Goal: Task Accomplishment & Management: Manage account settings

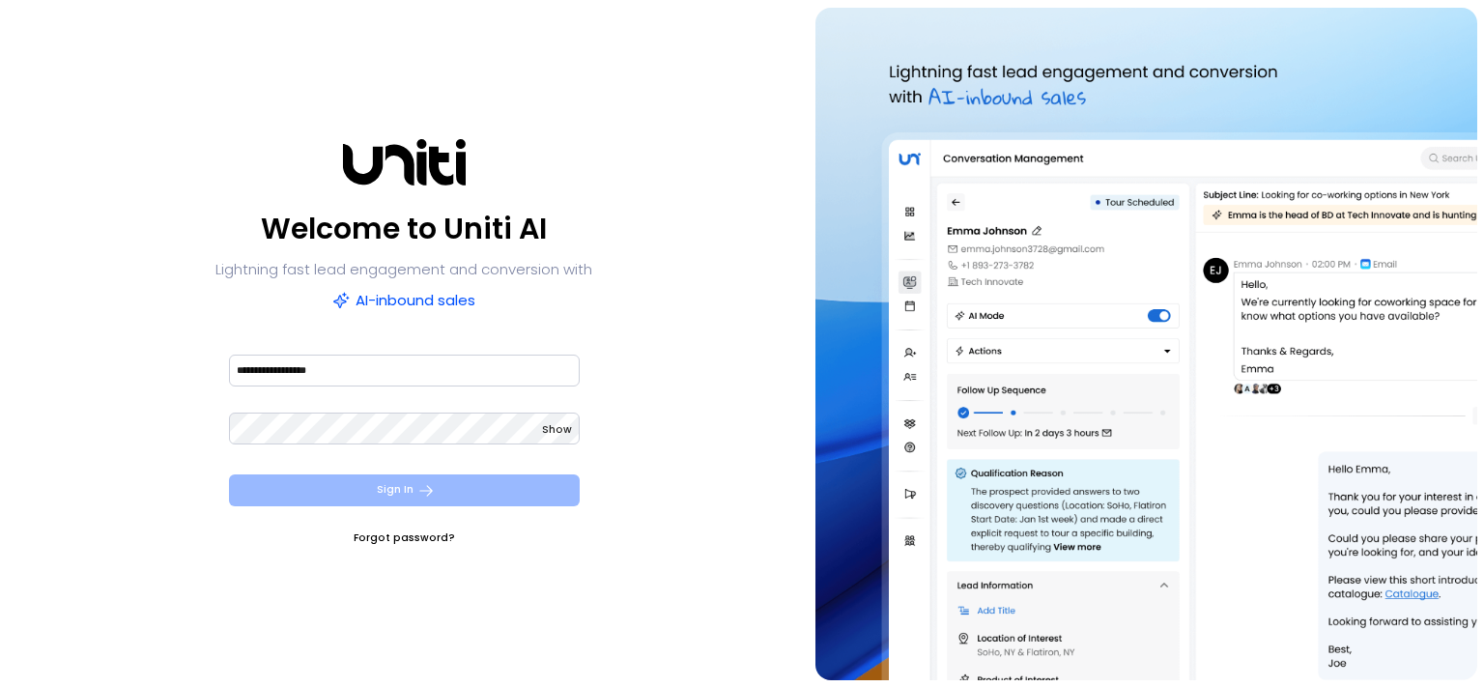
click at [392, 493] on button "Sign In" at bounding box center [404, 490] width 351 height 32
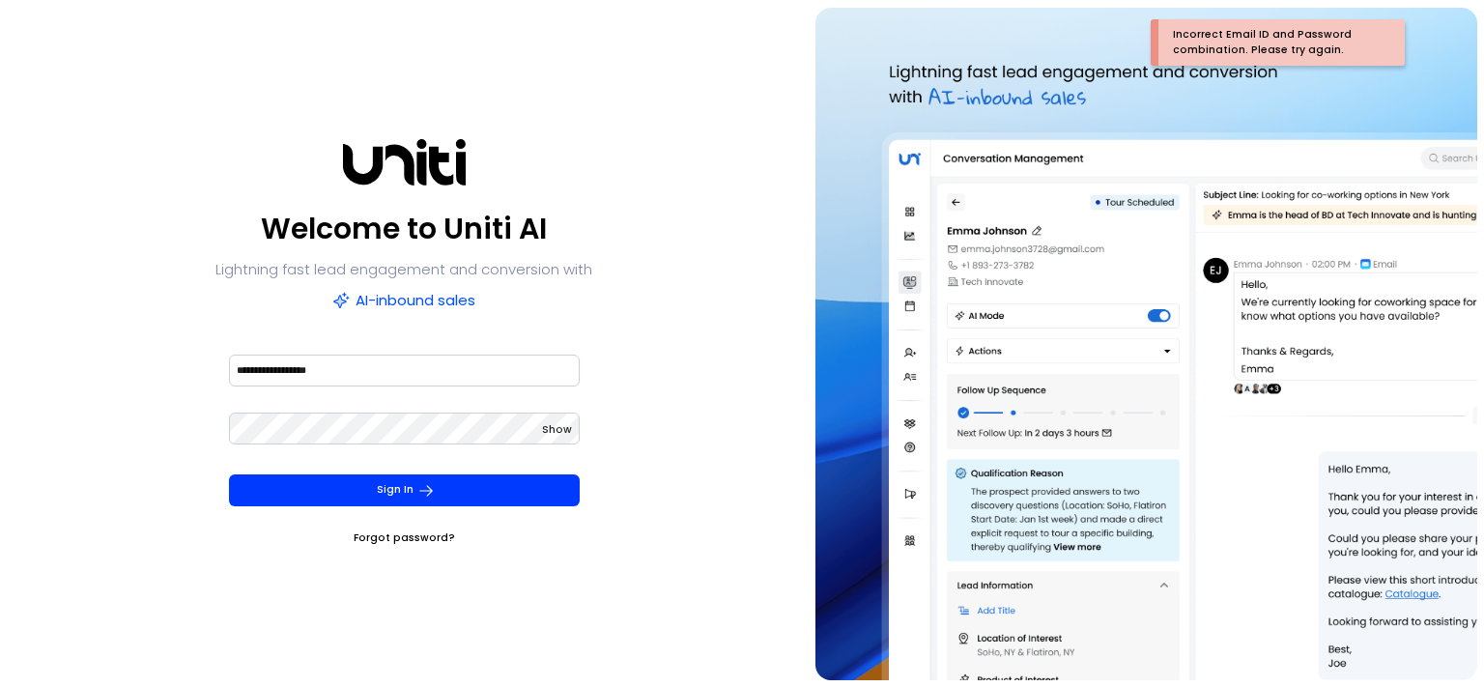
click at [547, 429] on span "Show" at bounding box center [557, 429] width 30 height 14
click at [229, 474] on button "Sign In" at bounding box center [404, 490] width 351 height 32
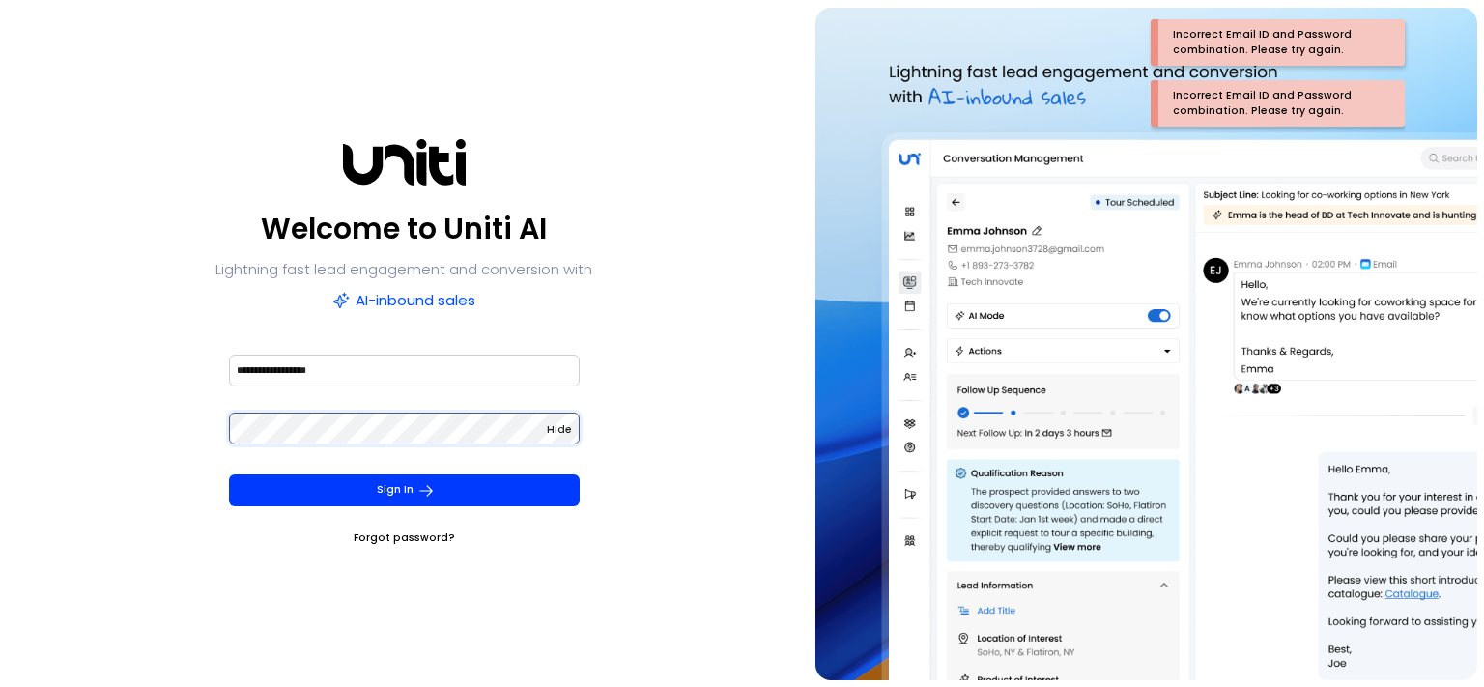
click at [229, 474] on button "Sign In" at bounding box center [404, 490] width 351 height 32
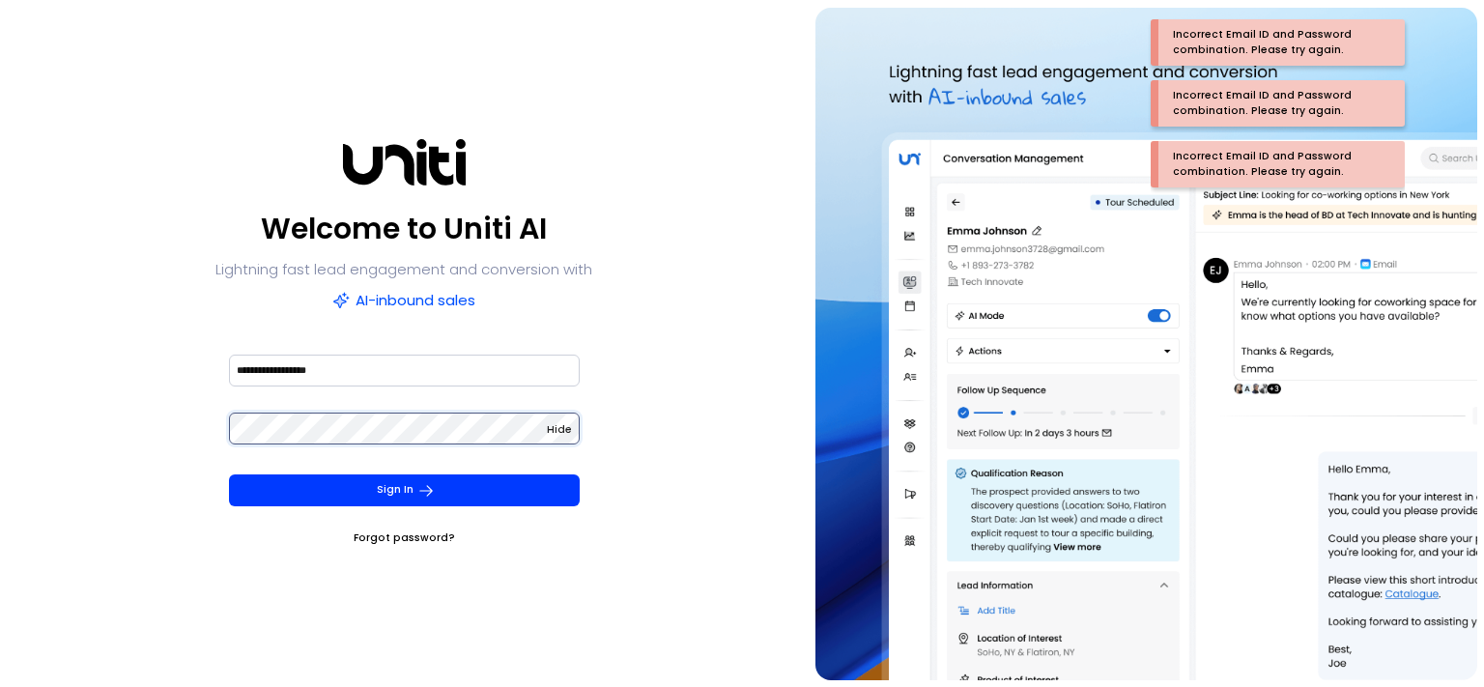
click at [229, 474] on button "Sign In" at bounding box center [404, 490] width 351 height 32
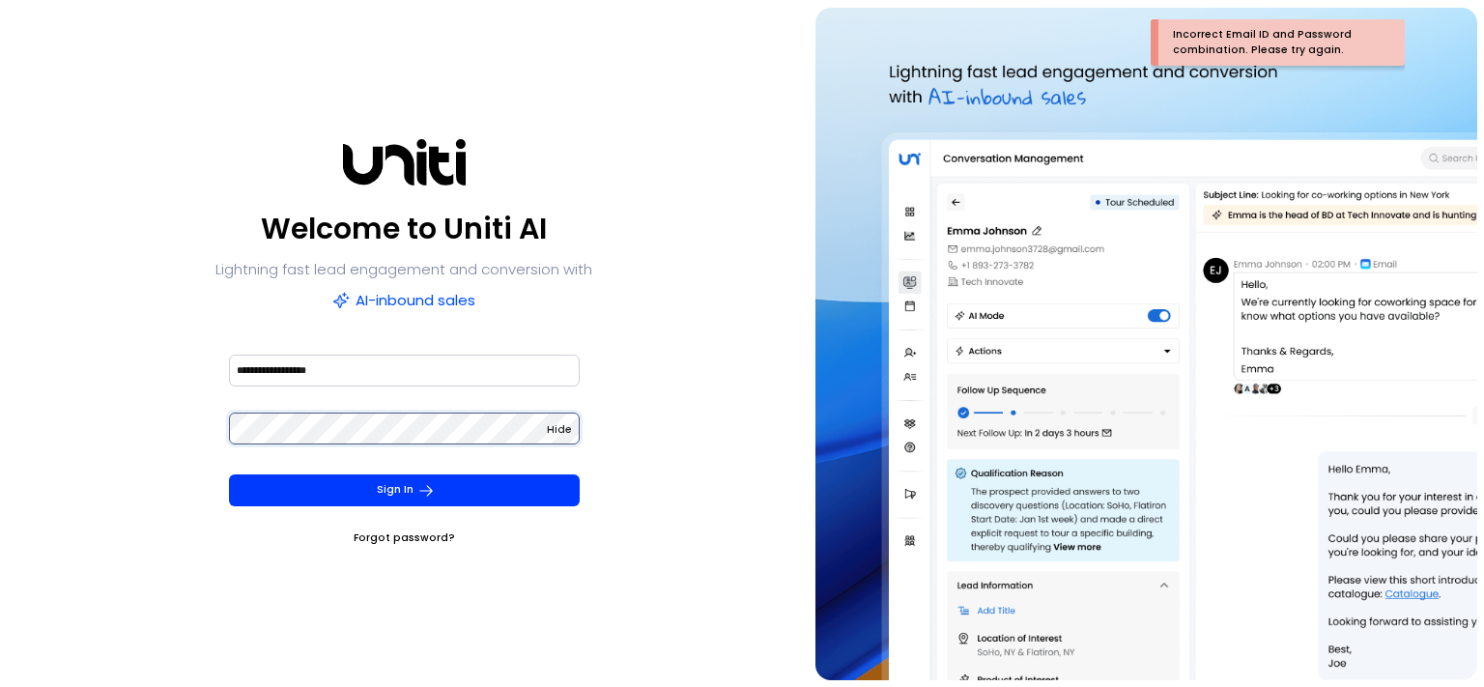
click at [229, 474] on button "Sign In" at bounding box center [404, 490] width 351 height 32
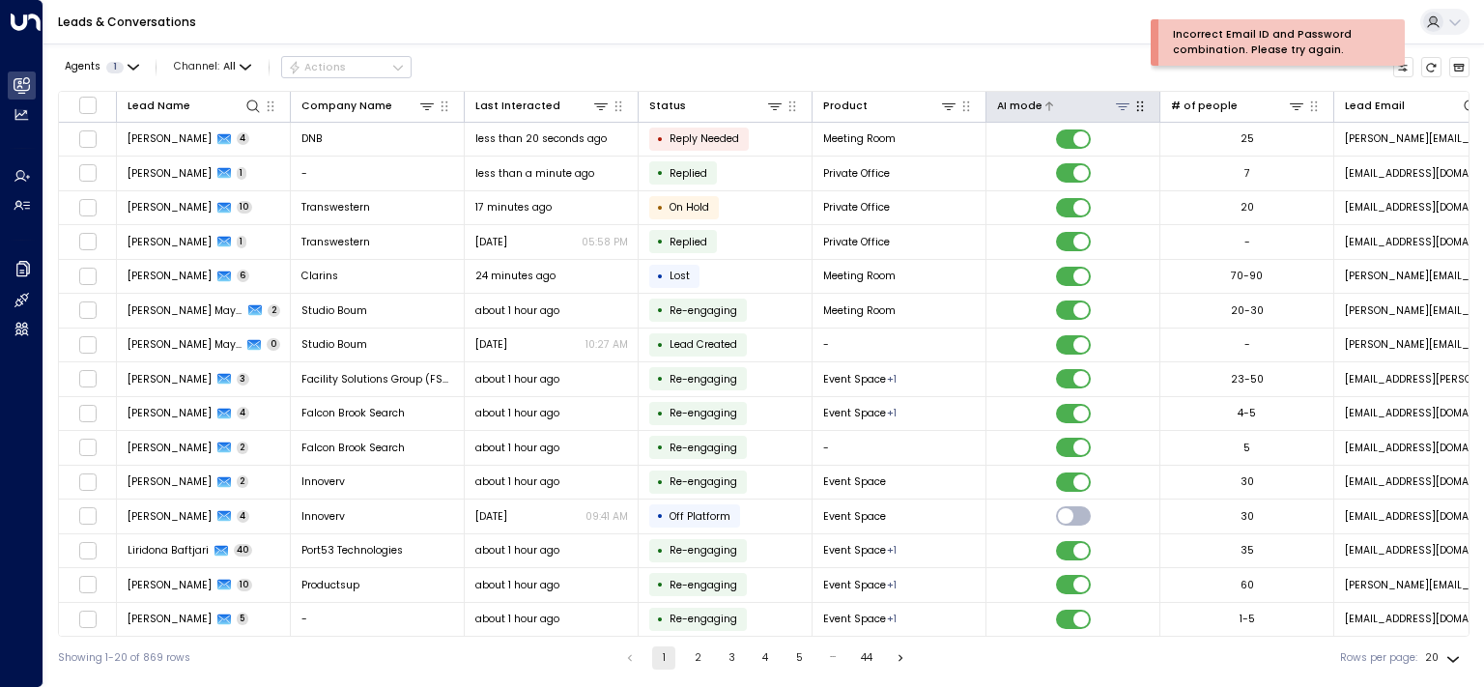
click at [1123, 106] on icon at bounding box center [1123, 106] width 14 height 7
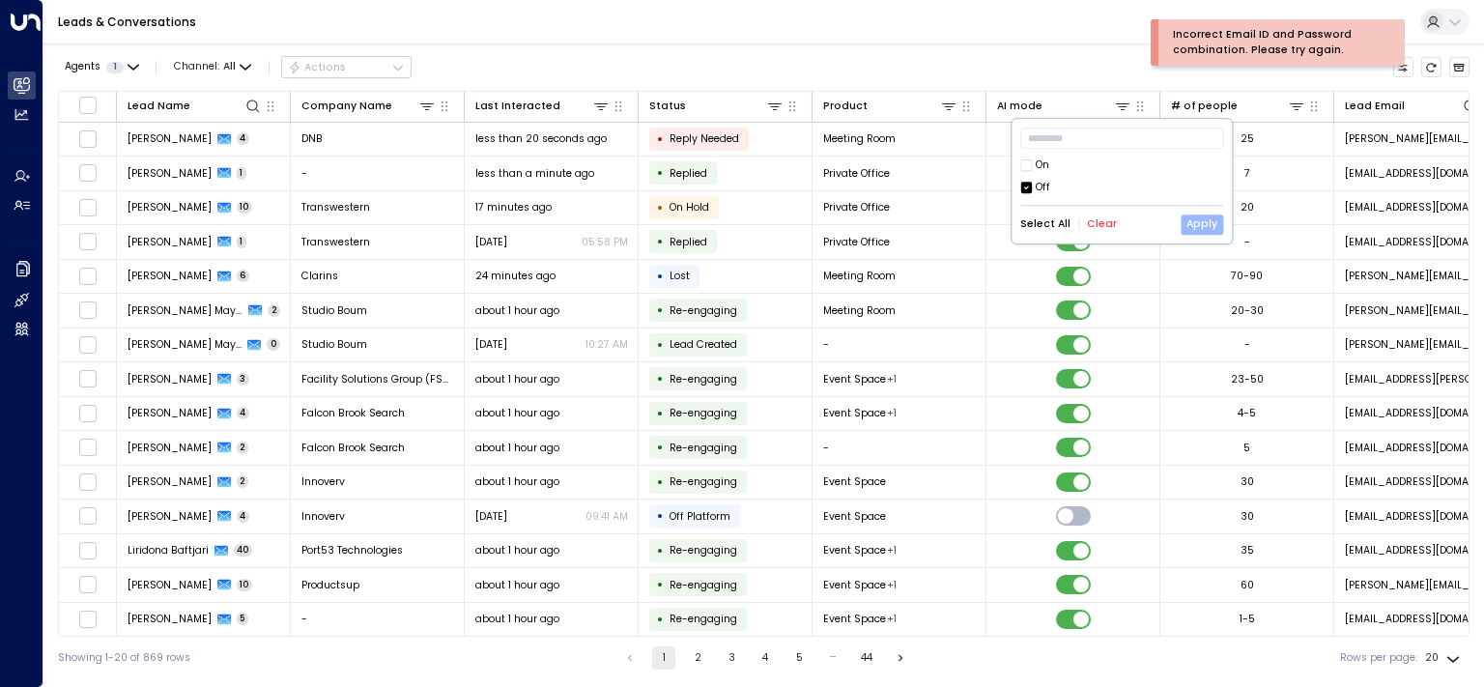
click at [1200, 222] on button "Apply" at bounding box center [1202, 225] width 43 height 20
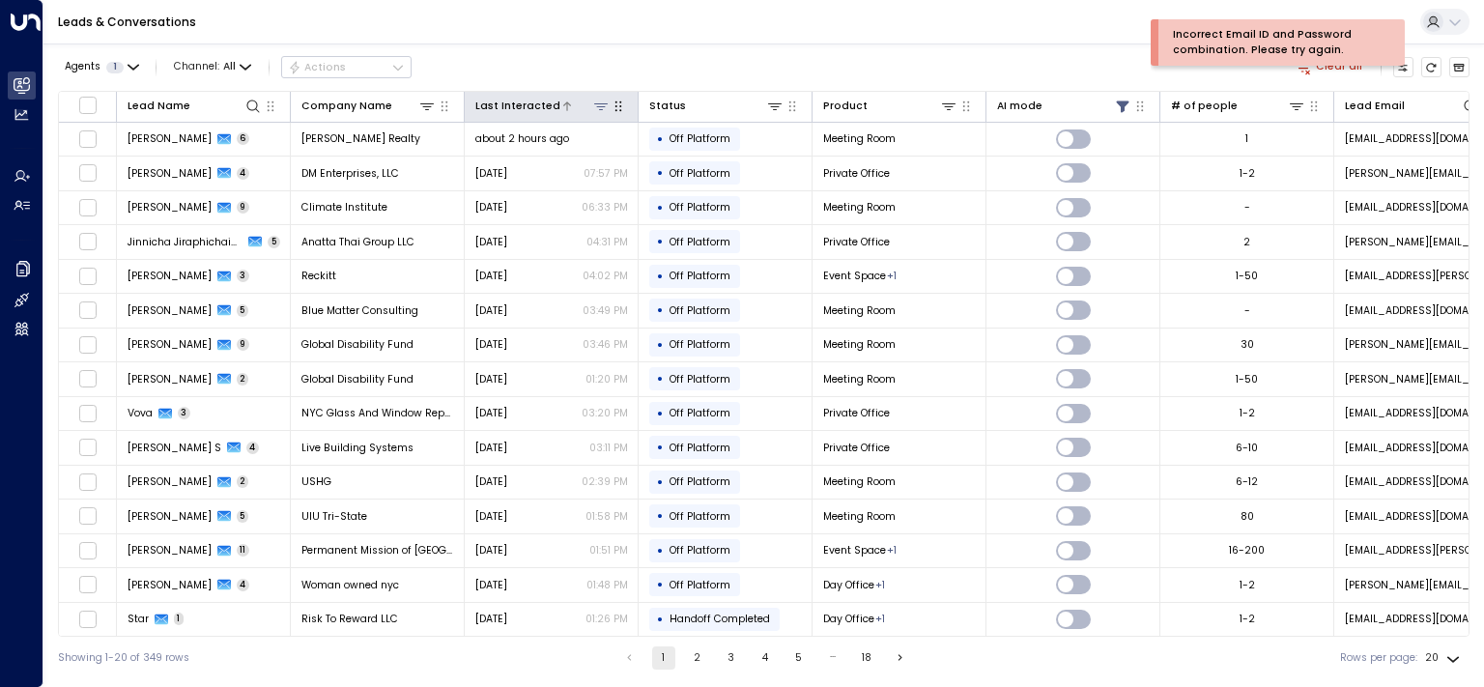
click at [563, 109] on icon at bounding box center [567, 105] width 8 height 9
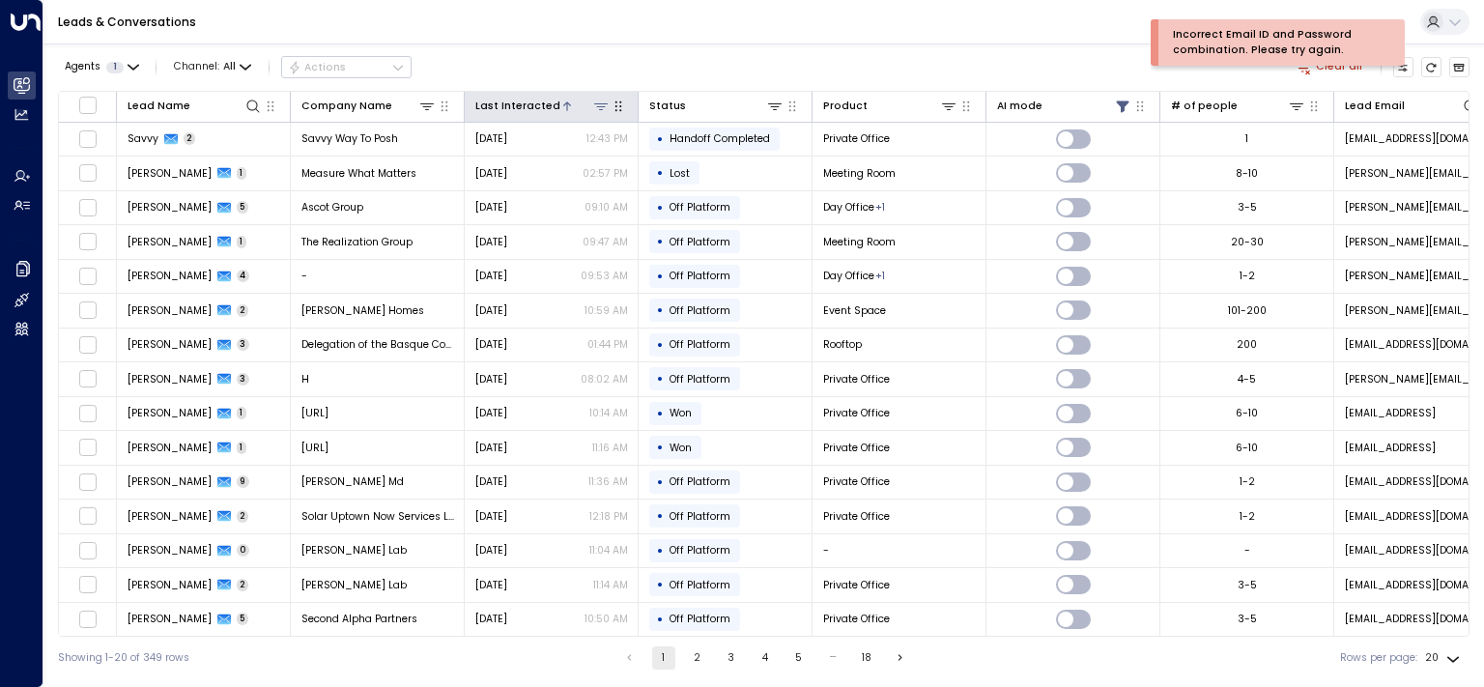
click at [563, 108] on icon at bounding box center [567, 105] width 8 height 9
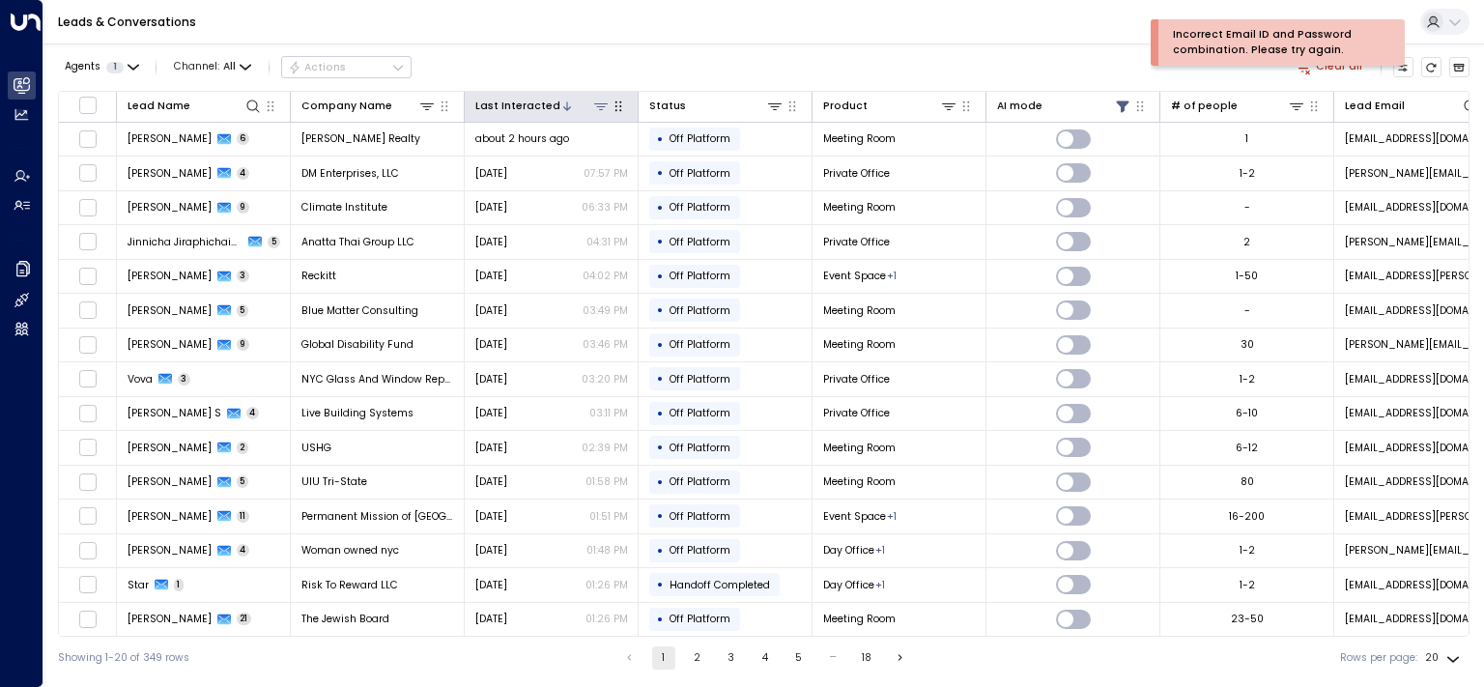
click at [600, 108] on icon at bounding box center [600, 106] width 15 height 15
click at [695, 164] on icon at bounding box center [690, 167] width 12 height 13
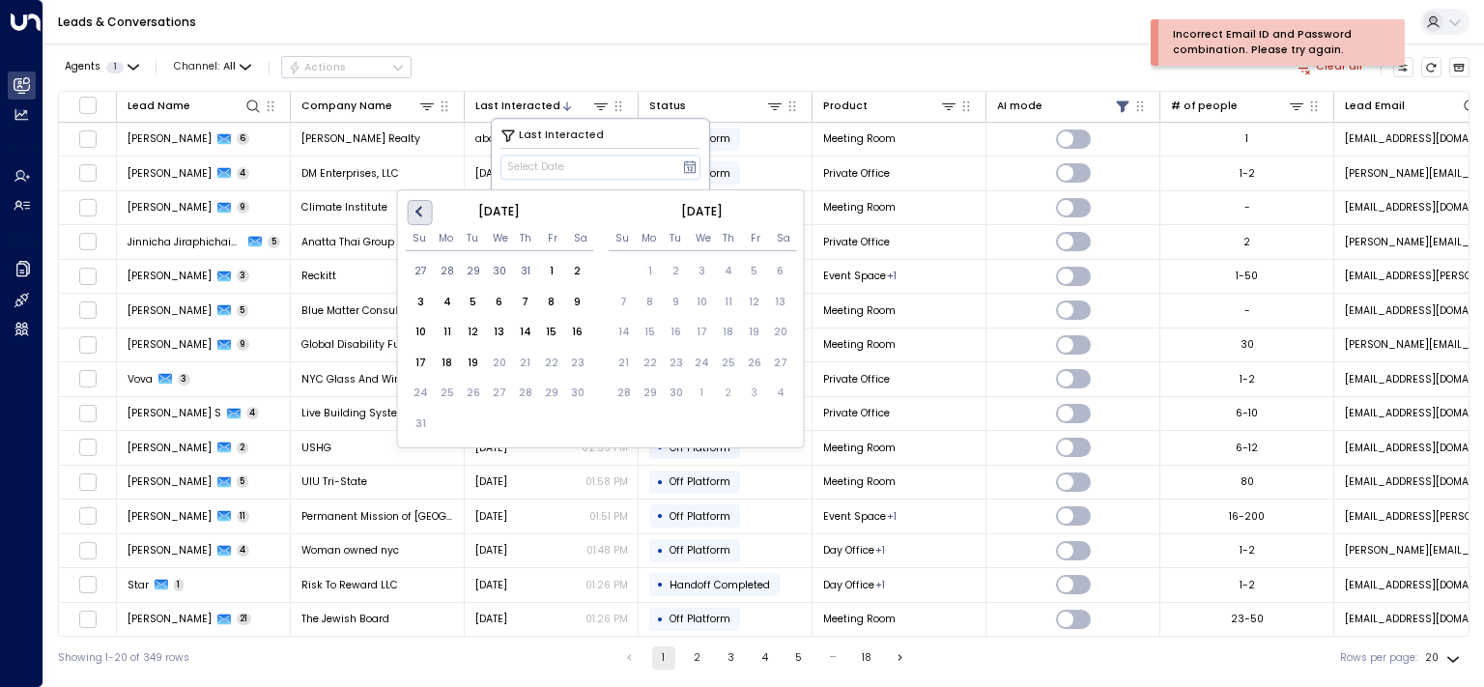
click at [414, 215] on button "Previous Month" at bounding box center [419, 212] width 25 height 25
click at [551, 360] on div "25" at bounding box center [551, 363] width 26 height 26
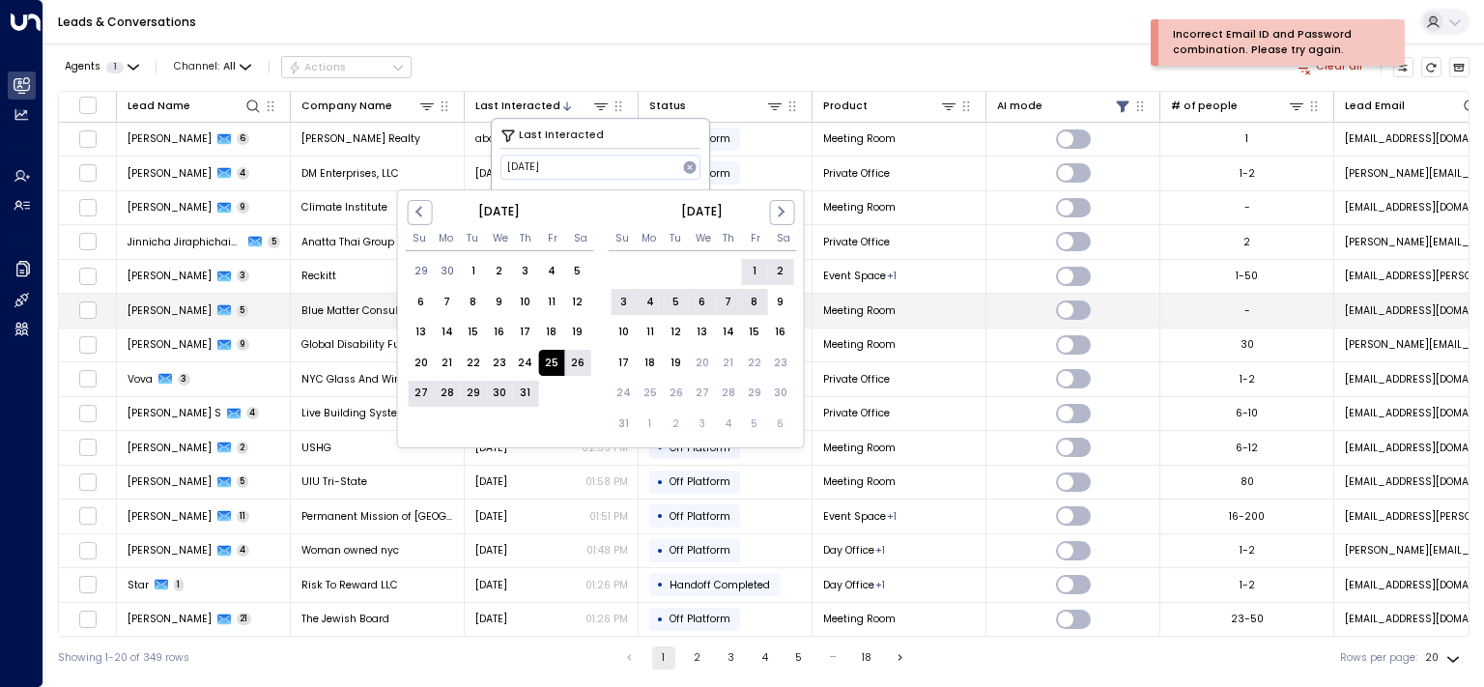
click at [753, 301] on div "8" at bounding box center [754, 302] width 26 height 26
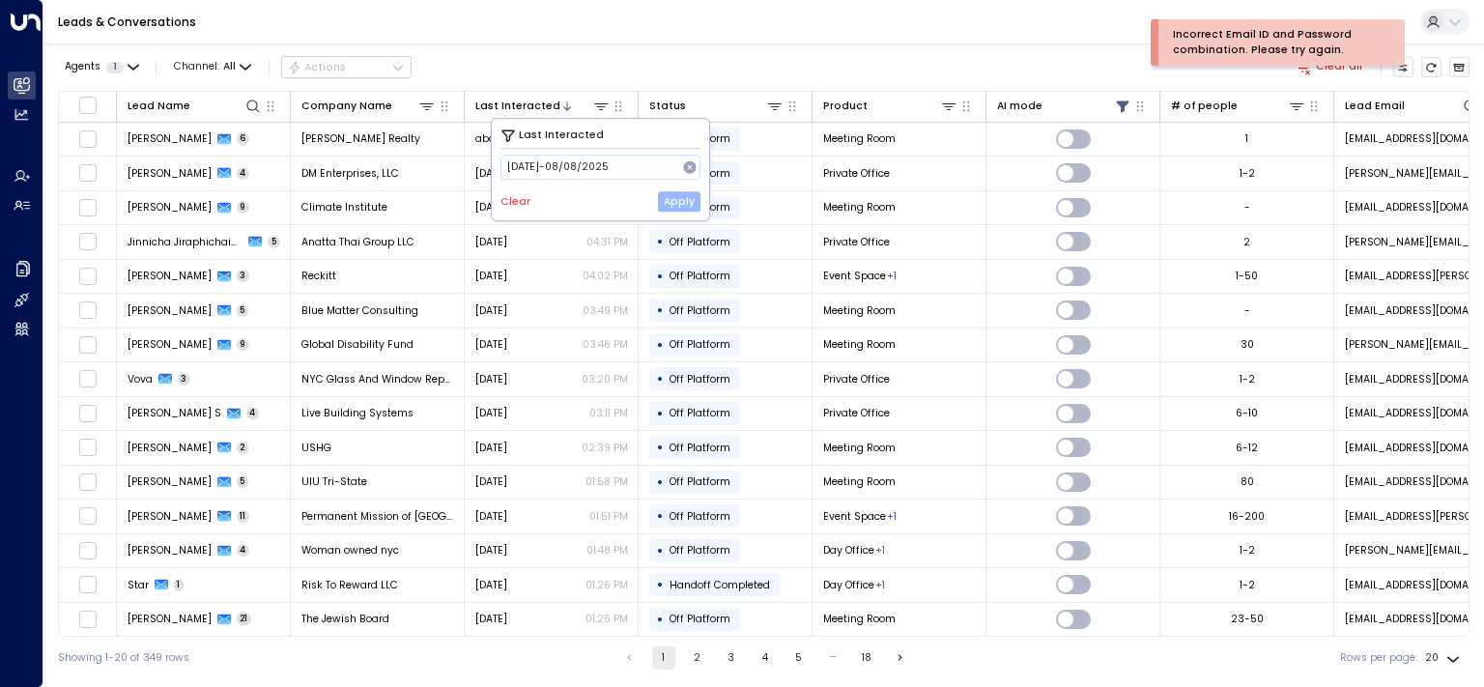
click at [673, 202] on button "Apply" at bounding box center [679, 202] width 43 height 20
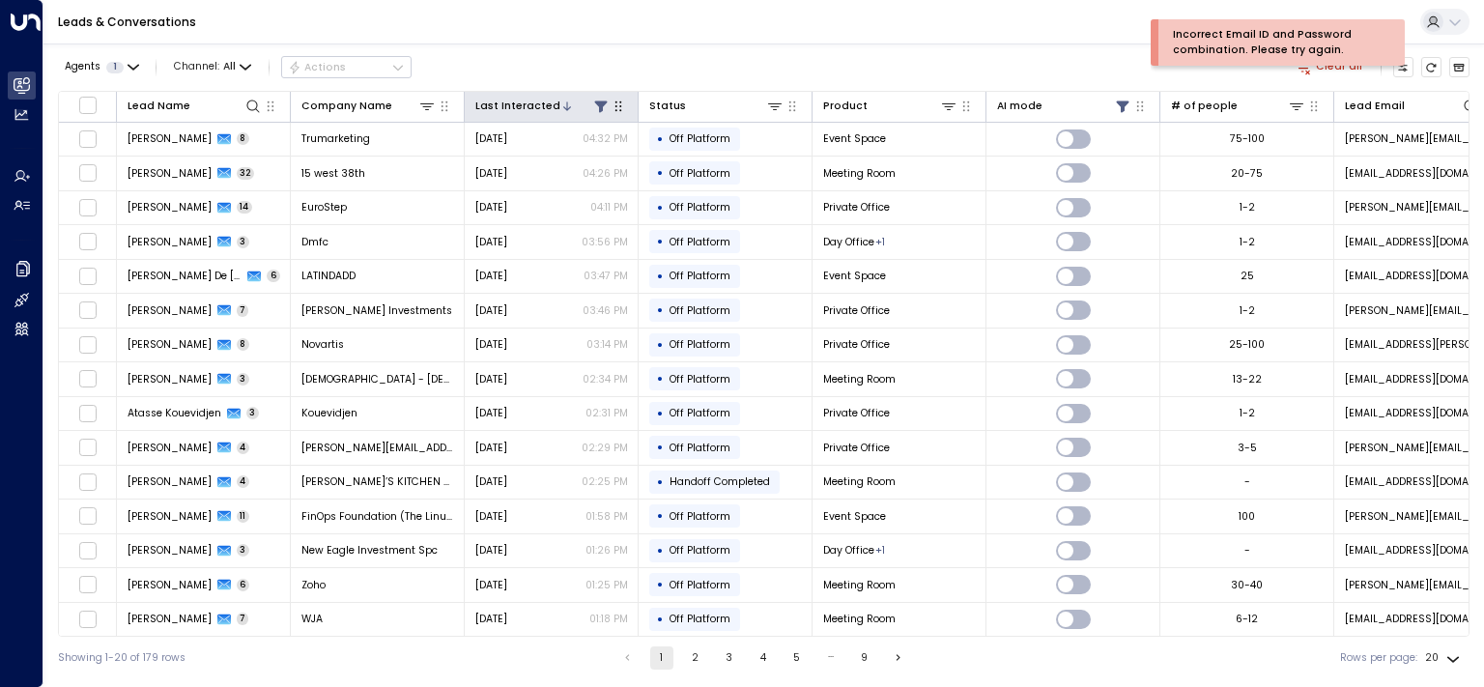
click at [601, 101] on icon at bounding box center [600, 106] width 13 height 12
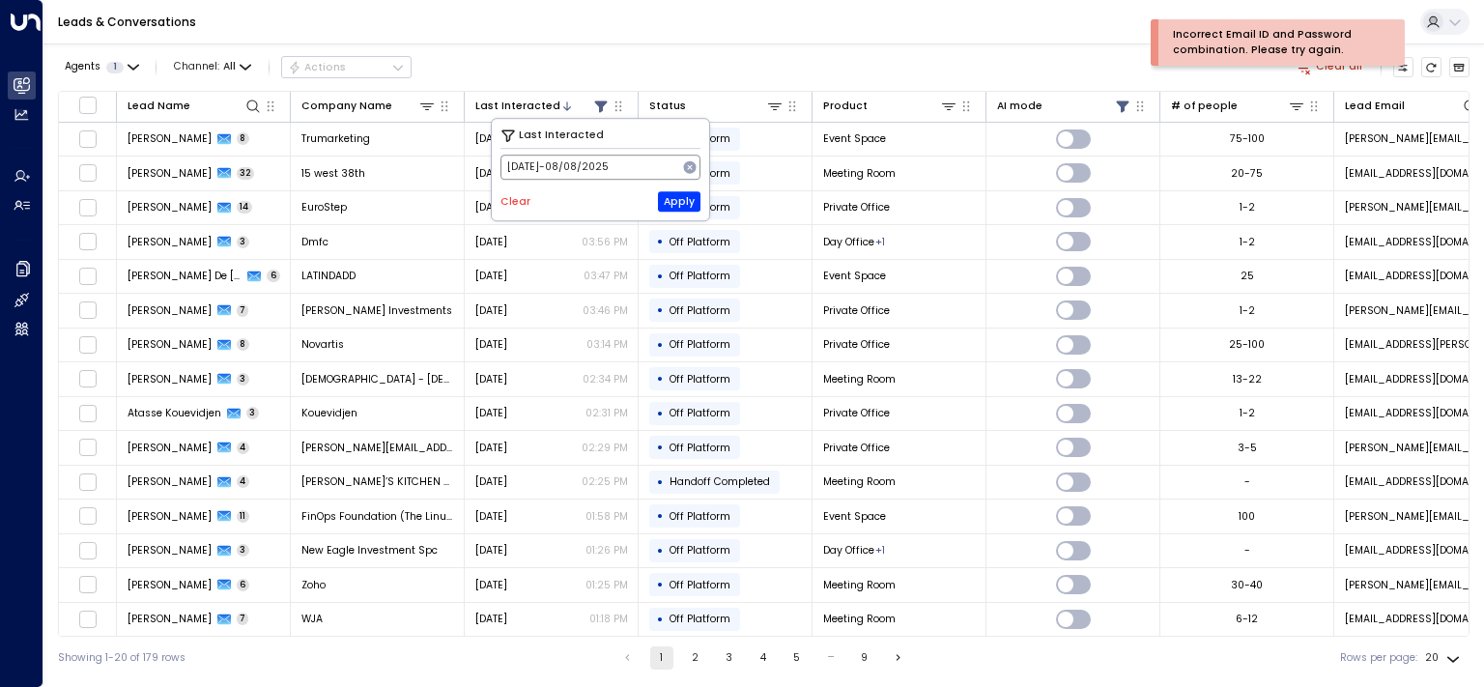
click at [686, 164] on icon at bounding box center [690, 167] width 13 height 13
click at [688, 169] on icon at bounding box center [689, 167] width 15 height 15
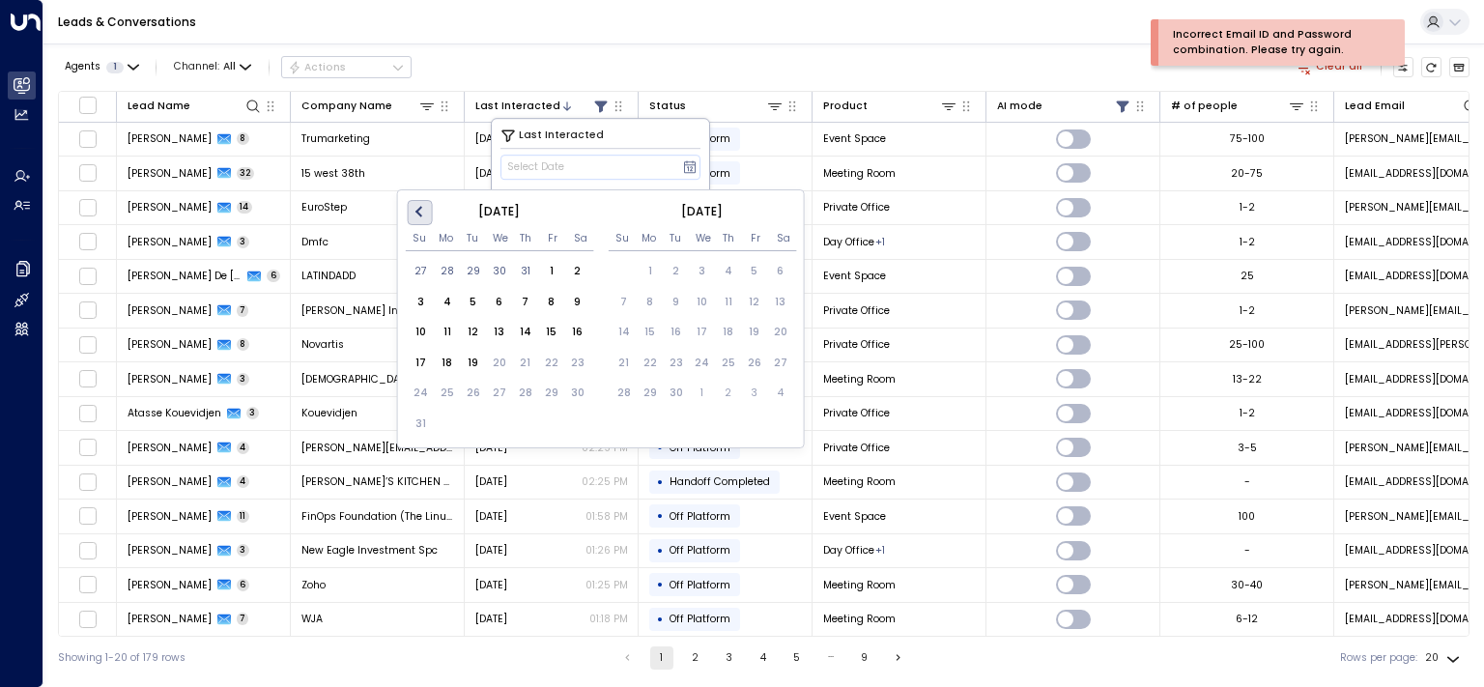
click at [416, 216] on button "Previous Month" at bounding box center [419, 212] width 25 height 25
click at [545, 333] on div "18" at bounding box center [551, 333] width 26 height 26
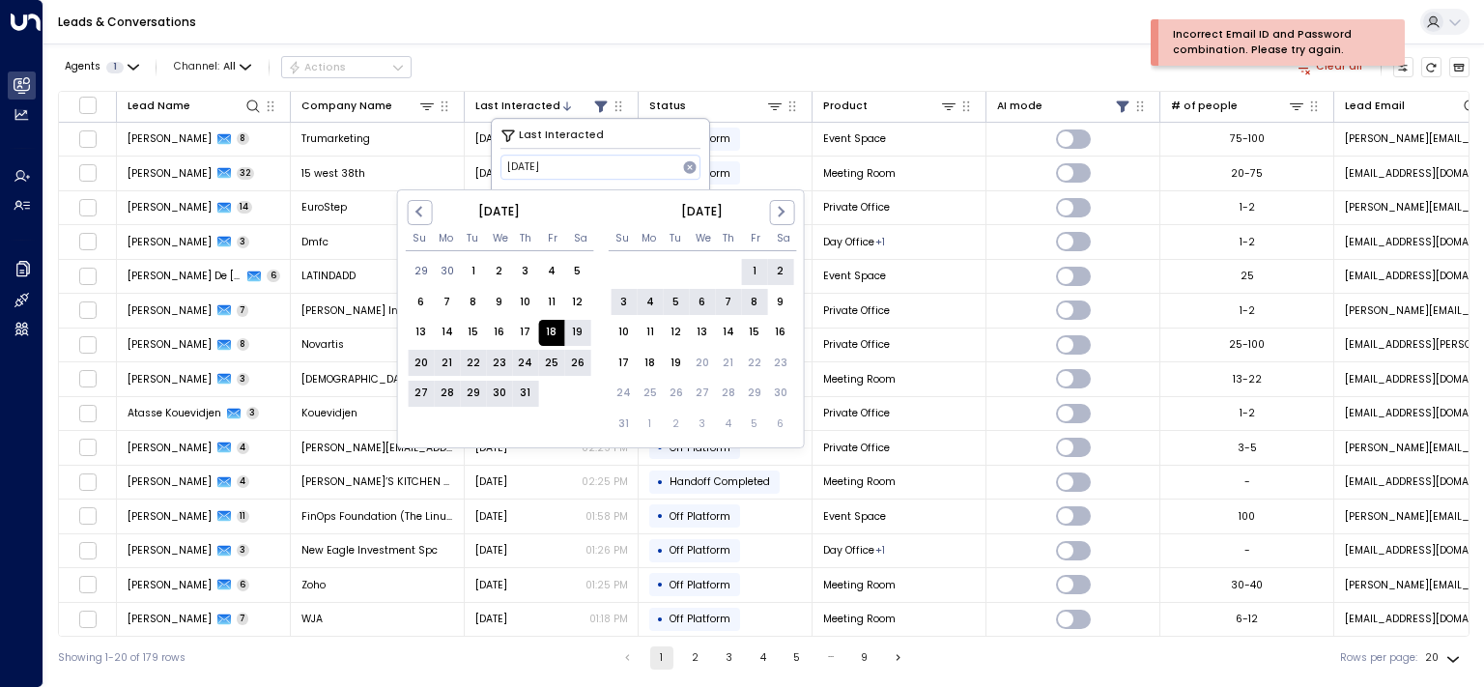
click at [751, 300] on div "8" at bounding box center [754, 302] width 26 height 26
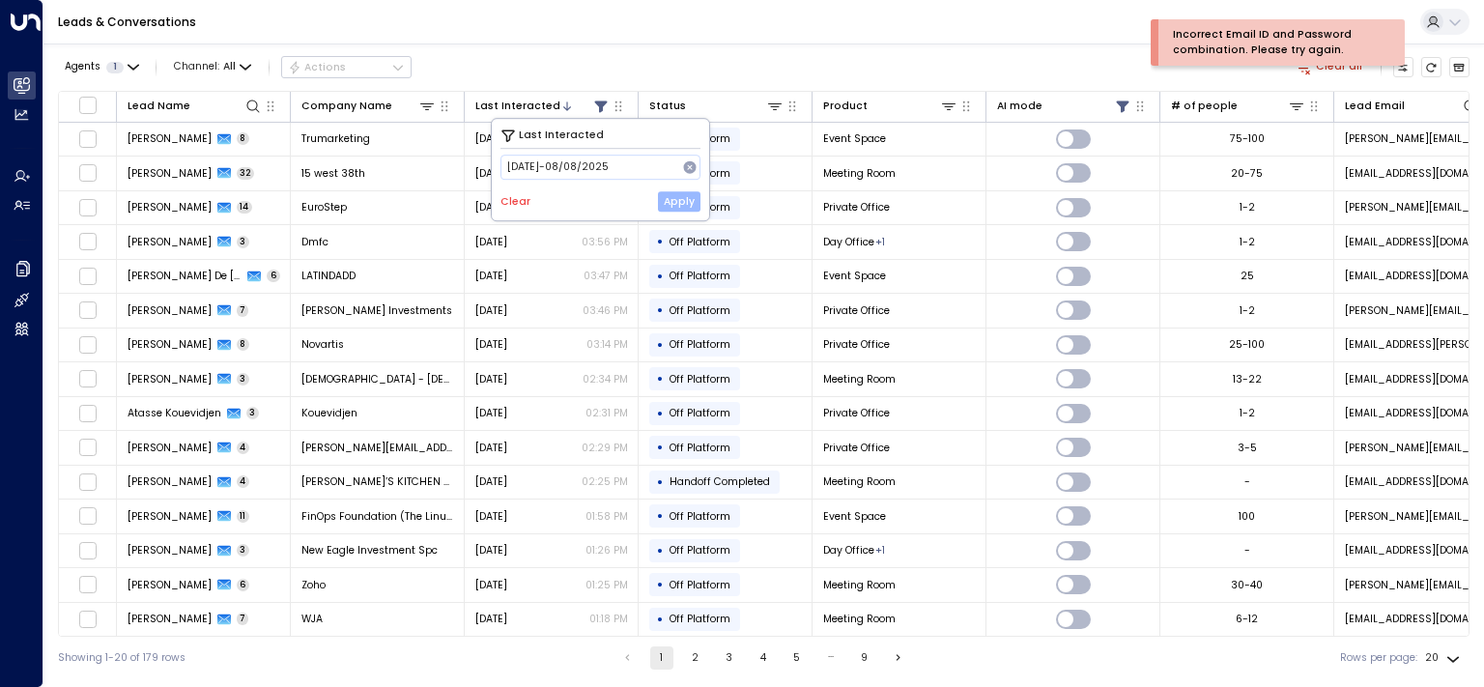
click at [682, 206] on button "Apply" at bounding box center [679, 202] width 43 height 20
click at [1118, 98] on button at bounding box center [1122, 106] width 18 height 18
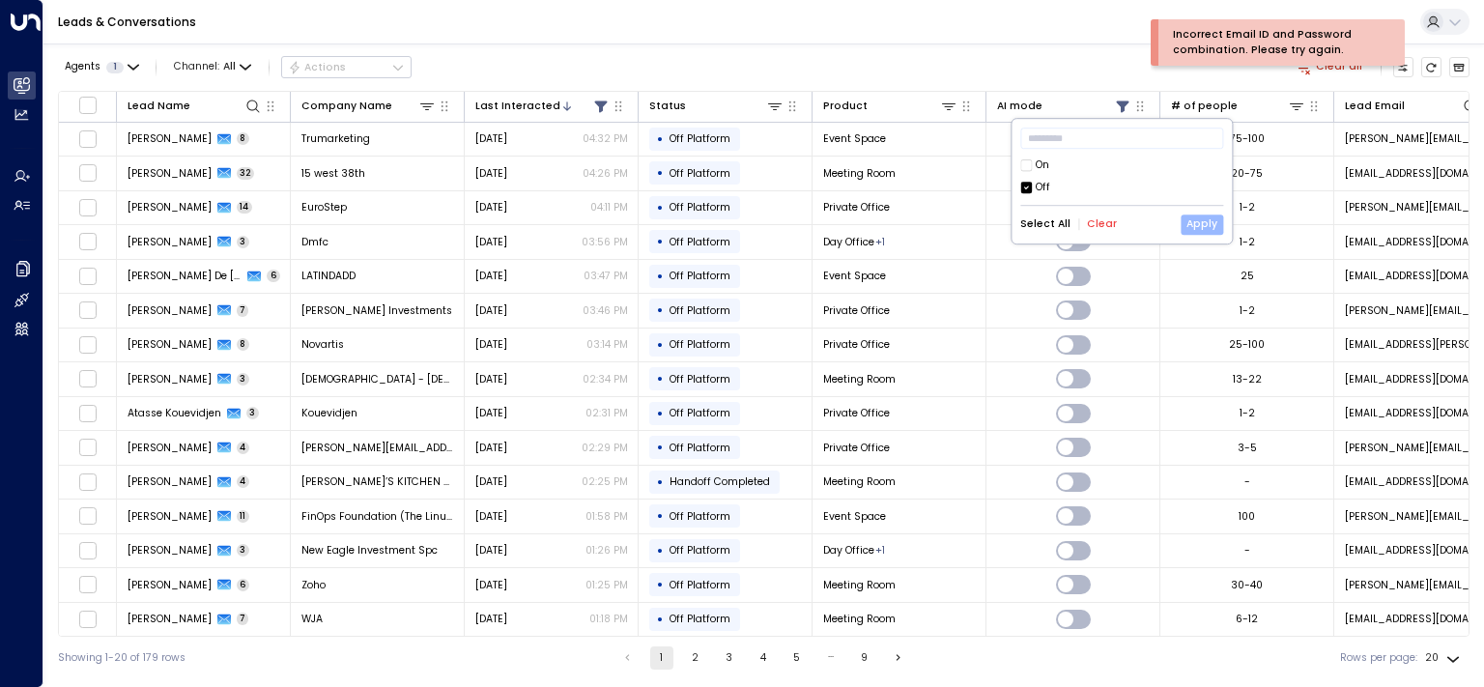
click at [1211, 230] on button "Apply" at bounding box center [1202, 225] width 43 height 20
click at [1454, 663] on body "Incorrect Email ID and Password combination. Please try again. Overview Leads &…" at bounding box center [742, 339] width 1484 height 679
click at [1439, 647] on li "100" at bounding box center [1443, 650] width 50 height 29
type input "***"
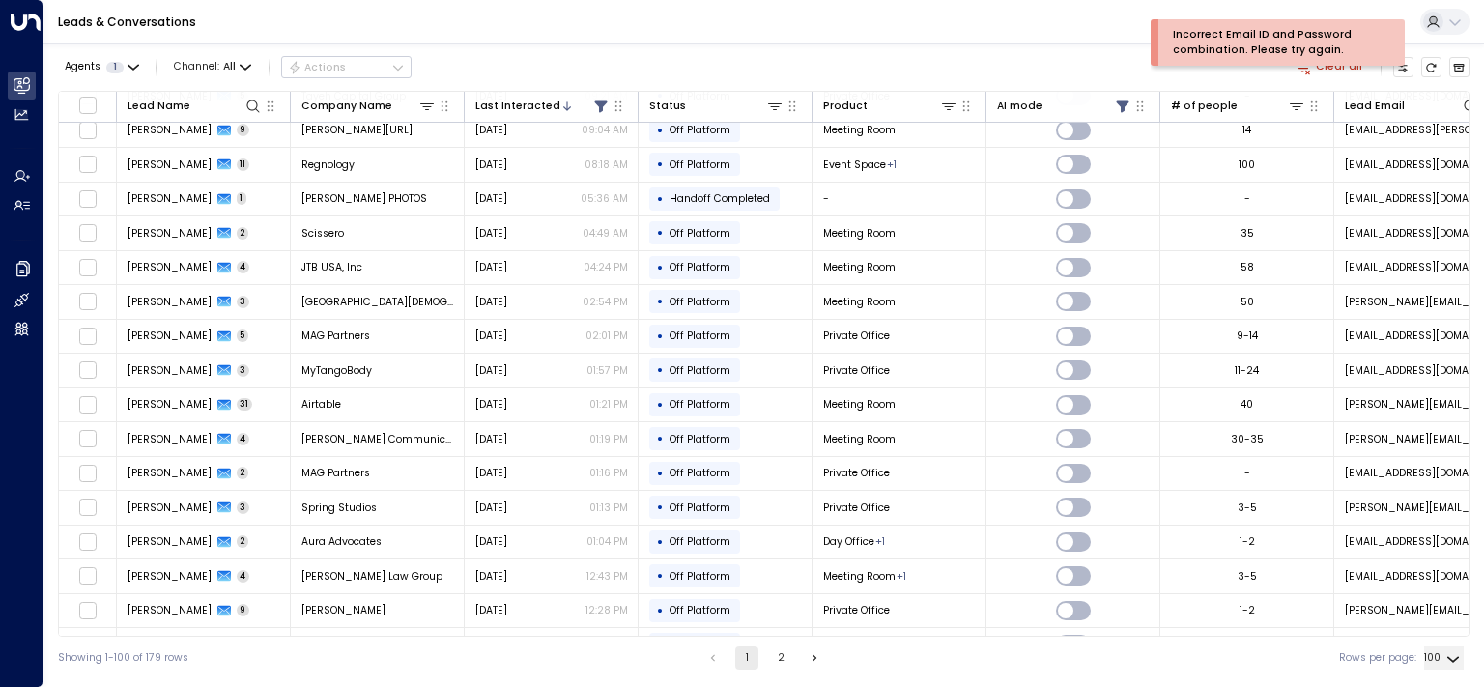
scroll to position [2435, 0]
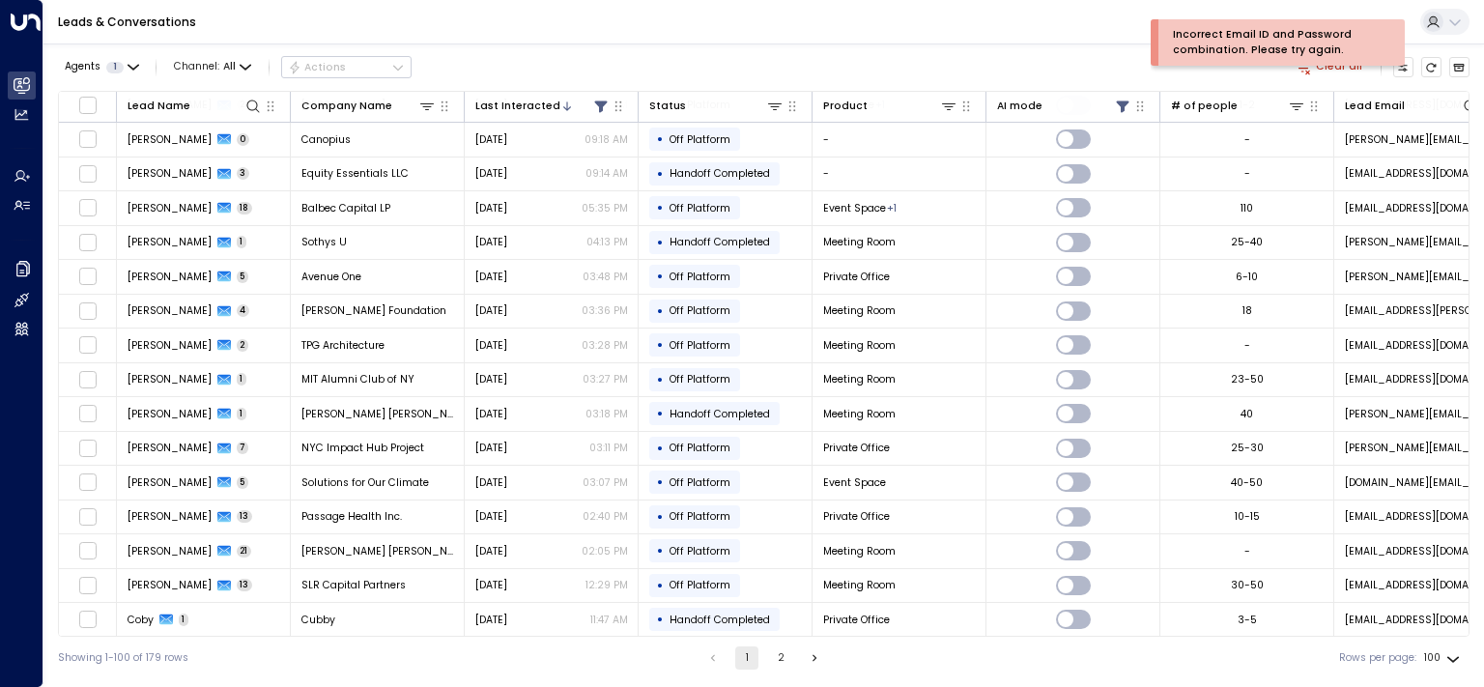
click at [788, 659] on button "2" at bounding box center [780, 657] width 23 height 23
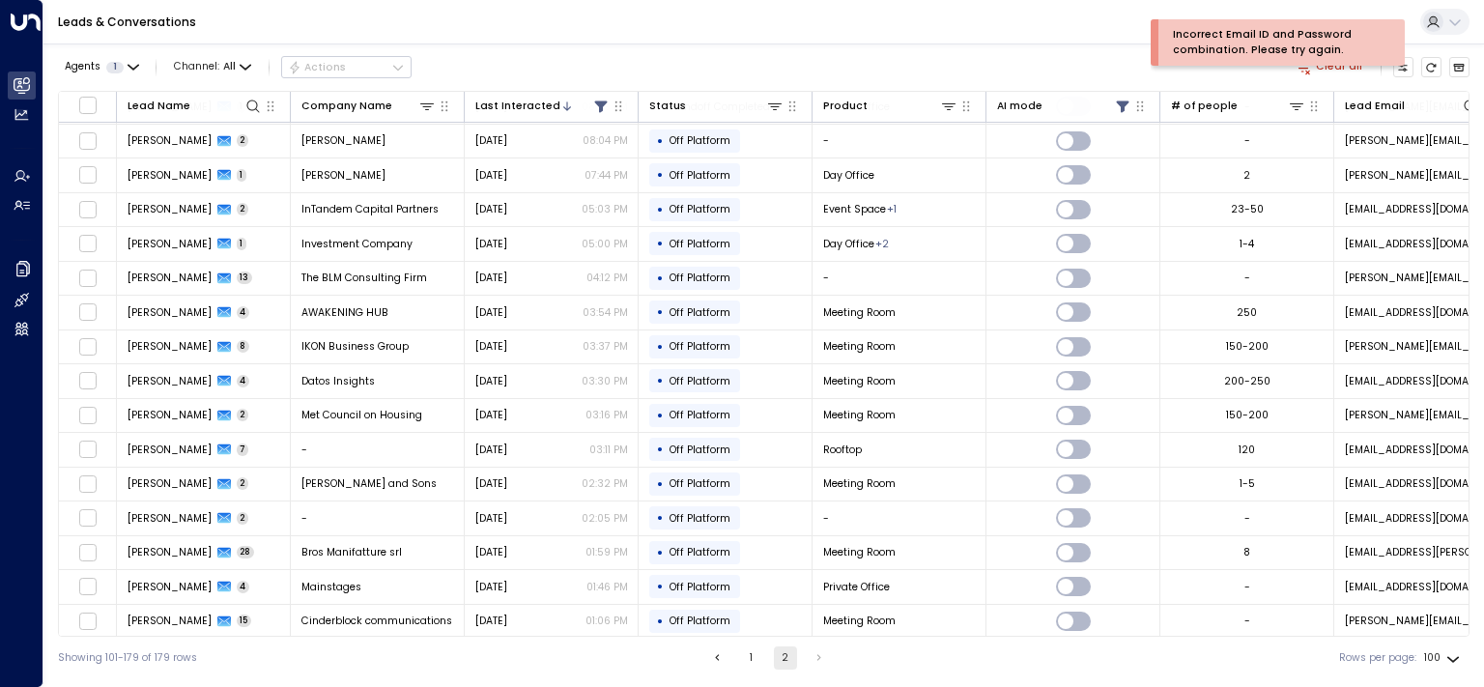
scroll to position [2196, 0]
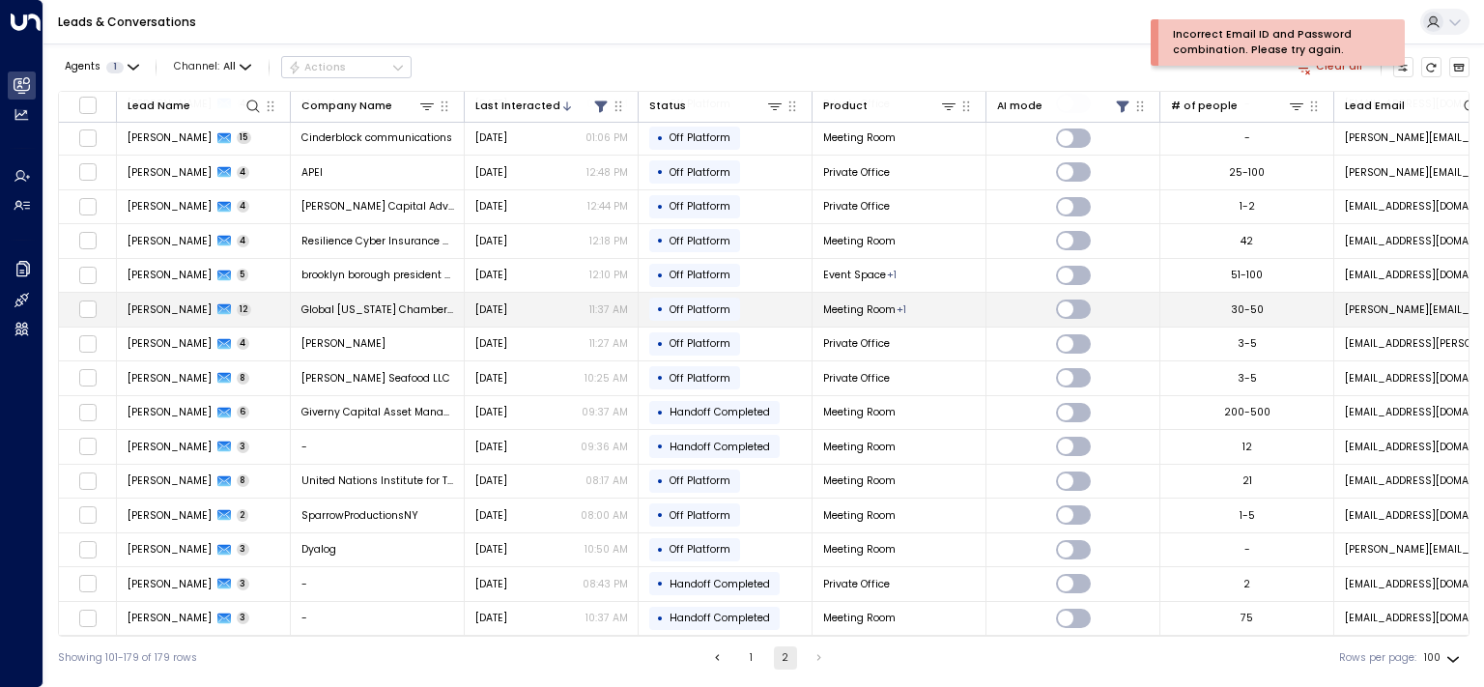
click at [162, 302] on span "[PERSON_NAME]" at bounding box center [170, 309] width 84 height 14
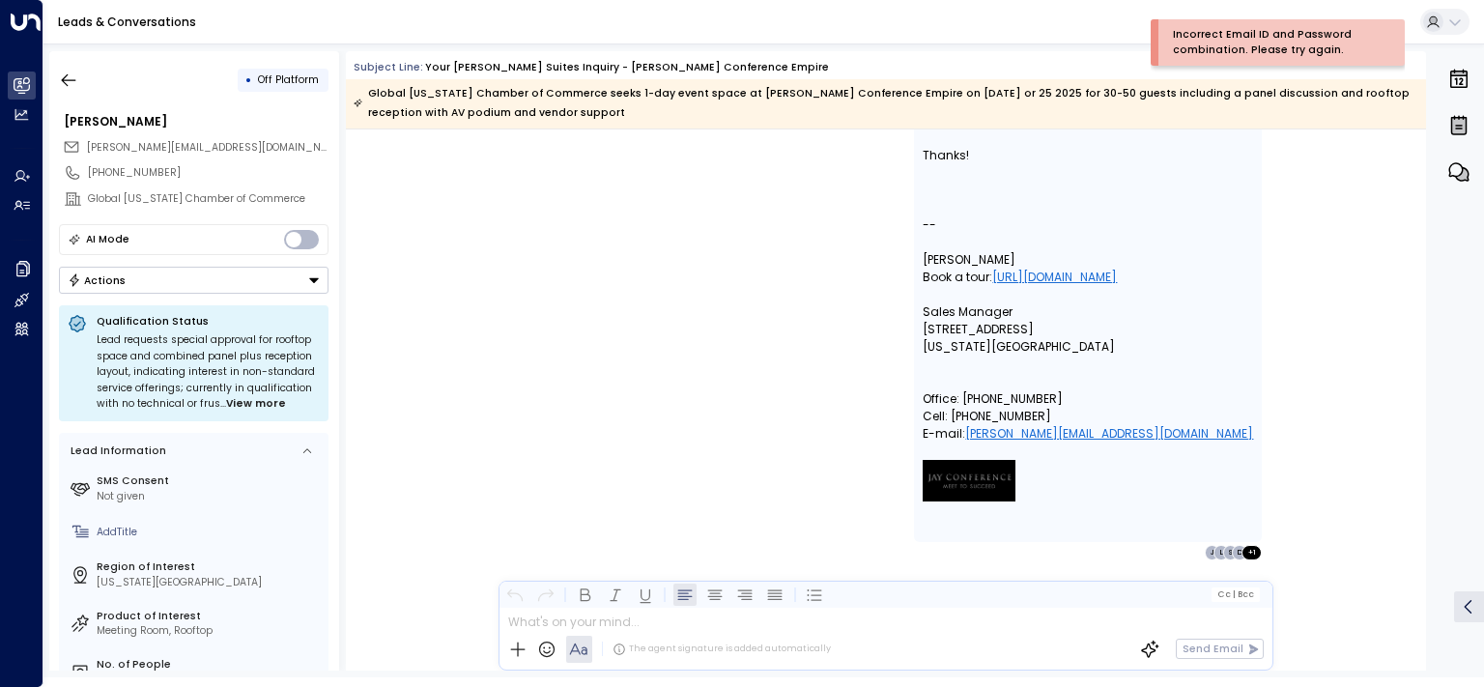
scroll to position [6399, 0]
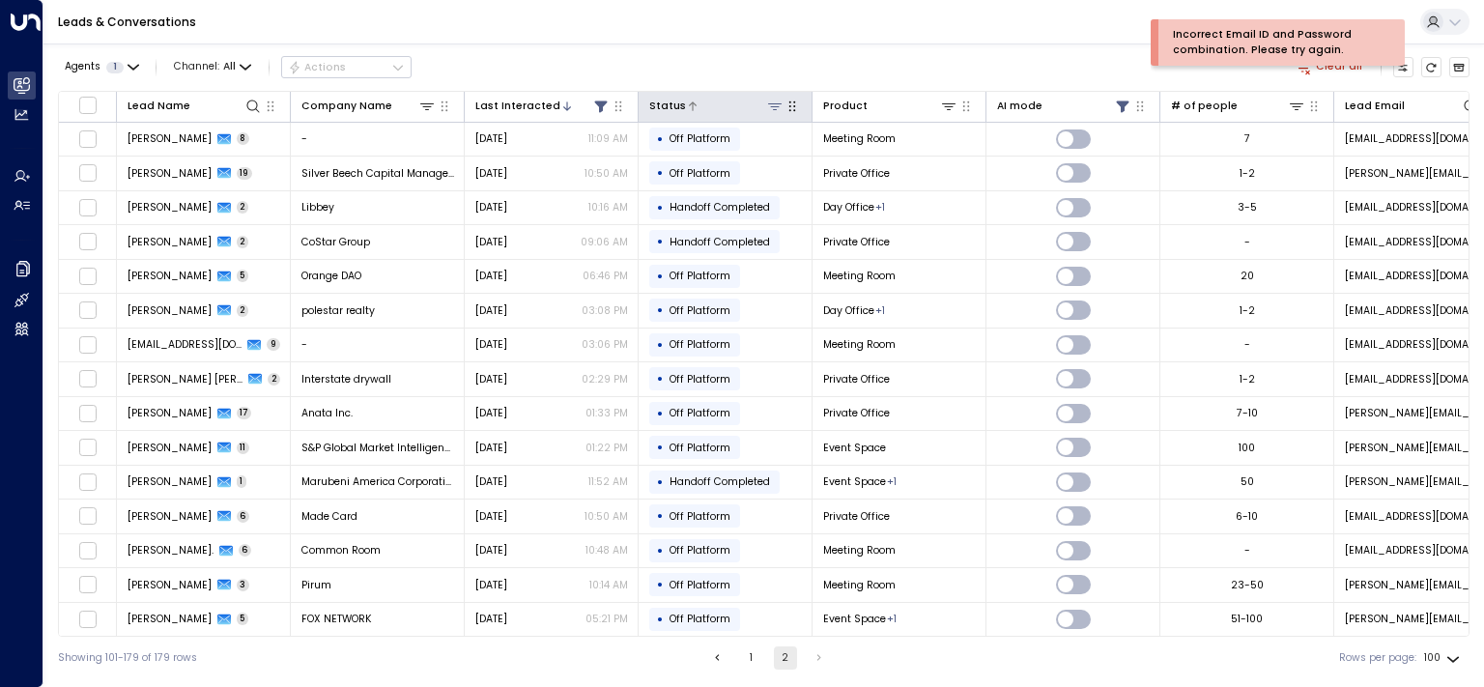
click at [769, 102] on icon at bounding box center [774, 106] width 15 height 15
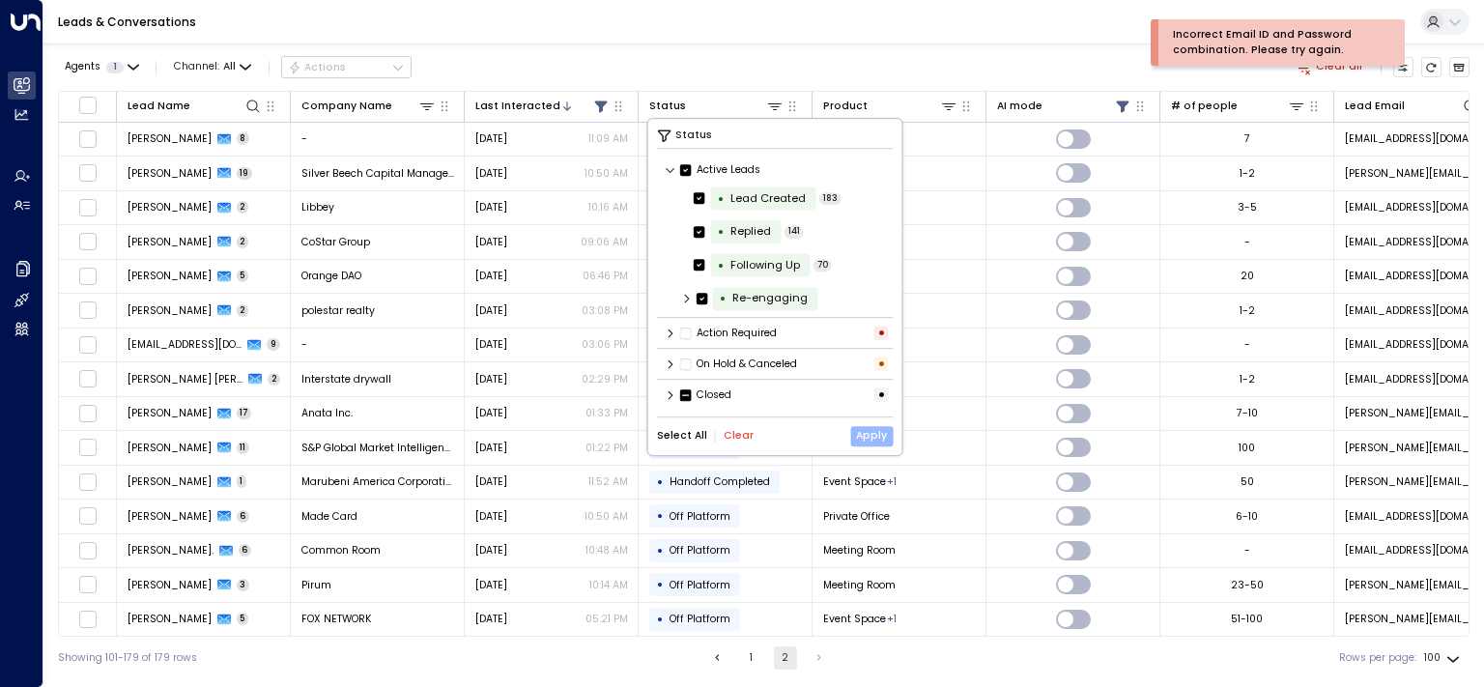
click at [884, 439] on button "Apply" at bounding box center [871, 436] width 43 height 20
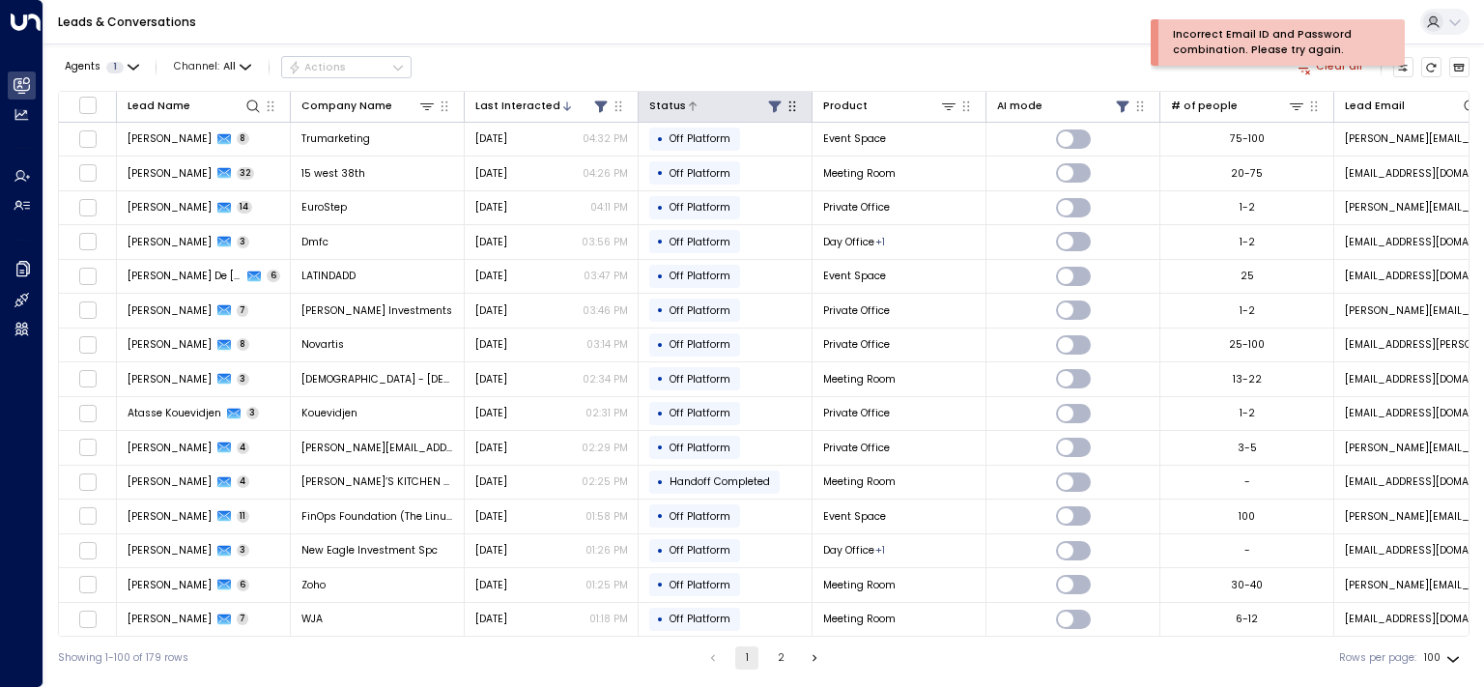
click at [775, 104] on icon at bounding box center [774, 106] width 13 height 12
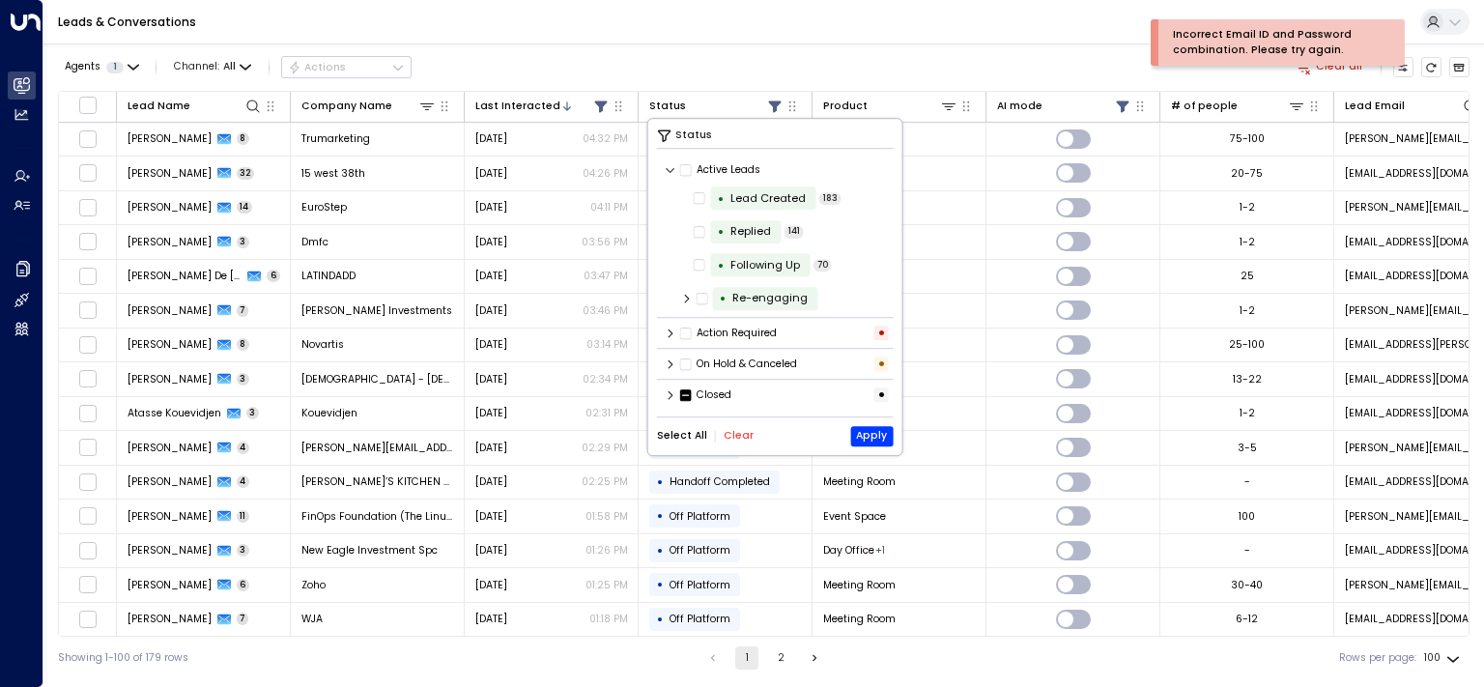
click at [660, 400] on div "Closed •" at bounding box center [775, 395] width 237 height 24
click at [673, 399] on icon at bounding box center [671, 395] width 12 height 12
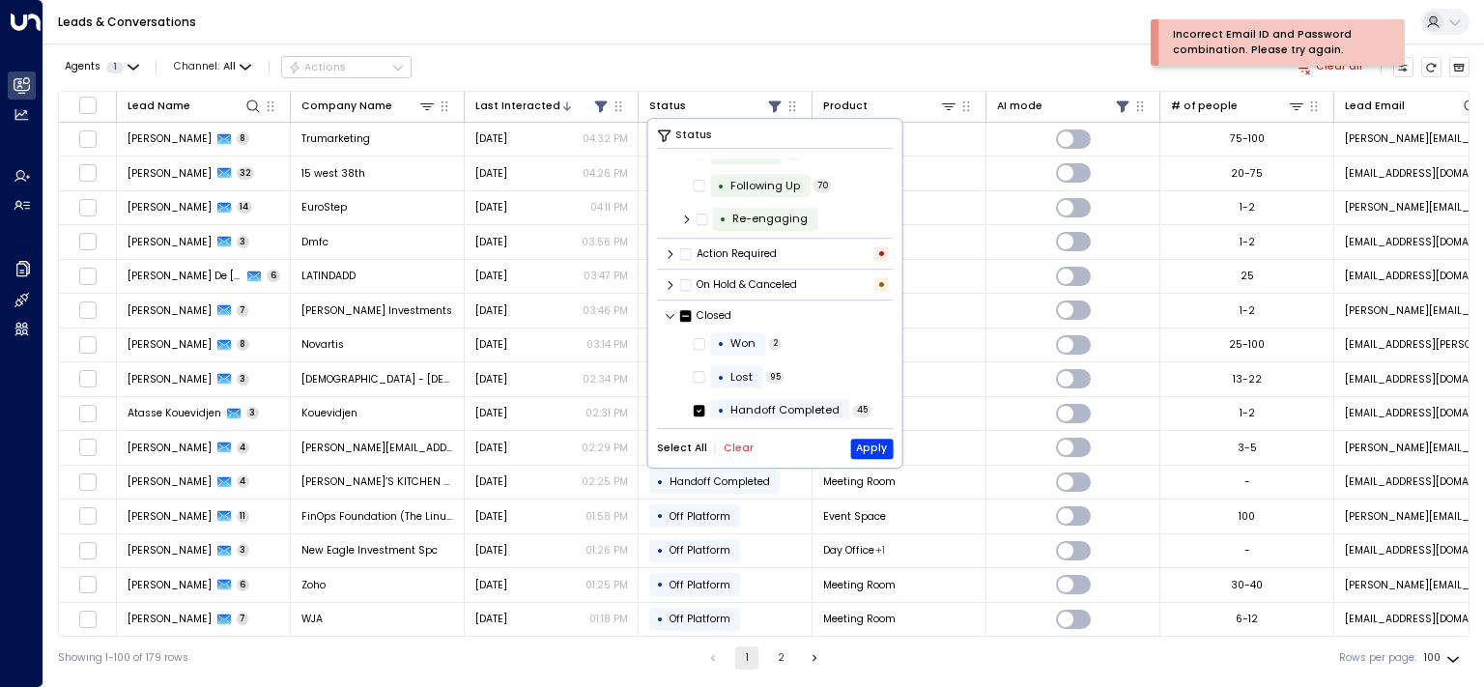
scroll to position [122, 0]
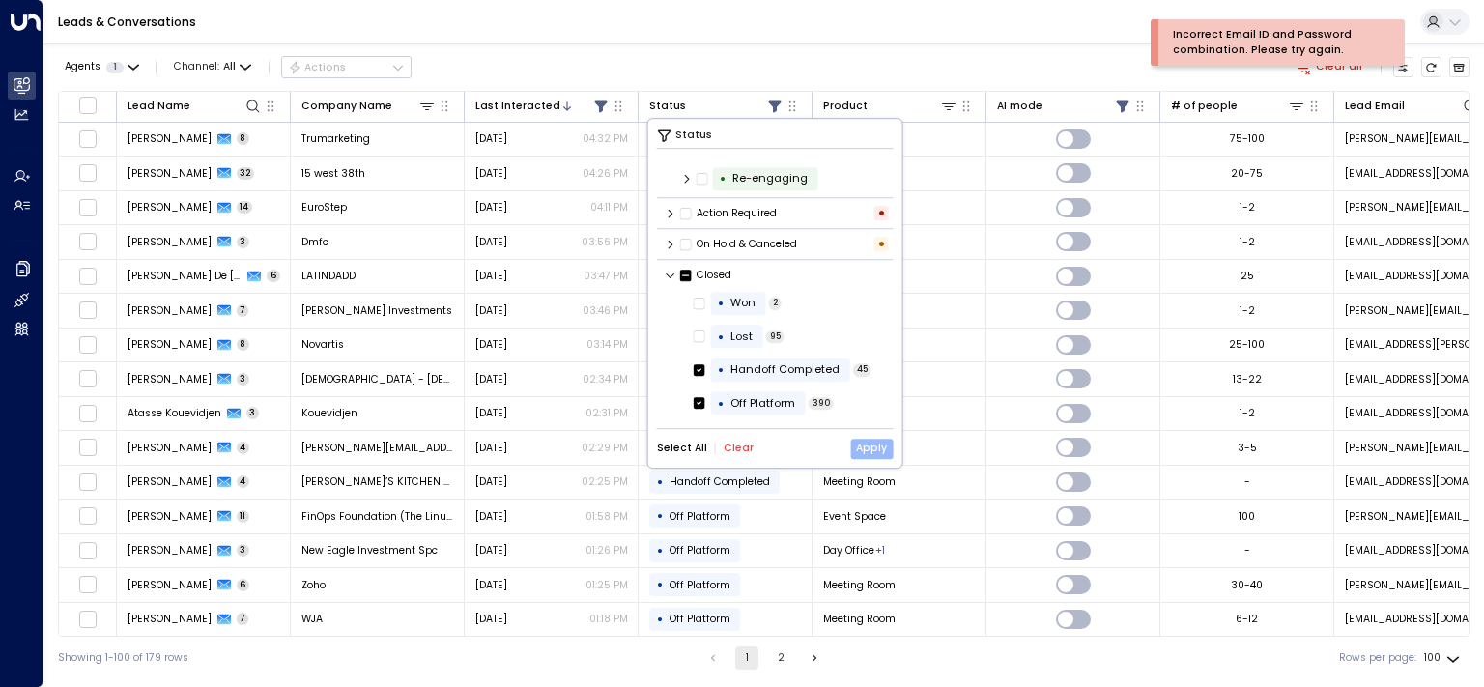
click at [866, 443] on button "Apply" at bounding box center [871, 449] width 43 height 20
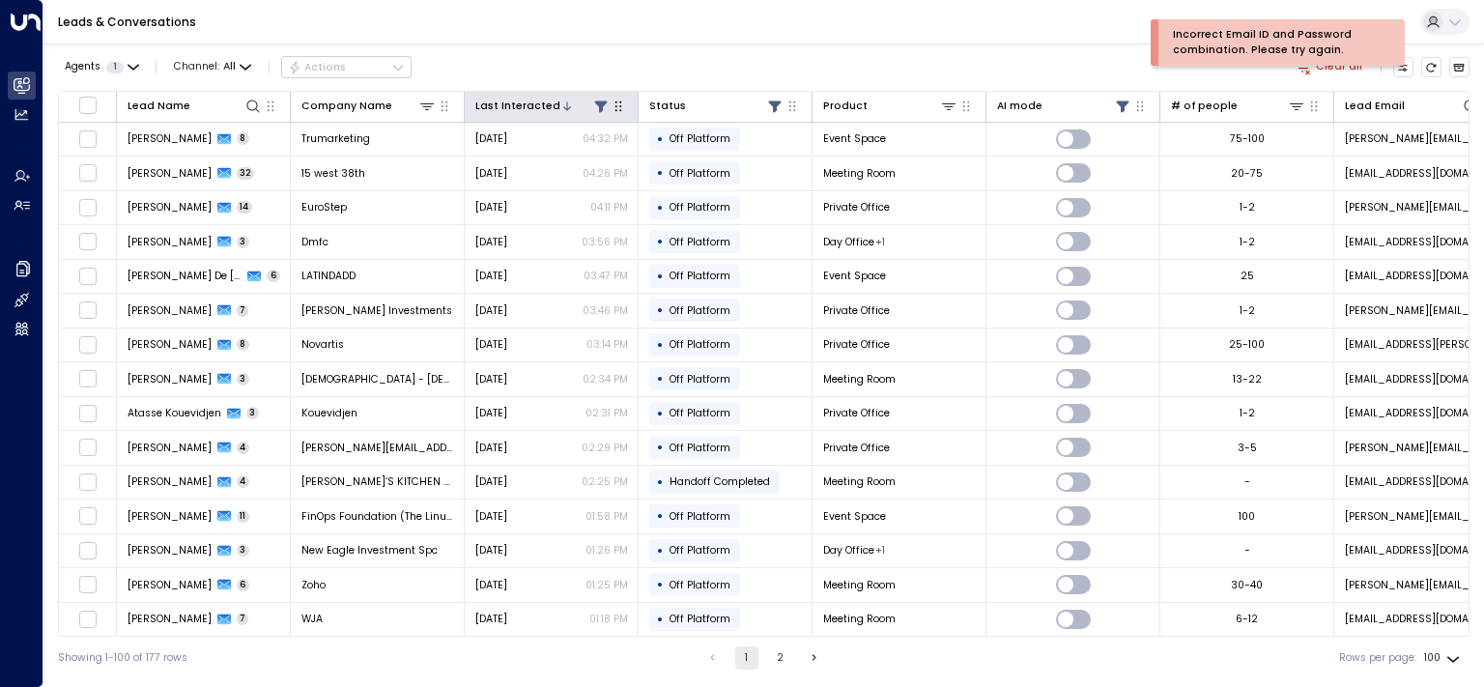
click at [597, 102] on icon at bounding box center [600, 106] width 13 height 12
click at [676, 199] on button "Apply" at bounding box center [679, 202] width 43 height 20
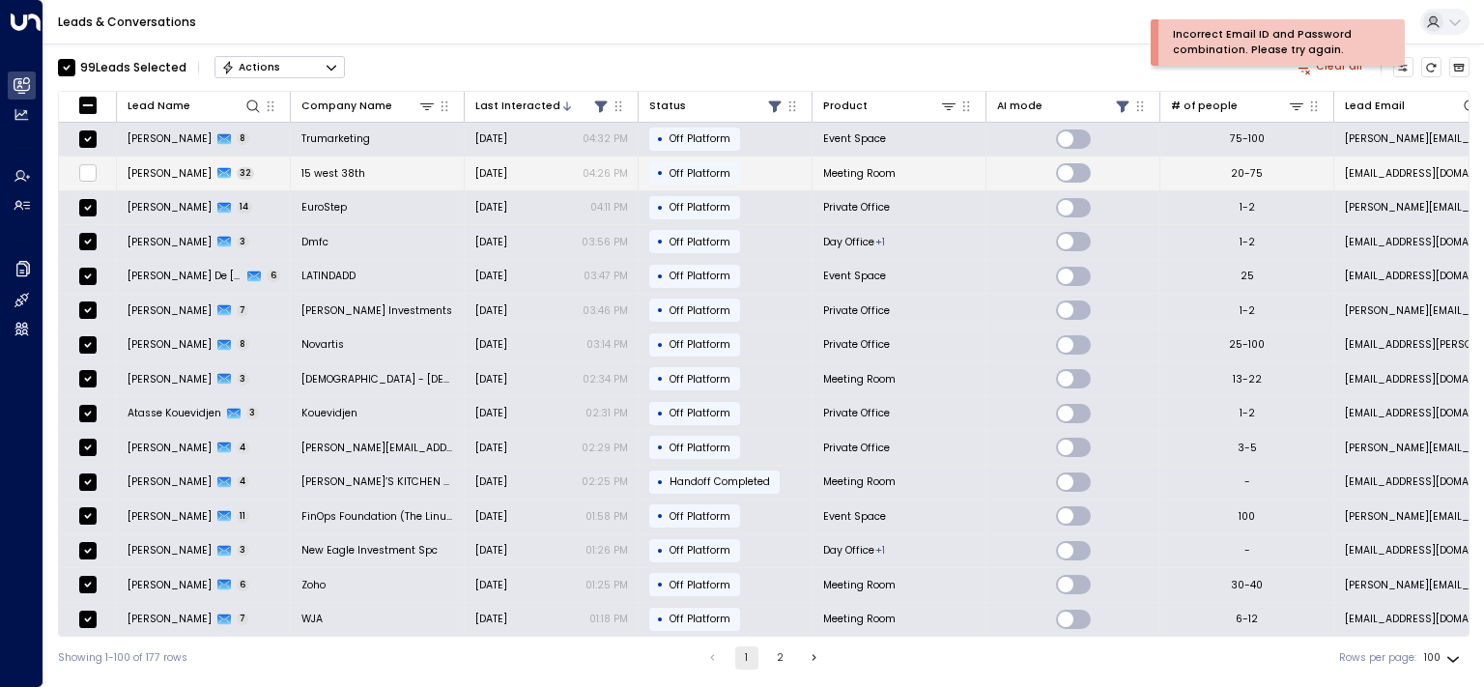
click at [156, 166] on span "[PERSON_NAME]" at bounding box center [170, 173] width 84 height 14
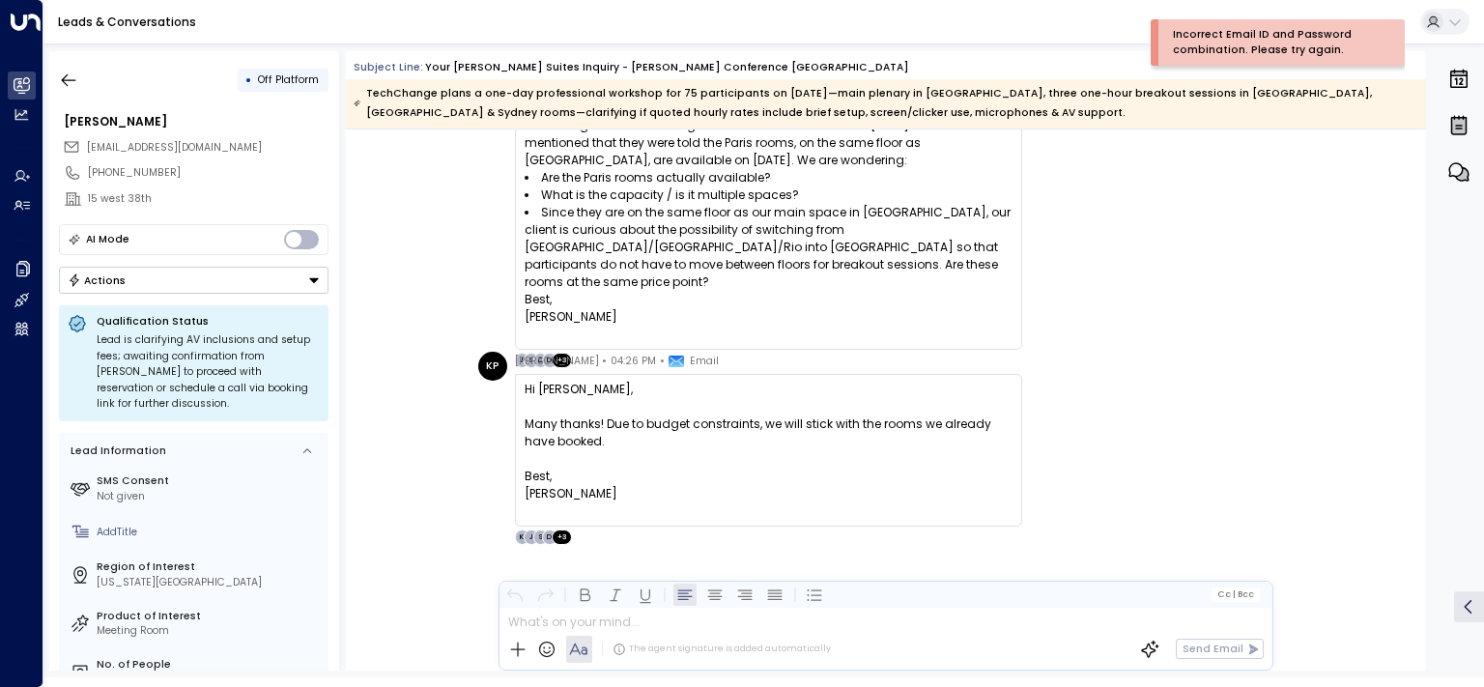
scroll to position [21870, 0]
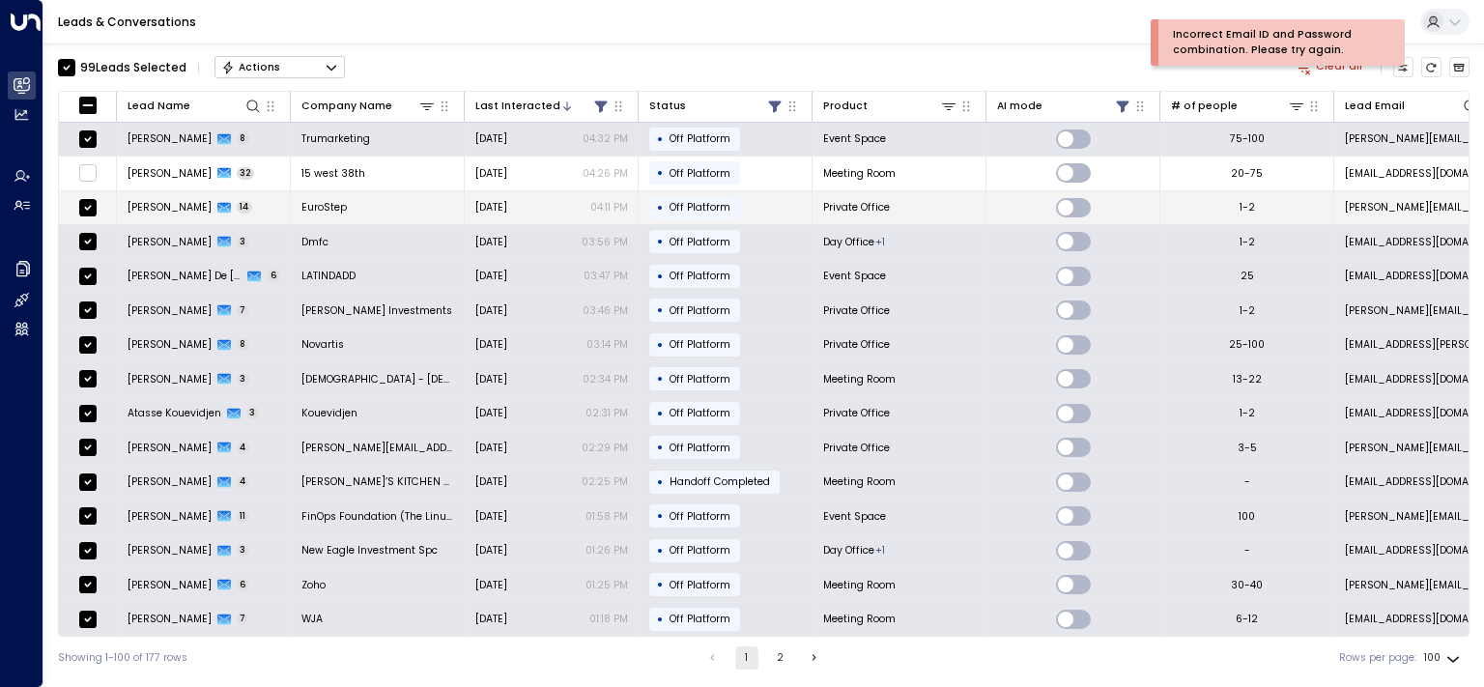
click at [145, 207] on span "[PERSON_NAME]" at bounding box center [170, 207] width 84 height 14
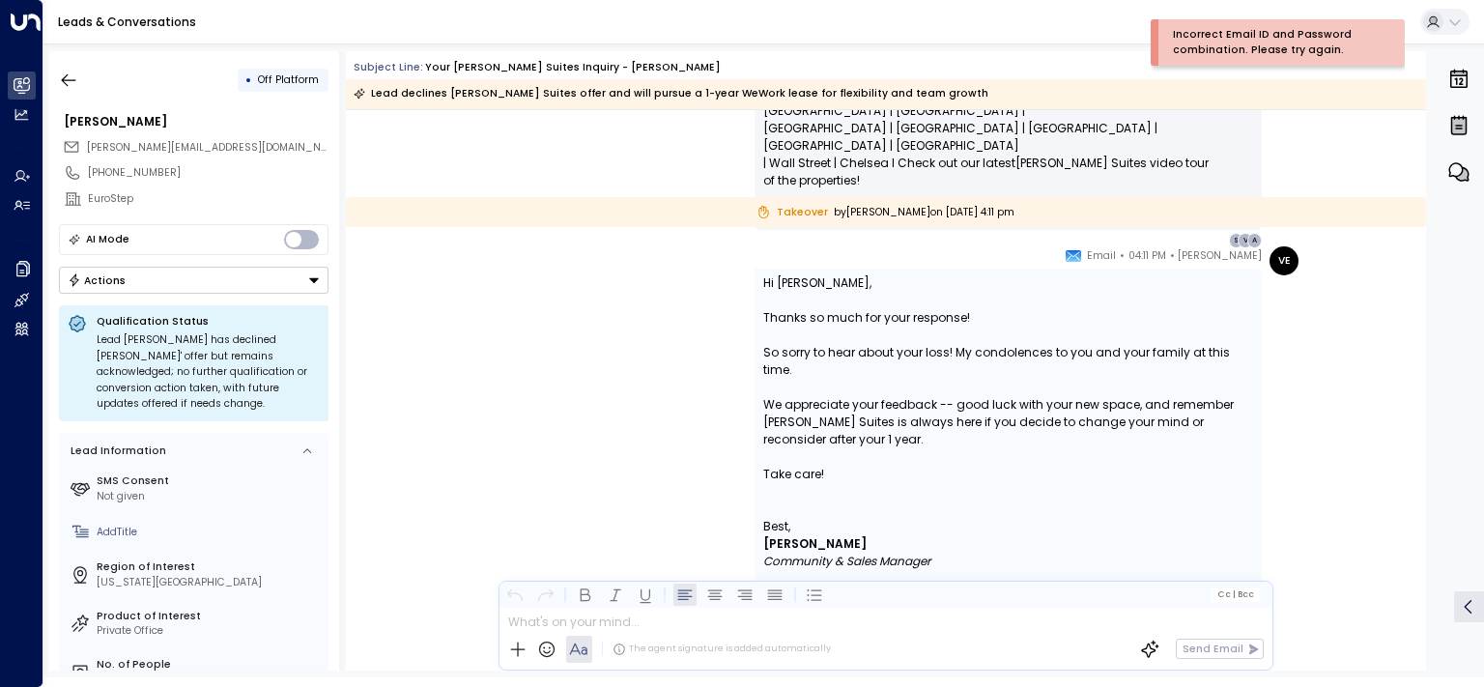
scroll to position [9869, 0]
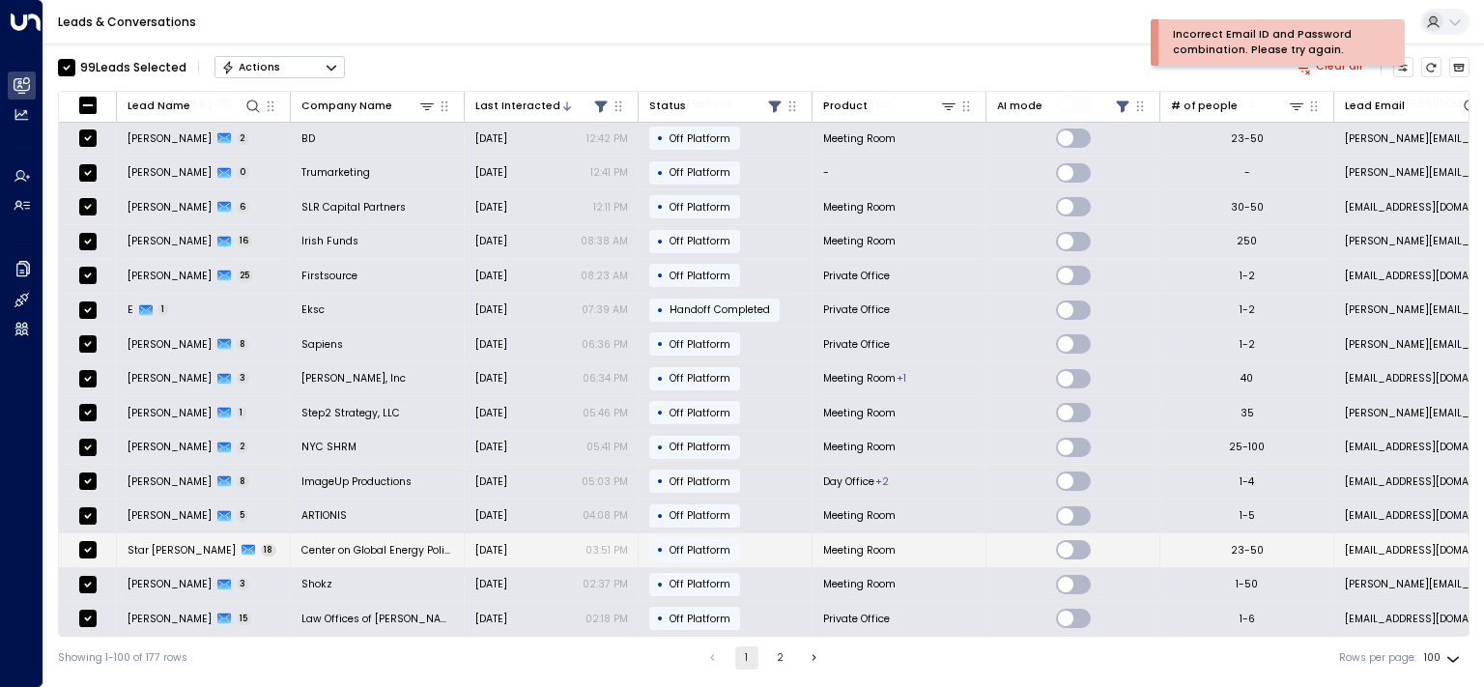
scroll to position [876, 0]
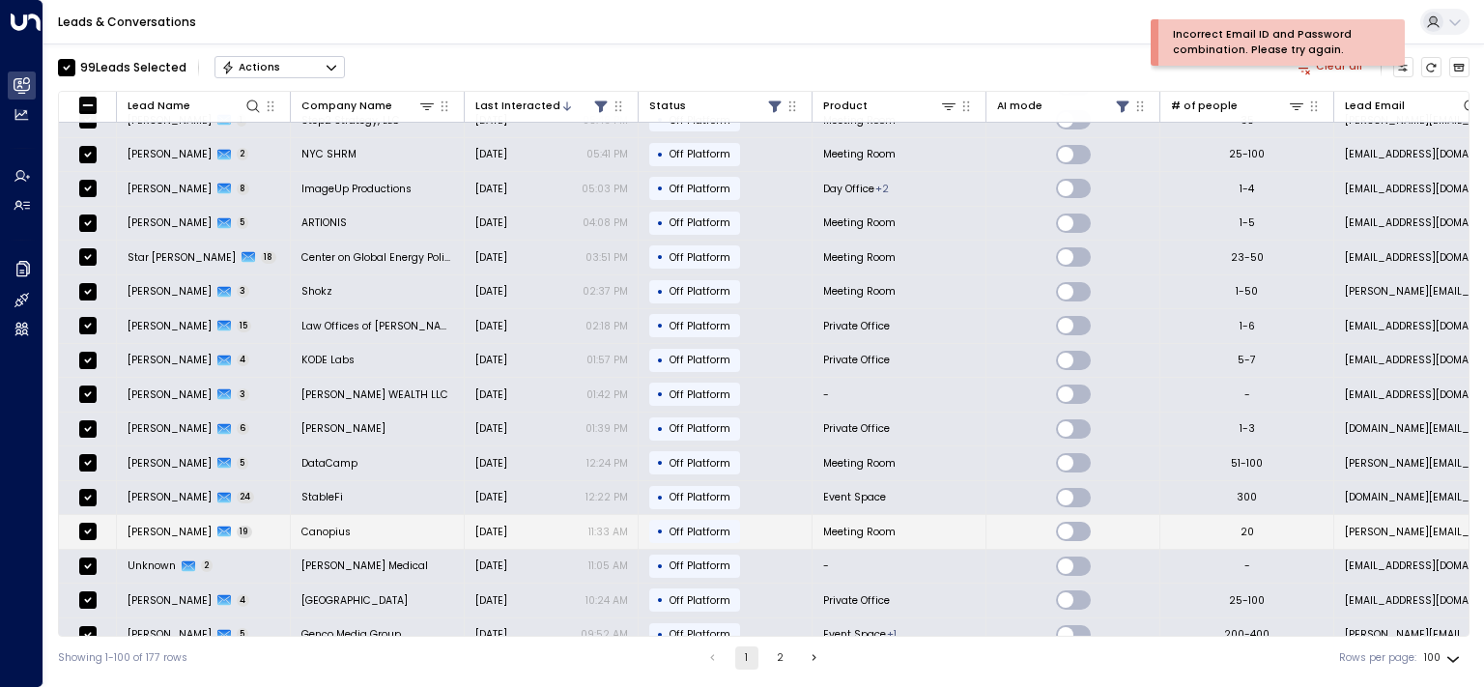
click at [168, 525] on span "[PERSON_NAME]" at bounding box center [170, 532] width 84 height 14
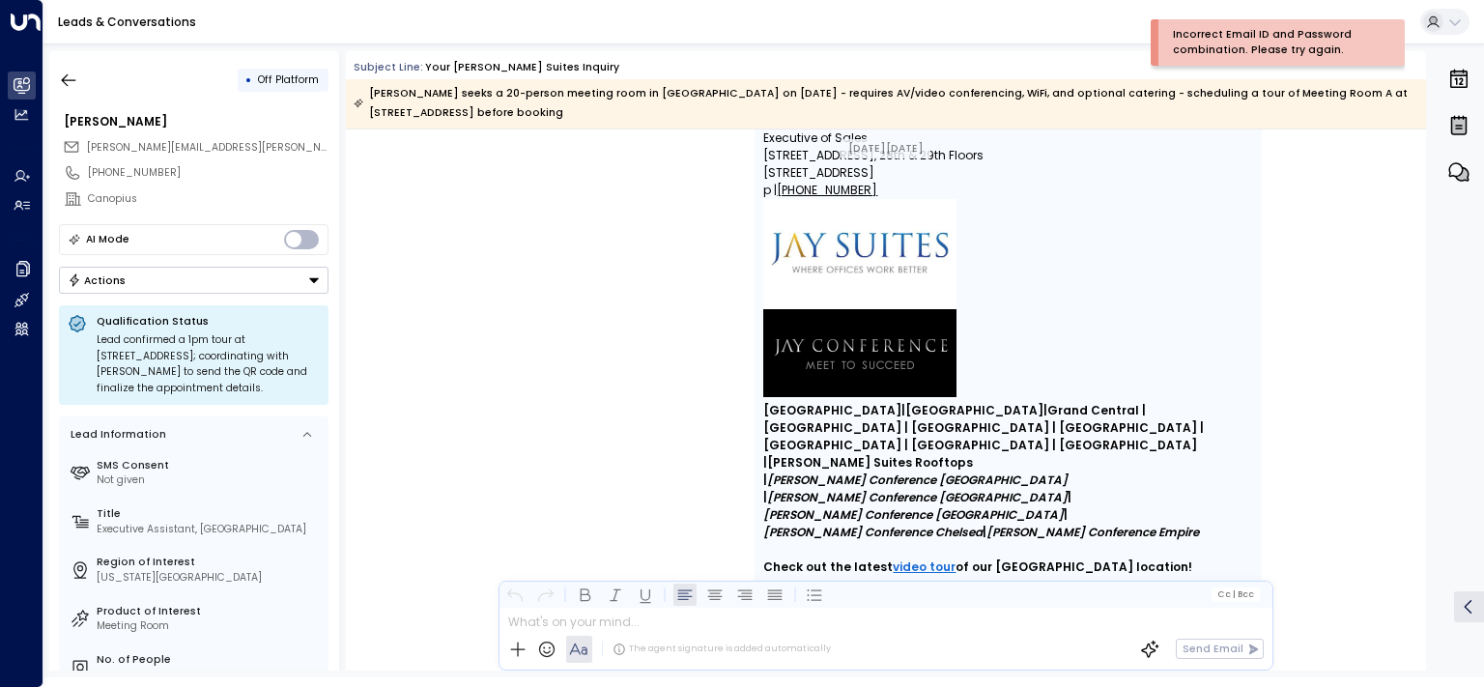
scroll to position [11247, 0]
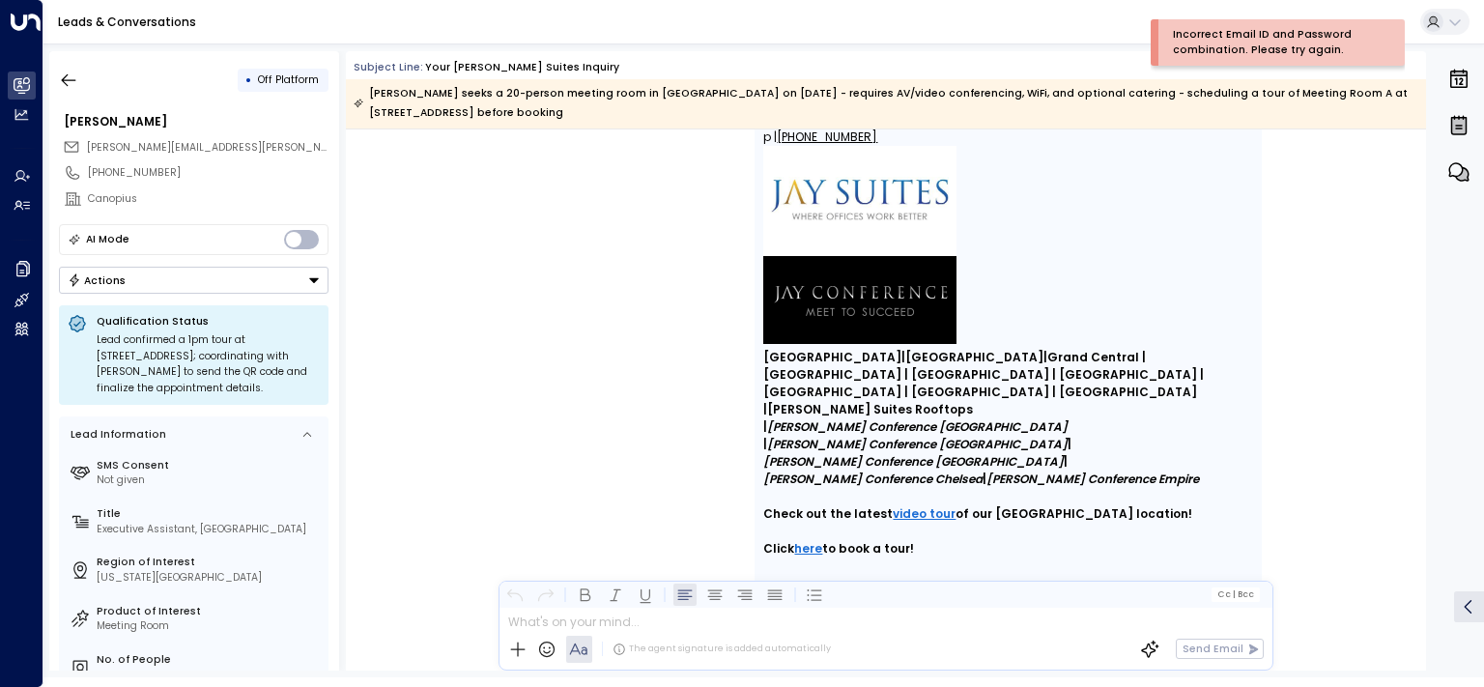
click at [275, 281] on button "Actions" at bounding box center [194, 280] width 270 height 27
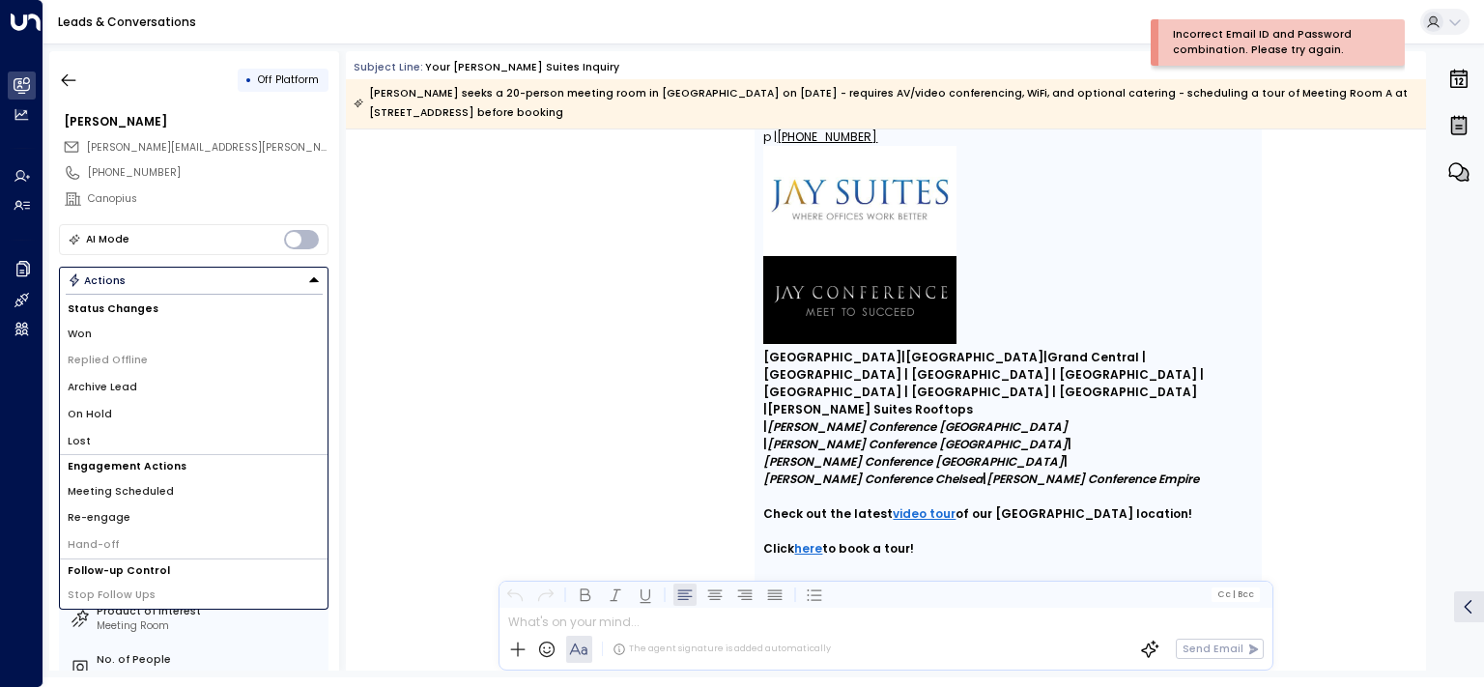
click at [172, 330] on li "Won" at bounding box center [194, 334] width 268 height 27
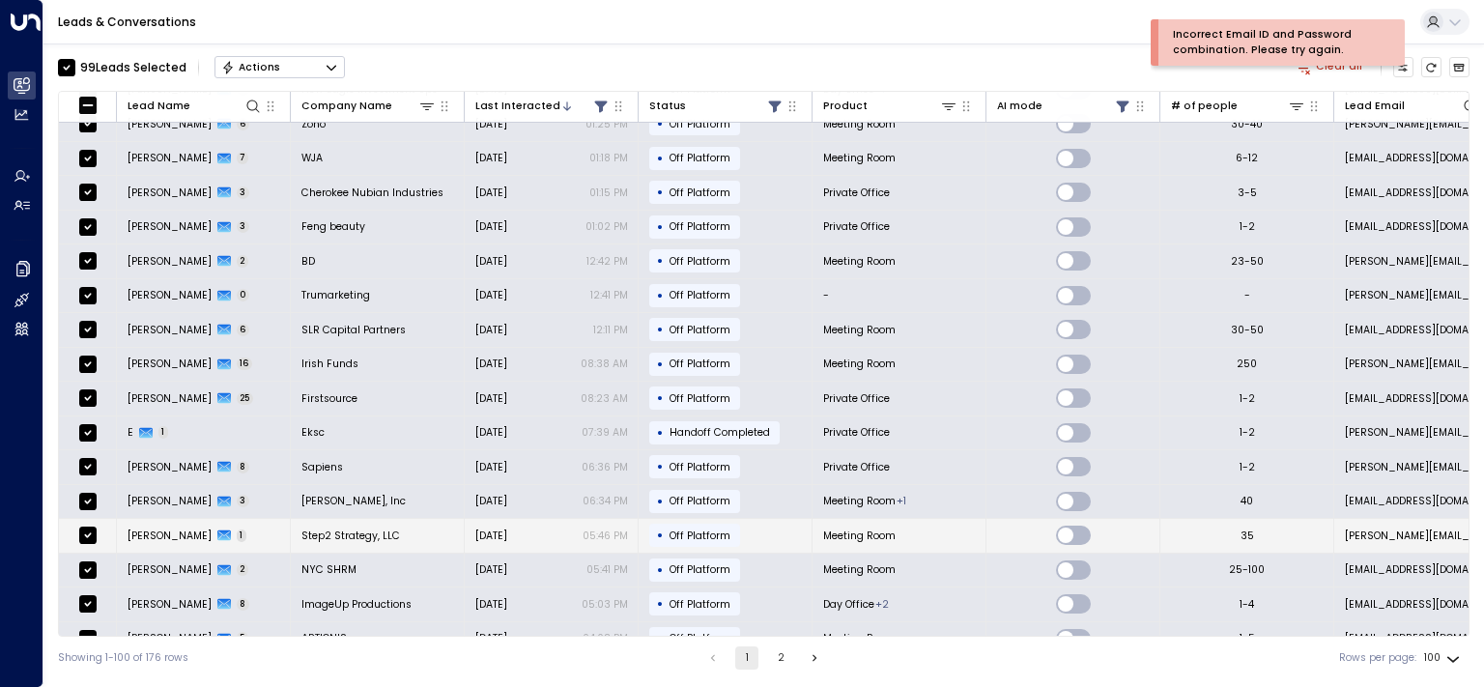
scroll to position [487, 0]
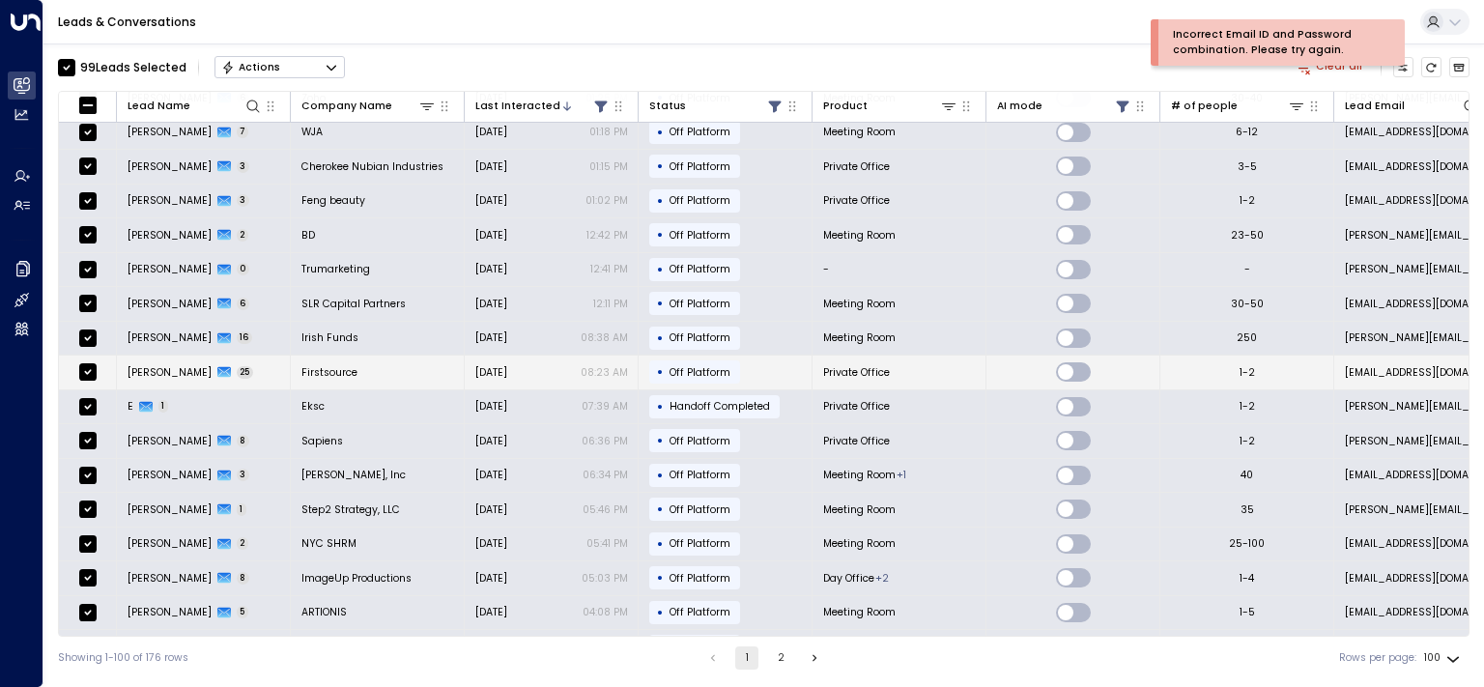
click at [359, 366] on td "Firstsource" at bounding box center [378, 373] width 174 height 34
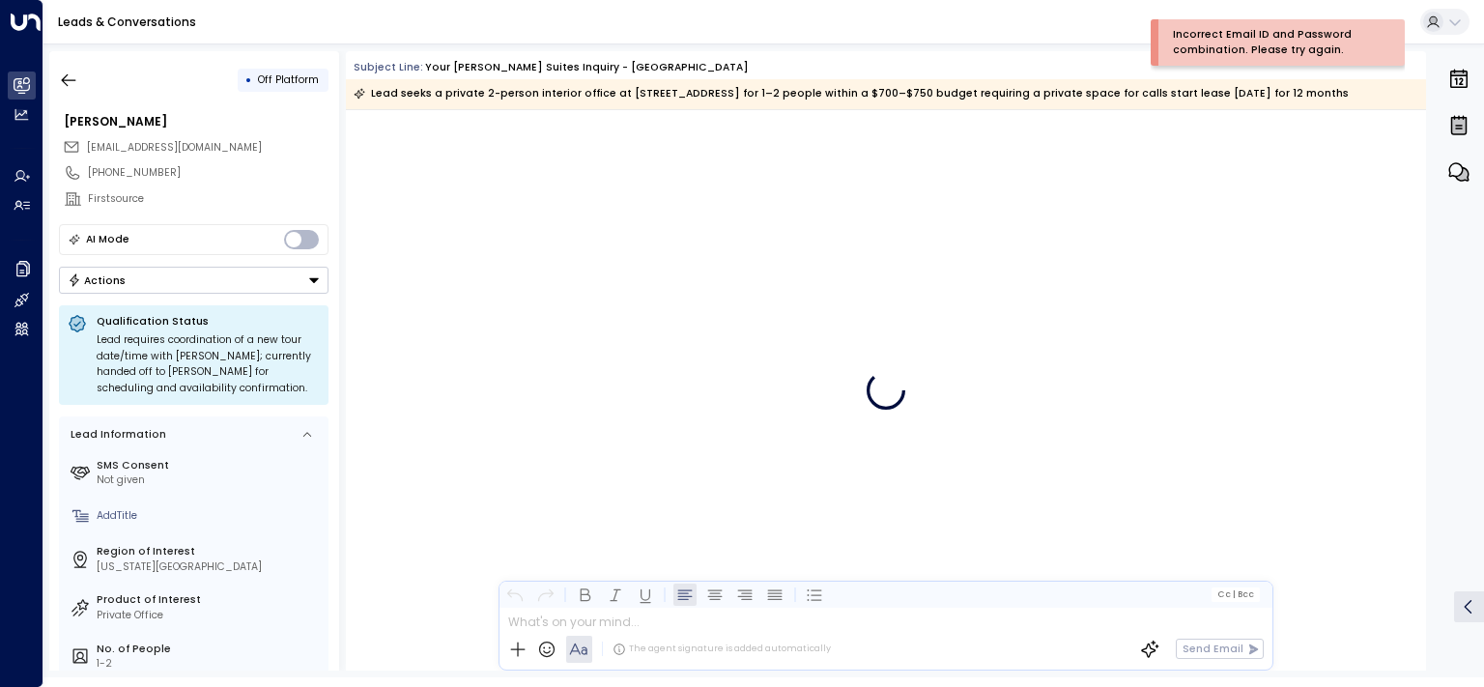
scroll to position [18120, 0]
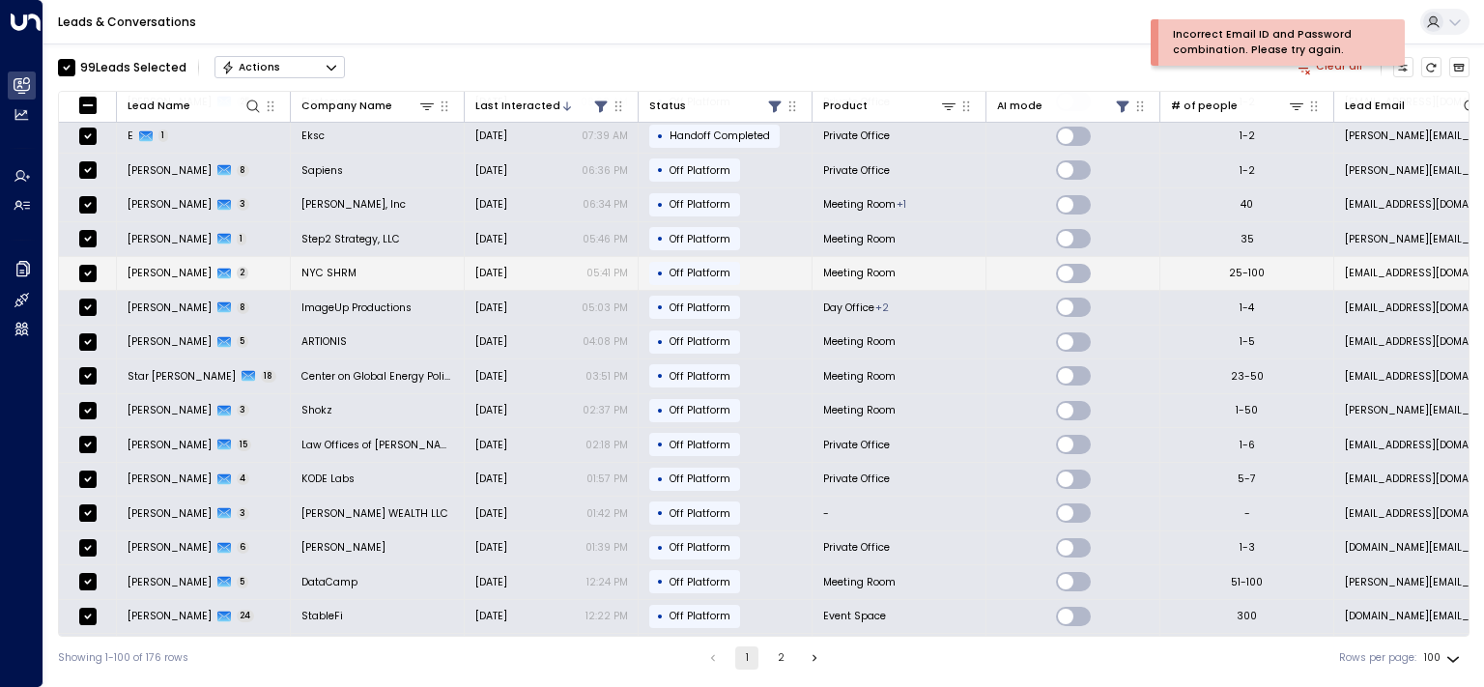
scroll to position [779, 0]
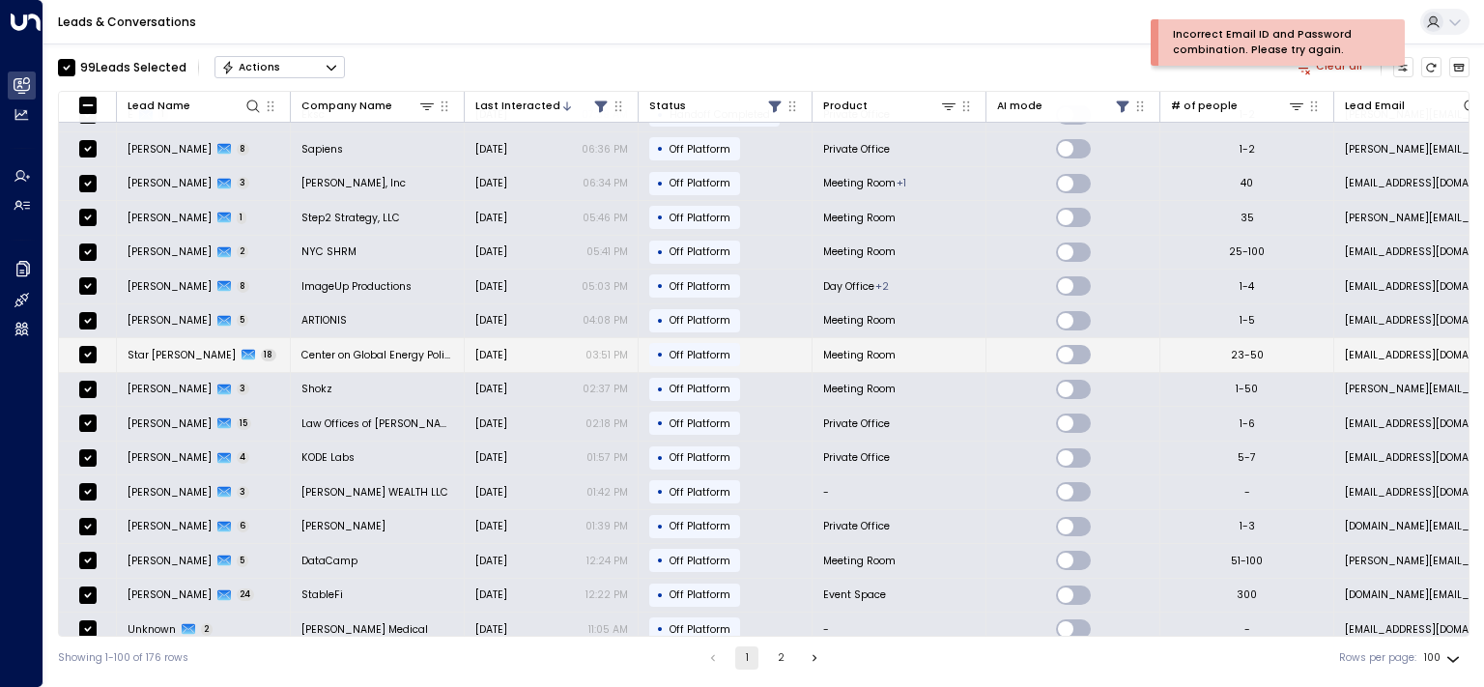
click at [128, 348] on span "Star [PERSON_NAME]" at bounding box center [182, 355] width 108 height 14
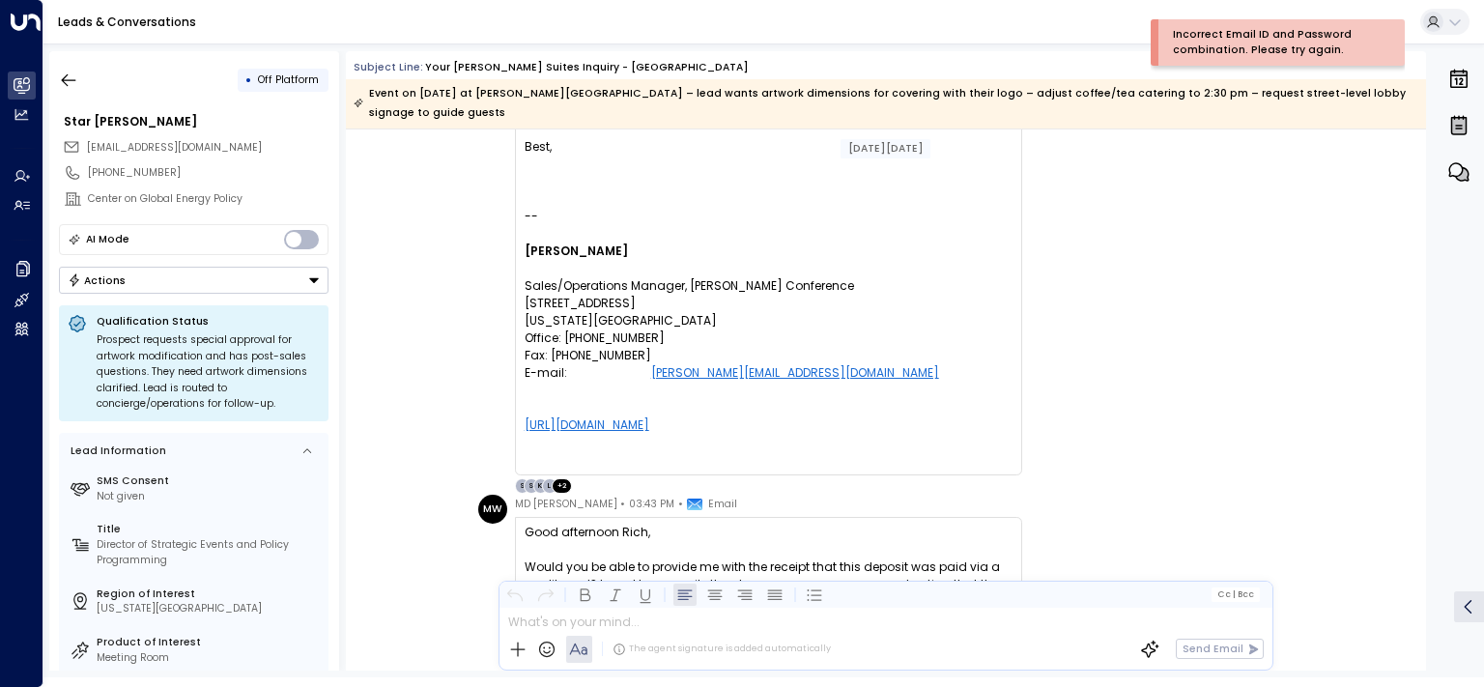
scroll to position [11462, 0]
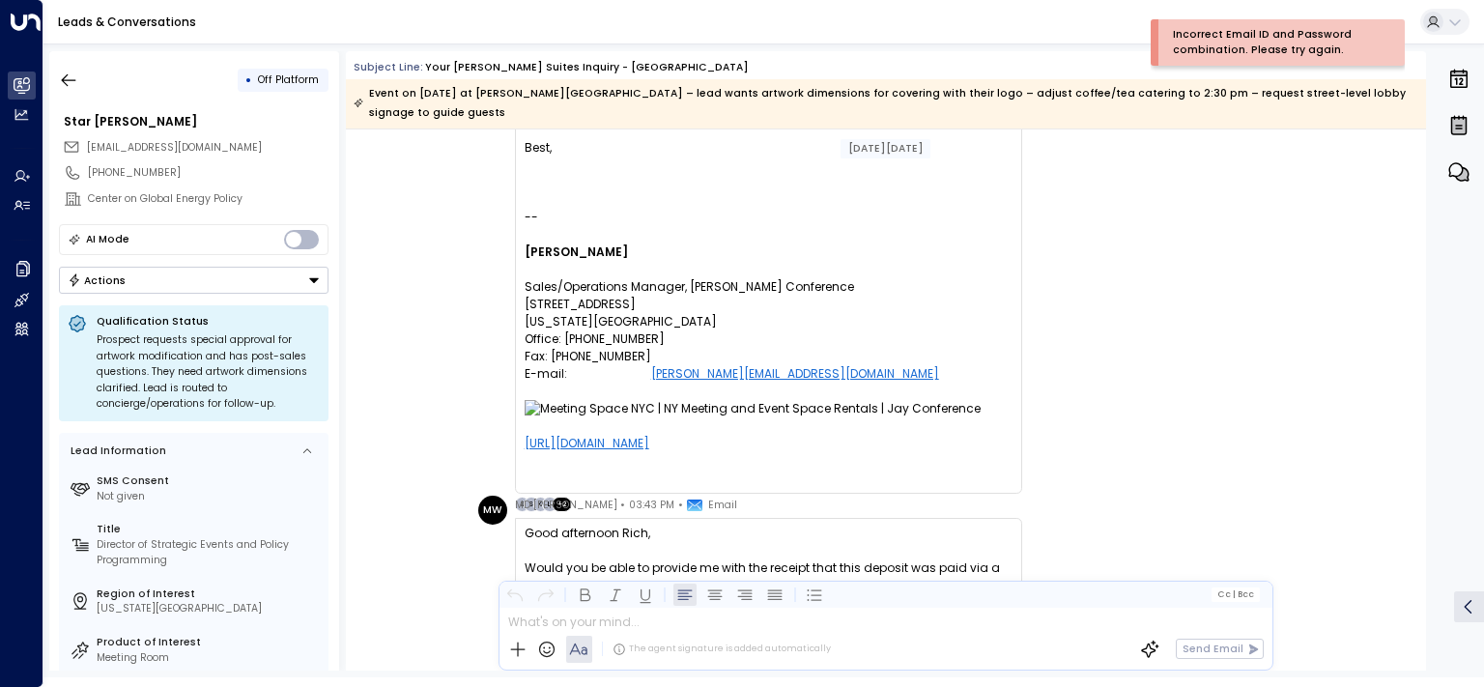
click at [233, 279] on button "Actions" at bounding box center [194, 280] width 270 height 27
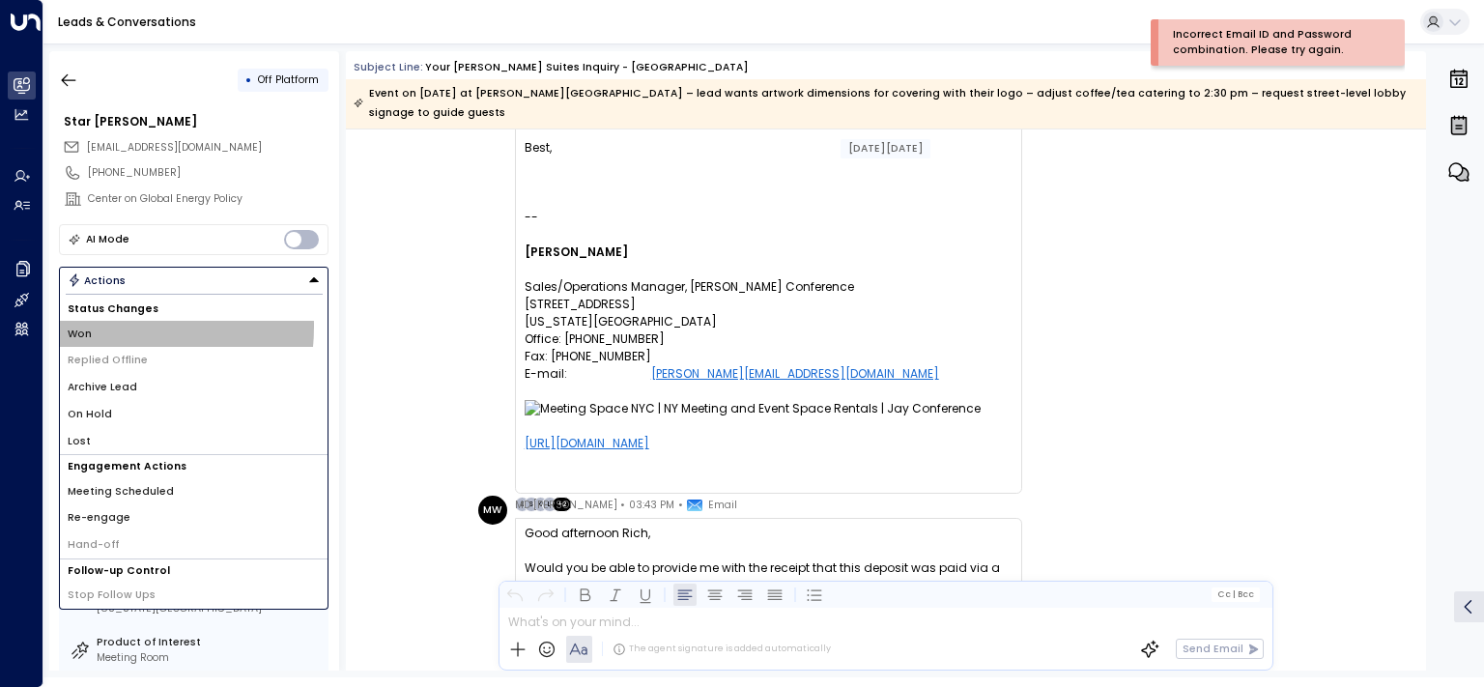
click at [98, 325] on li "Won" at bounding box center [194, 334] width 268 height 27
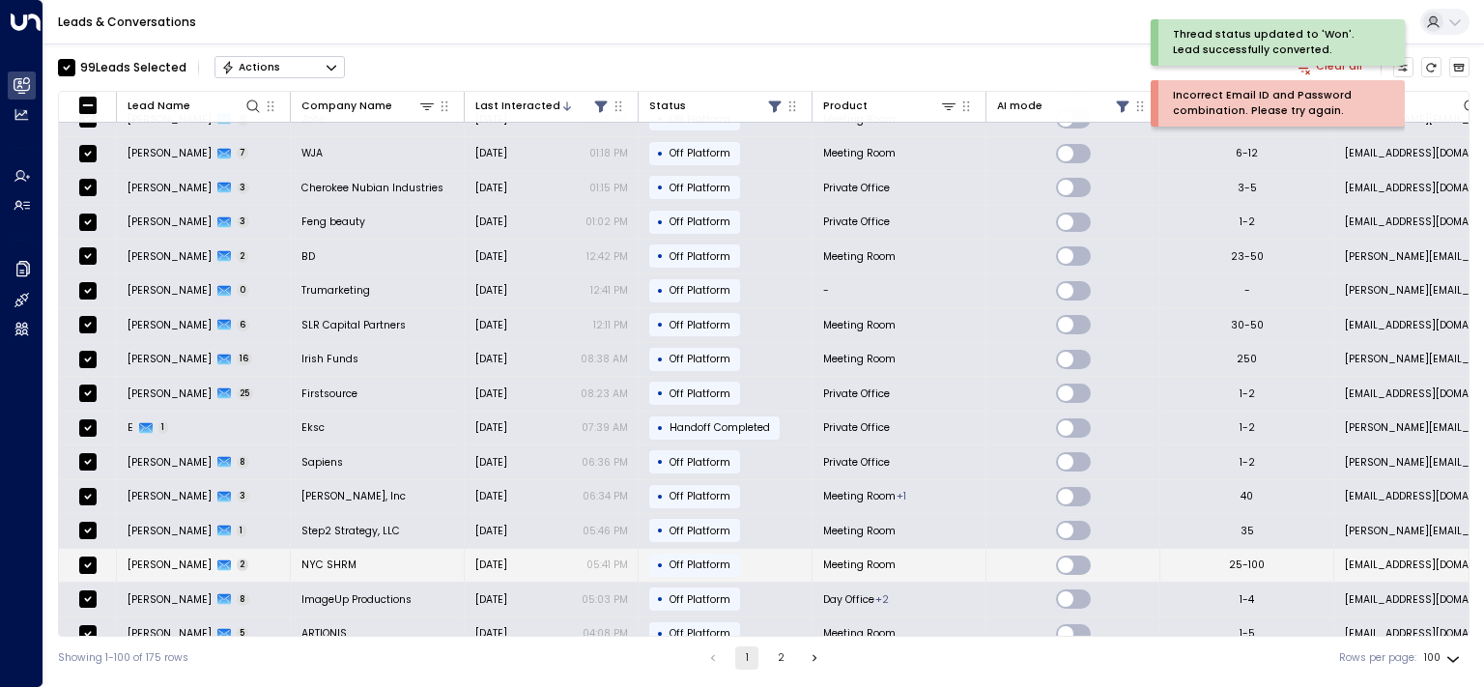
scroll to position [487, 0]
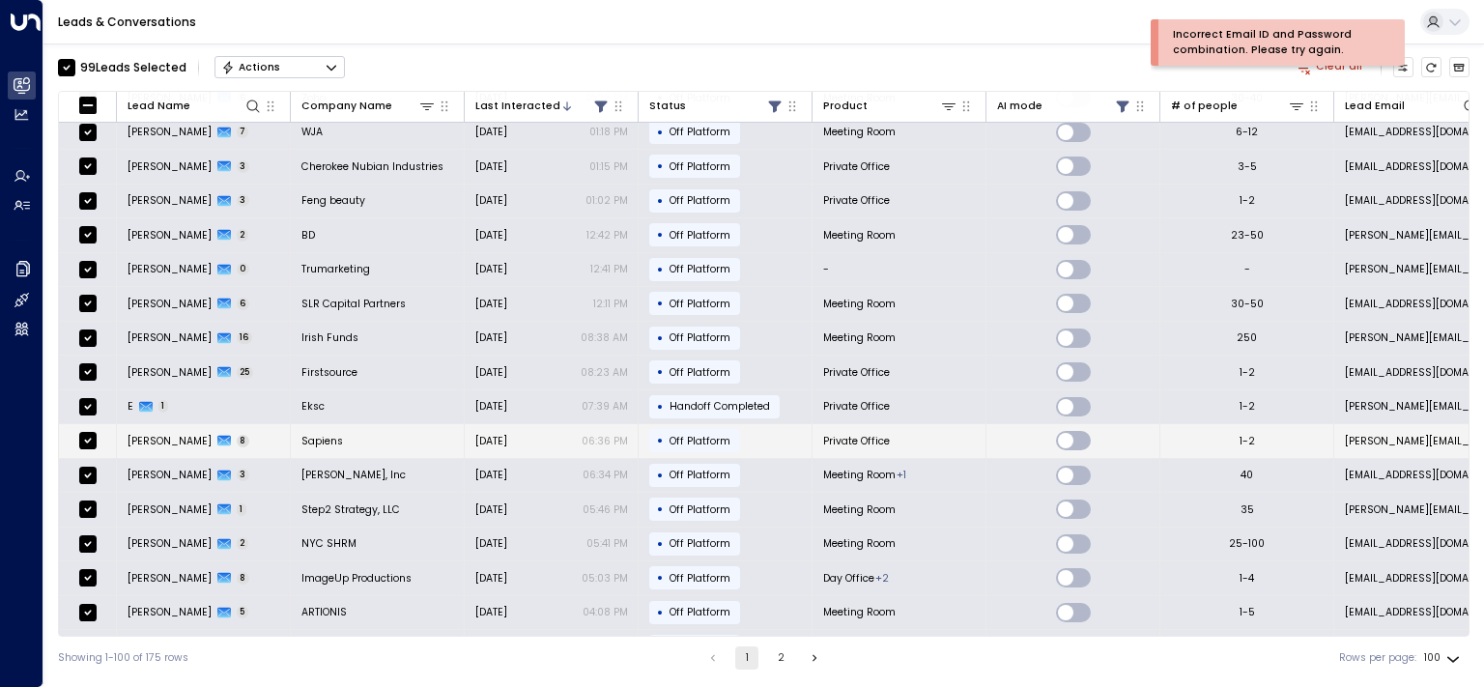
click at [187, 434] on span "[PERSON_NAME]" at bounding box center [170, 441] width 84 height 14
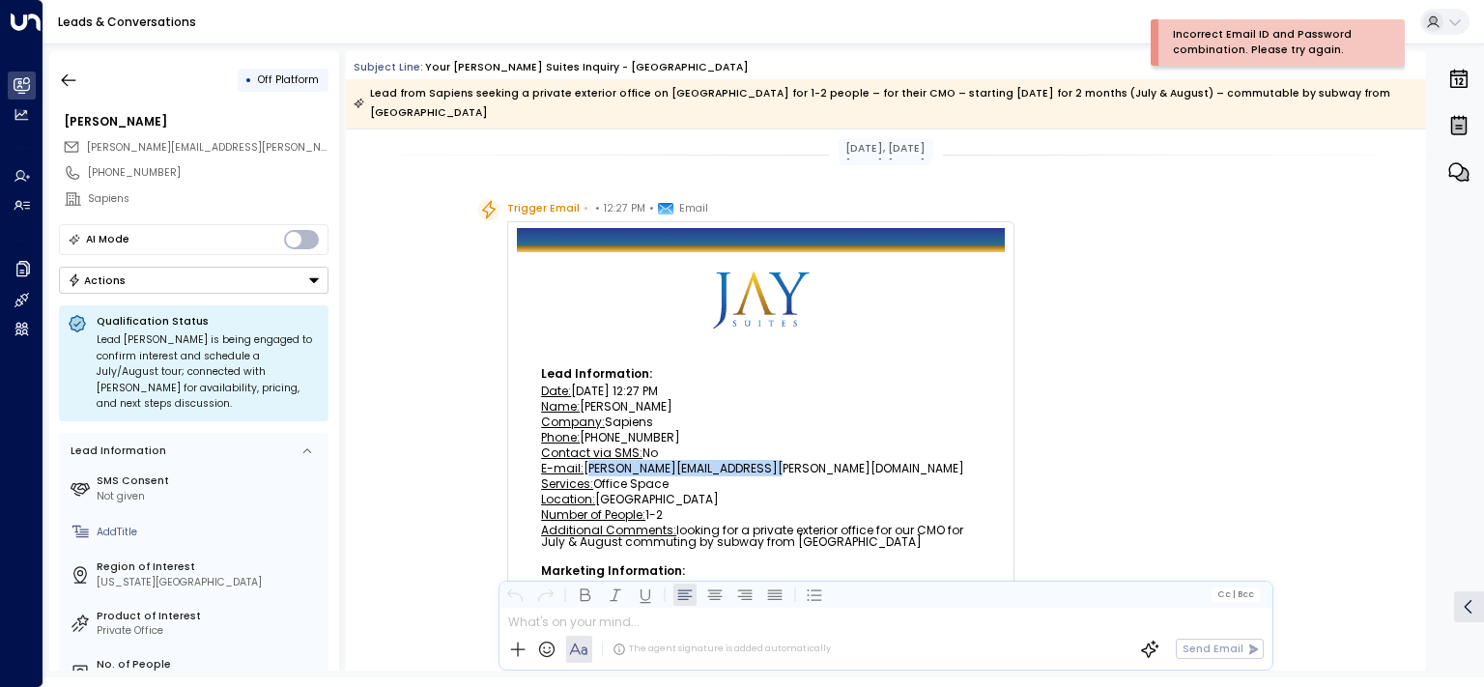
drag, startPoint x: 799, startPoint y: 446, endPoint x: 582, endPoint y: 450, distance: 217.4
click at [582, 463] on div "E-mail: [PERSON_NAME][EMAIL_ADDRESS][PERSON_NAME][DOMAIN_NAME]" at bounding box center [761, 469] width 440 height 12
copy div "[PERSON_NAME][EMAIL_ADDRESS][PERSON_NAME][DOMAIN_NAME]"
click at [262, 278] on button "Actions" at bounding box center [194, 280] width 270 height 27
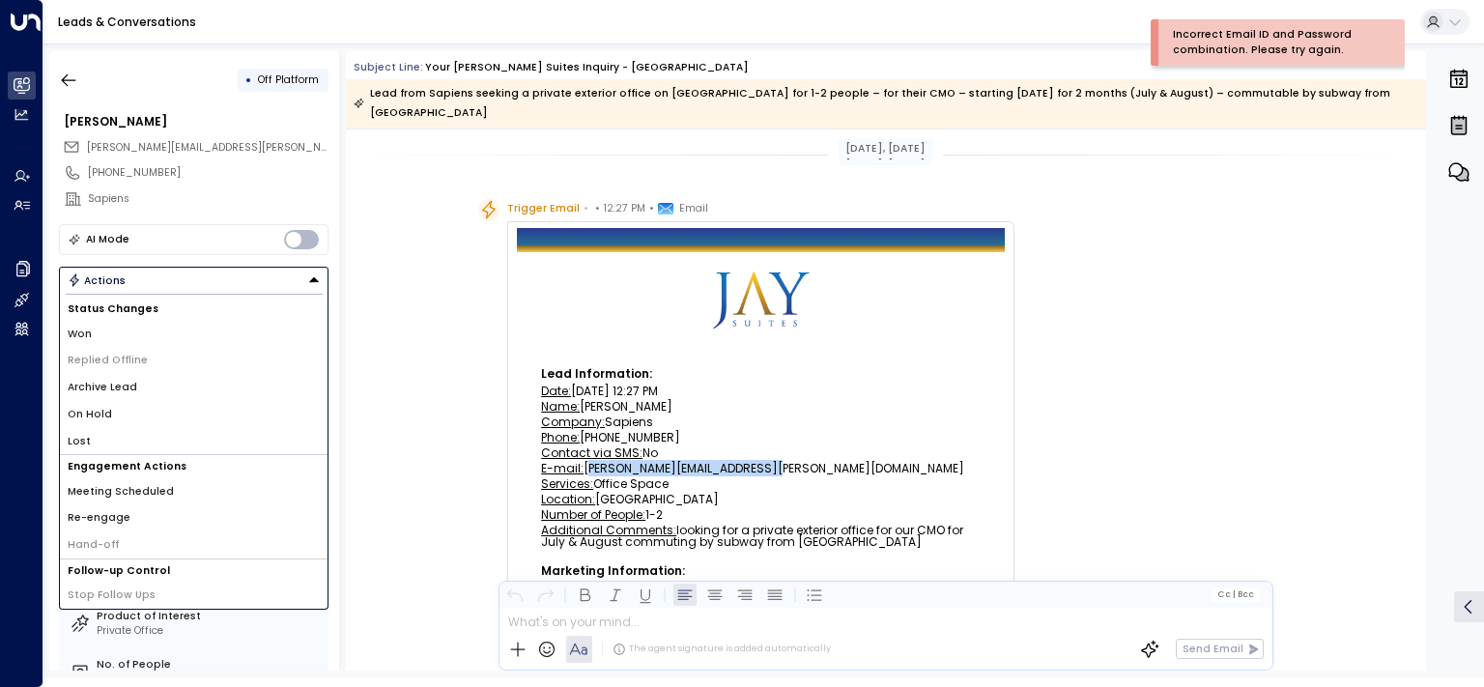
scroll to position [26, 0]
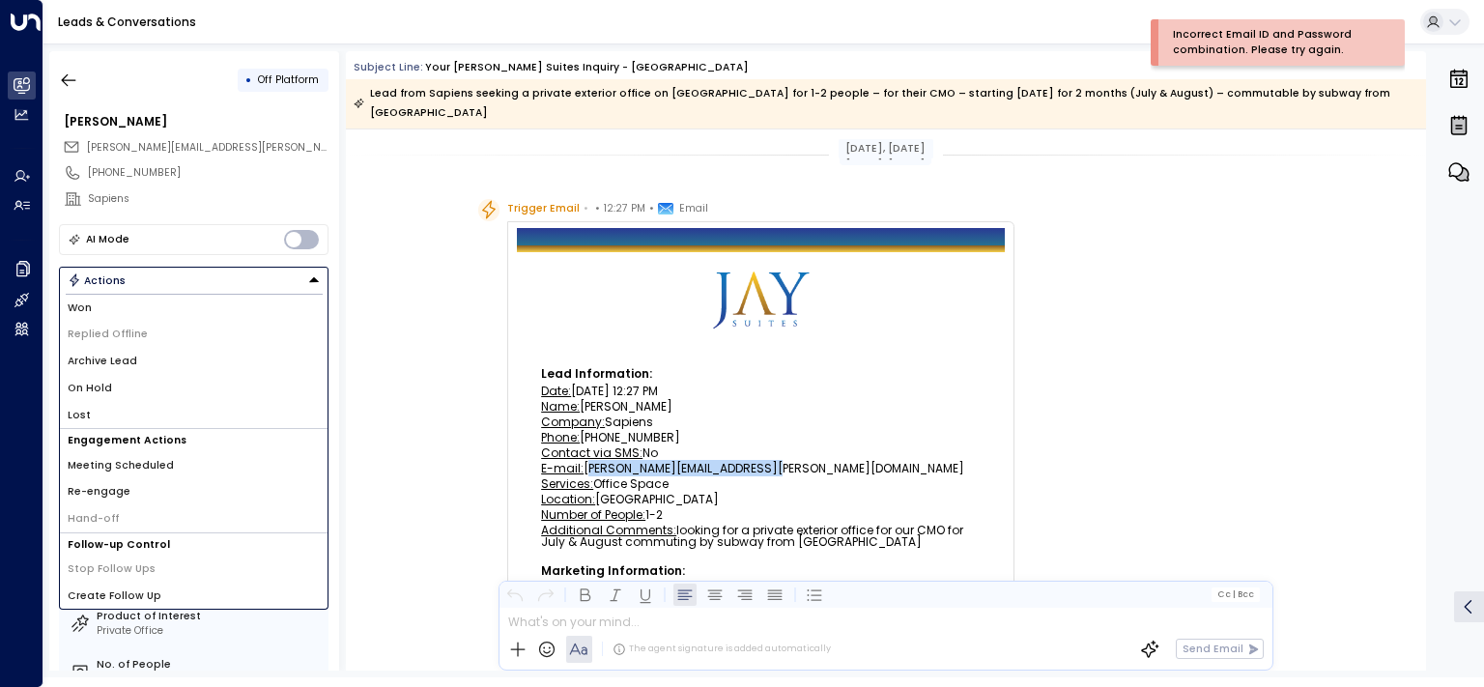
click at [151, 462] on span "Meeting Scheduled" at bounding box center [121, 465] width 106 height 15
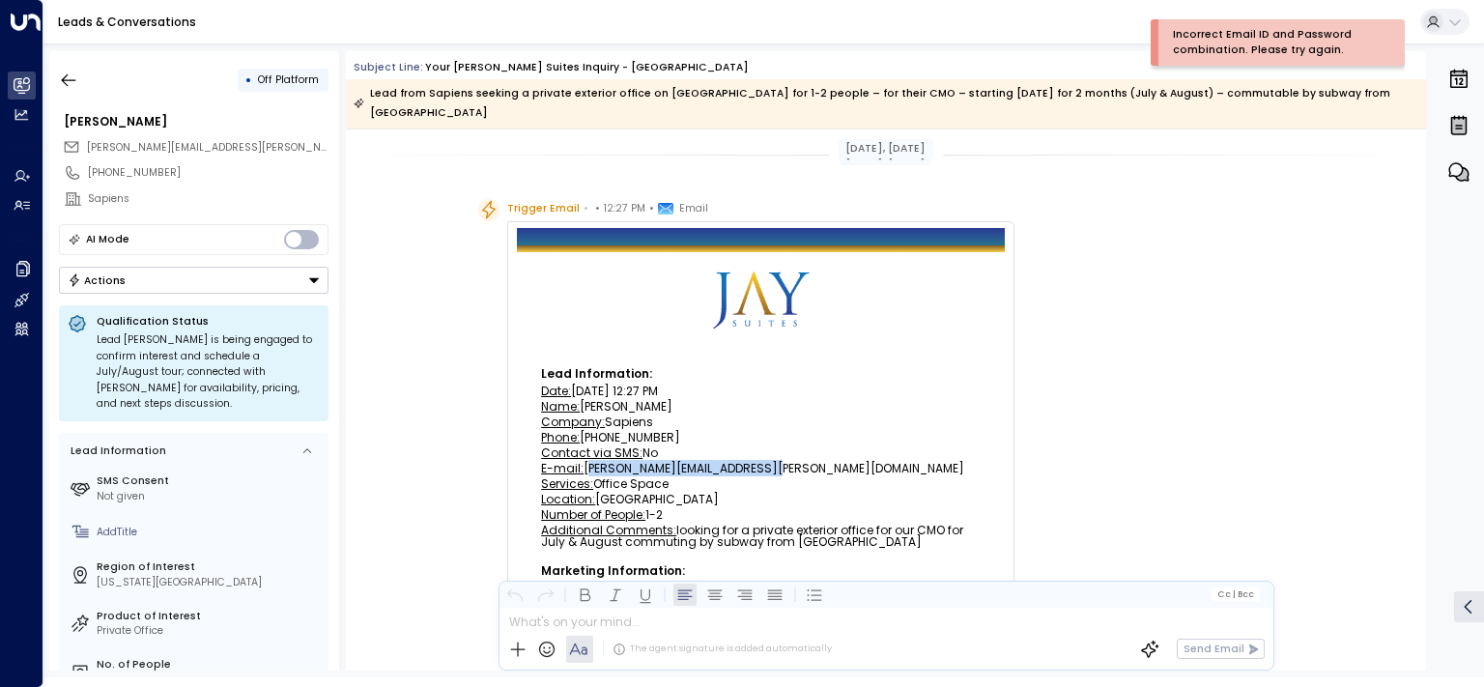
click at [183, 277] on button "Actions" at bounding box center [194, 280] width 270 height 27
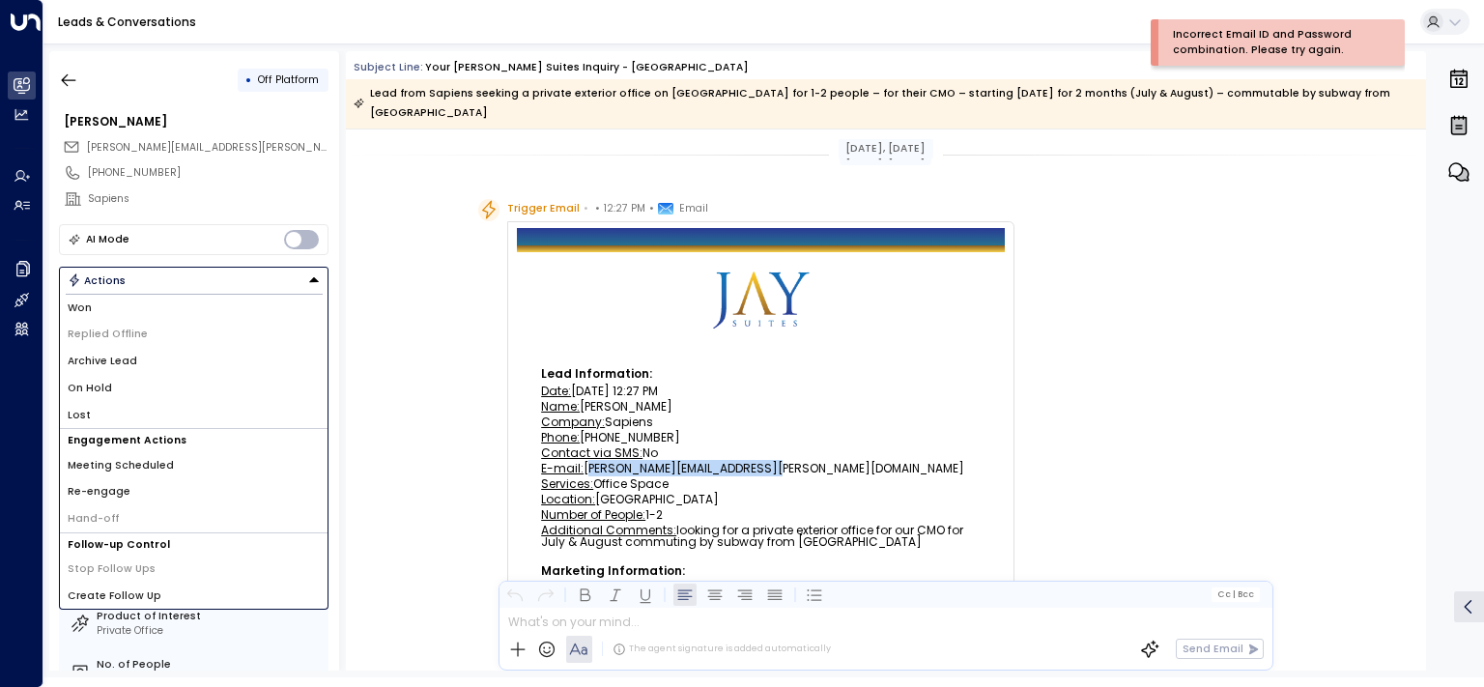
click at [153, 595] on li "Create Follow Up" at bounding box center [194, 596] width 268 height 27
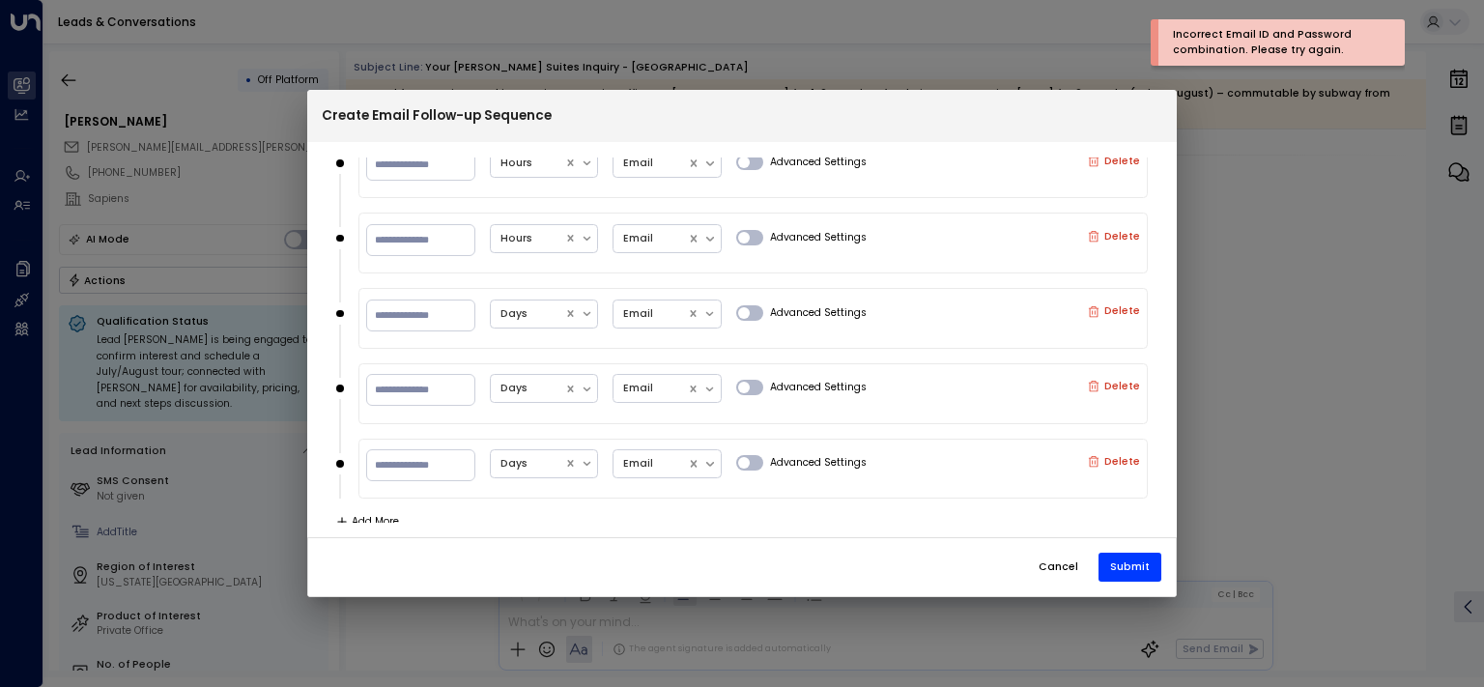
scroll to position [29, 0]
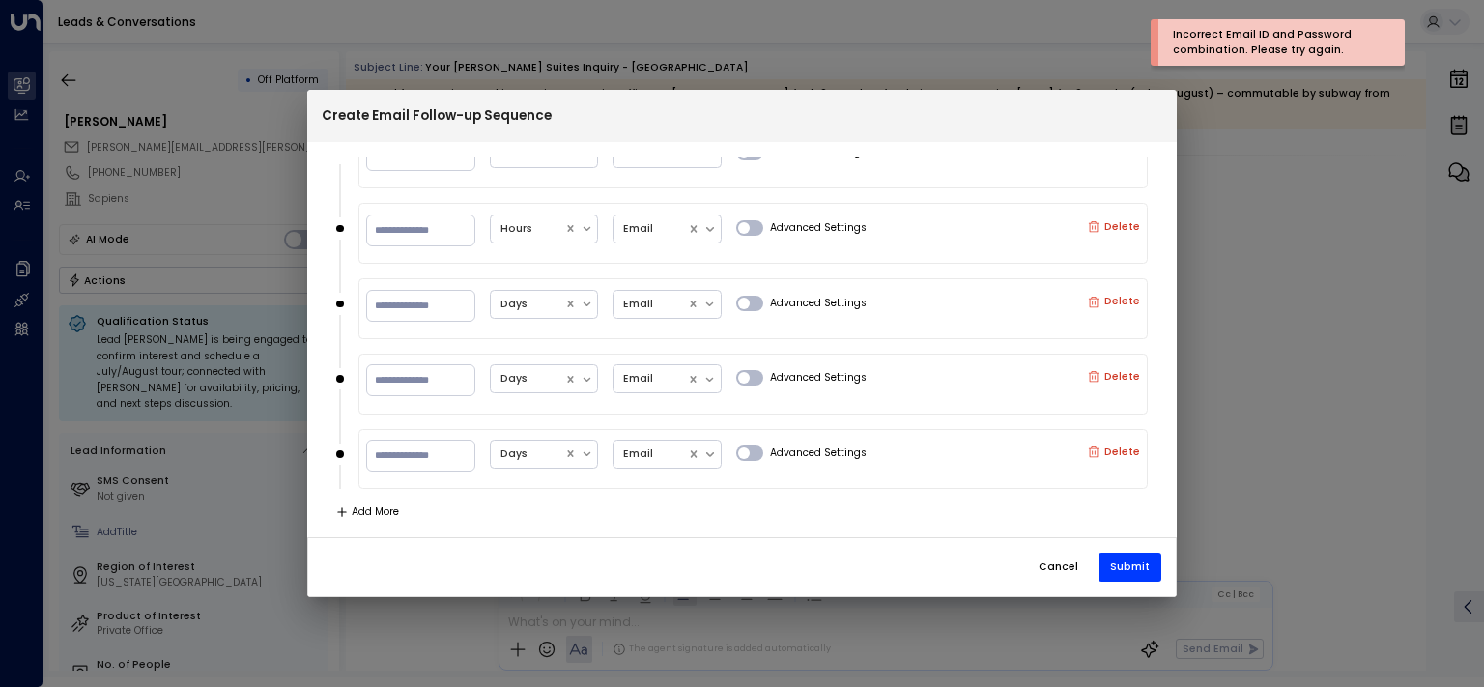
click at [1057, 568] on button "Cancel" at bounding box center [1058, 567] width 65 height 29
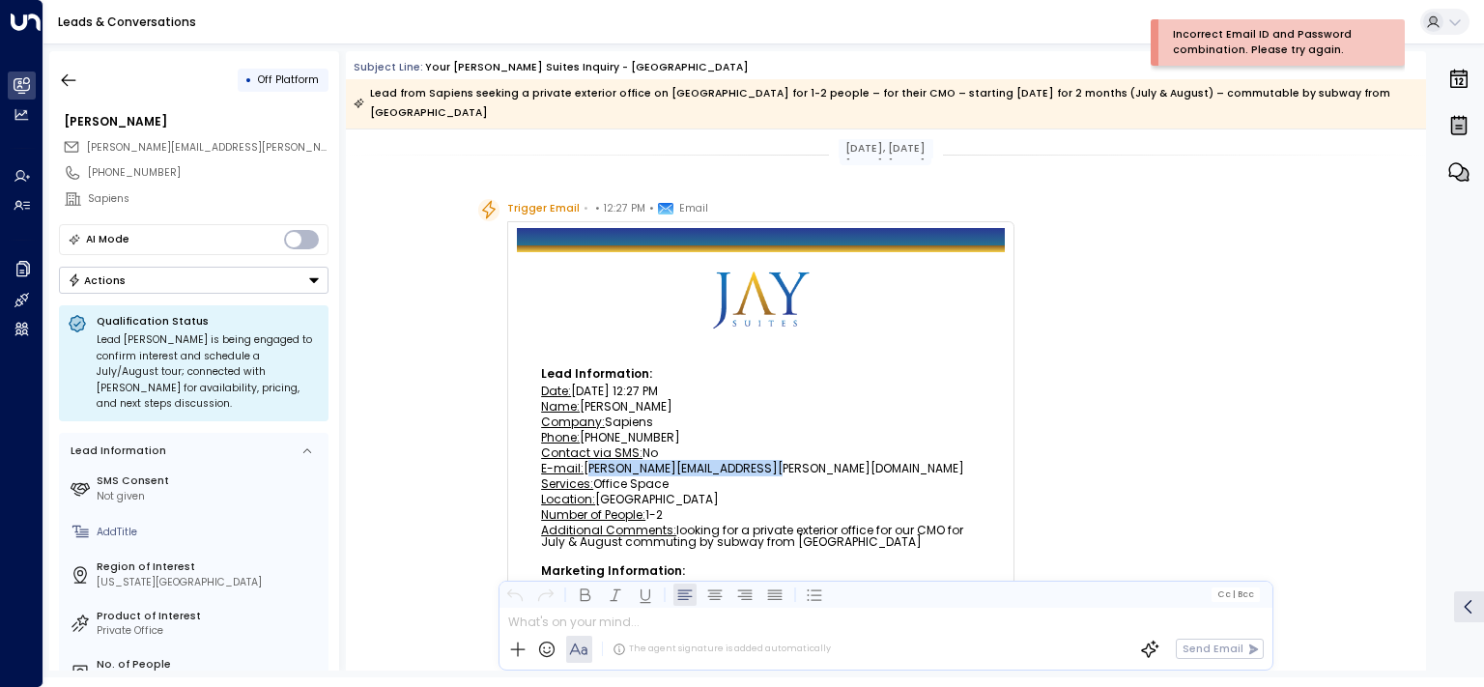
click at [141, 272] on button "Actions" at bounding box center [194, 280] width 270 height 27
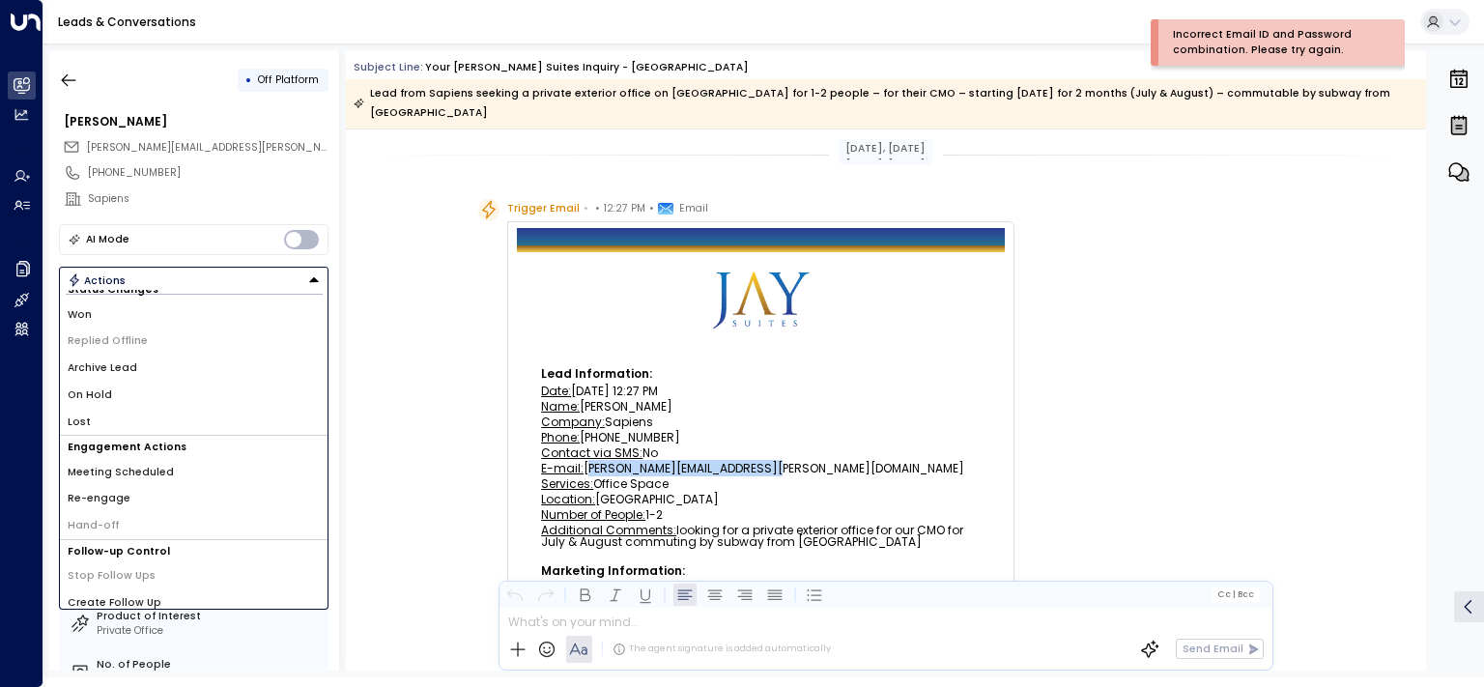
scroll to position [26, 0]
click at [138, 384] on li "On Hold" at bounding box center [194, 388] width 268 height 27
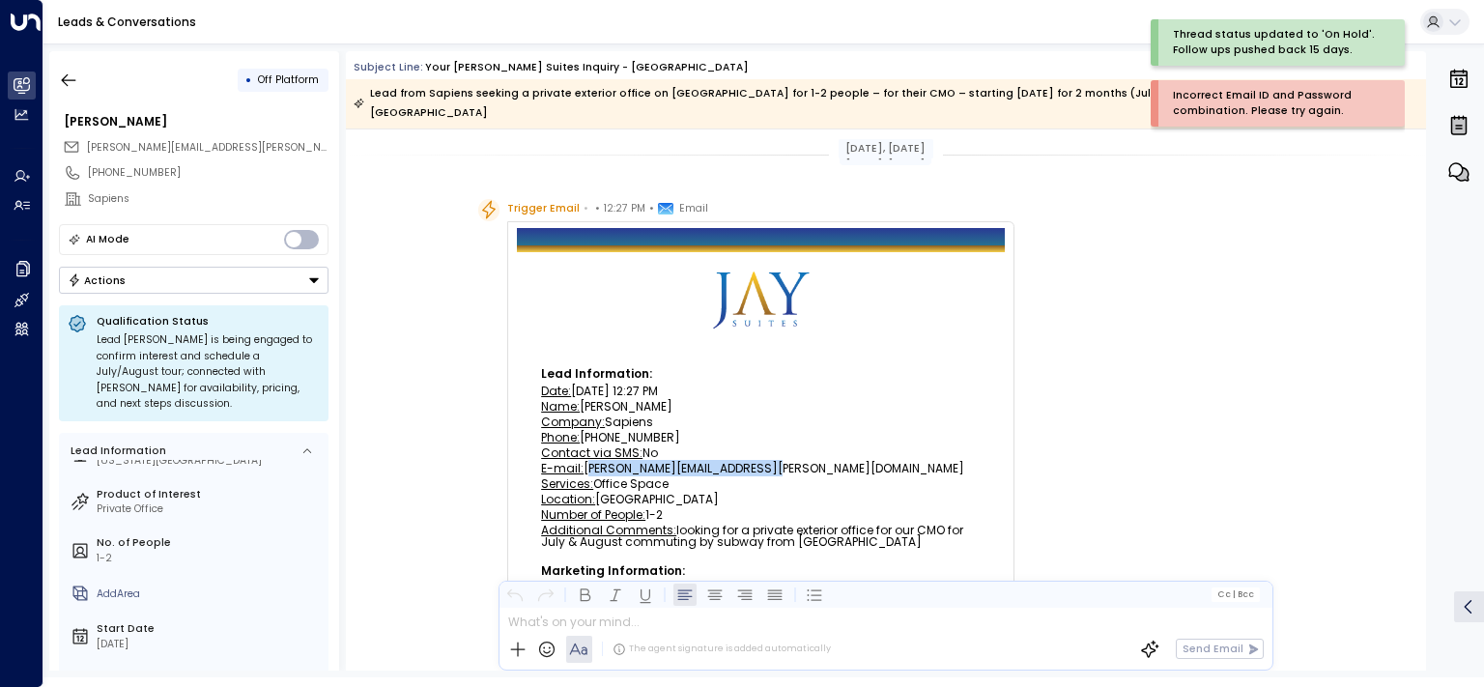
scroll to position [122, 0]
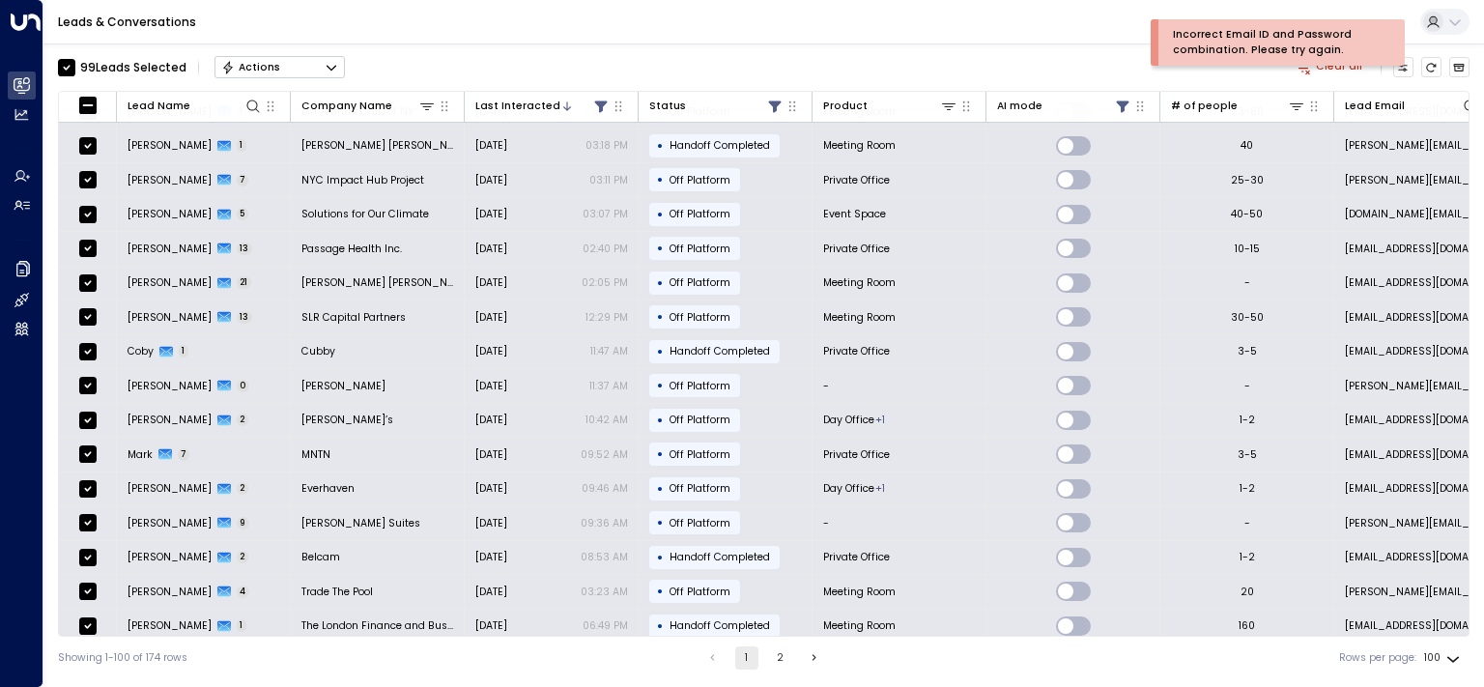
scroll to position [2912, 0]
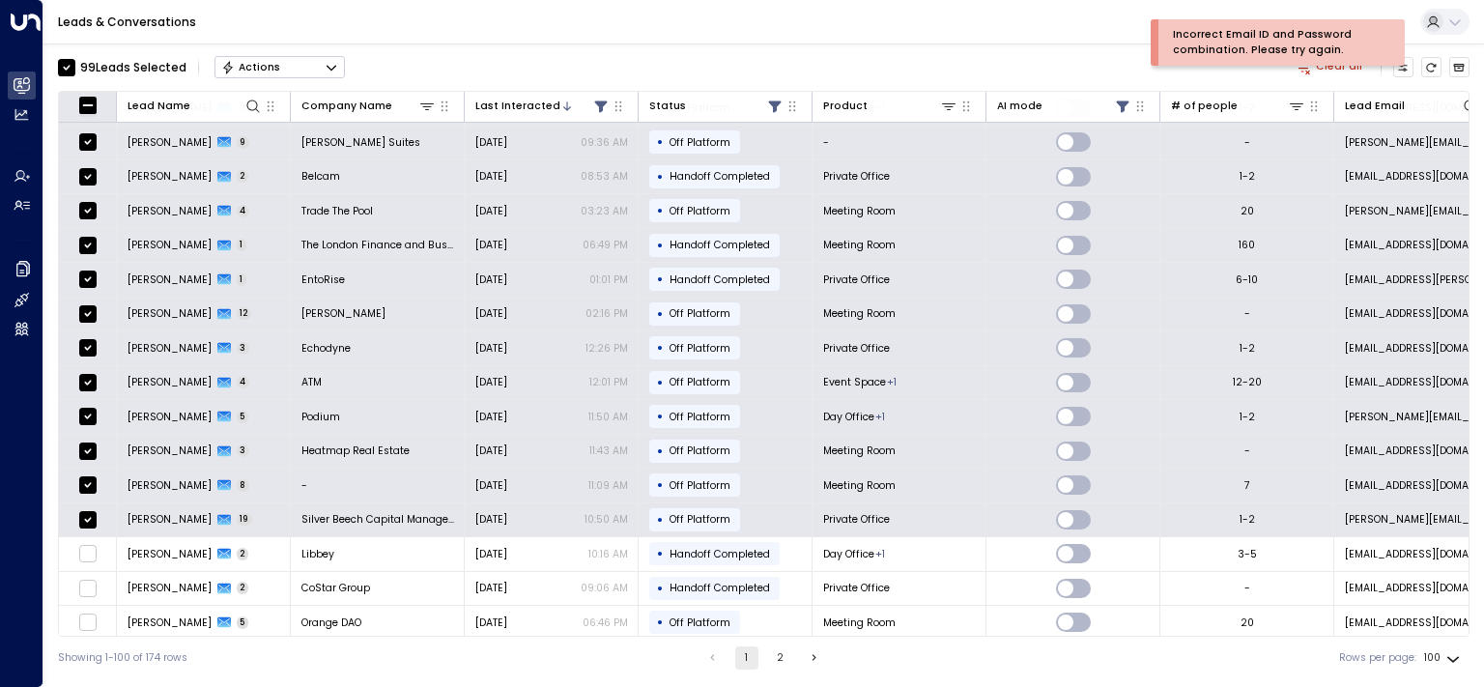
click at [79, 95] on th at bounding box center [88, 107] width 58 height 31
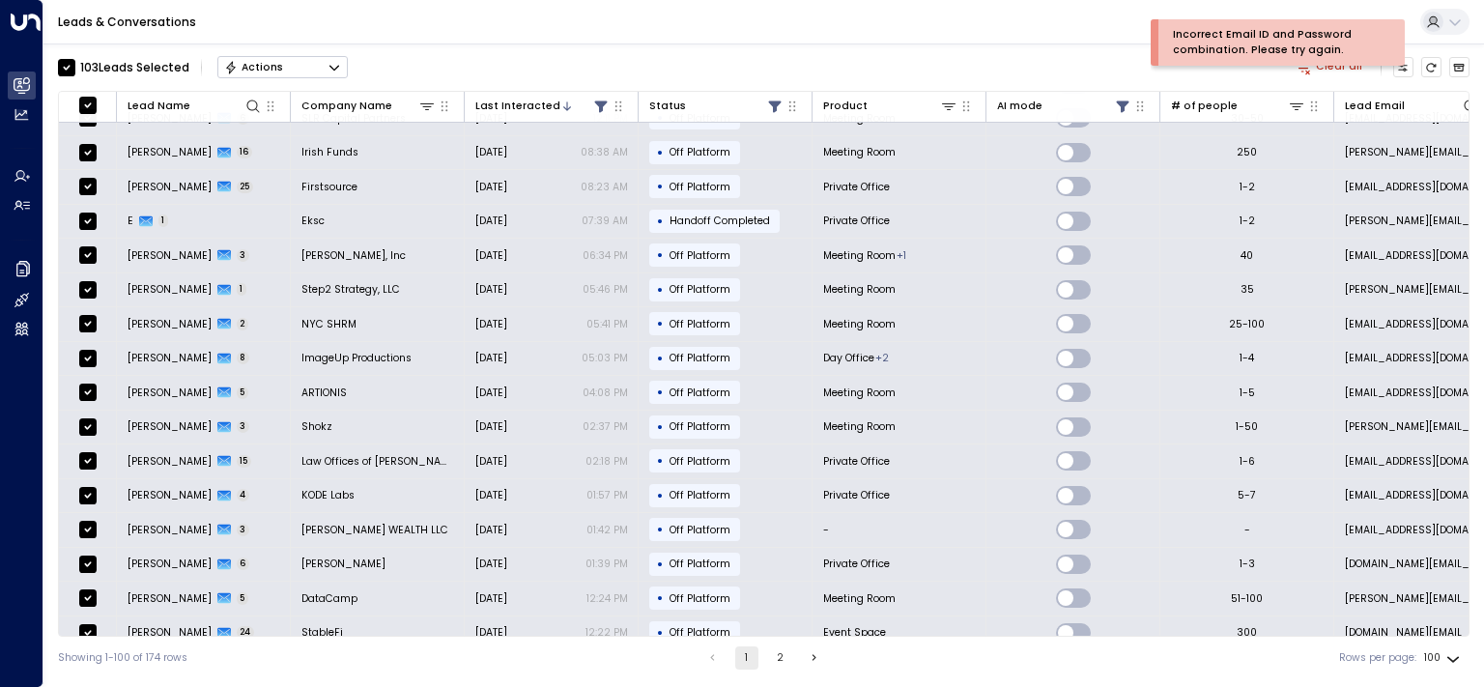
scroll to position [0, 0]
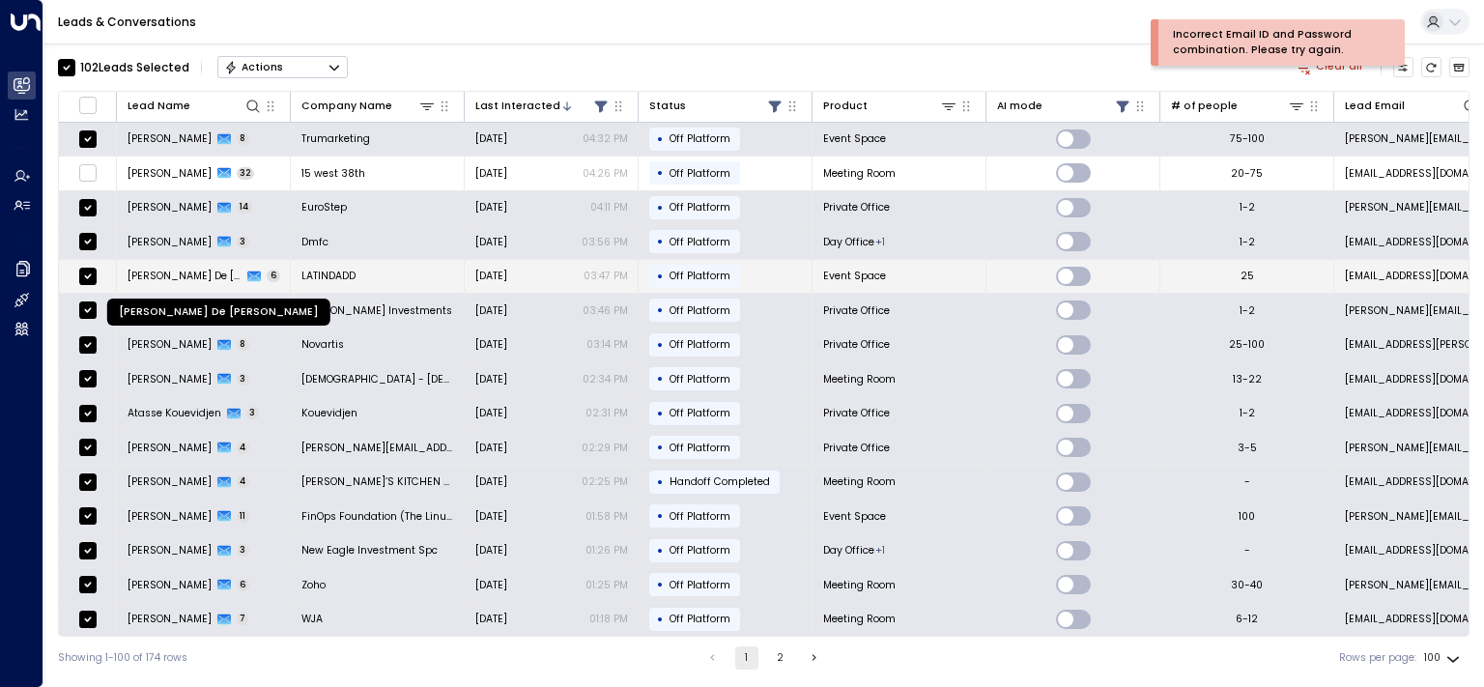
click at [185, 270] on span "[PERSON_NAME] De [PERSON_NAME]" at bounding box center [185, 276] width 115 height 14
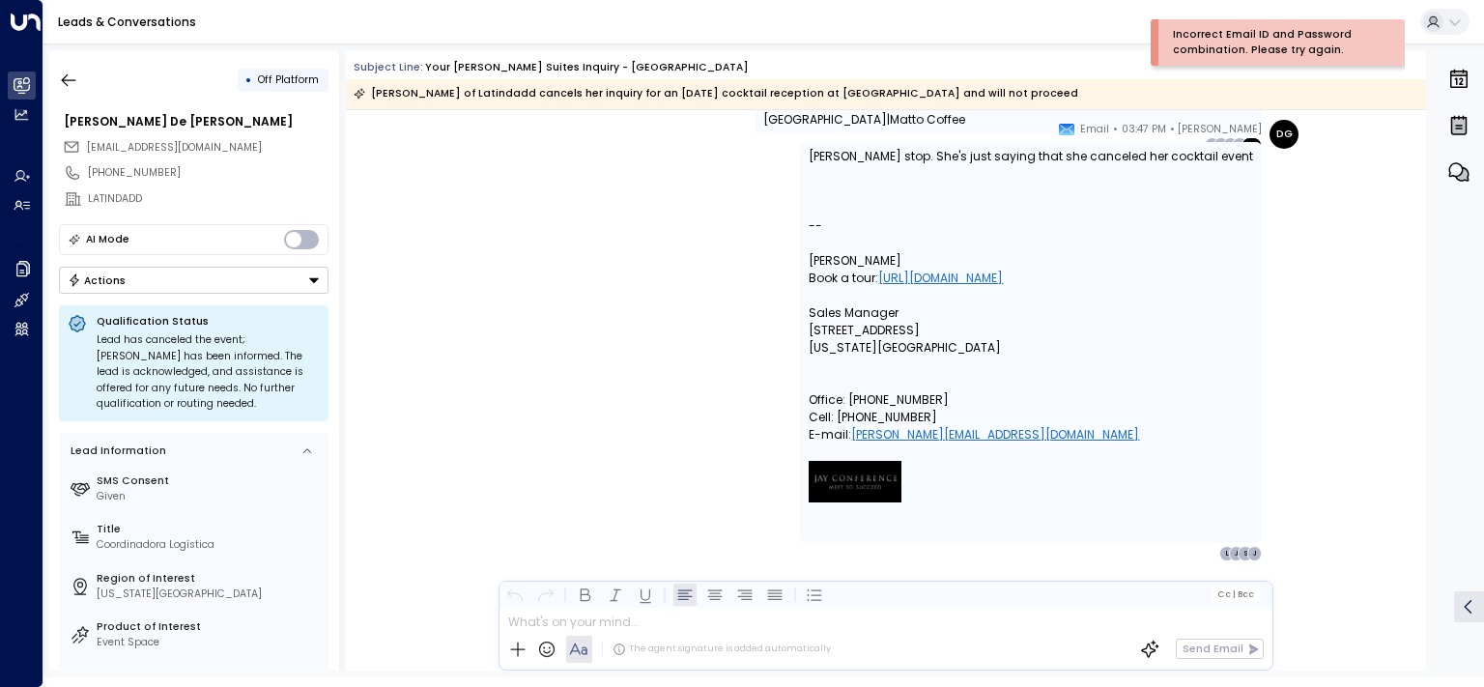
scroll to position [4395, 0]
click at [231, 273] on button "Actions" at bounding box center [194, 280] width 270 height 27
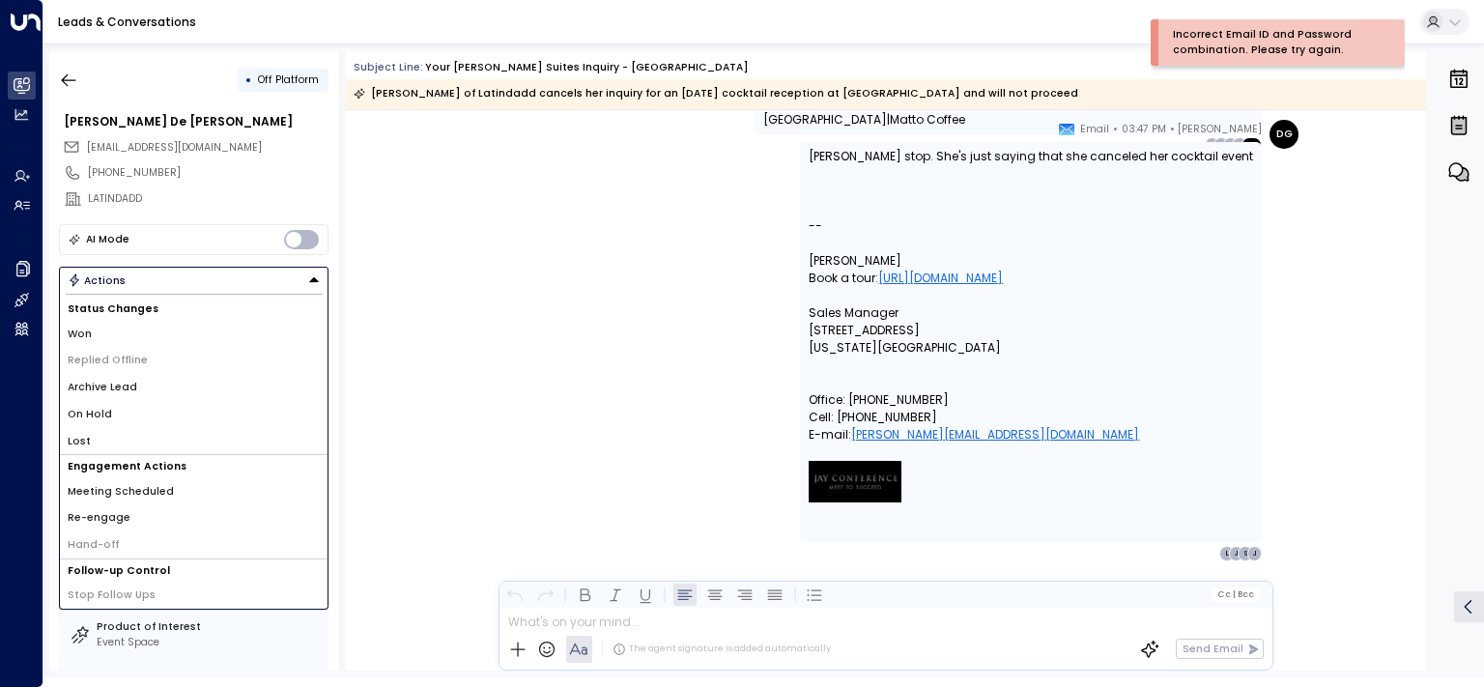
click at [130, 438] on li "Lost" at bounding box center [194, 441] width 268 height 27
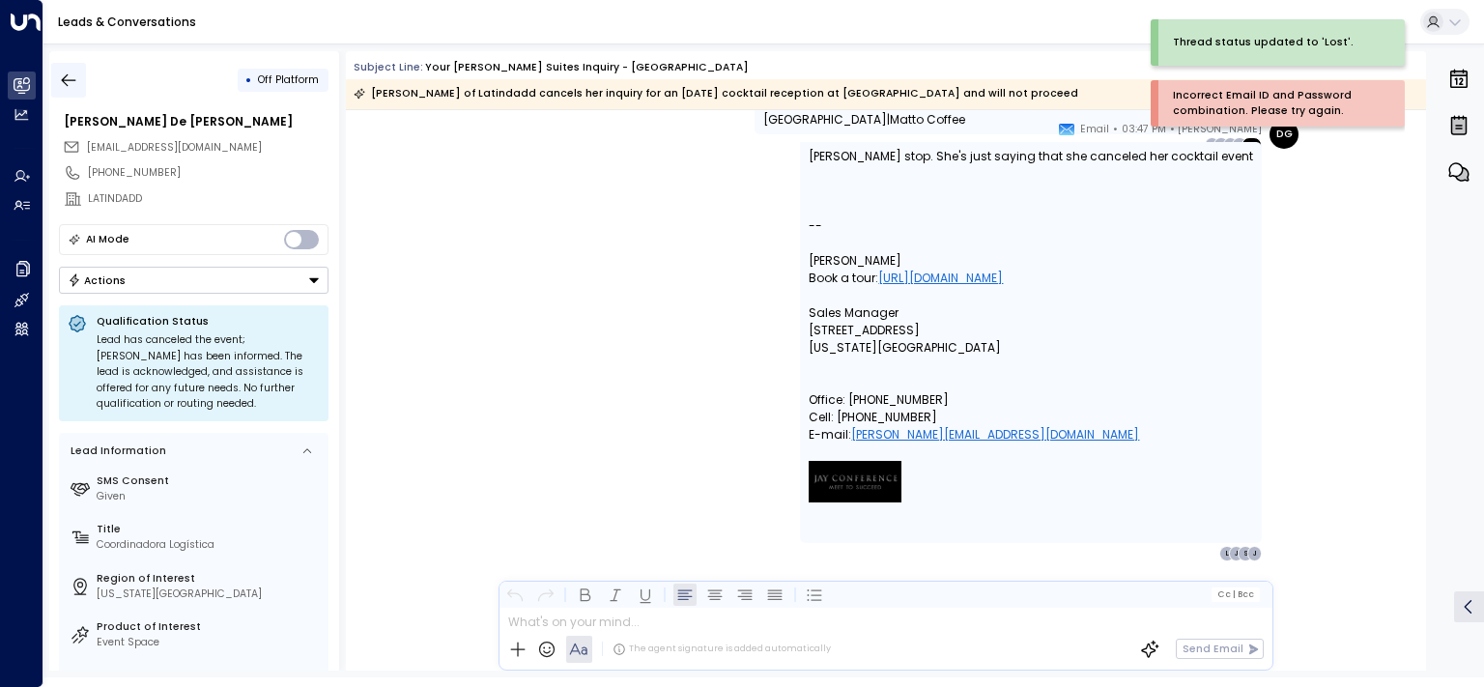
click at [75, 77] on icon "button" at bounding box center [68, 80] width 19 height 19
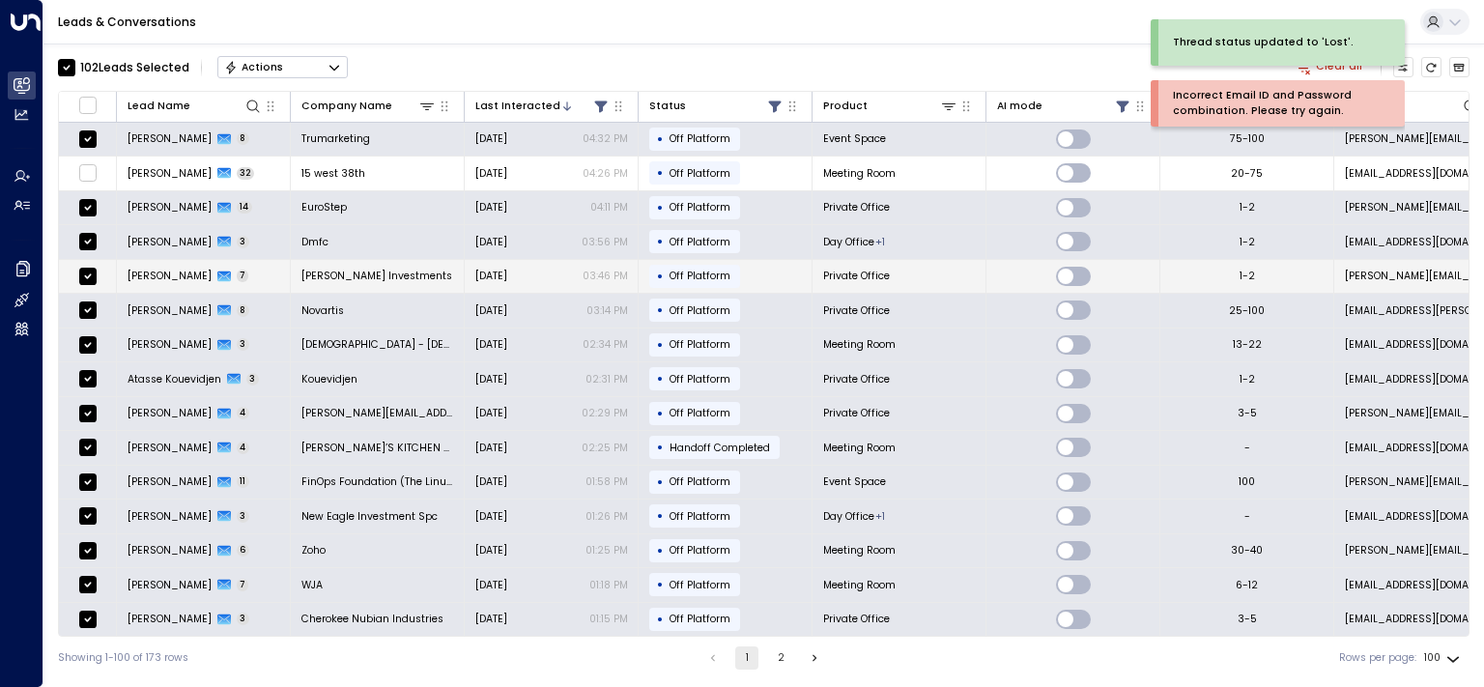
click at [168, 271] on span "[PERSON_NAME]" at bounding box center [170, 276] width 84 height 14
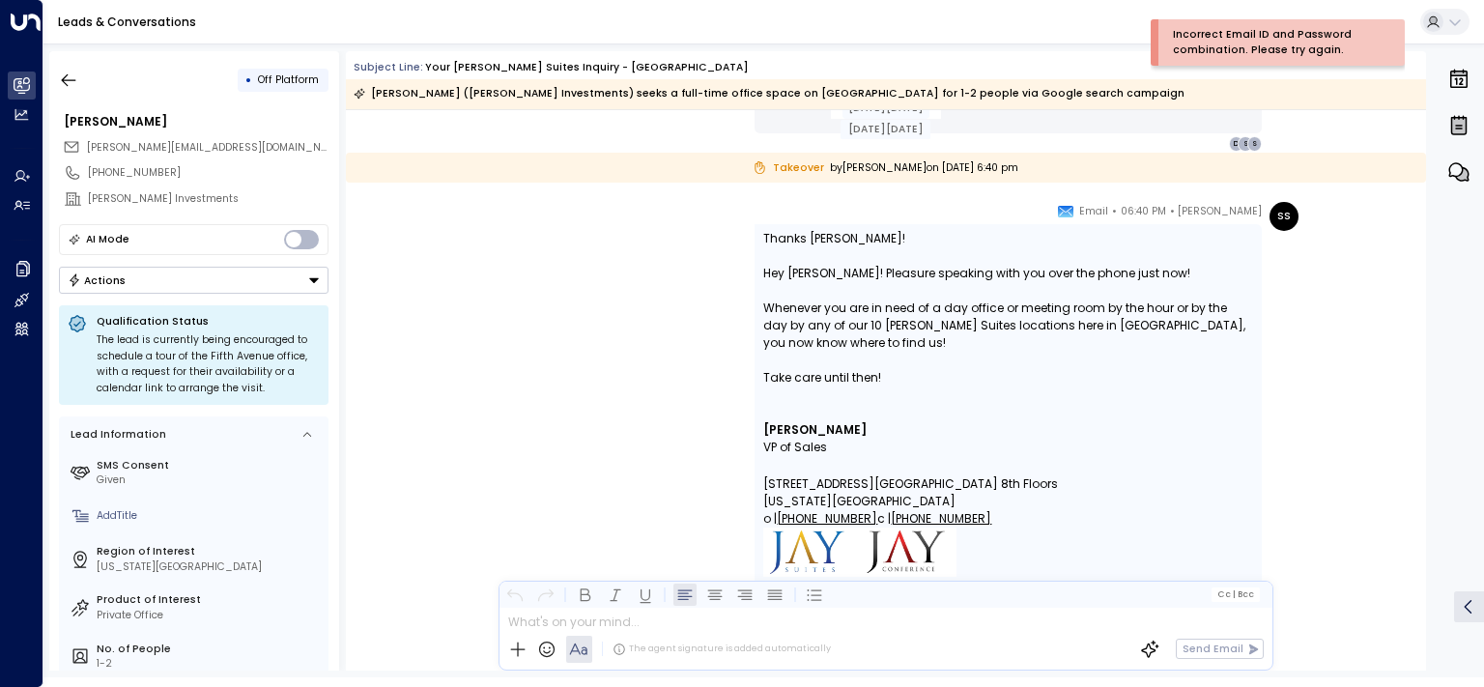
scroll to position [2669, 0]
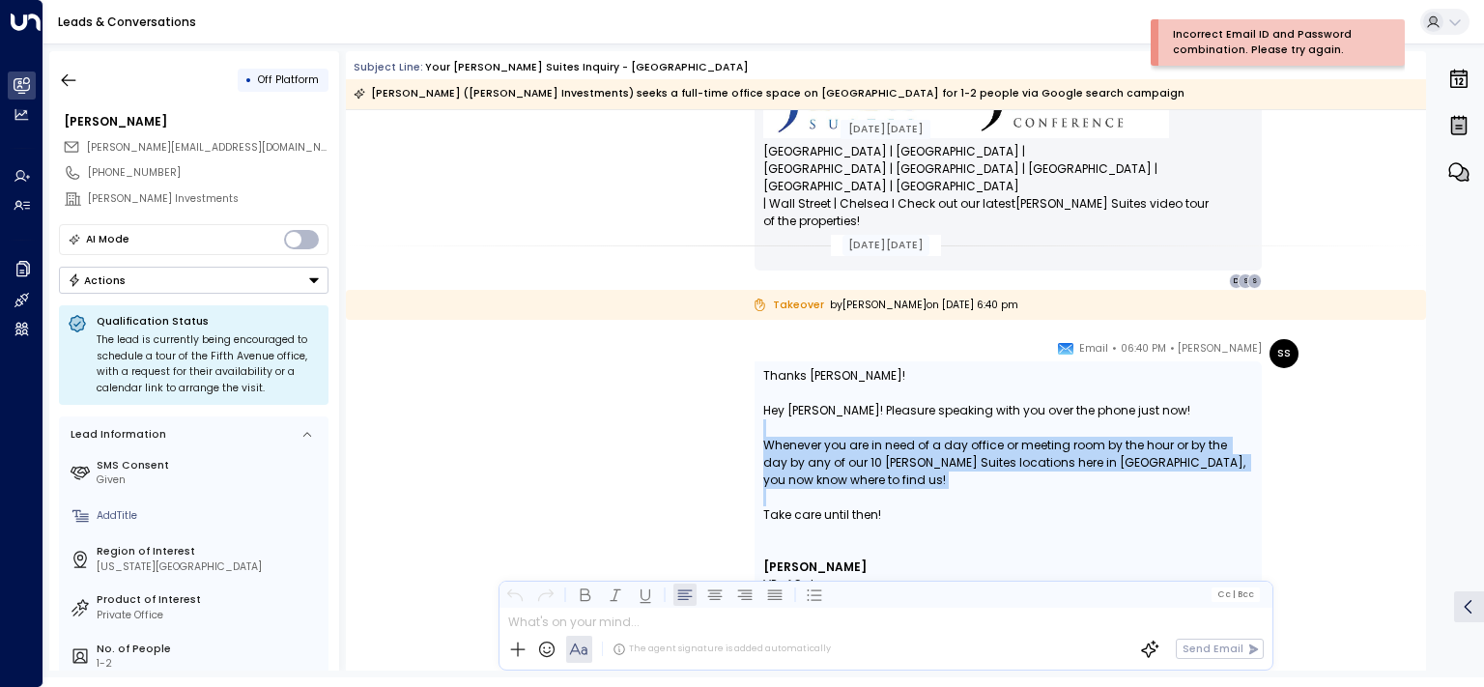
drag, startPoint x: 957, startPoint y: 482, endPoint x: 762, endPoint y: 419, distance: 204.1
click at [763, 420] on div "Thanks [PERSON_NAME]! Hey [PERSON_NAME]! Pleasure speaking with you over the ph…" at bounding box center [1008, 612] width 490 height 491
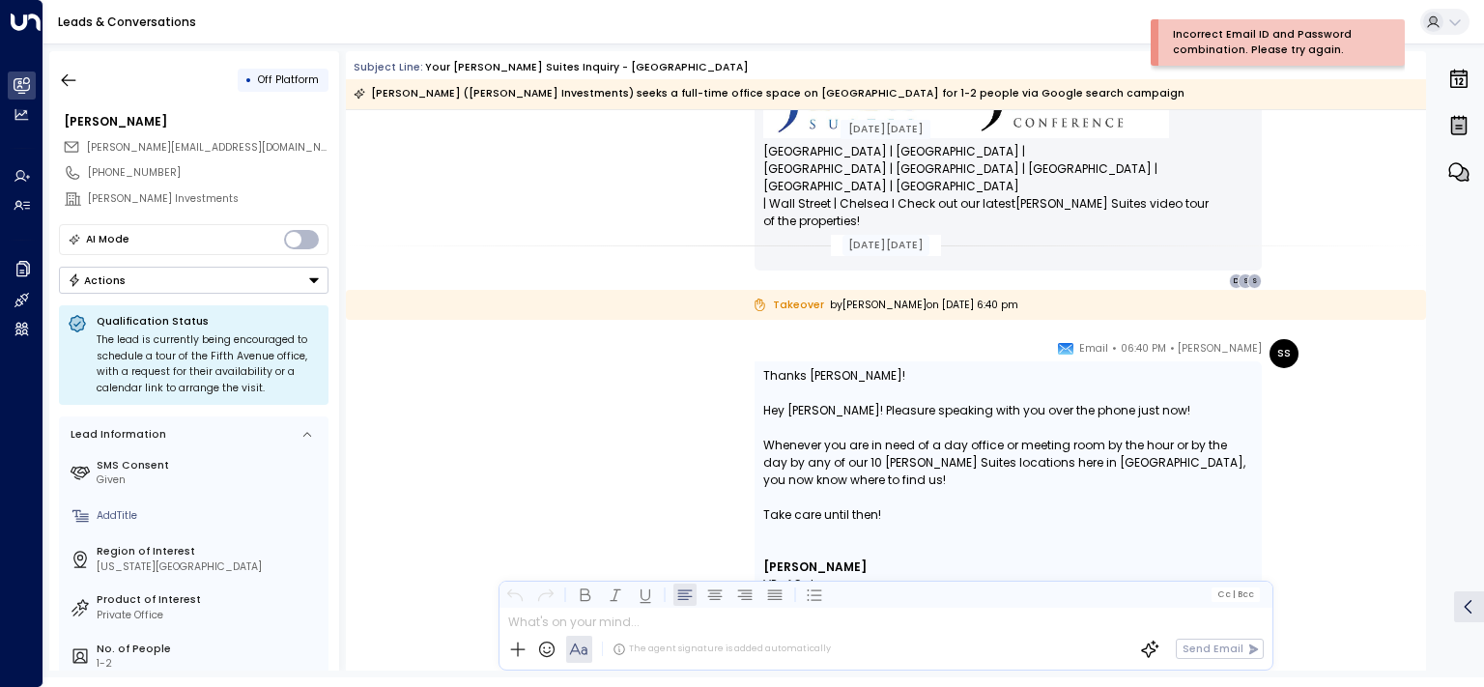
drag, startPoint x: 762, startPoint y: 419, endPoint x: 960, endPoint y: 472, distance: 203.9
click at [763, 420] on div at bounding box center [1008, 427] width 490 height 17
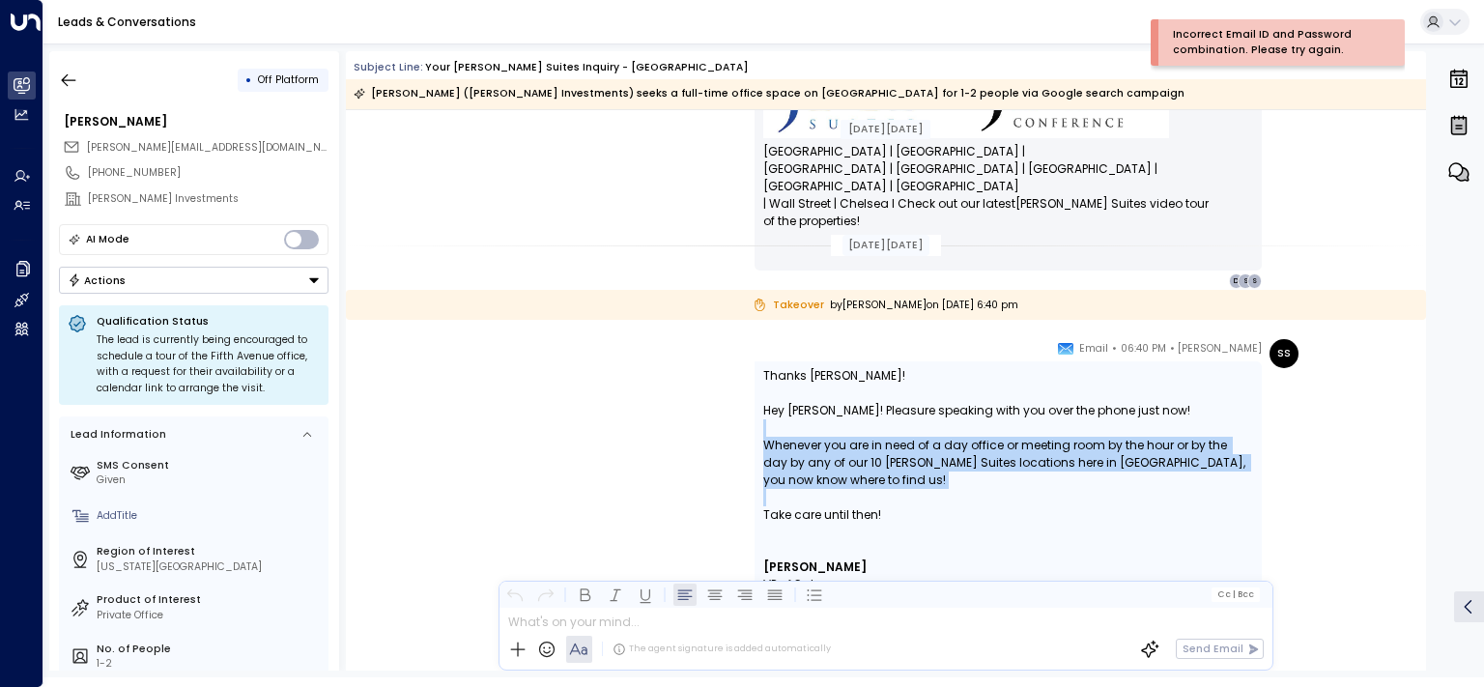
drag, startPoint x: 960, startPoint y: 472, endPoint x: 1015, endPoint y: 485, distance: 56.7
click at [1003, 483] on div "Thanks [PERSON_NAME]! Hey [PERSON_NAME]! Pleasure speaking with you over the ph…" at bounding box center [1008, 612] width 490 height 491
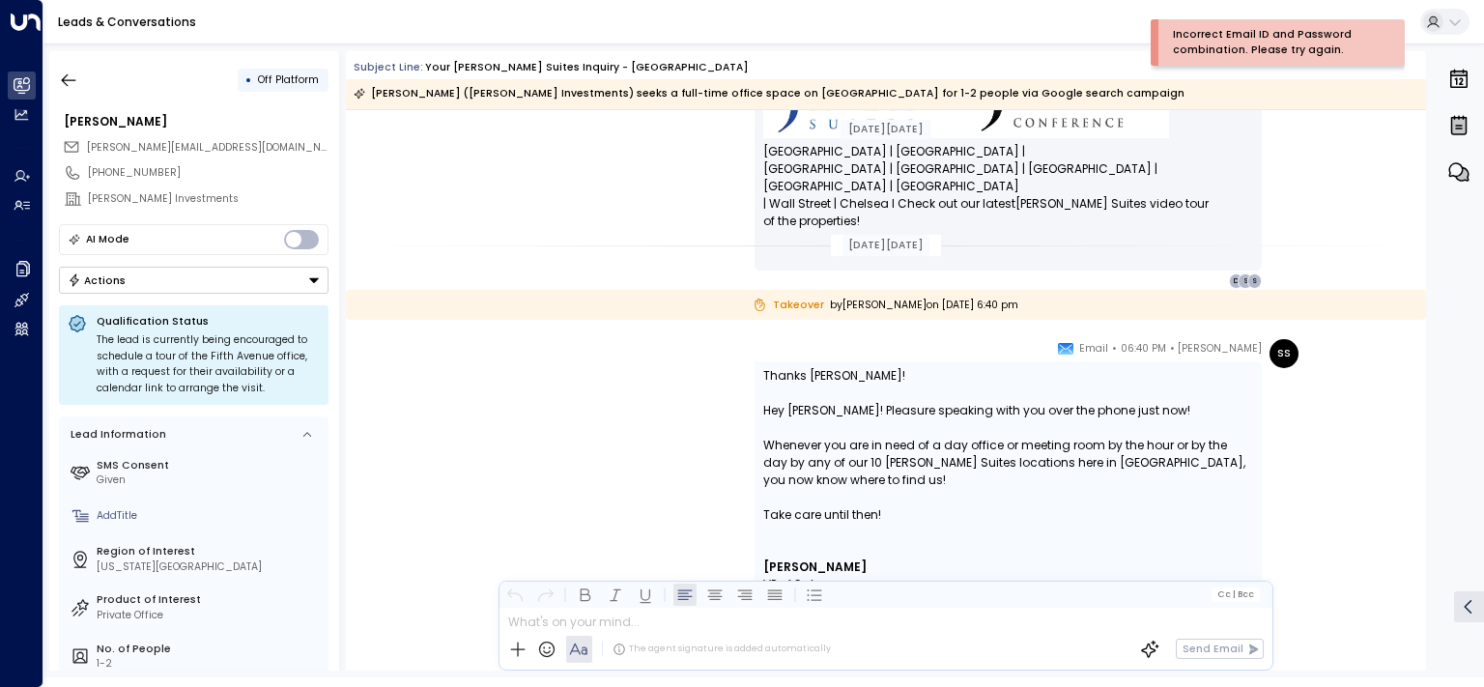
click at [1015, 489] on div at bounding box center [1008, 497] width 490 height 17
click at [143, 280] on button "Actions" at bounding box center [194, 280] width 270 height 27
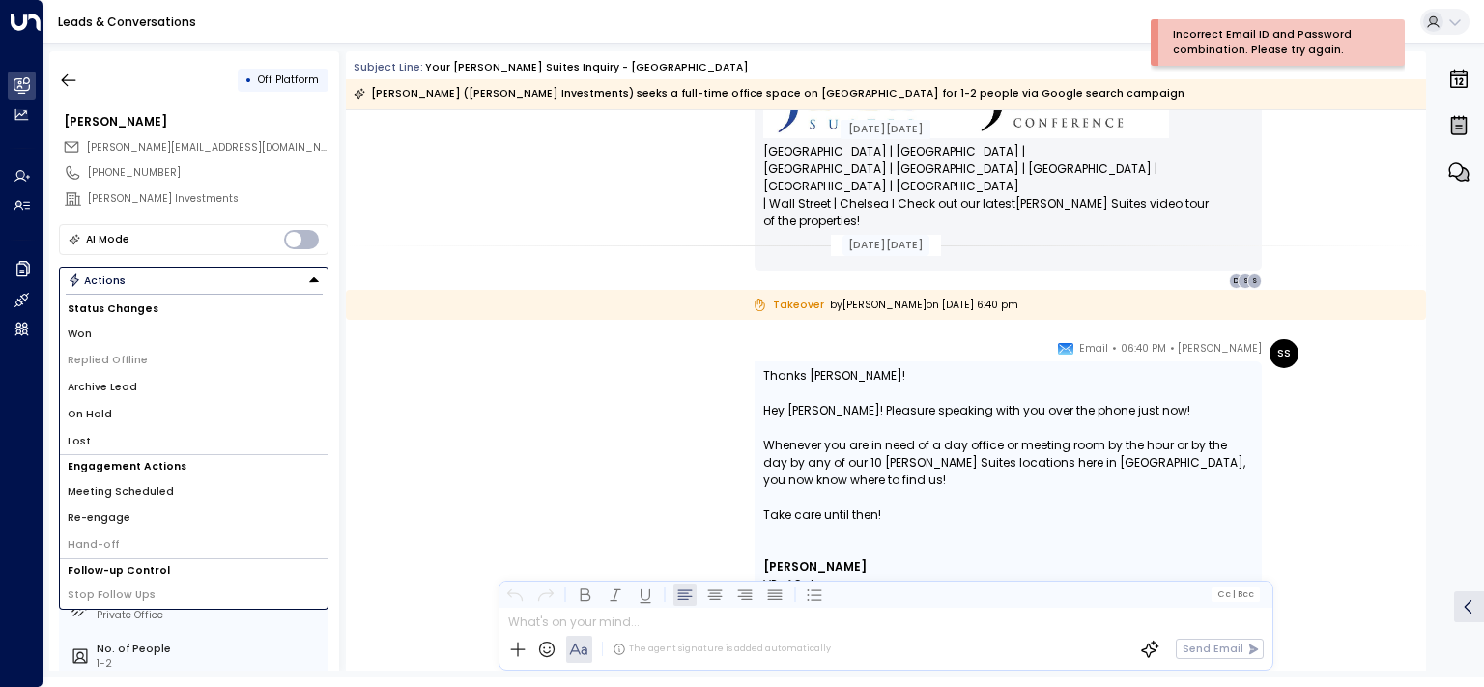
click at [152, 276] on button "Actions" at bounding box center [194, 280] width 270 height 27
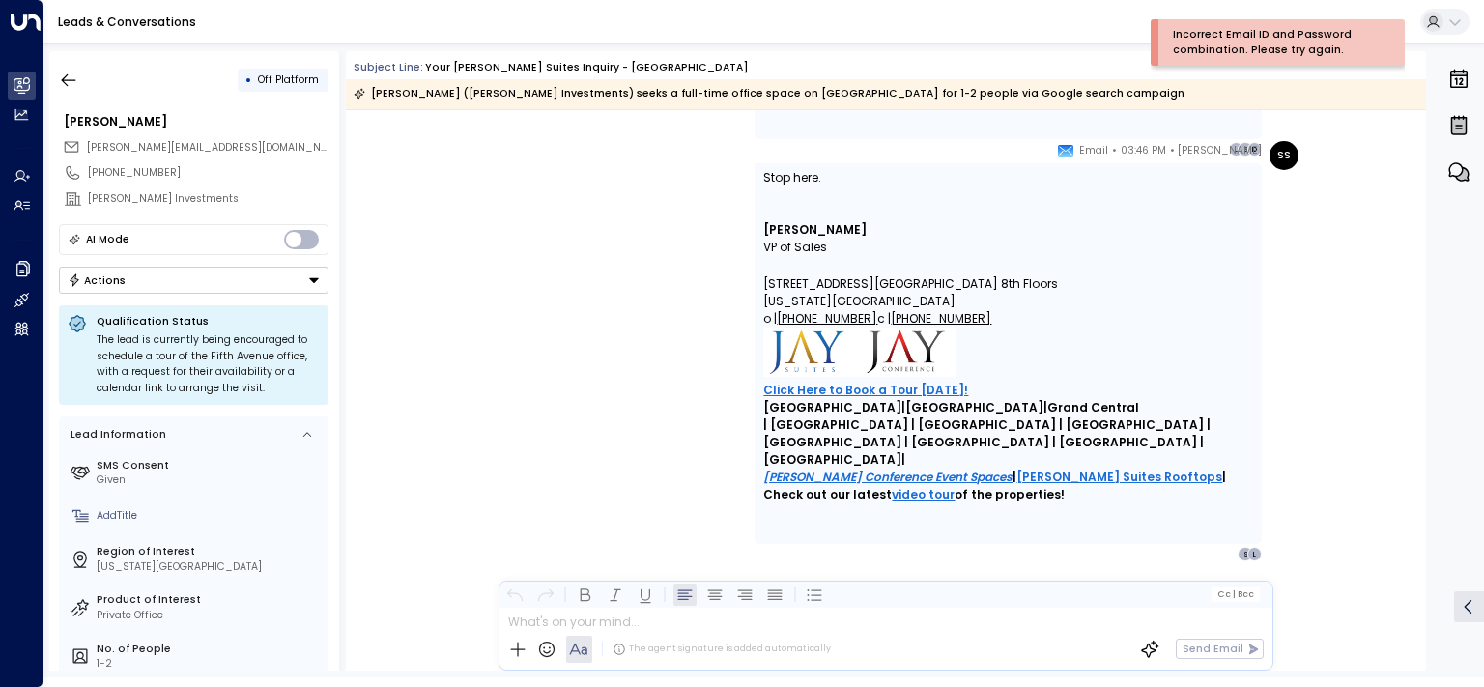
scroll to position [4714, 0]
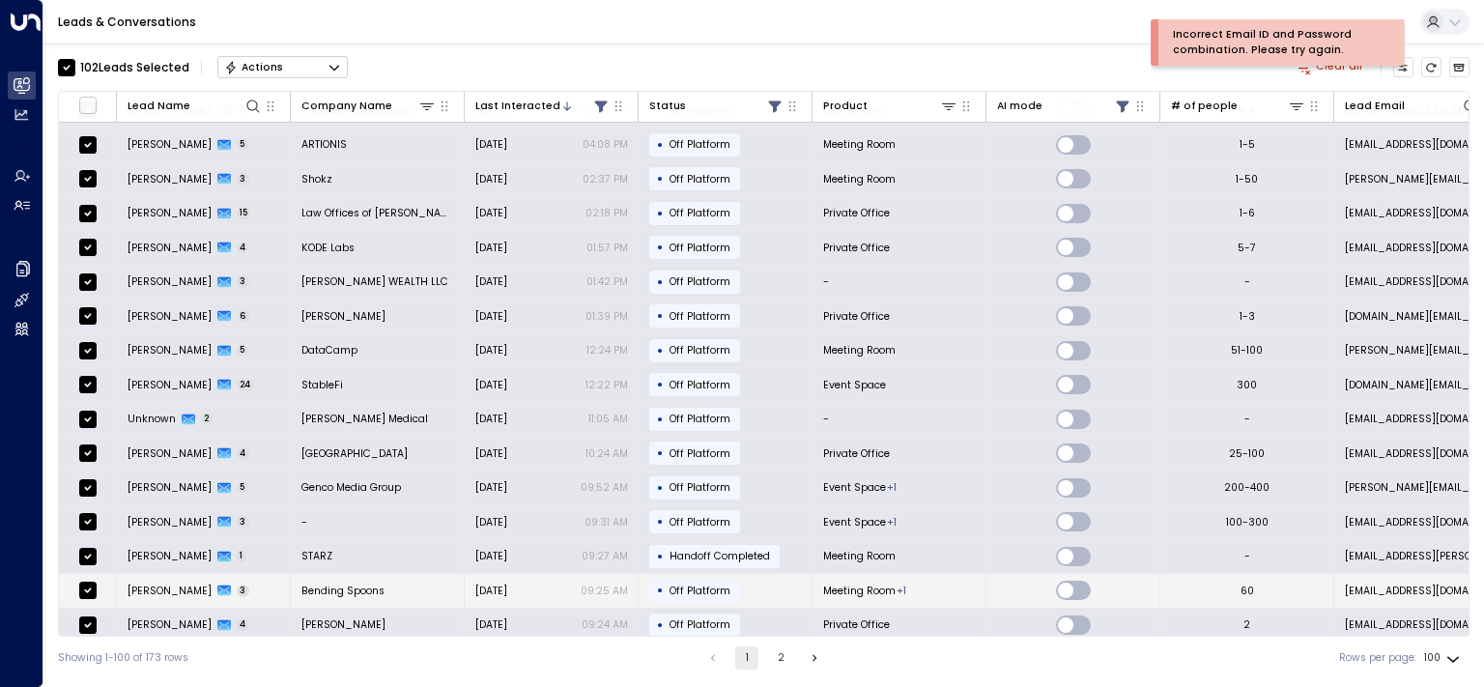
scroll to position [974, 0]
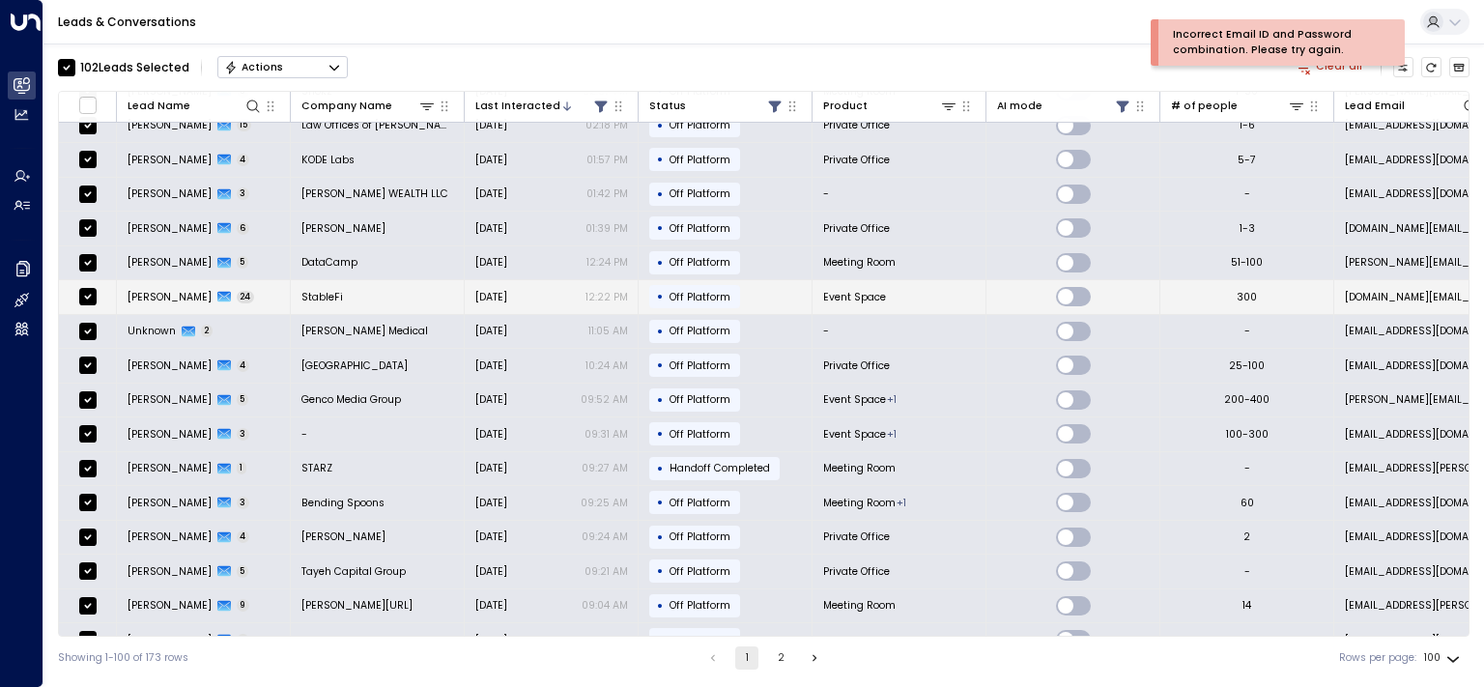
click at [154, 290] on span "[PERSON_NAME]" at bounding box center [170, 297] width 84 height 14
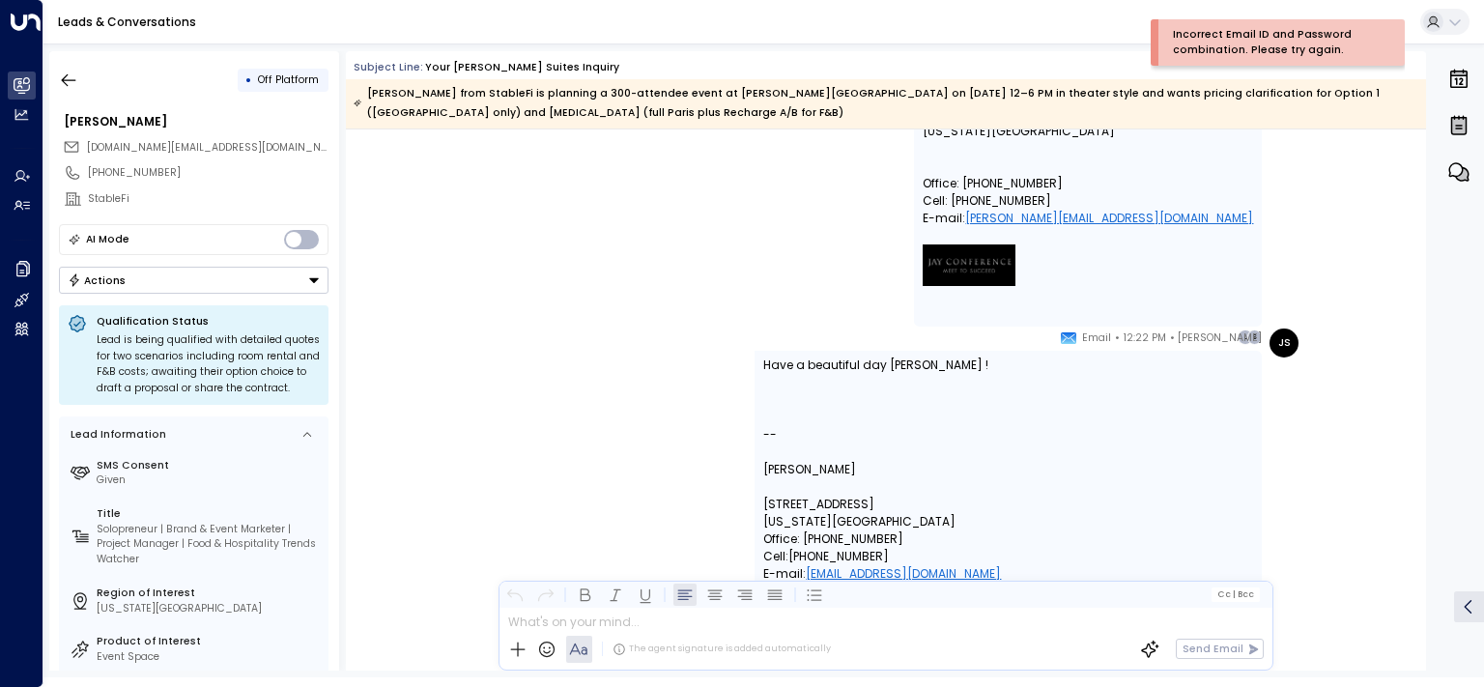
scroll to position [14144, 0]
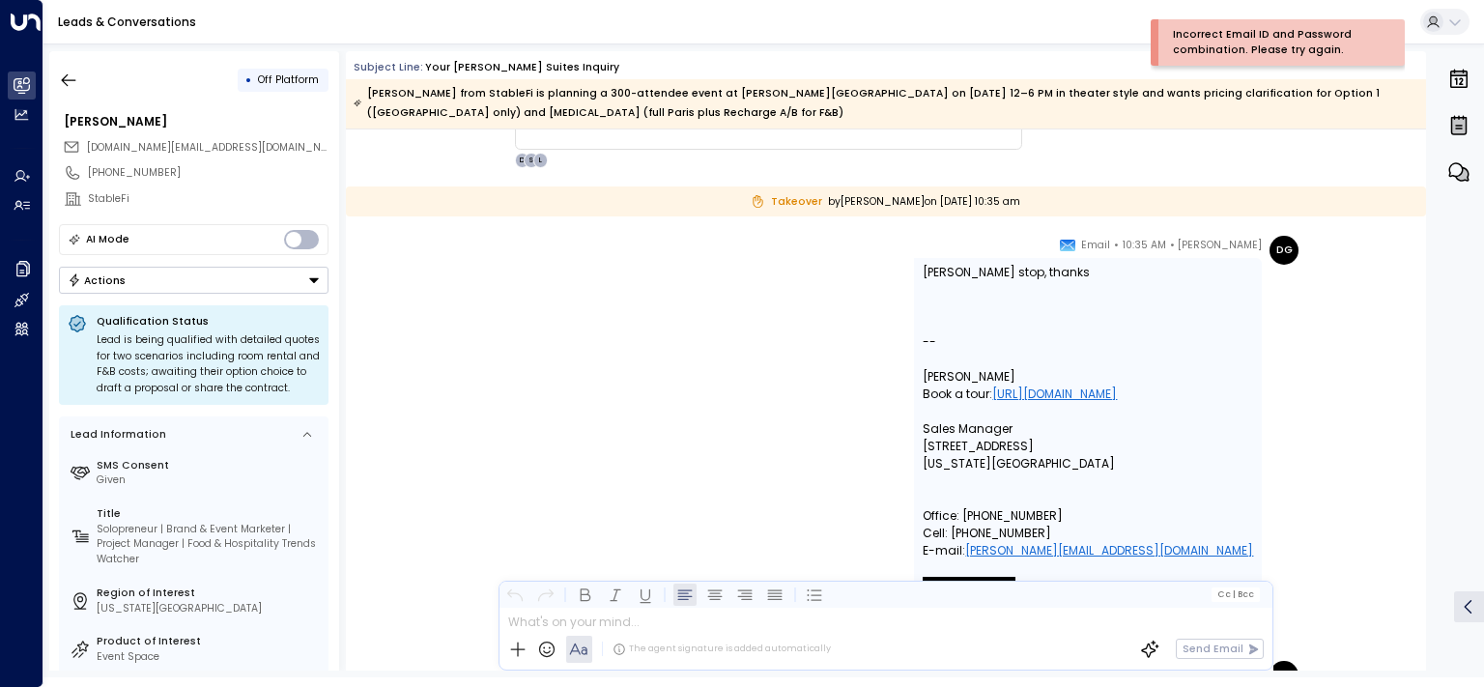
click at [229, 270] on button "Actions" at bounding box center [194, 280] width 270 height 27
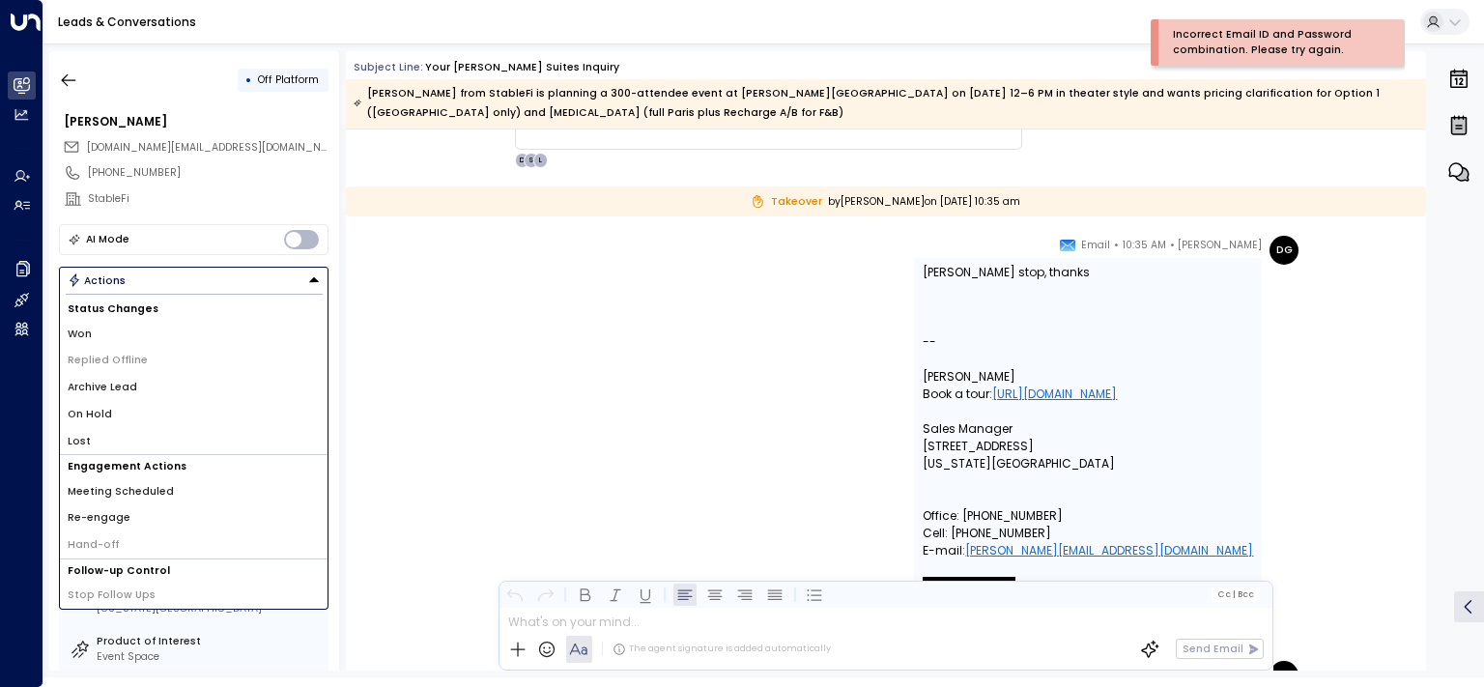
click at [94, 435] on li "Lost" at bounding box center [194, 441] width 268 height 27
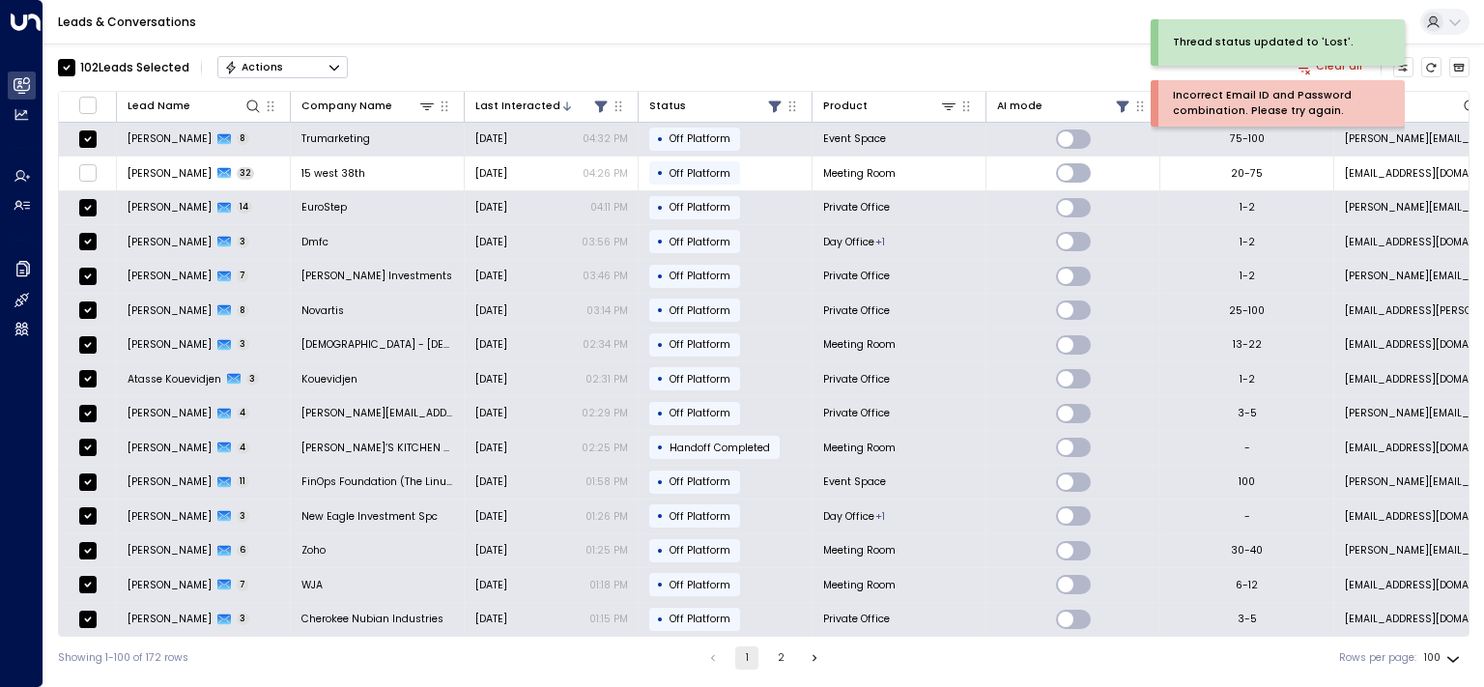
scroll to position [194, 0]
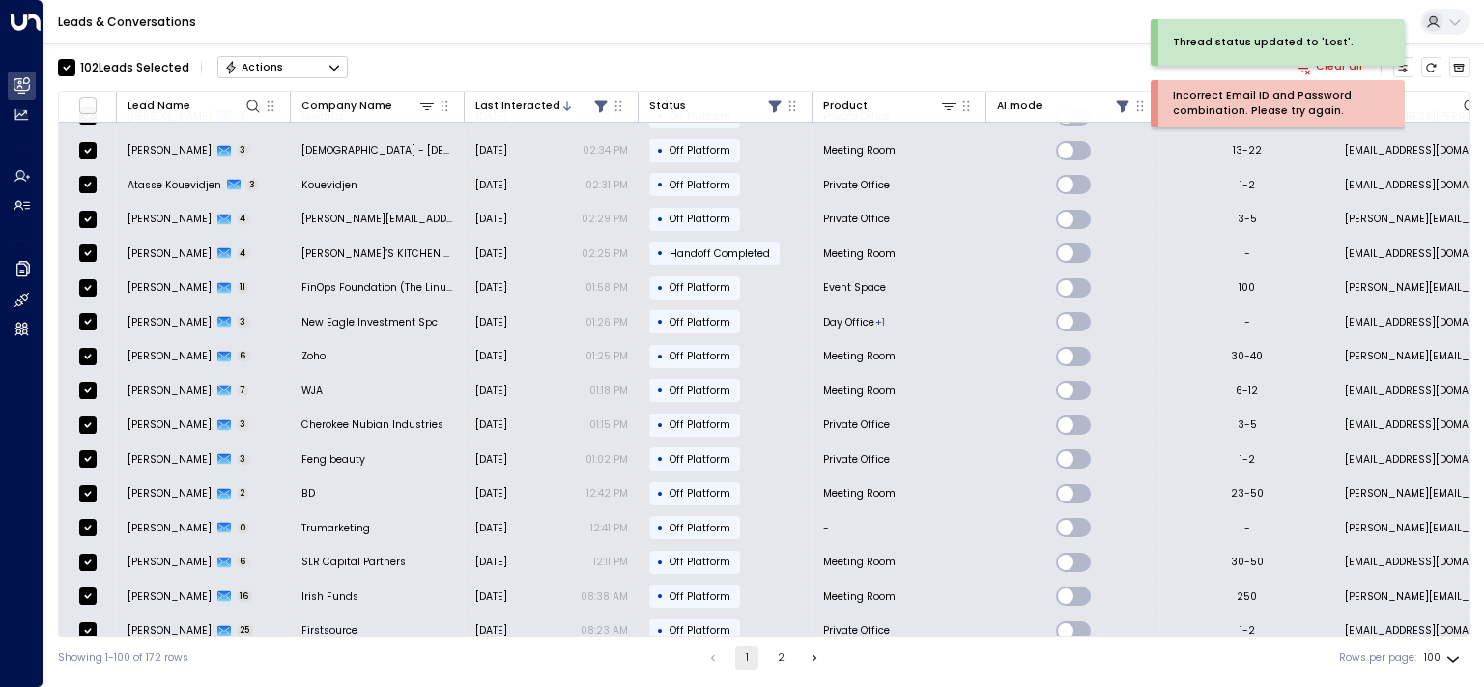
click at [1351, 17] on div "Leads & Conversations" at bounding box center [763, 22] width 1441 height 44
click at [1351, 27] on div "Thread status updated to 'Lost'." at bounding box center [1282, 42] width 246 height 46
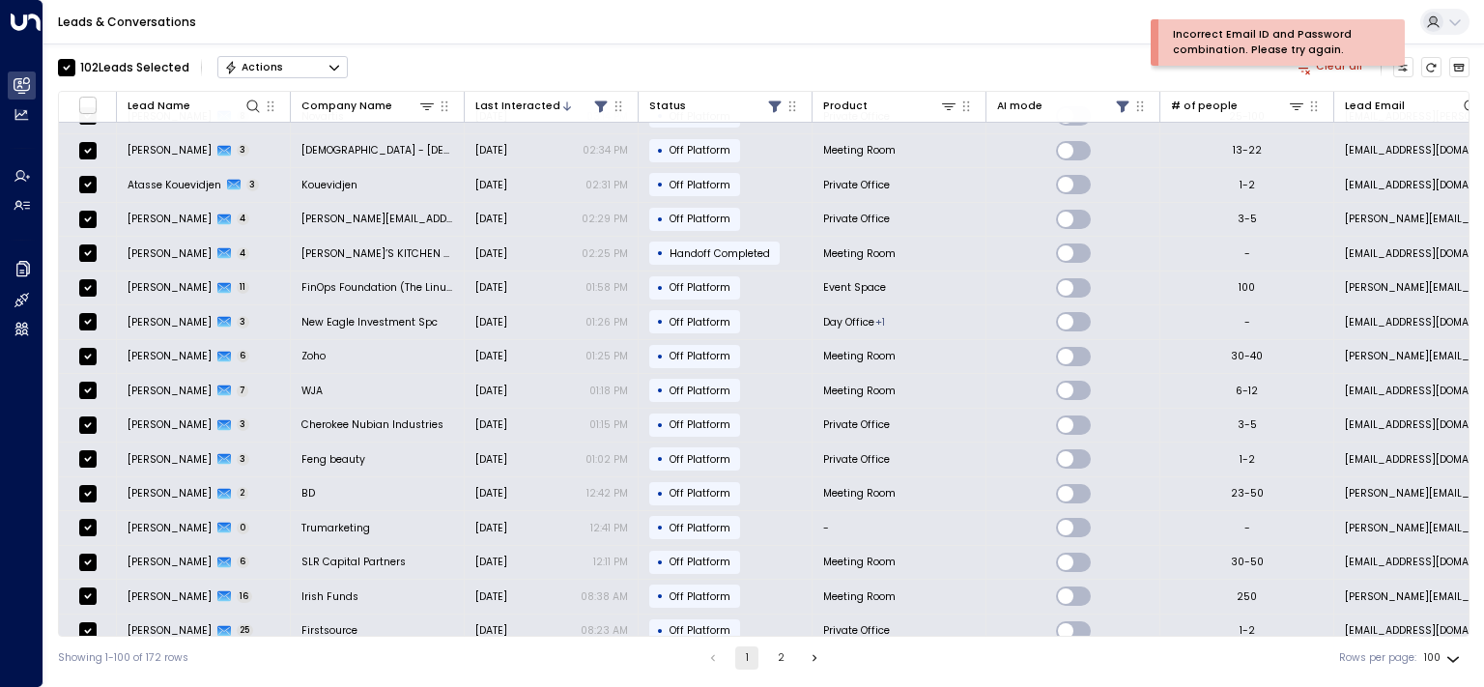
click at [1333, 29] on div "Incorrect Email ID and Password combination. Please try again." at bounding box center [1274, 42] width 203 height 31
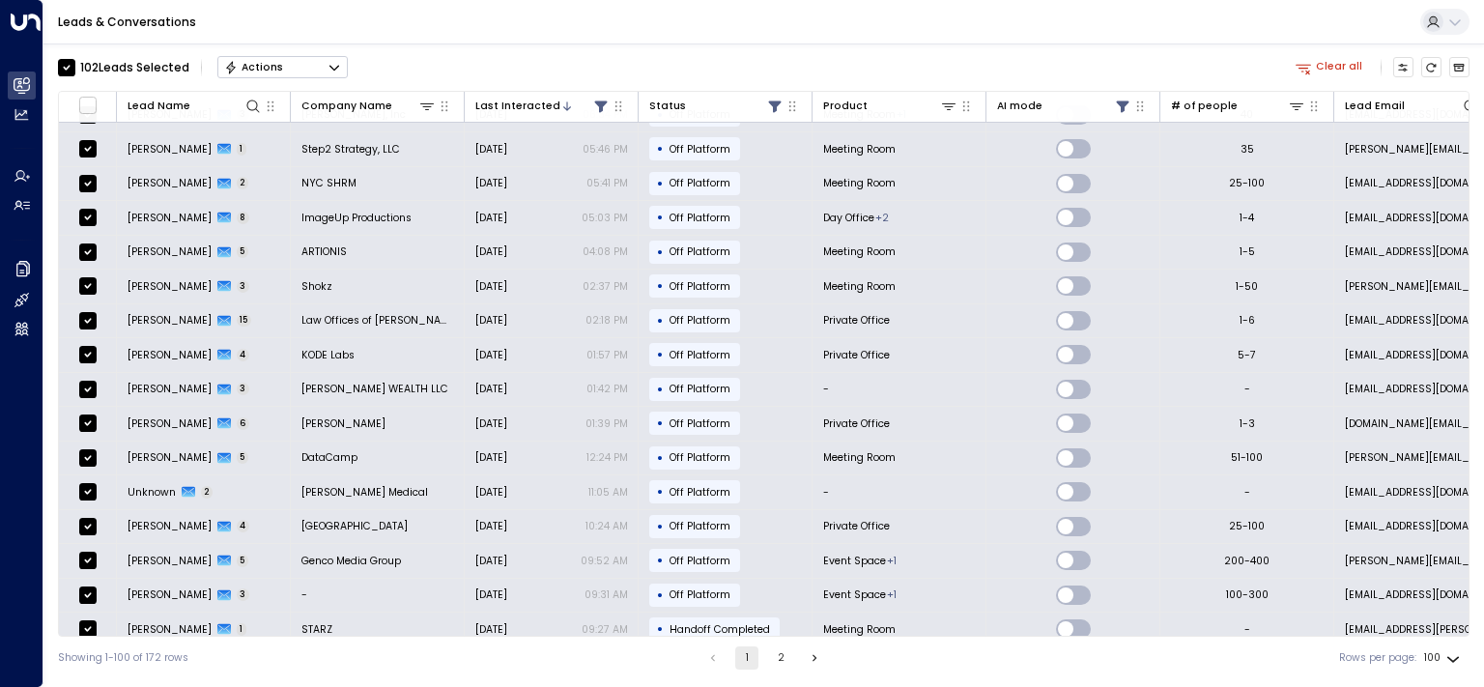
scroll to position [1168, 0]
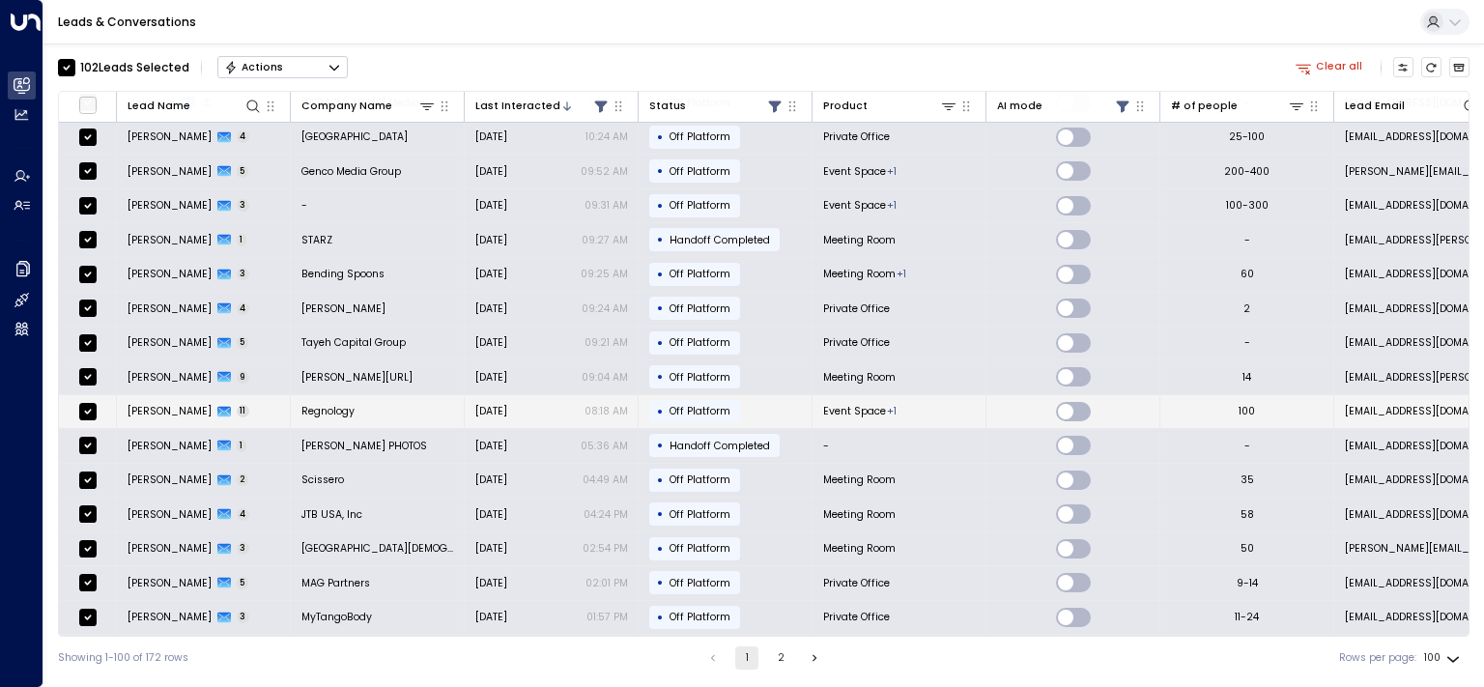
click at [159, 404] on span "[PERSON_NAME]" at bounding box center [170, 411] width 84 height 14
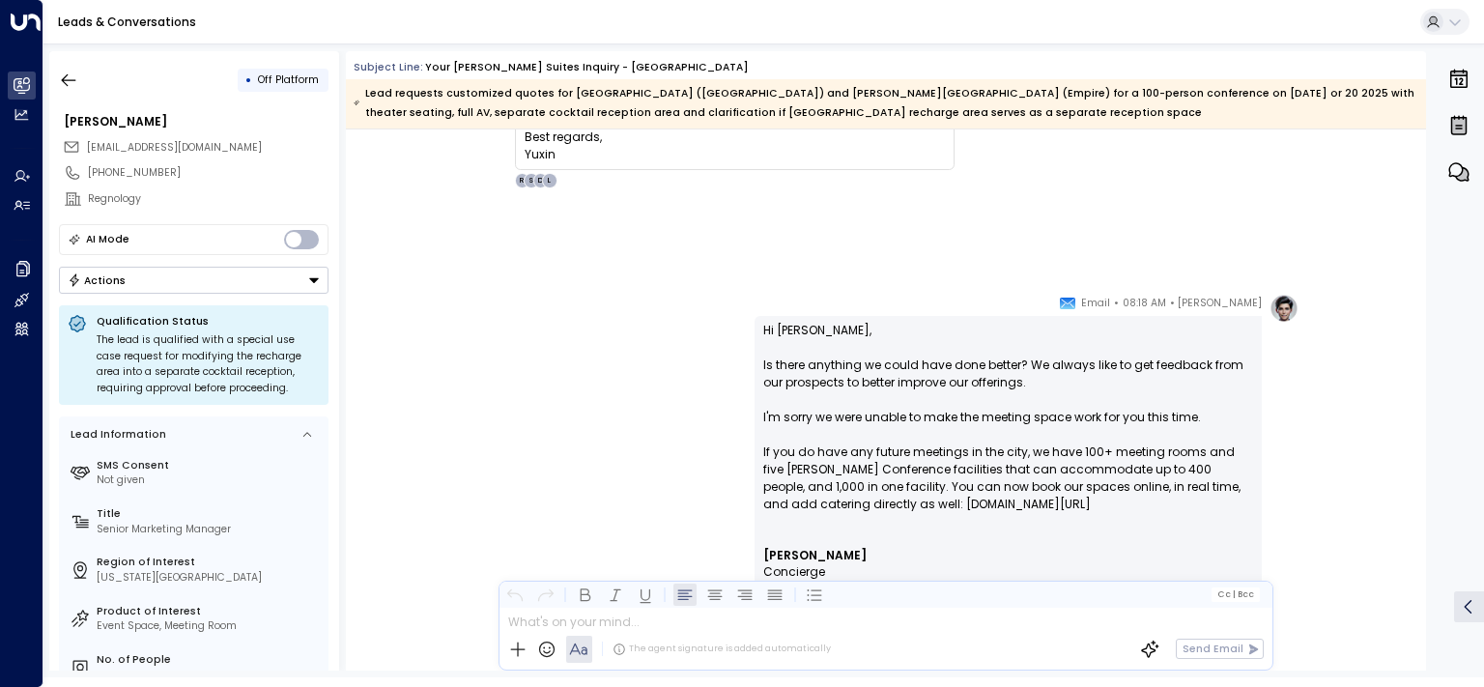
scroll to position [8486, 0]
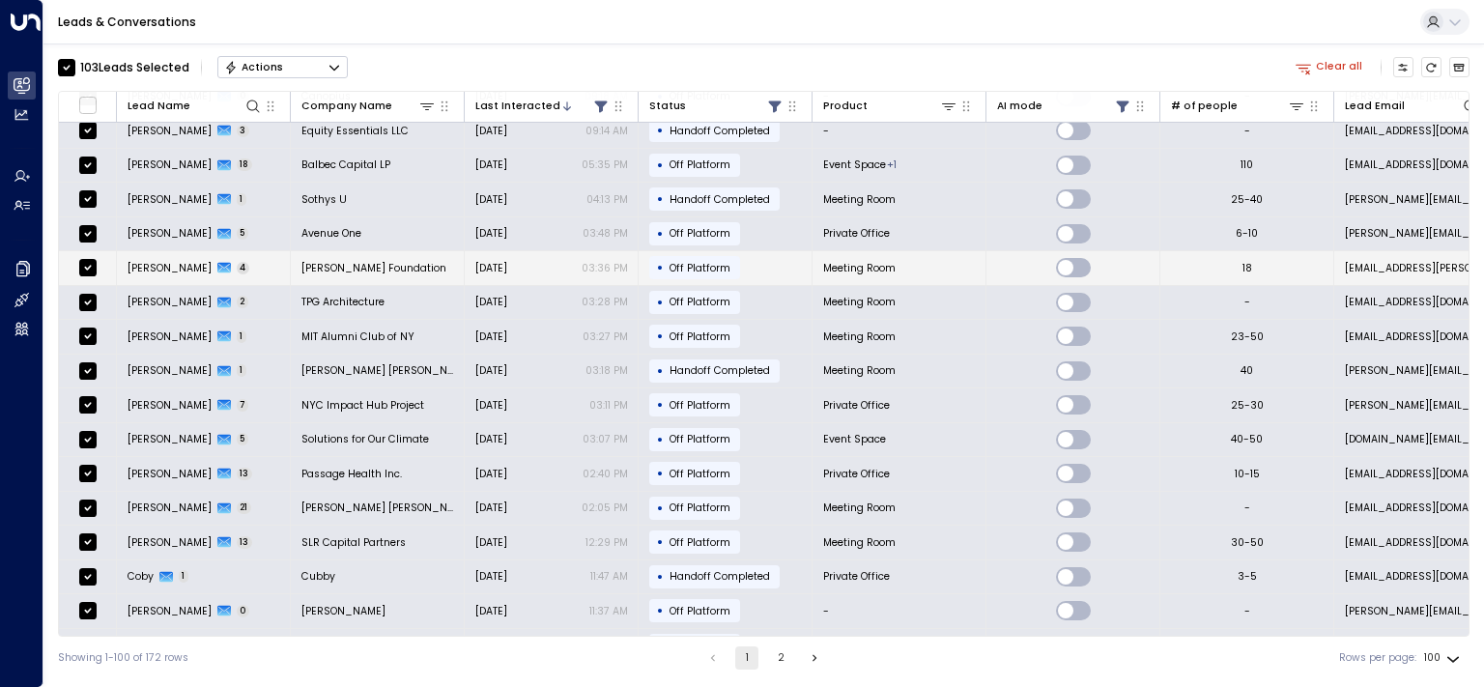
scroll to position [2134, 0]
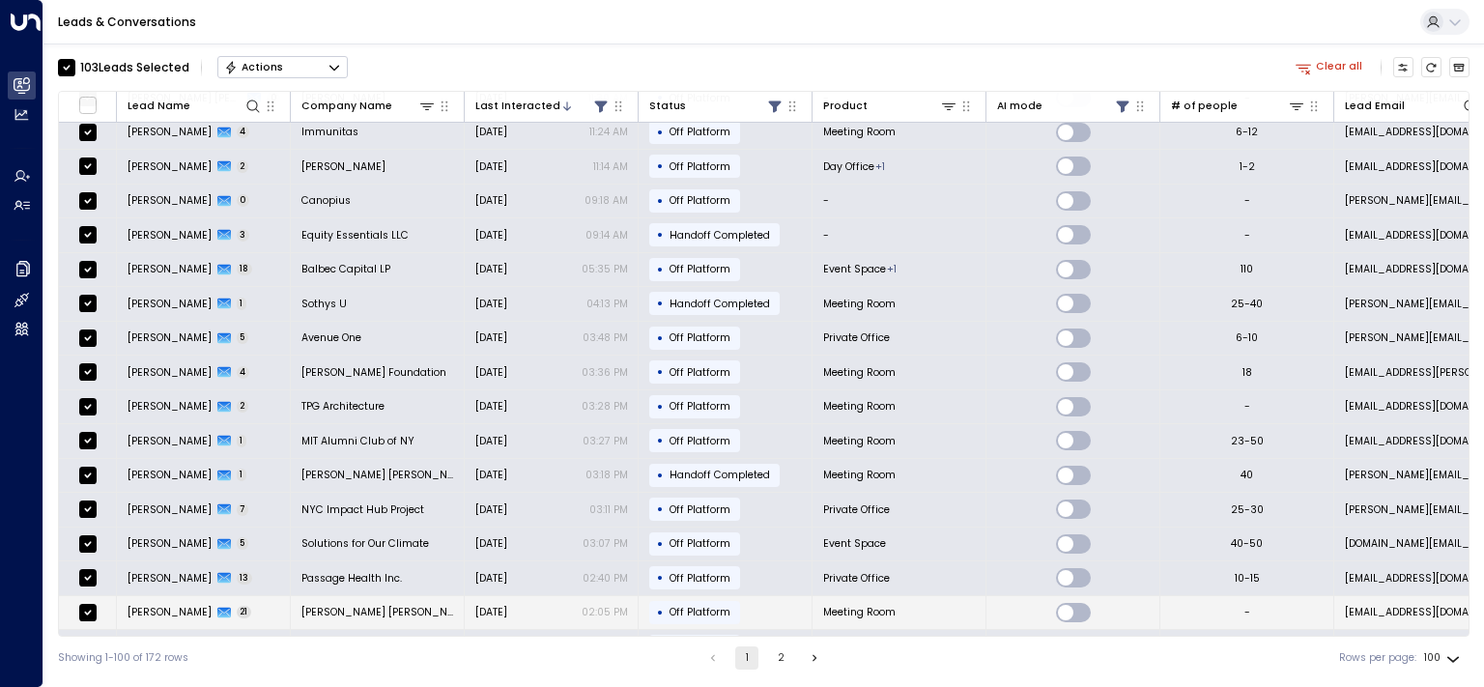
click at [160, 605] on span "[PERSON_NAME]" at bounding box center [170, 612] width 84 height 14
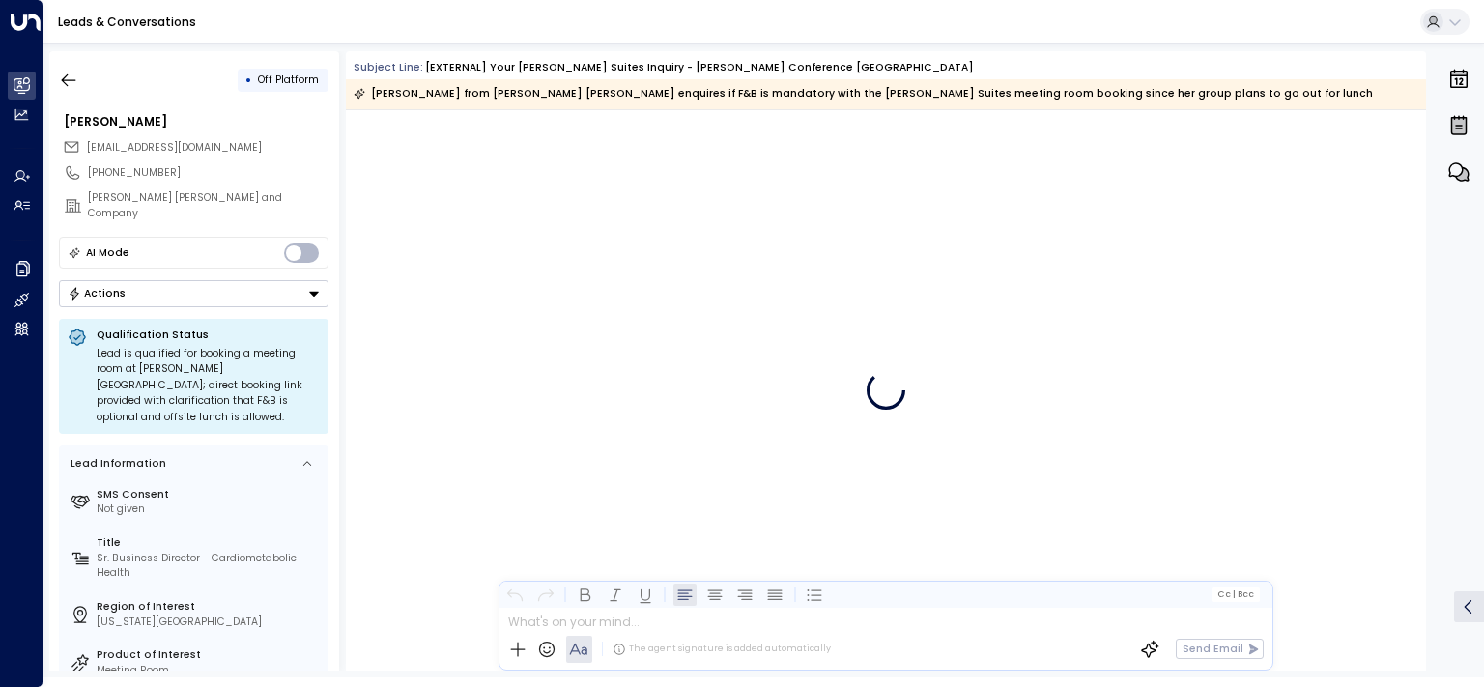
scroll to position [13600, 0]
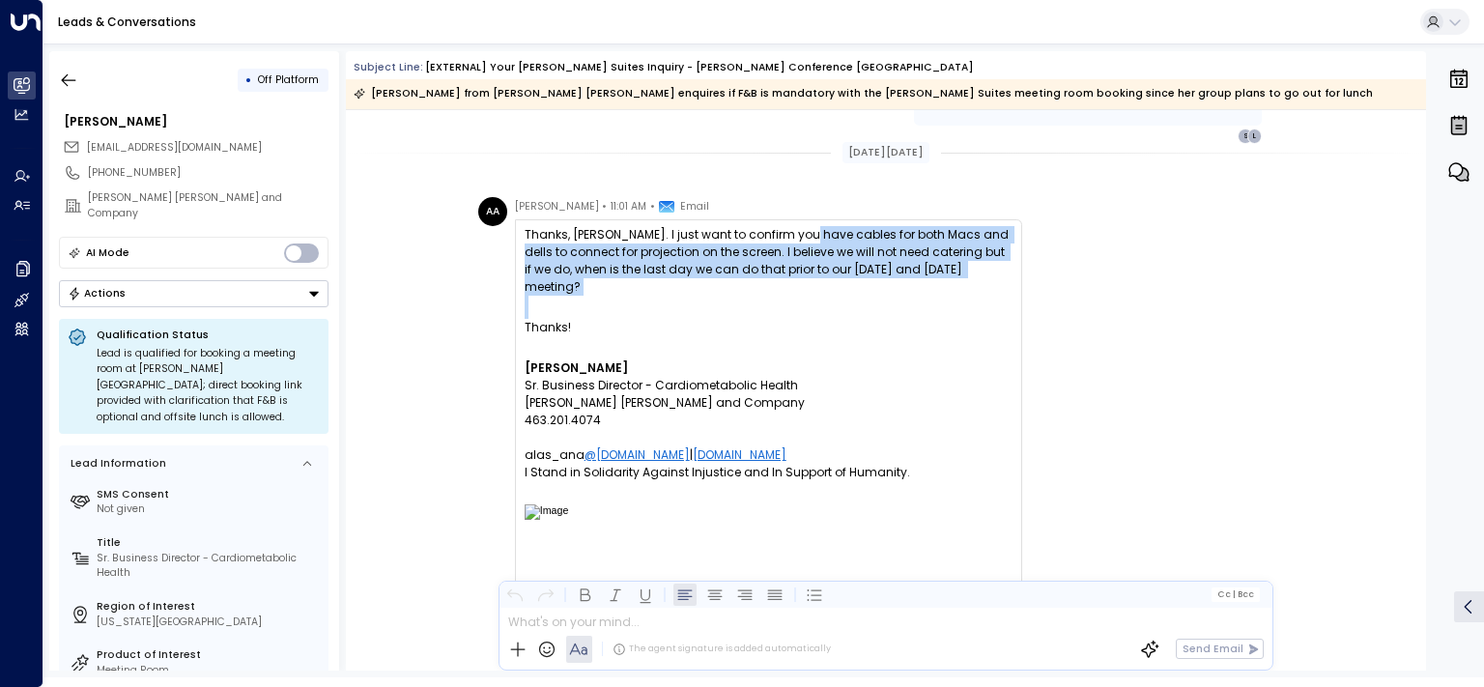
drag, startPoint x: 950, startPoint y: 272, endPoint x: 997, endPoint y: 296, distance: 52.7
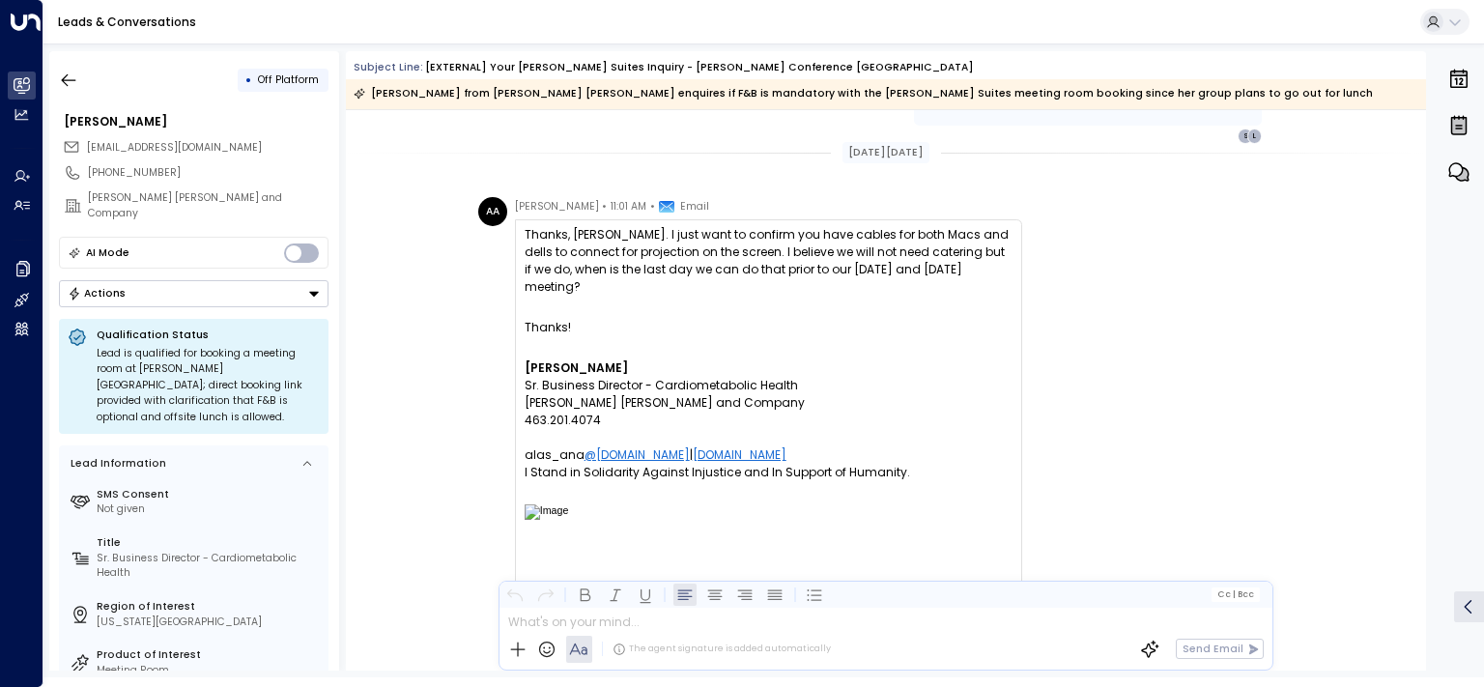
click at [997, 296] on div at bounding box center [769, 307] width 488 height 23
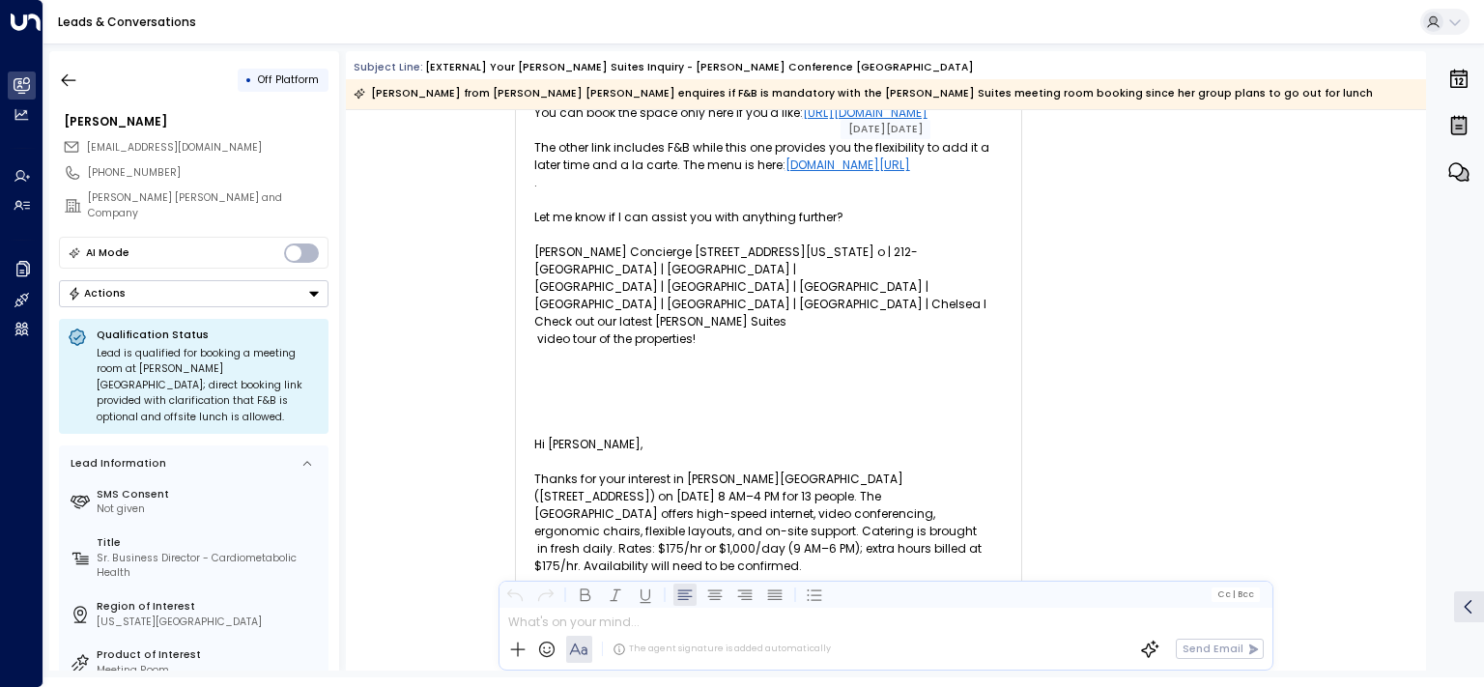
scroll to position [16912, 0]
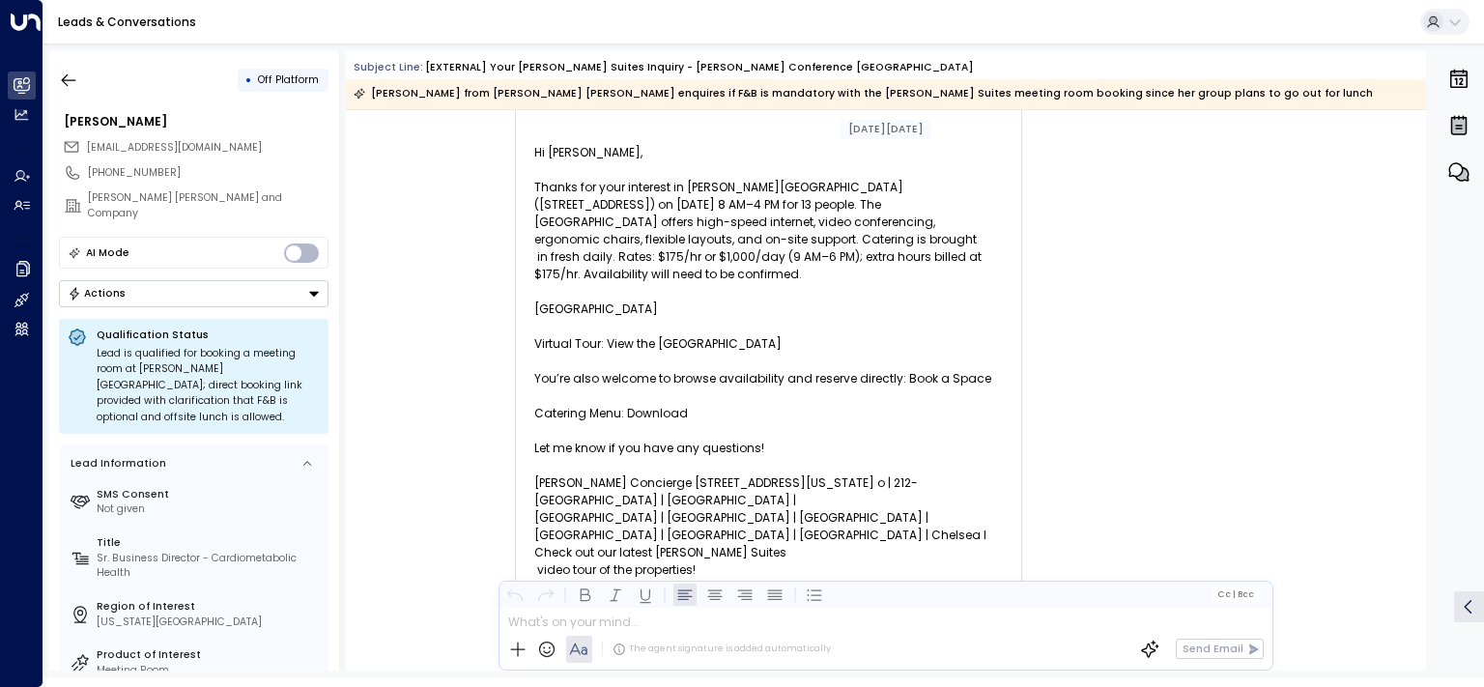
click at [211, 287] on button "Actions" at bounding box center [194, 293] width 270 height 27
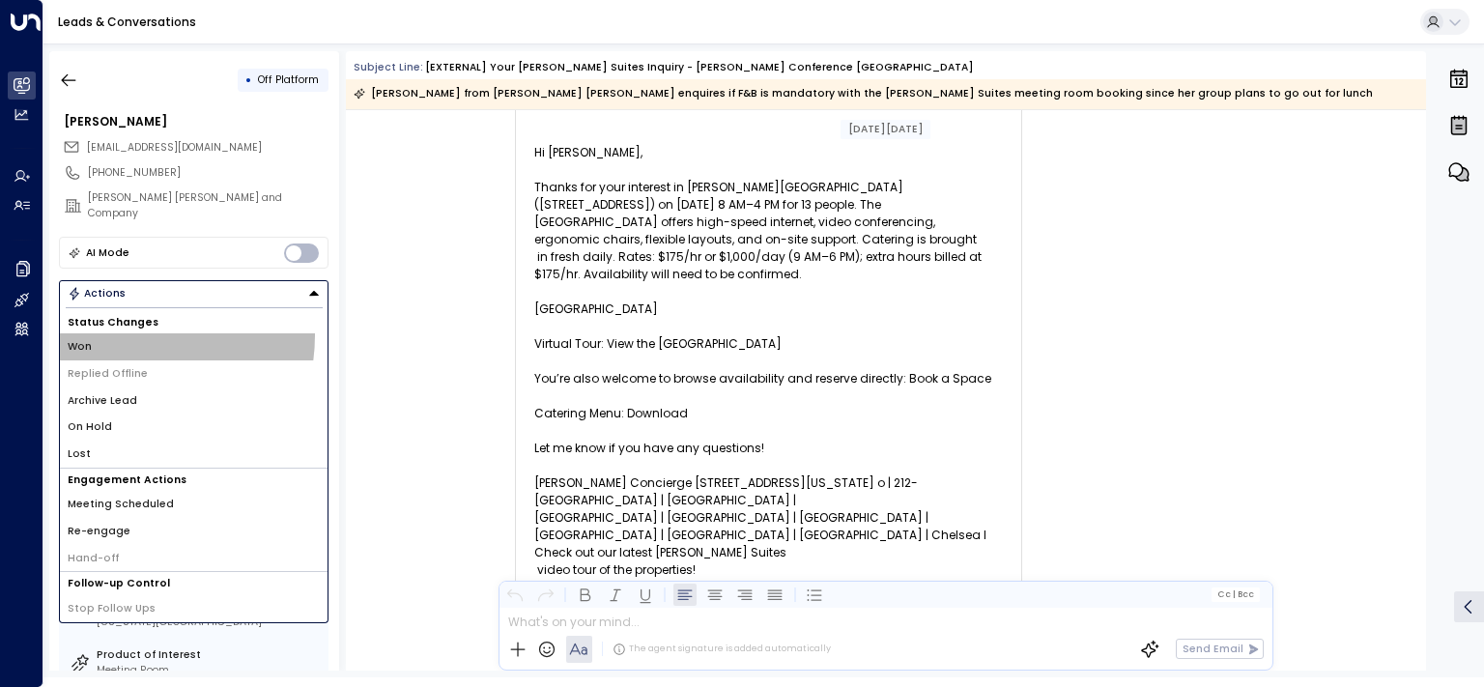
click at [124, 333] on li "Won" at bounding box center [194, 346] width 268 height 27
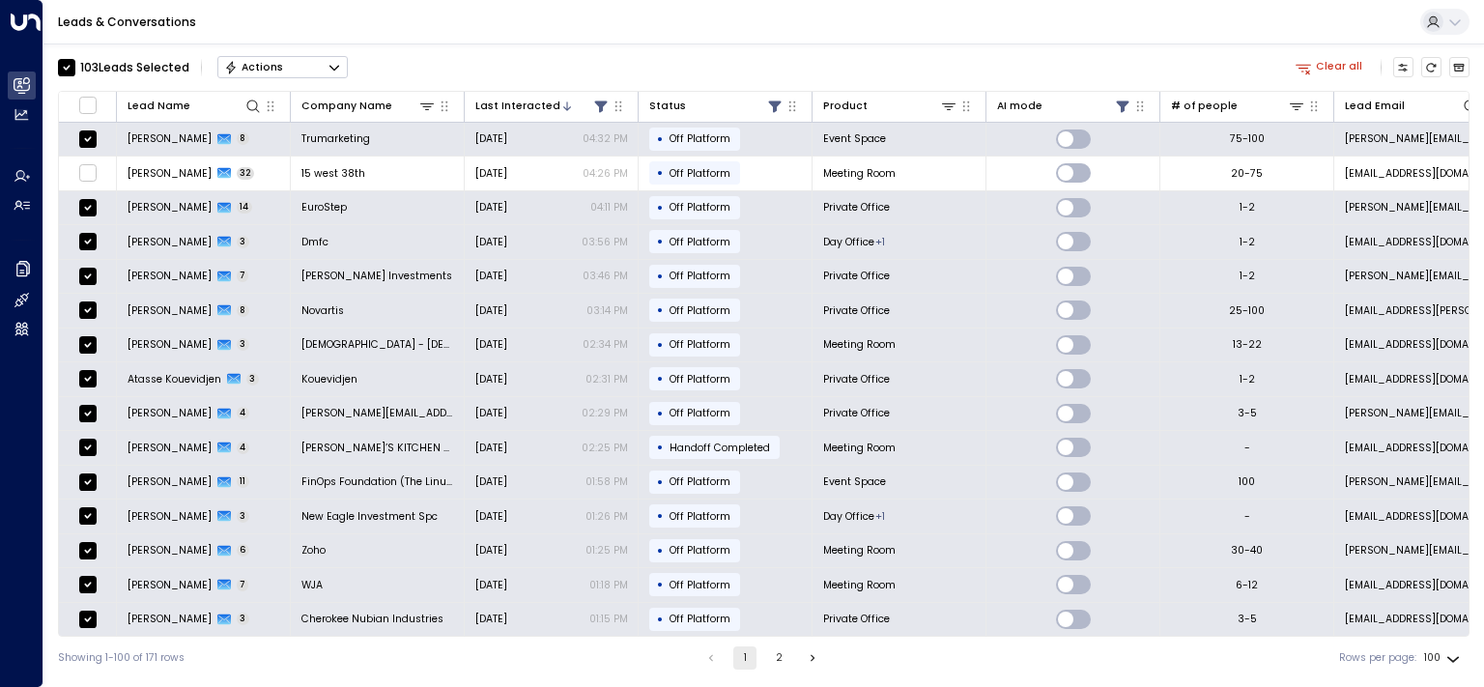
scroll to position [681, 0]
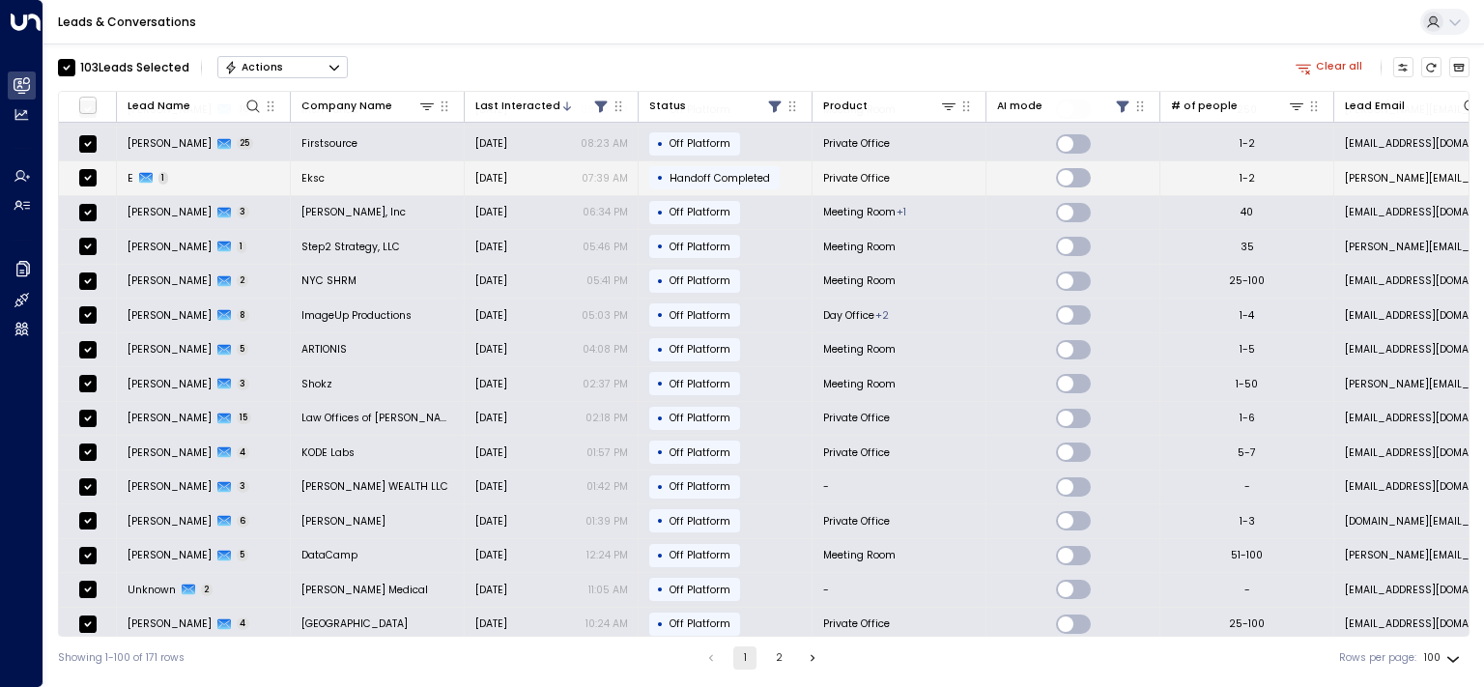
click at [132, 172] on div "E 1" at bounding box center [149, 178] width 42 height 14
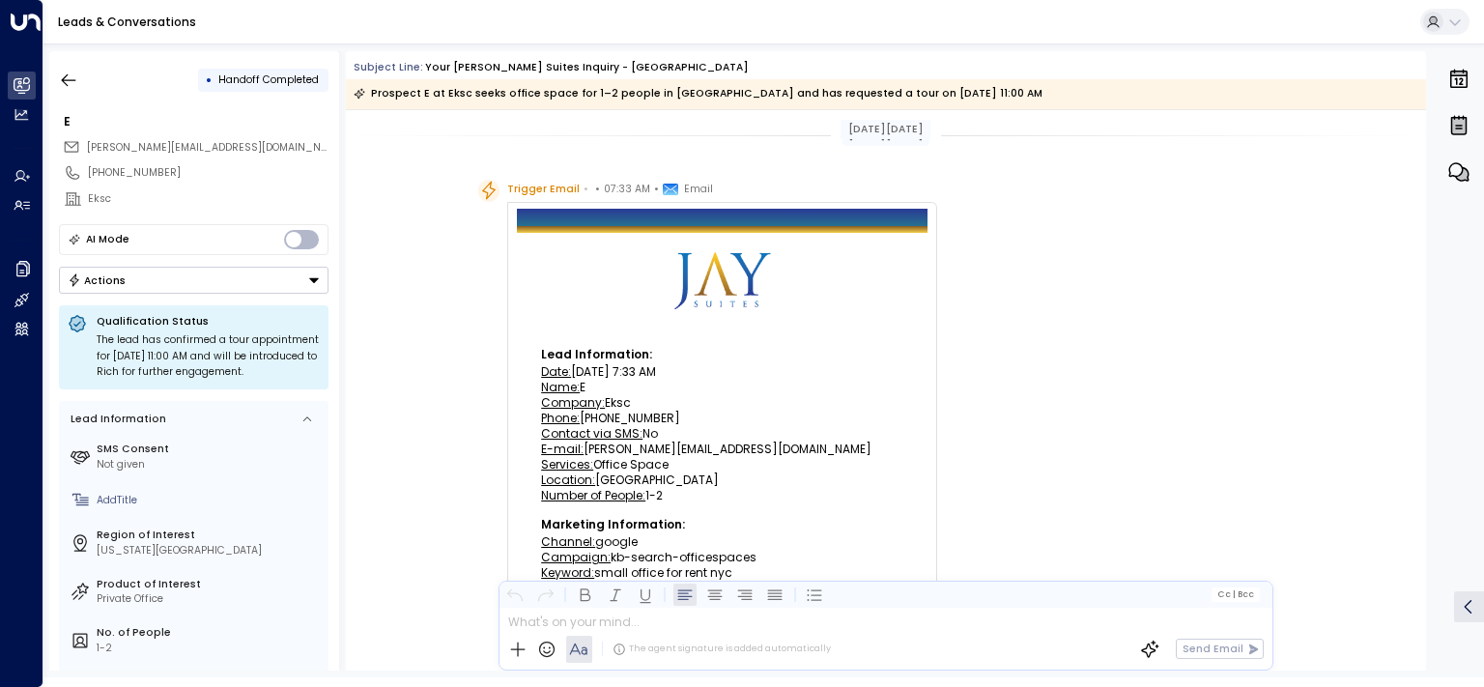
click at [199, 276] on button "Actions" at bounding box center [194, 280] width 270 height 27
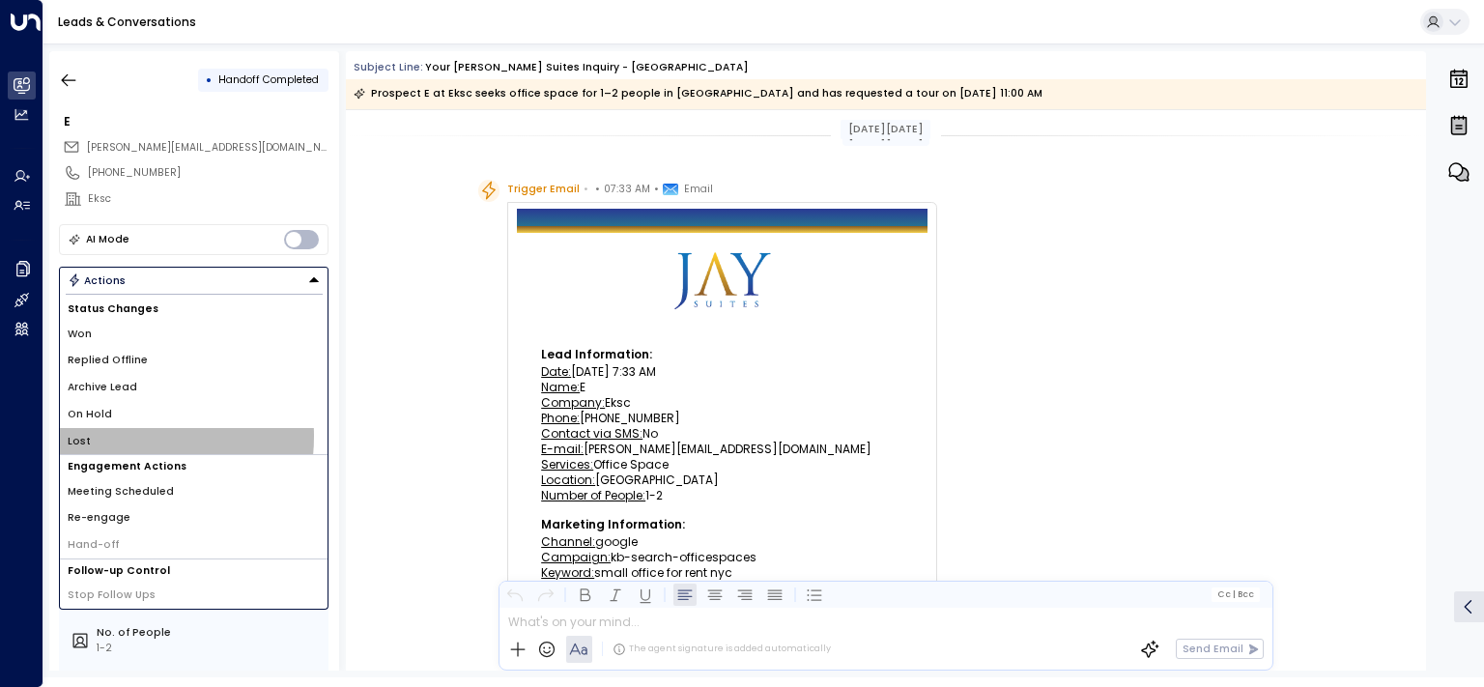
click at [108, 435] on li "Lost" at bounding box center [194, 441] width 268 height 27
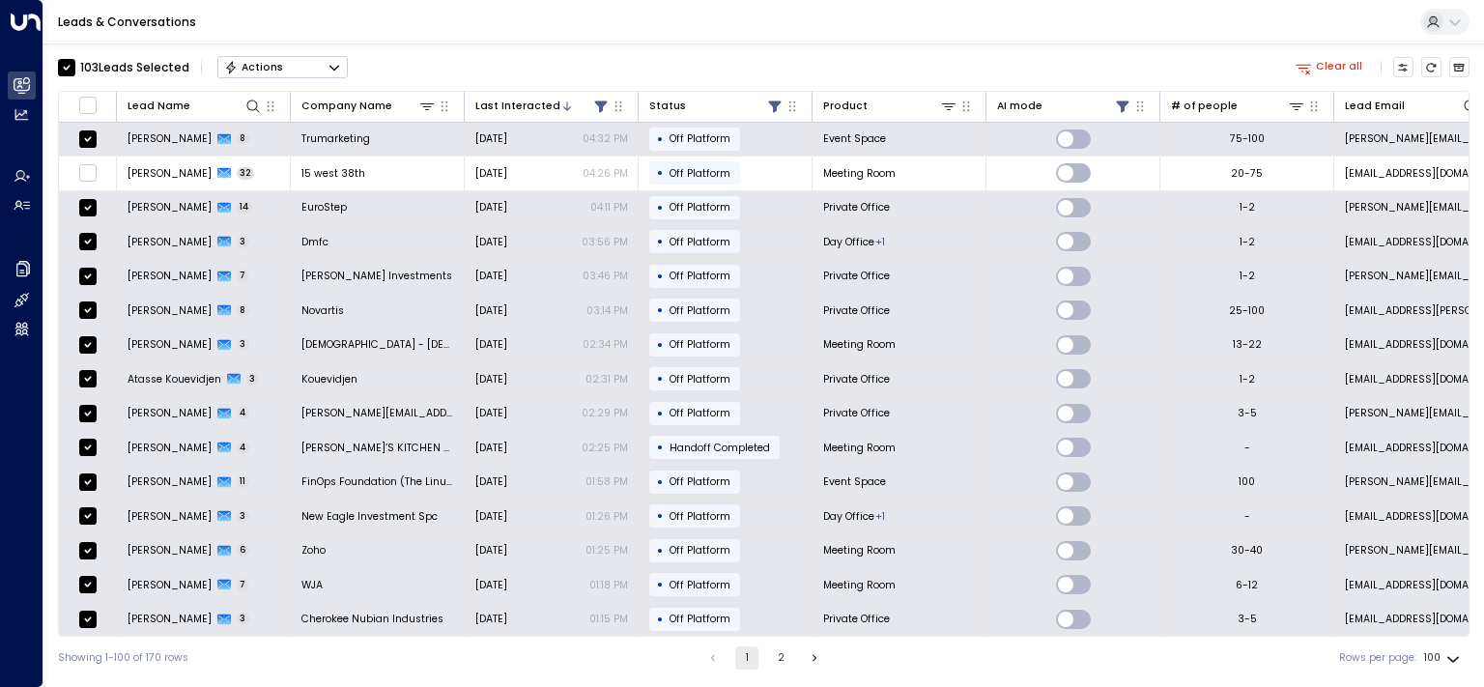
scroll to position [584, 0]
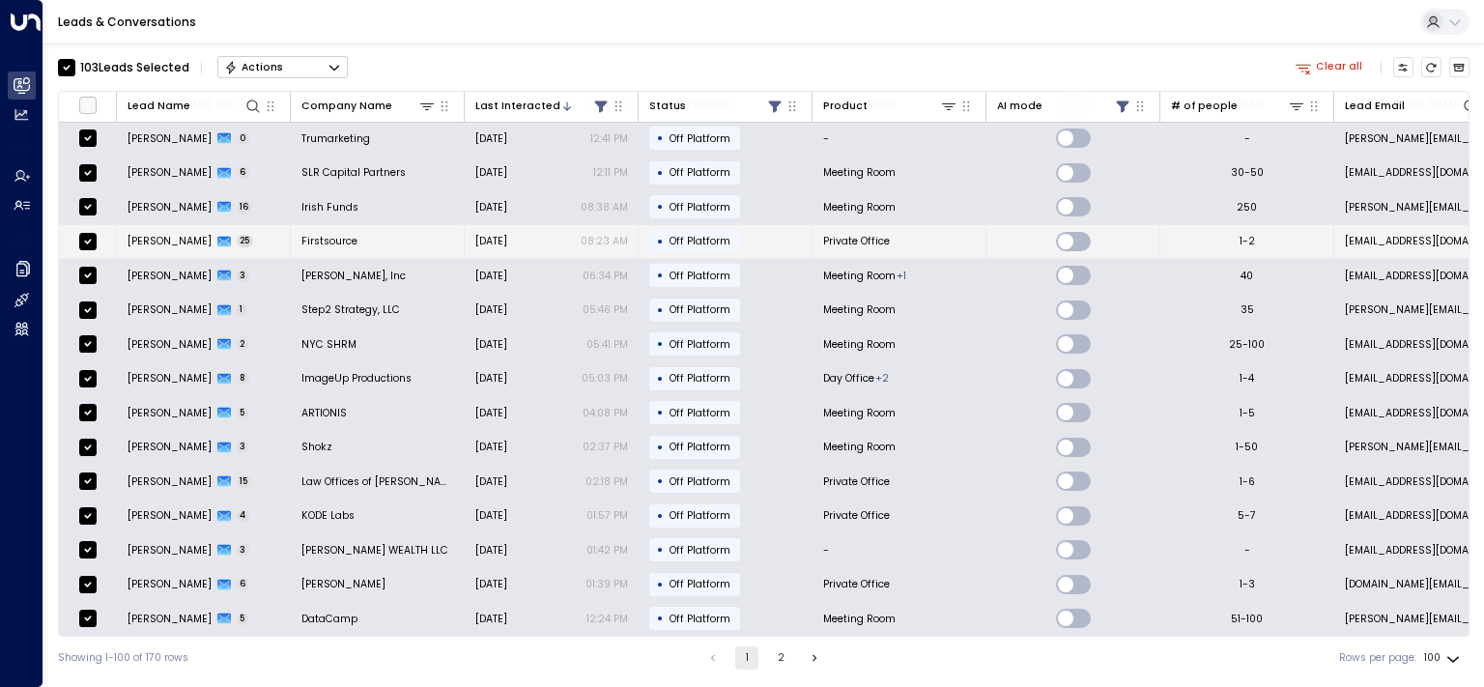
click at [152, 235] on span "[PERSON_NAME]" at bounding box center [170, 241] width 84 height 14
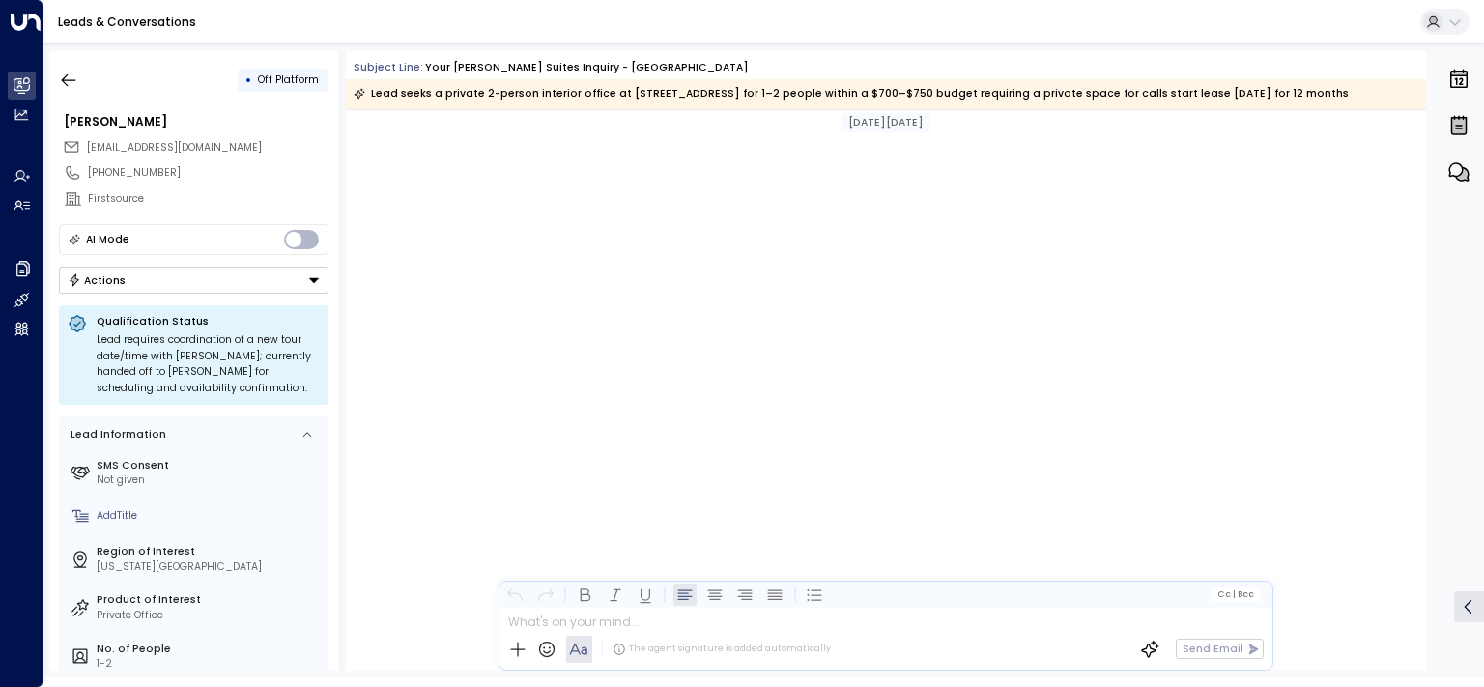
scroll to position [18120, 0]
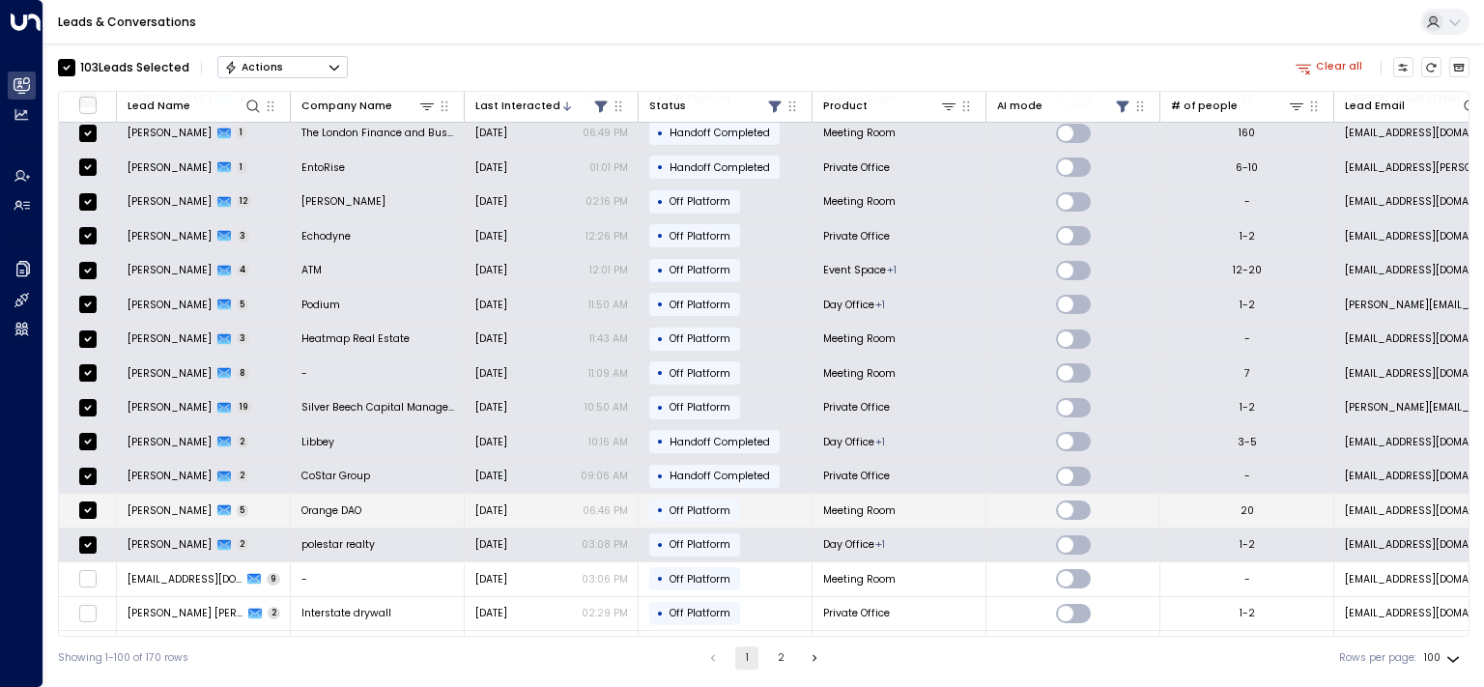
scroll to position [2912, 0]
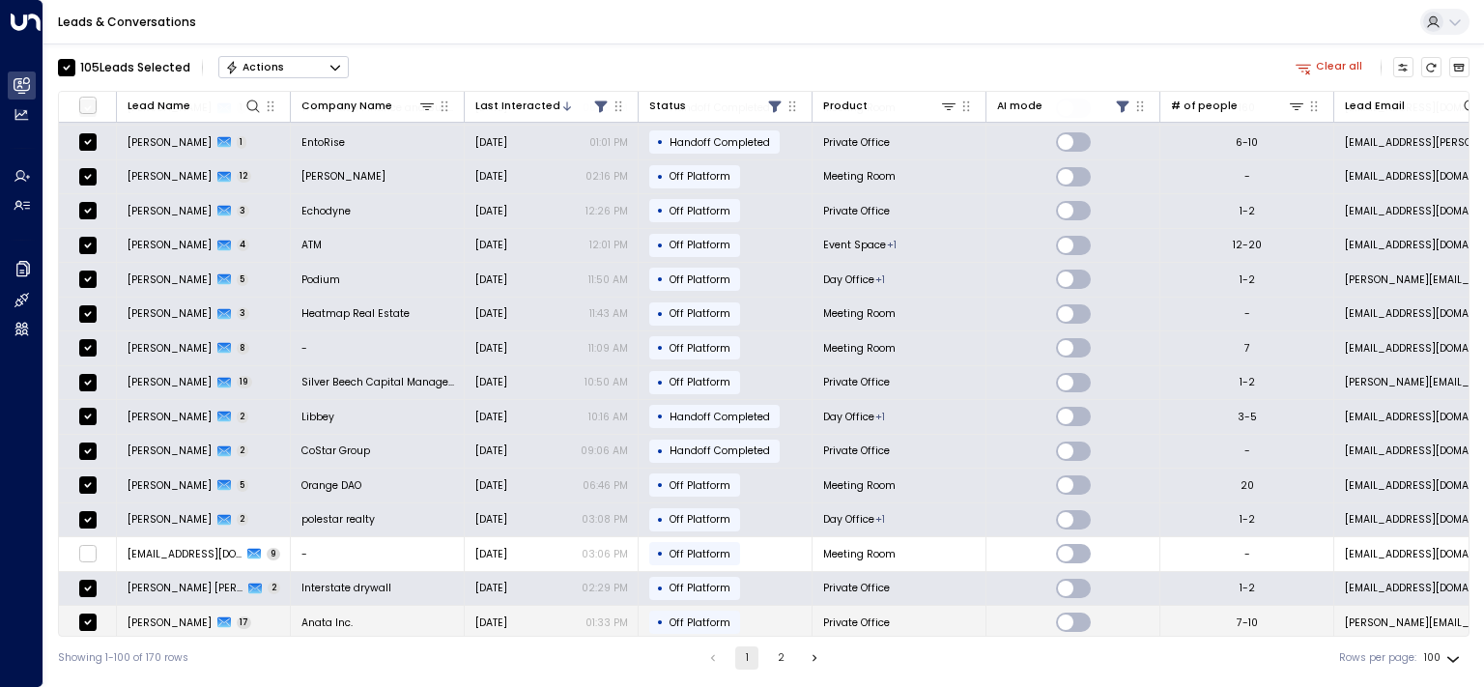
click at [152, 612] on td "[PERSON_NAME] 17" at bounding box center [204, 623] width 174 height 34
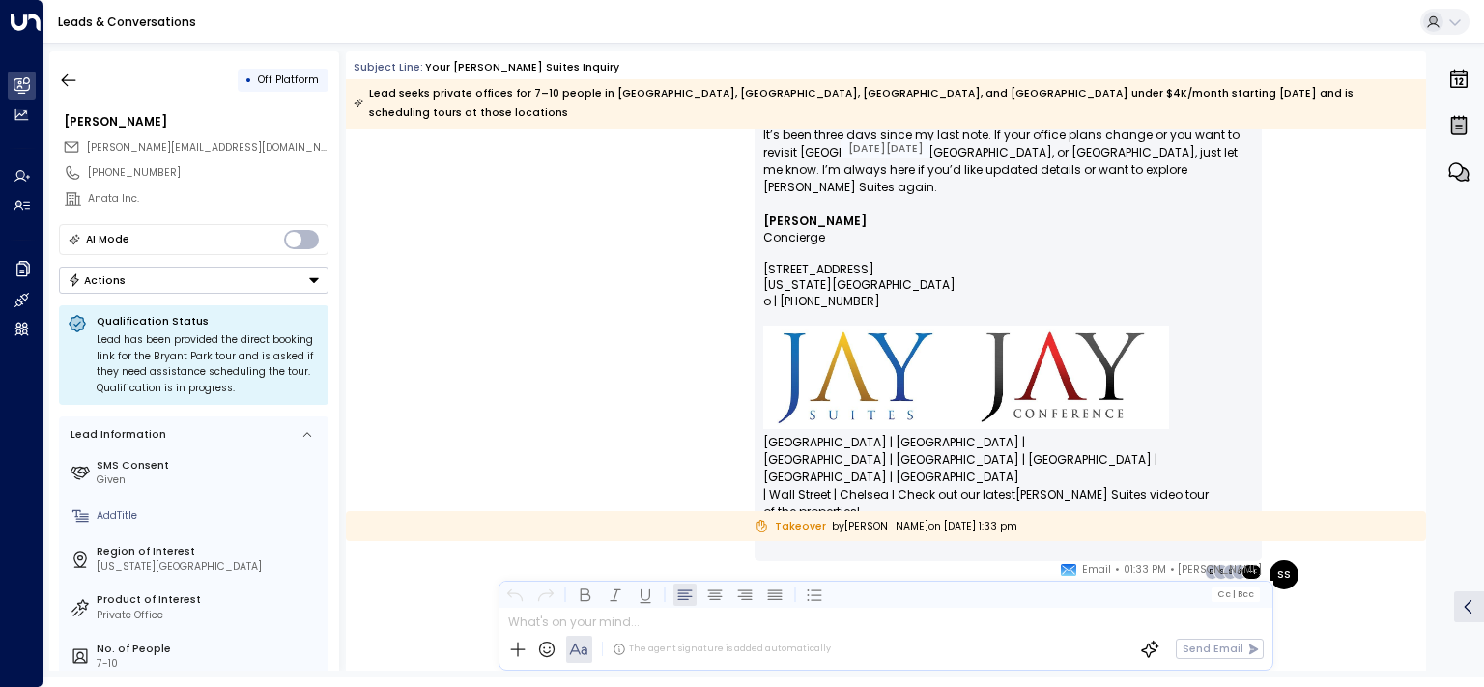
scroll to position [12799, 0]
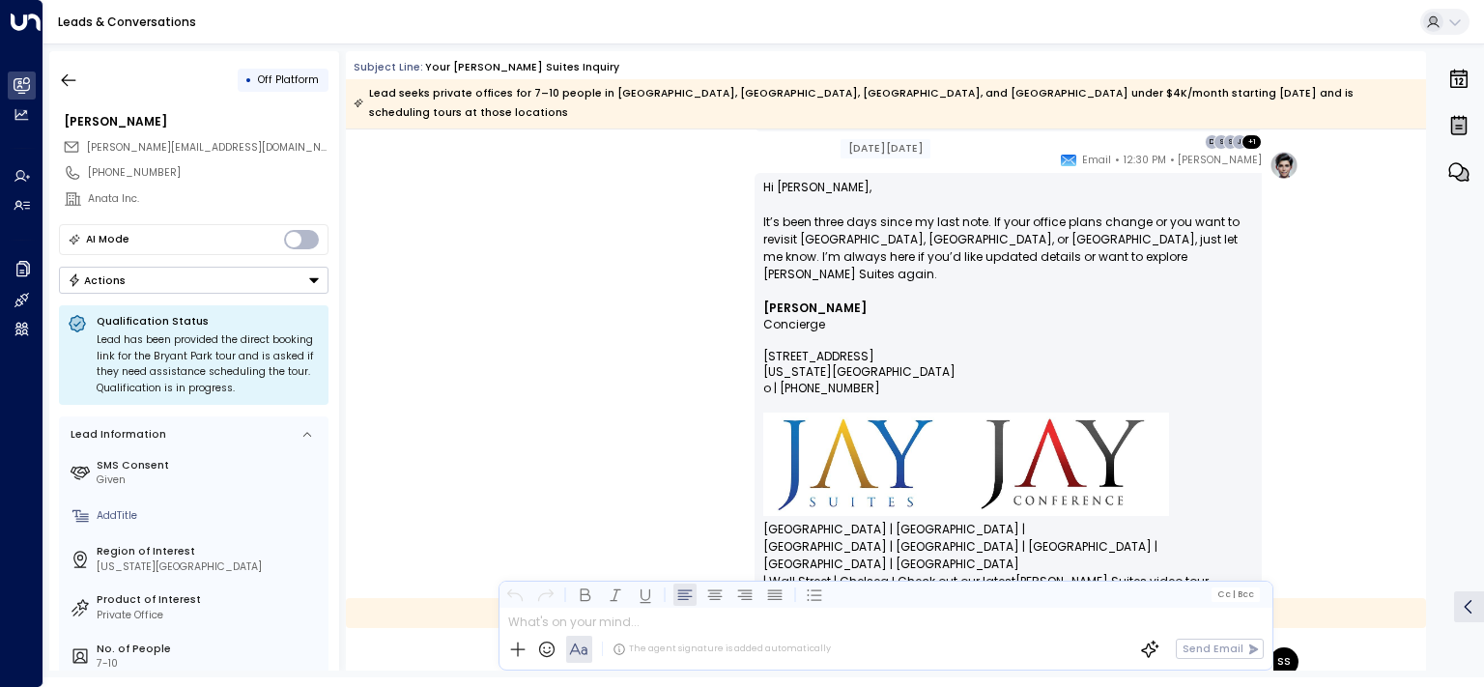
click at [195, 258] on div "AI Mode Actions" at bounding box center [194, 259] width 270 height 71
click at [185, 277] on button "Actions" at bounding box center [194, 280] width 270 height 27
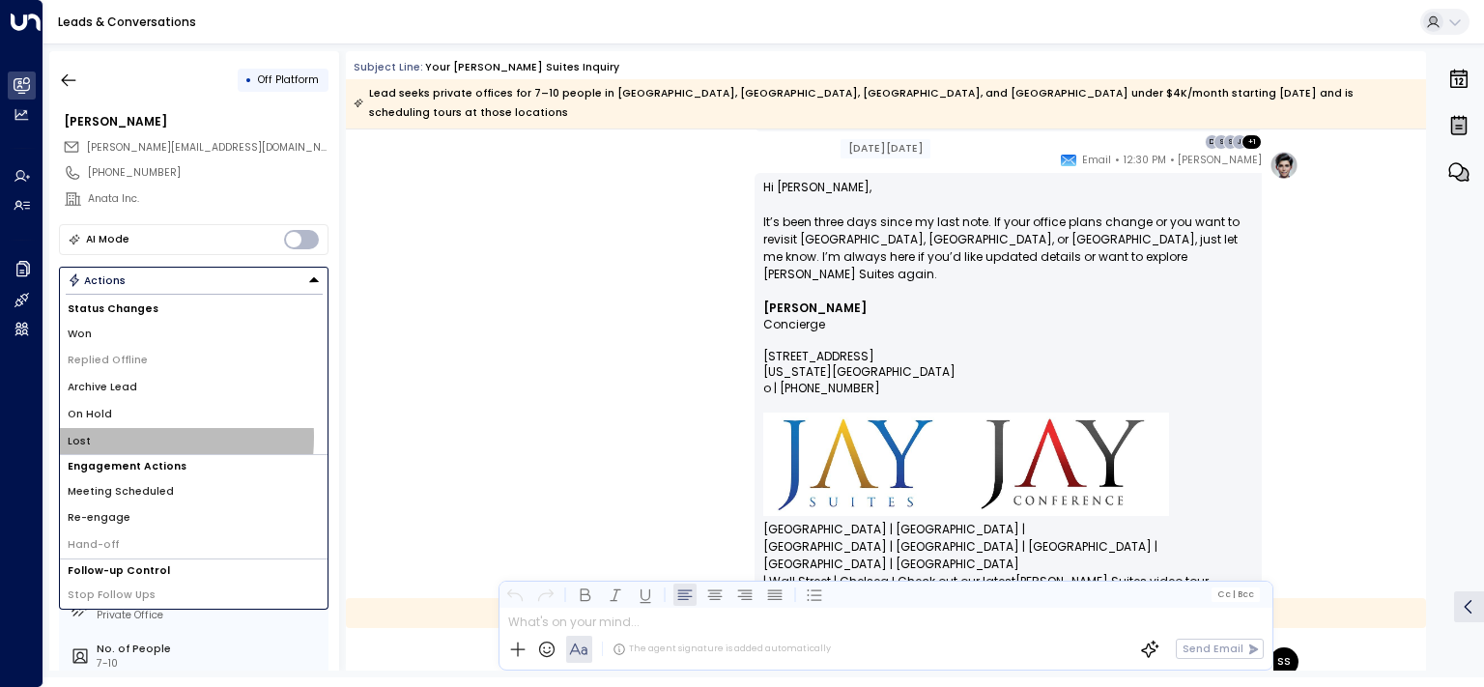
click at [106, 436] on li "Lost" at bounding box center [194, 441] width 268 height 27
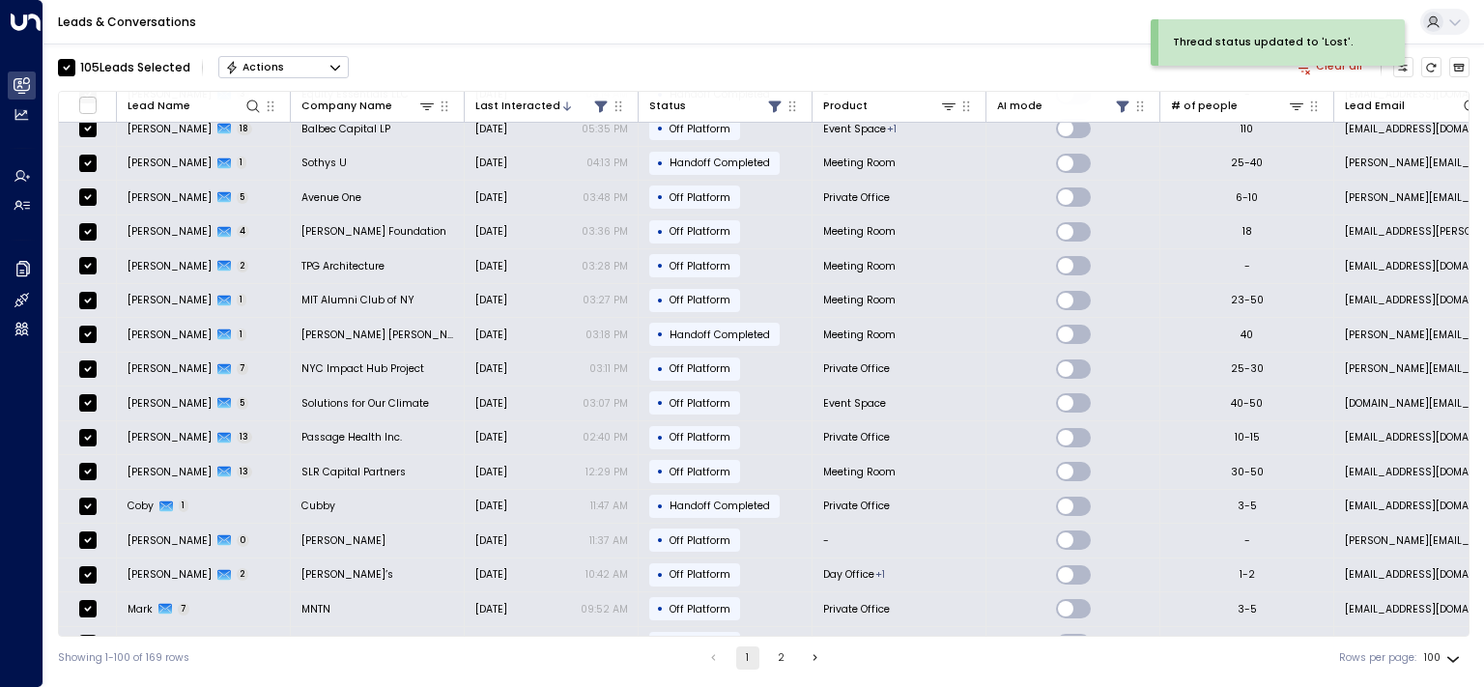
scroll to position [2912, 0]
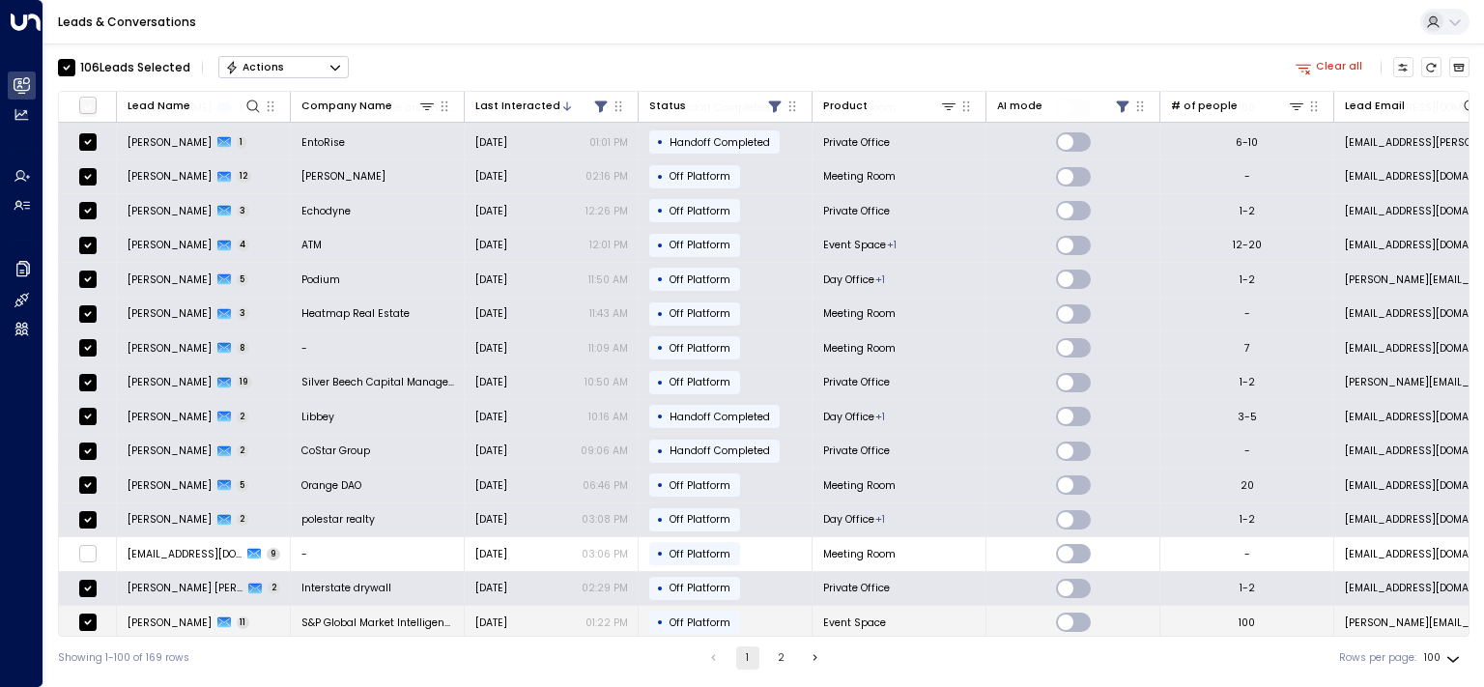
click at [163, 616] on span "[PERSON_NAME]" at bounding box center [170, 623] width 84 height 14
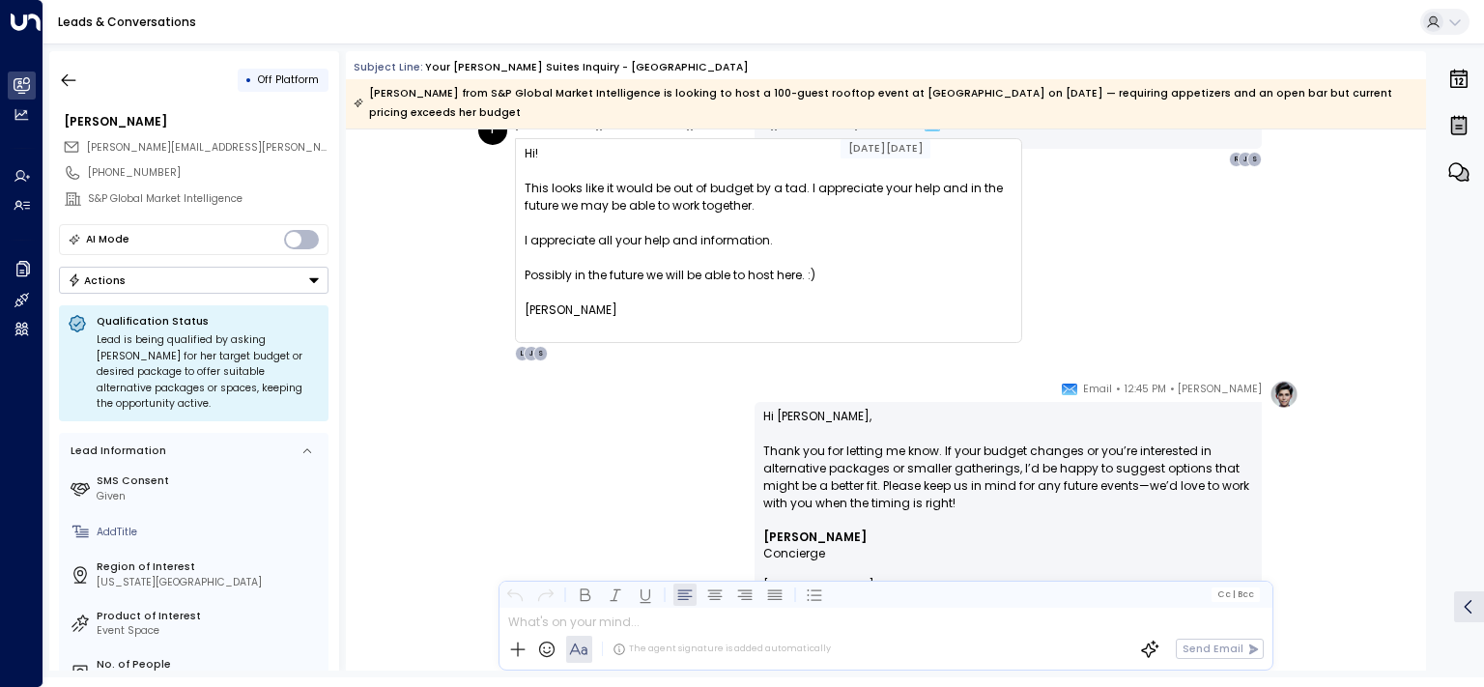
scroll to position [7666, 0]
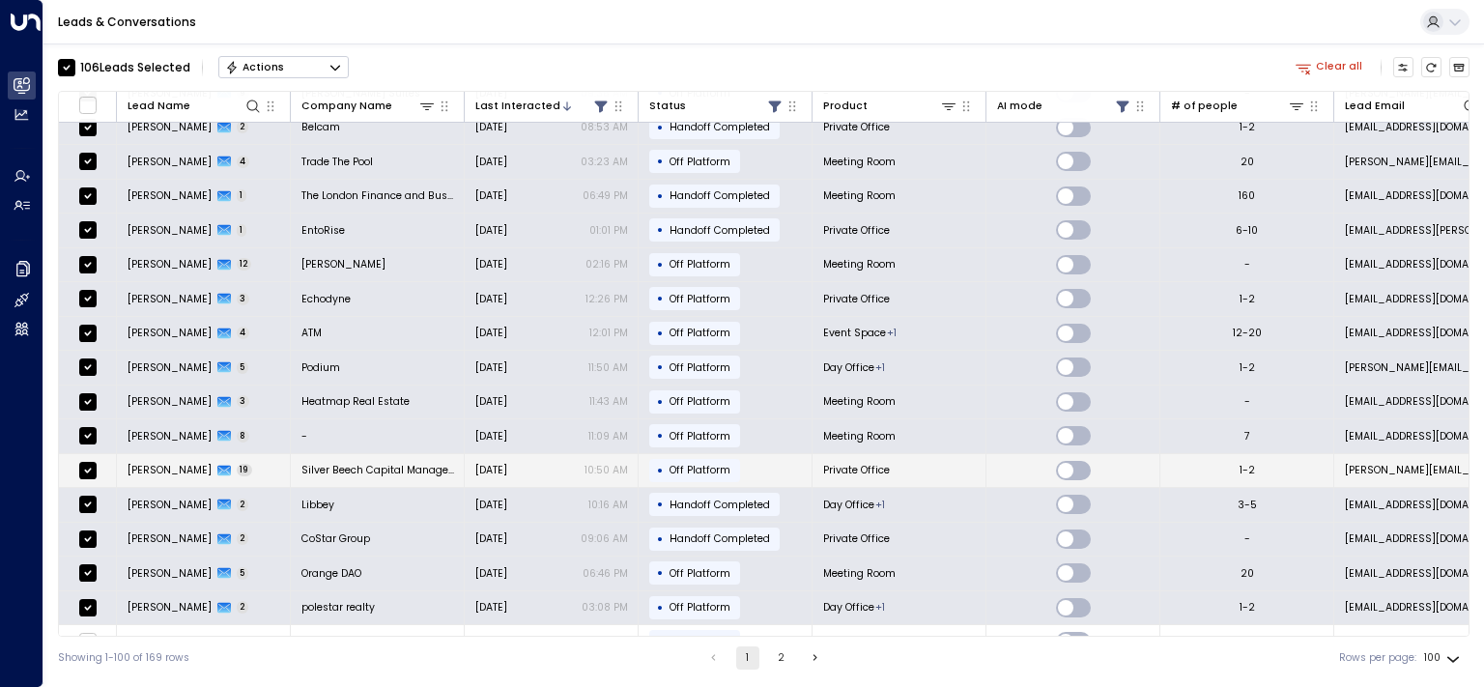
scroll to position [2912, 0]
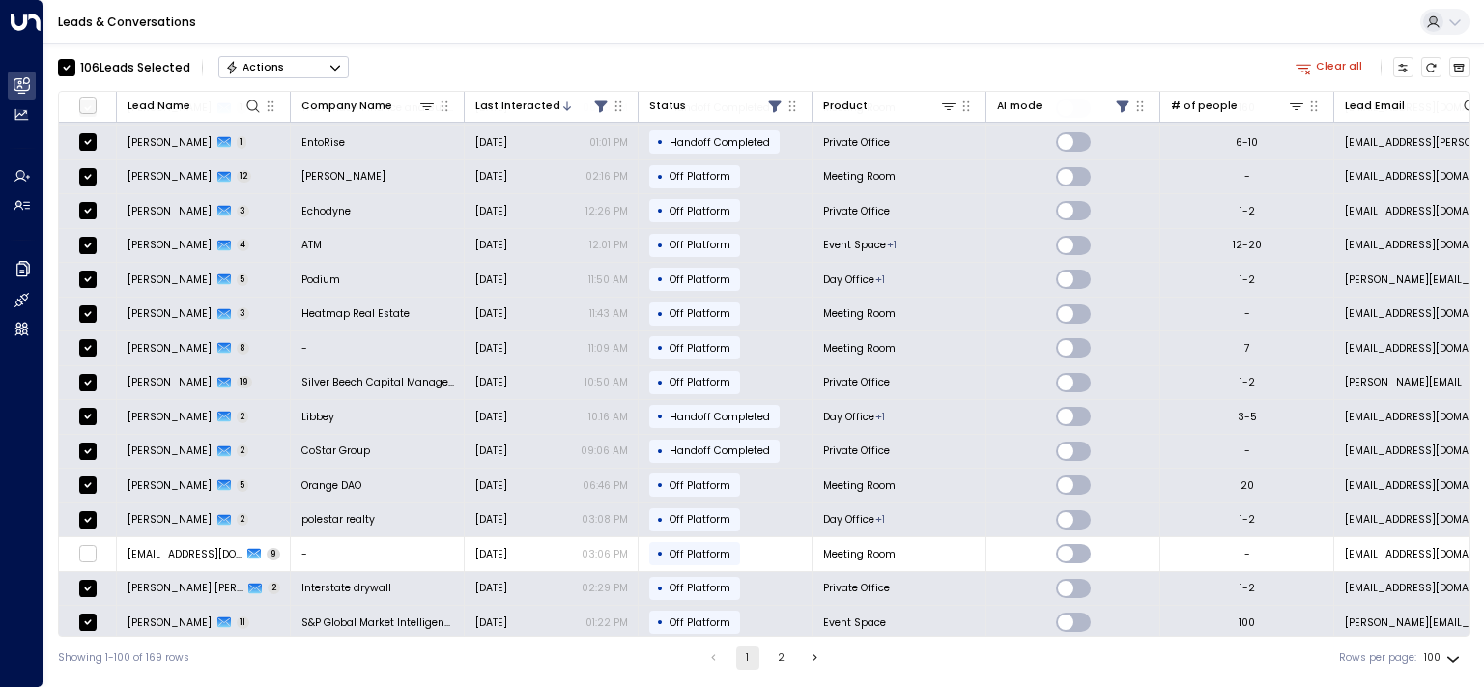
click at [777, 663] on button "2" at bounding box center [781, 657] width 23 height 23
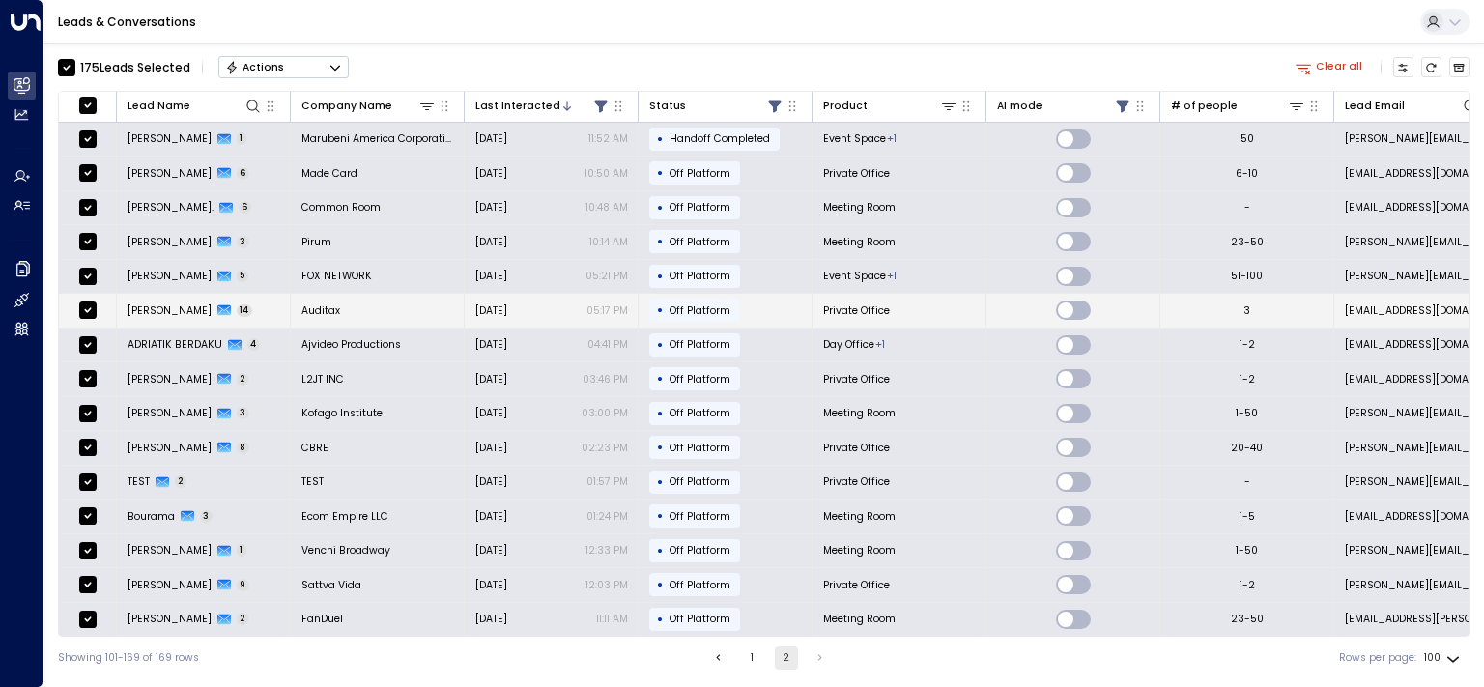
click at [164, 303] on span "[PERSON_NAME]" at bounding box center [170, 310] width 84 height 14
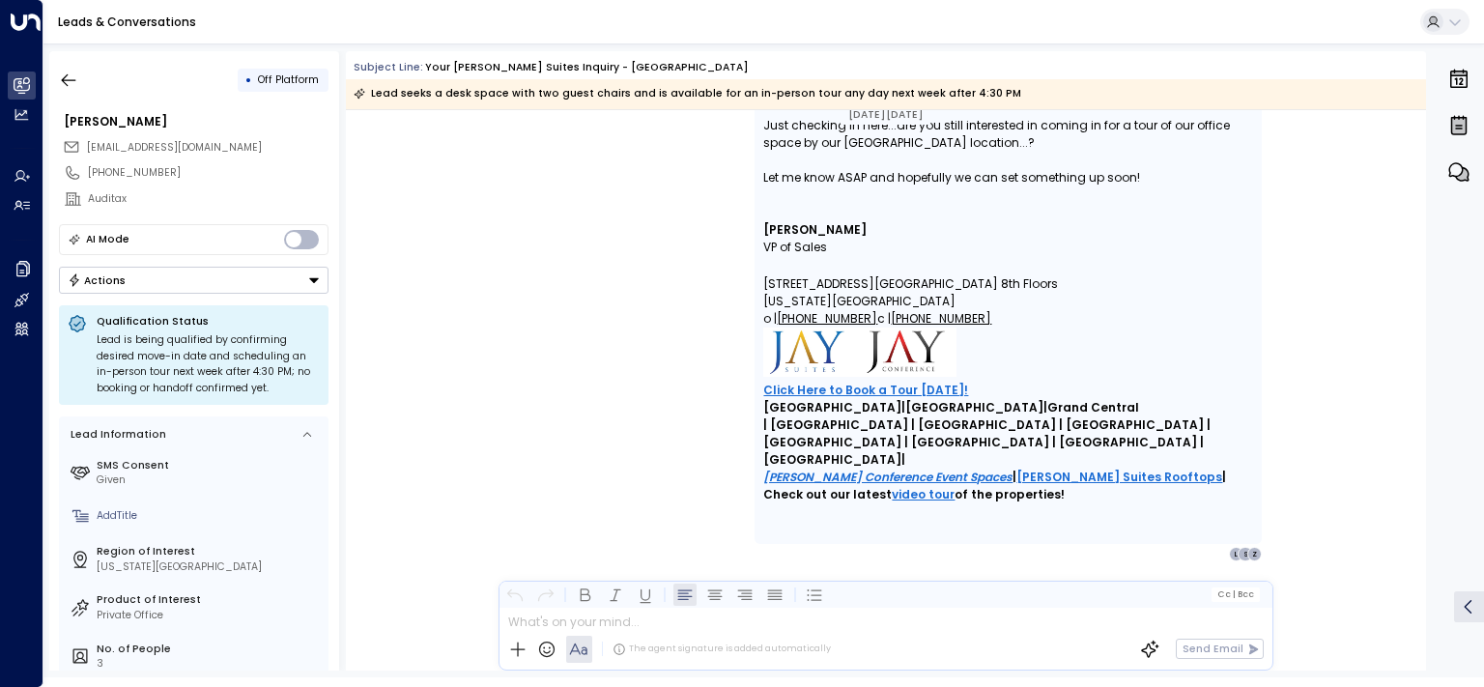
scroll to position [10009, 0]
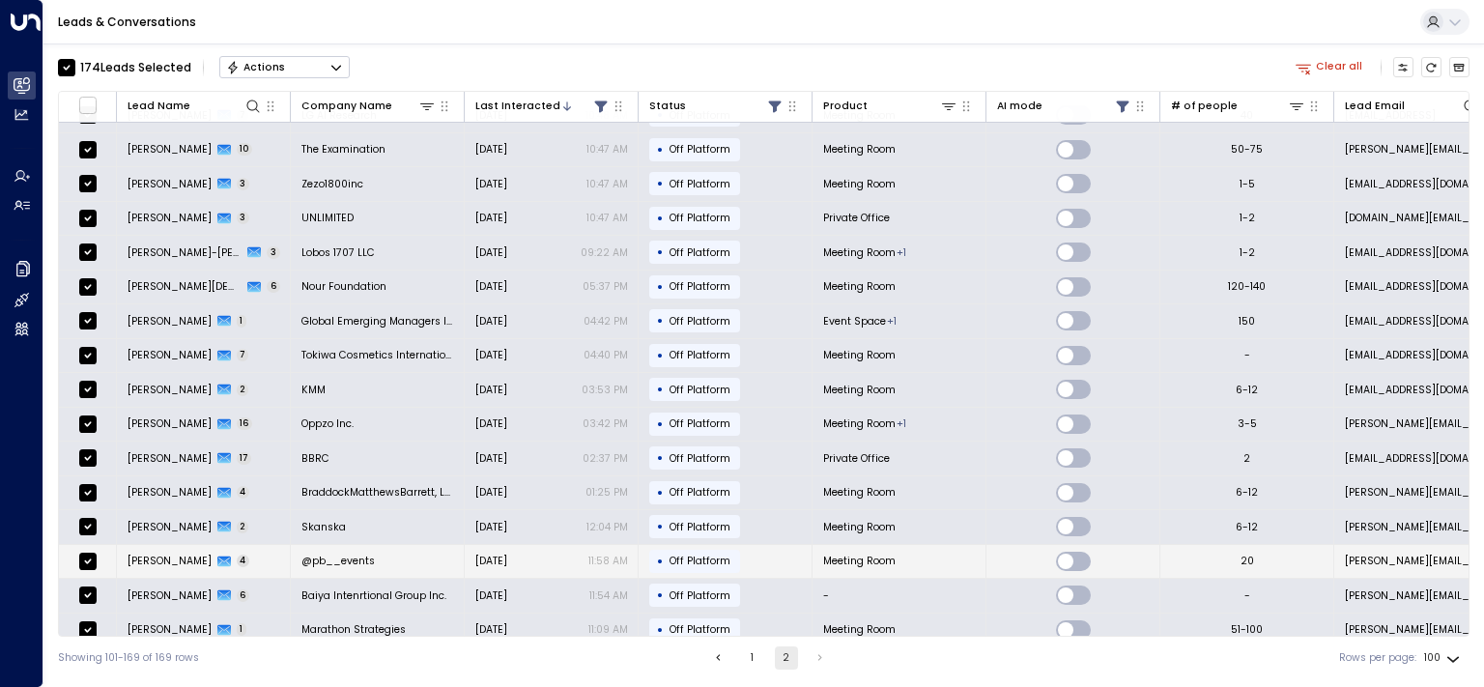
scroll to position [681, 0]
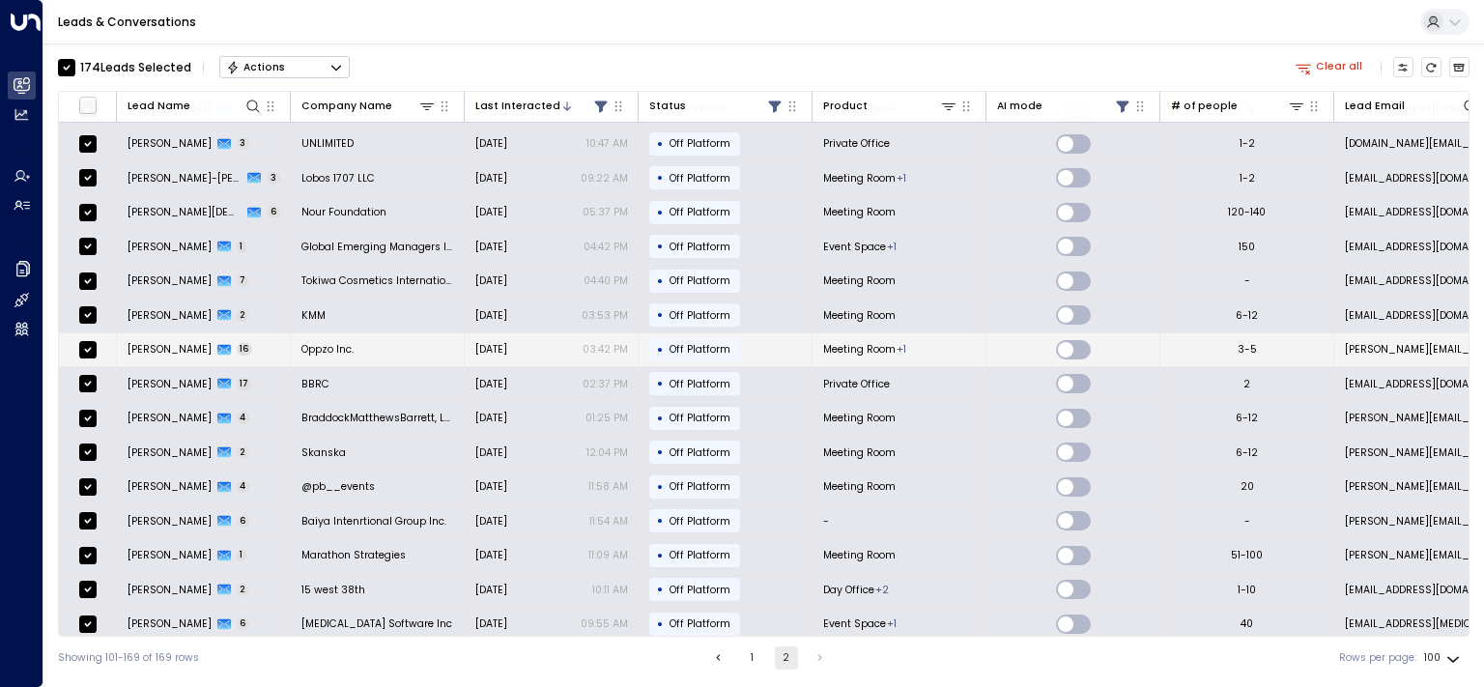
click at [172, 342] on span "[PERSON_NAME]" at bounding box center [170, 349] width 84 height 14
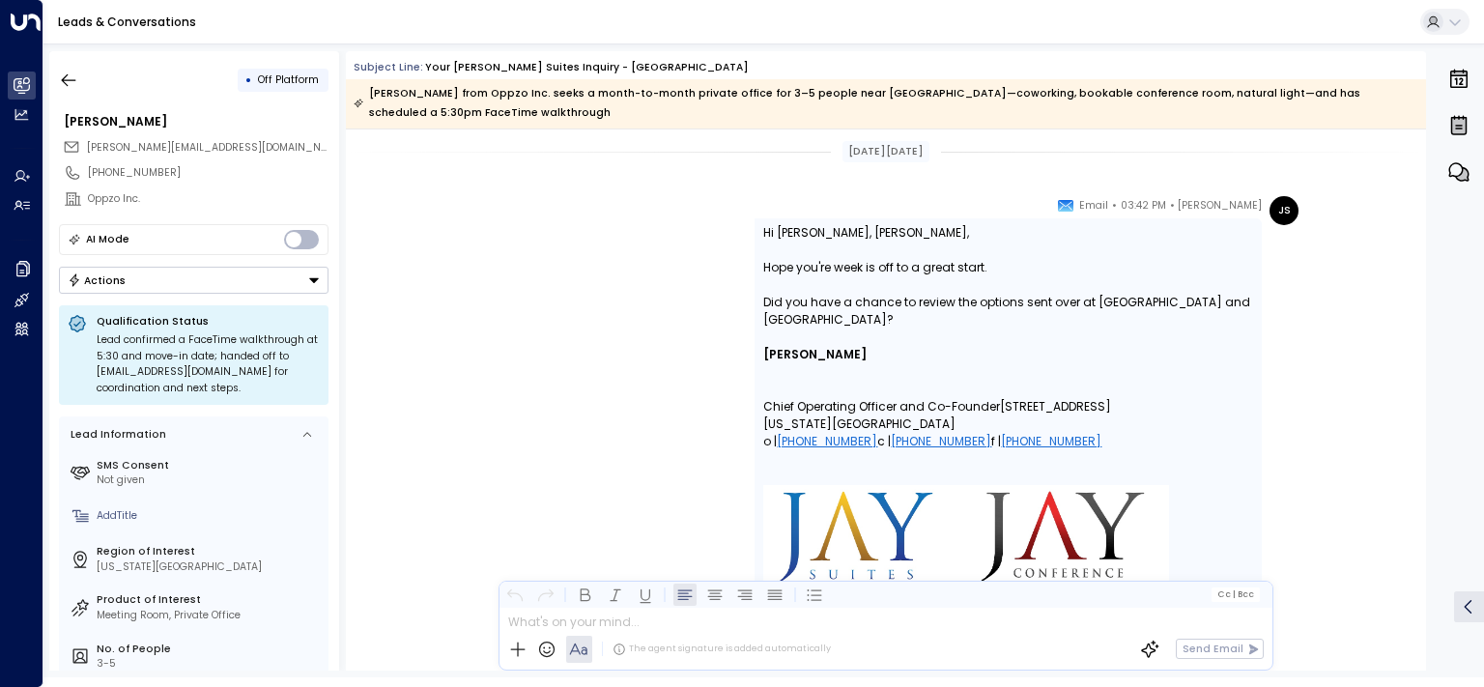
scroll to position [10474, 0]
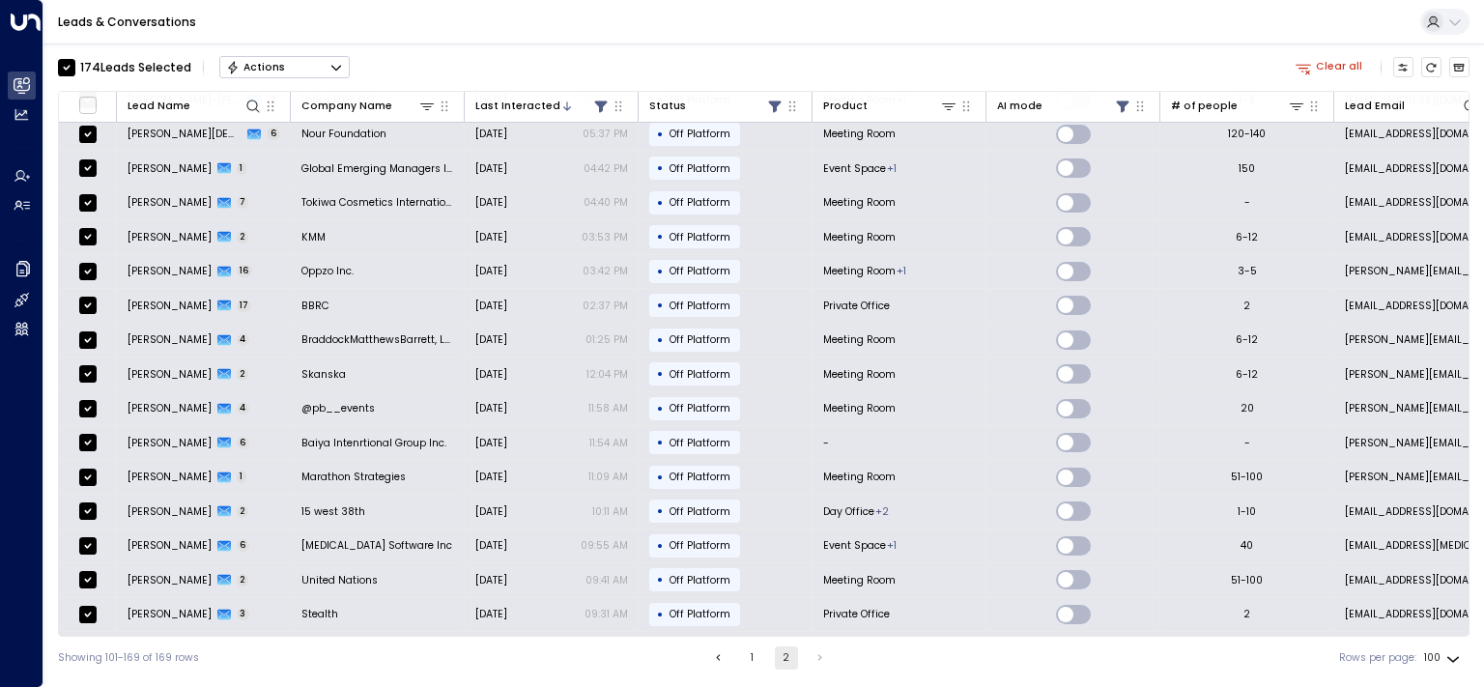
scroll to position [779, 0]
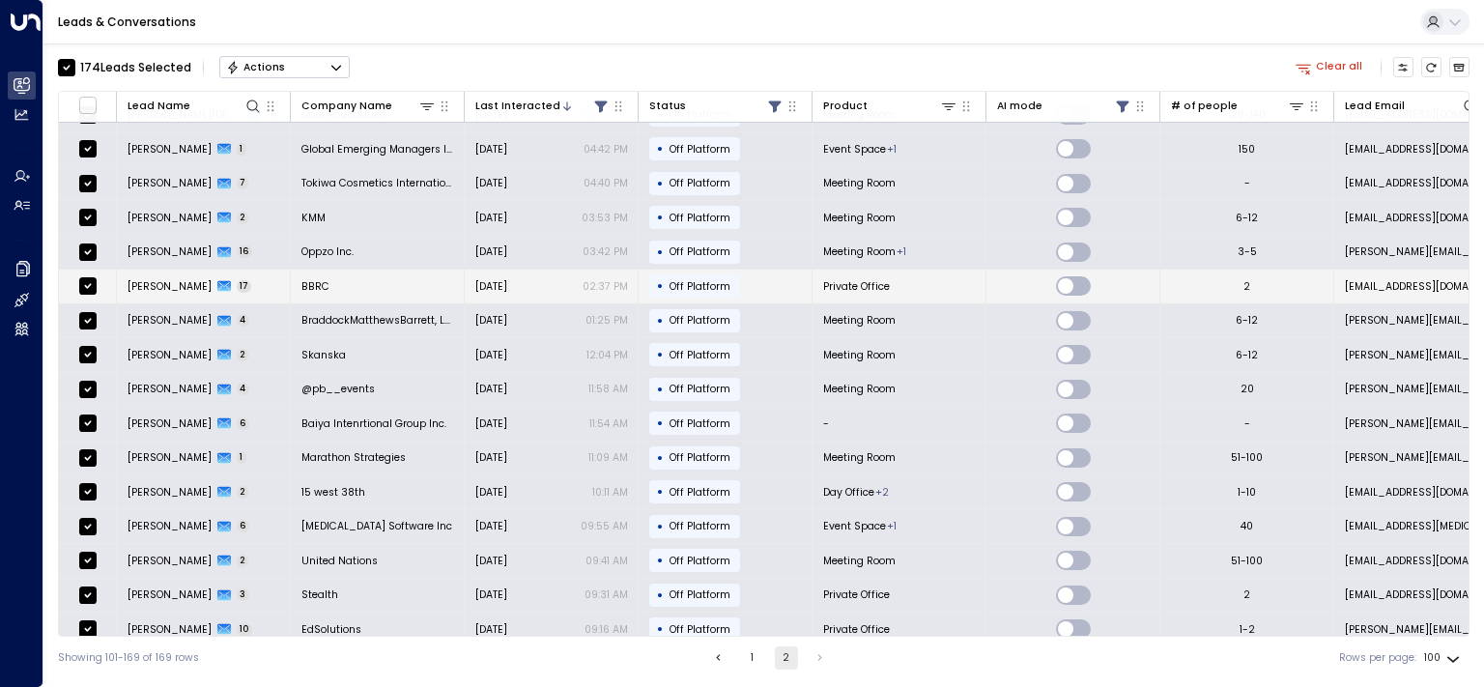
click at [141, 280] on span "[PERSON_NAME]" at bounding box center [170, 286] width 84 height 14
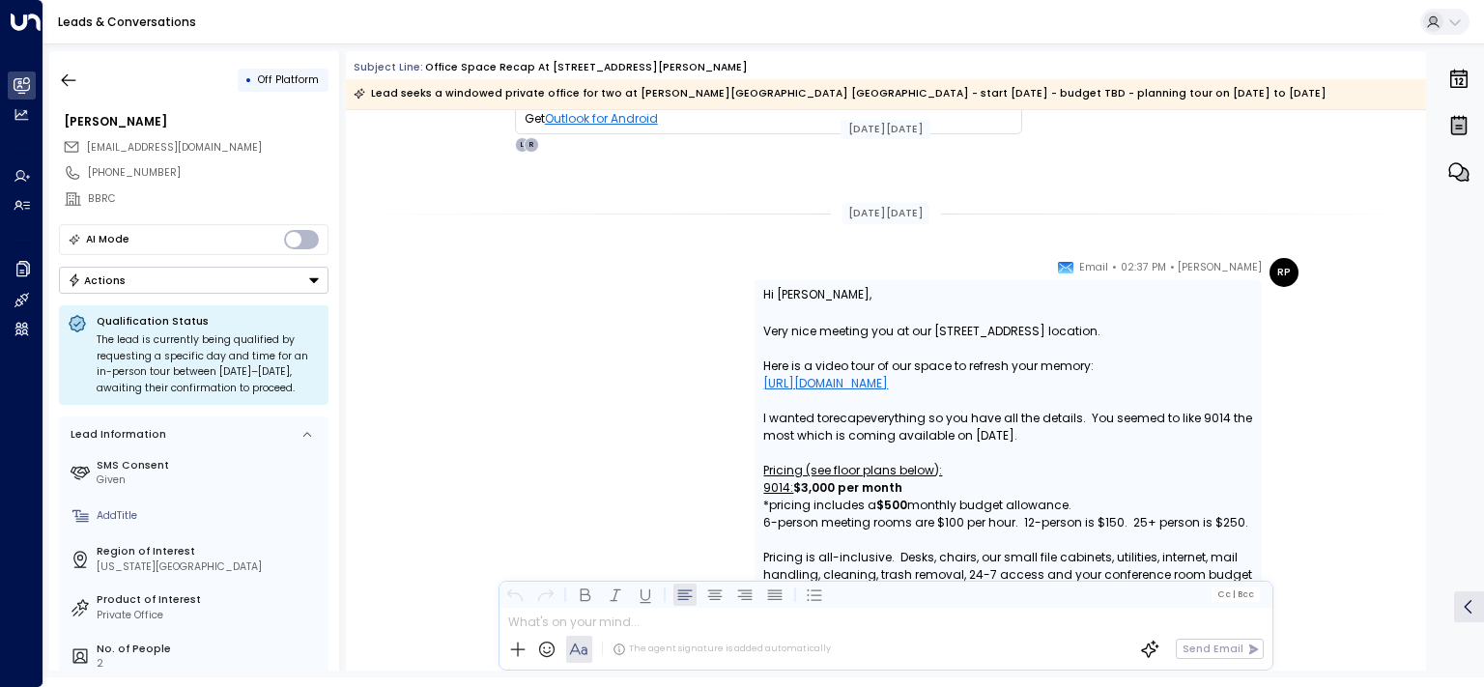
scroll to position [9562, 0]
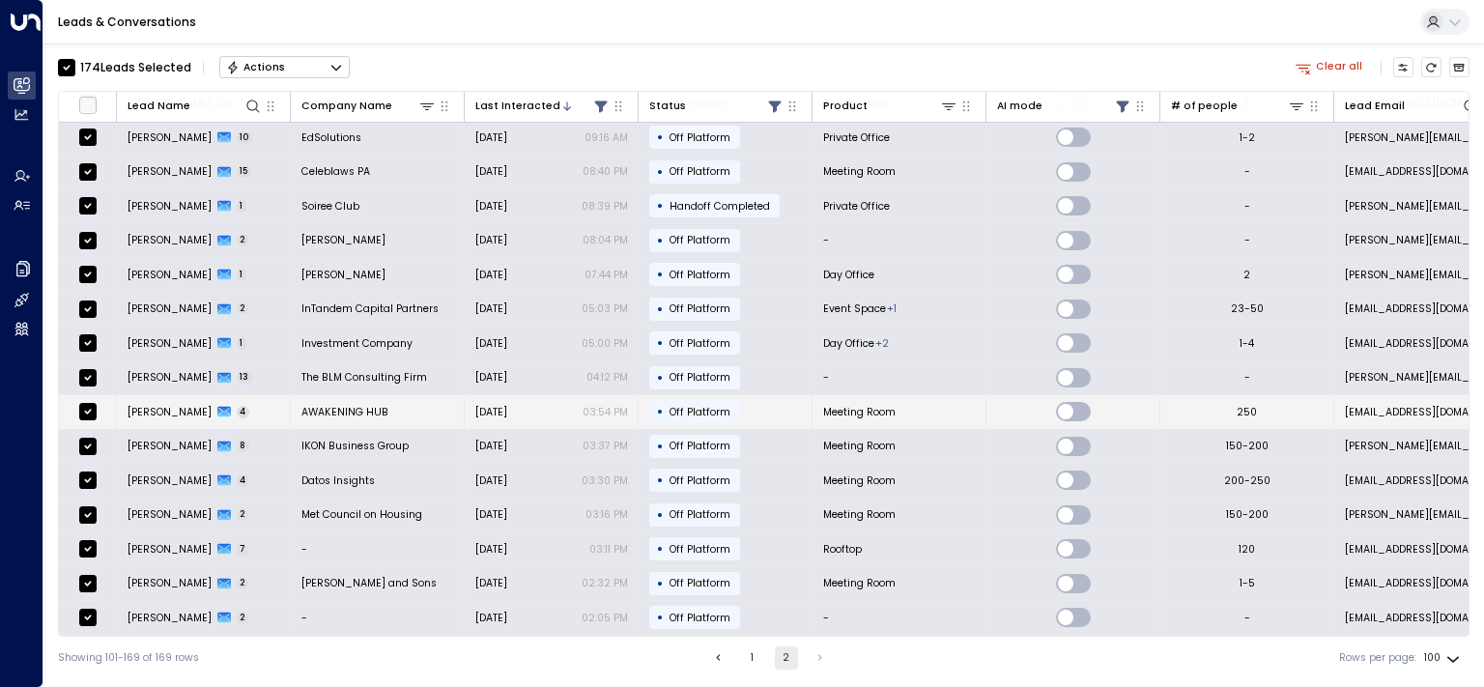
scroll to position [1562, 0]
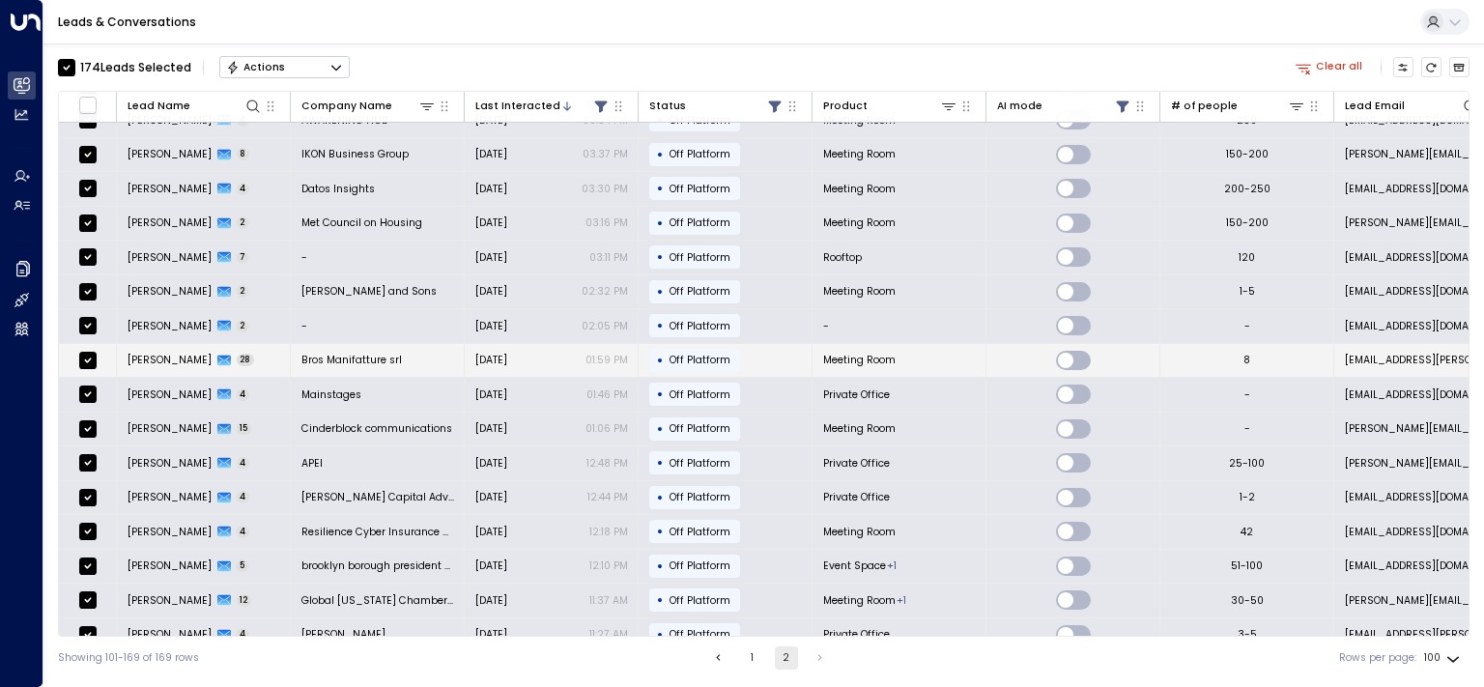
click at [144, 353] on span "[PERSON_NAME]" at bounding box center [170, 360] width 84 height 14
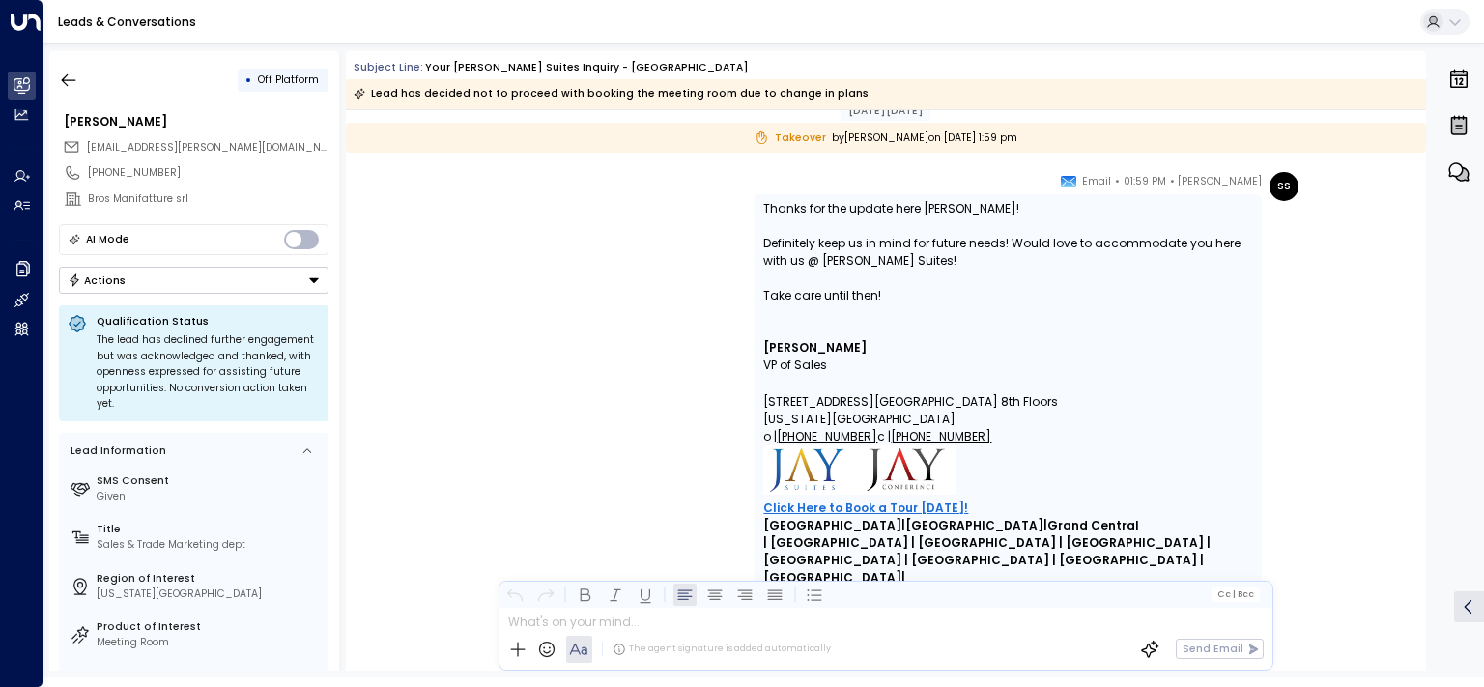
scroll to position [18147, 0]
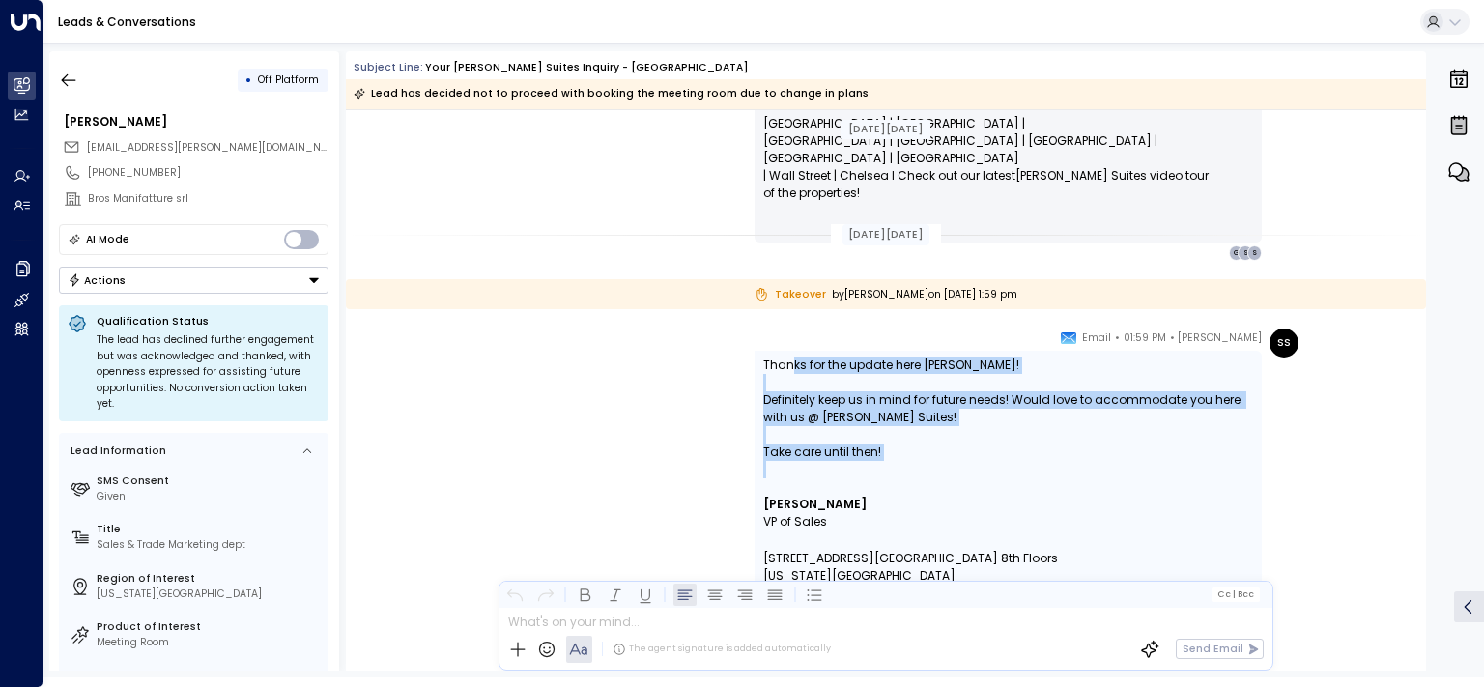
drag, startPoint x: 910, startPoint y: 432, endPoint x: 778, endPoint y: 369, distance: 146.5
click at [779, 369] on div "Thanks for the update here [PERSON_NAME]! Definitely keep us in mind for future…" at bounding box center [1008, 576] width 490 height 439
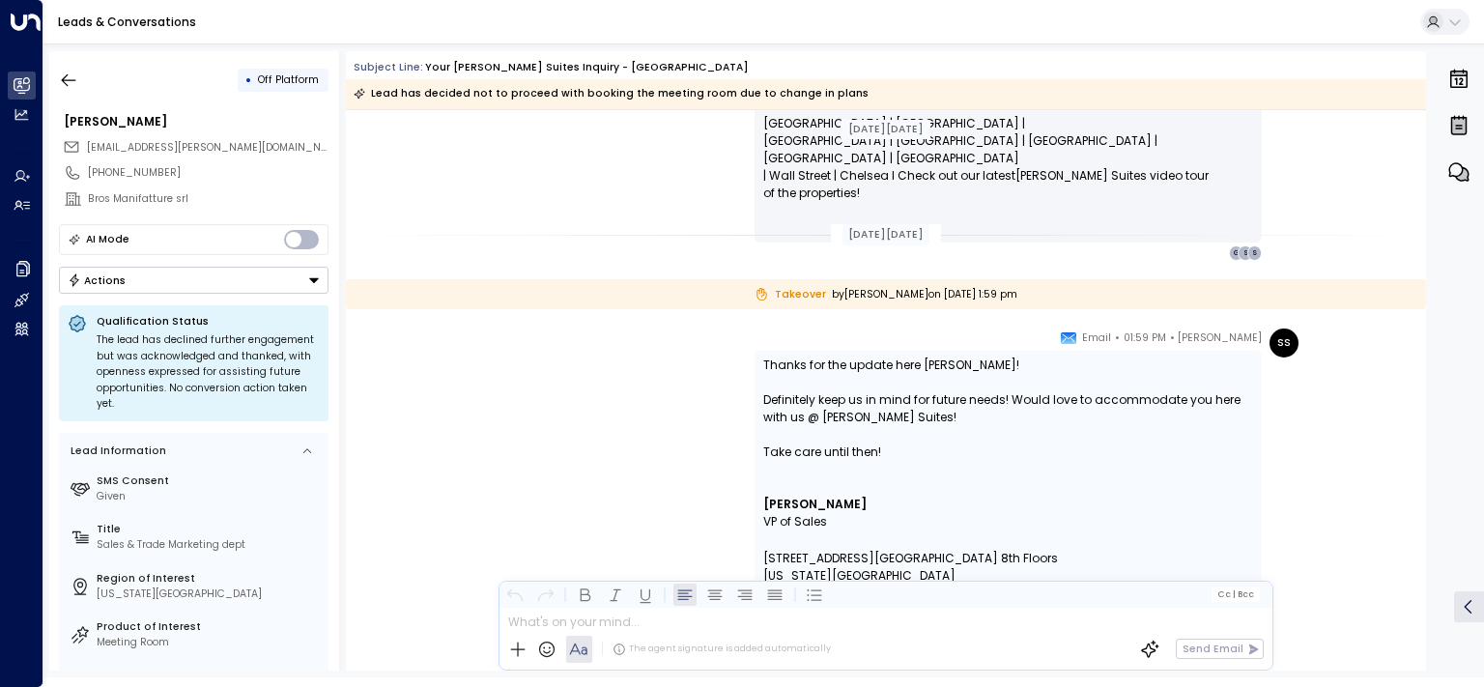
click at [778, 369] on div "Thanks for the update here [PERSON_NAME]!" at bounding box center [1008, 365] width 490 height 17
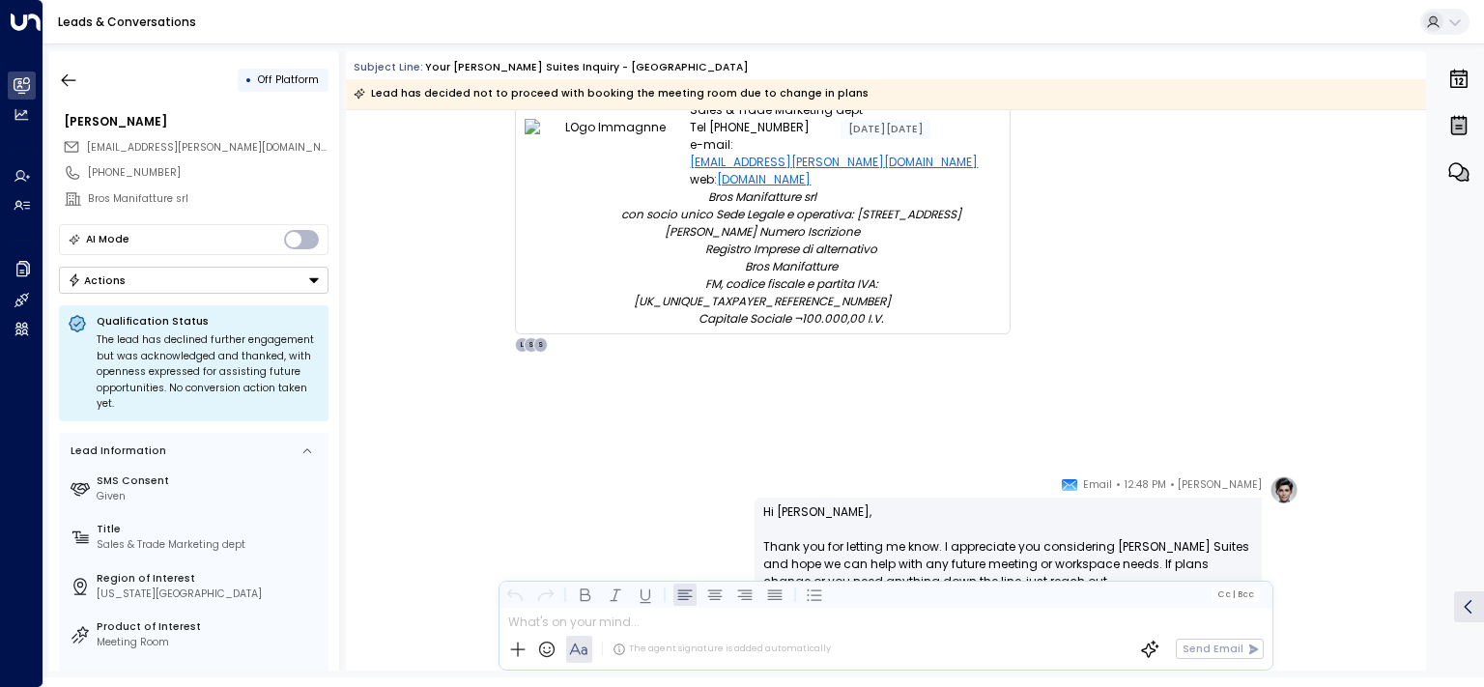
scroll to position [17543, 0]
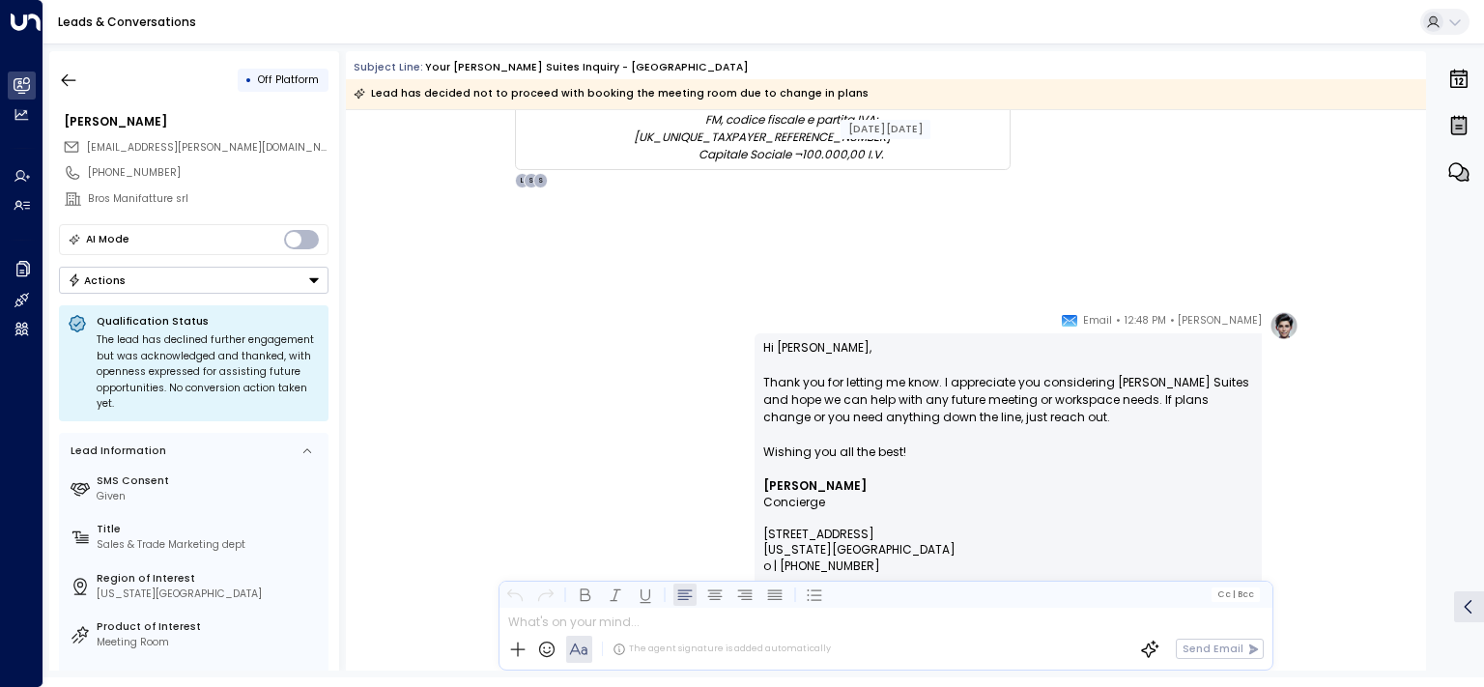
click at [114, 276] on div "Actions" at bounding box center [97, 280] width 59 height 14
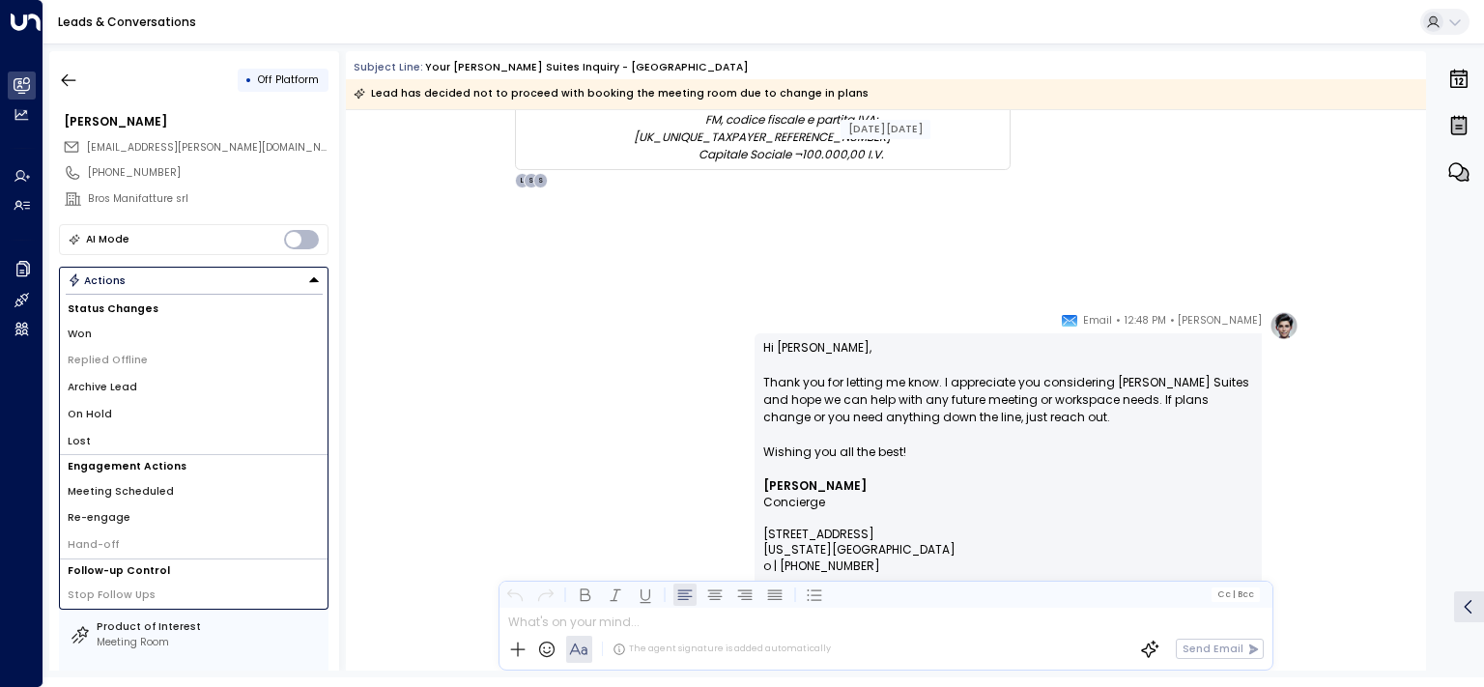
click at [86, 434] on span "Lost" at bounding box center [79, 441] width 23 height 15
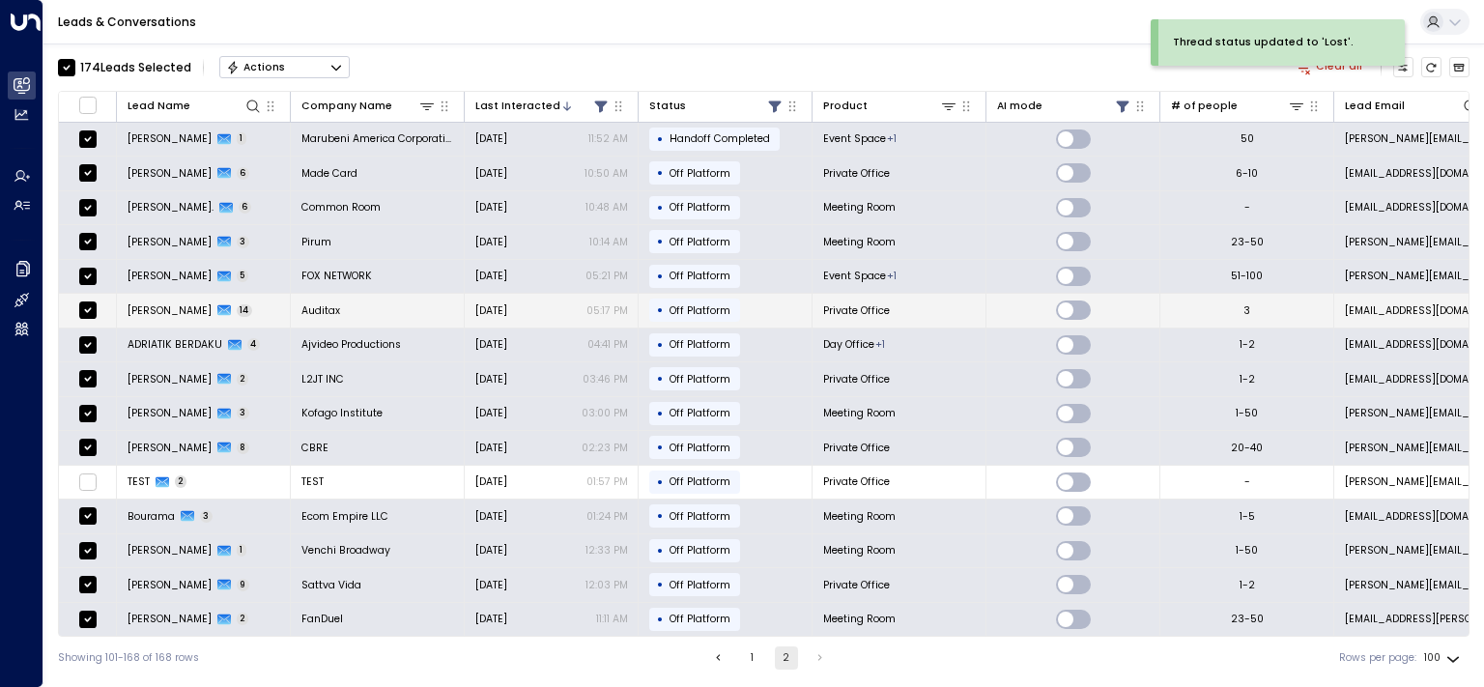
click at [152, 306] on span "[PERSON_NAME]" at bounding box center [170, 310] width 84 height 14
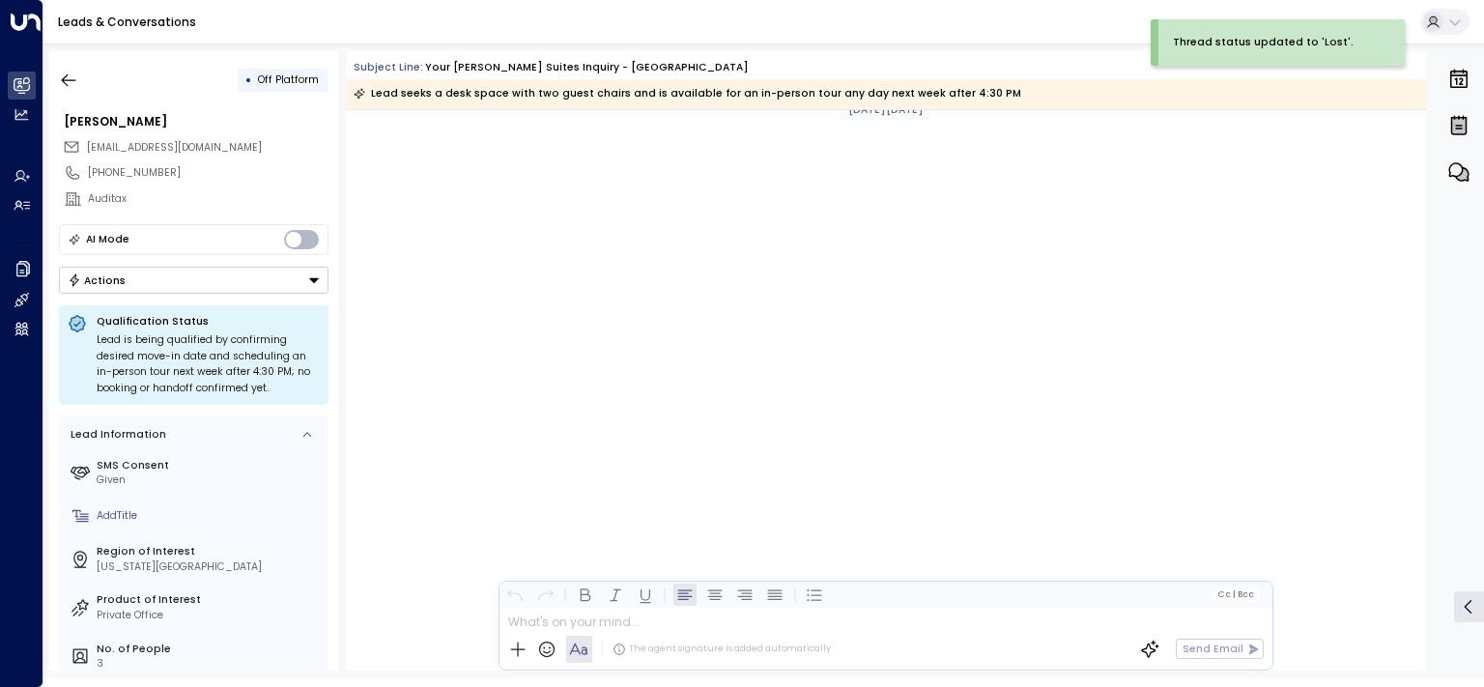
scroll to position [9840, 0]
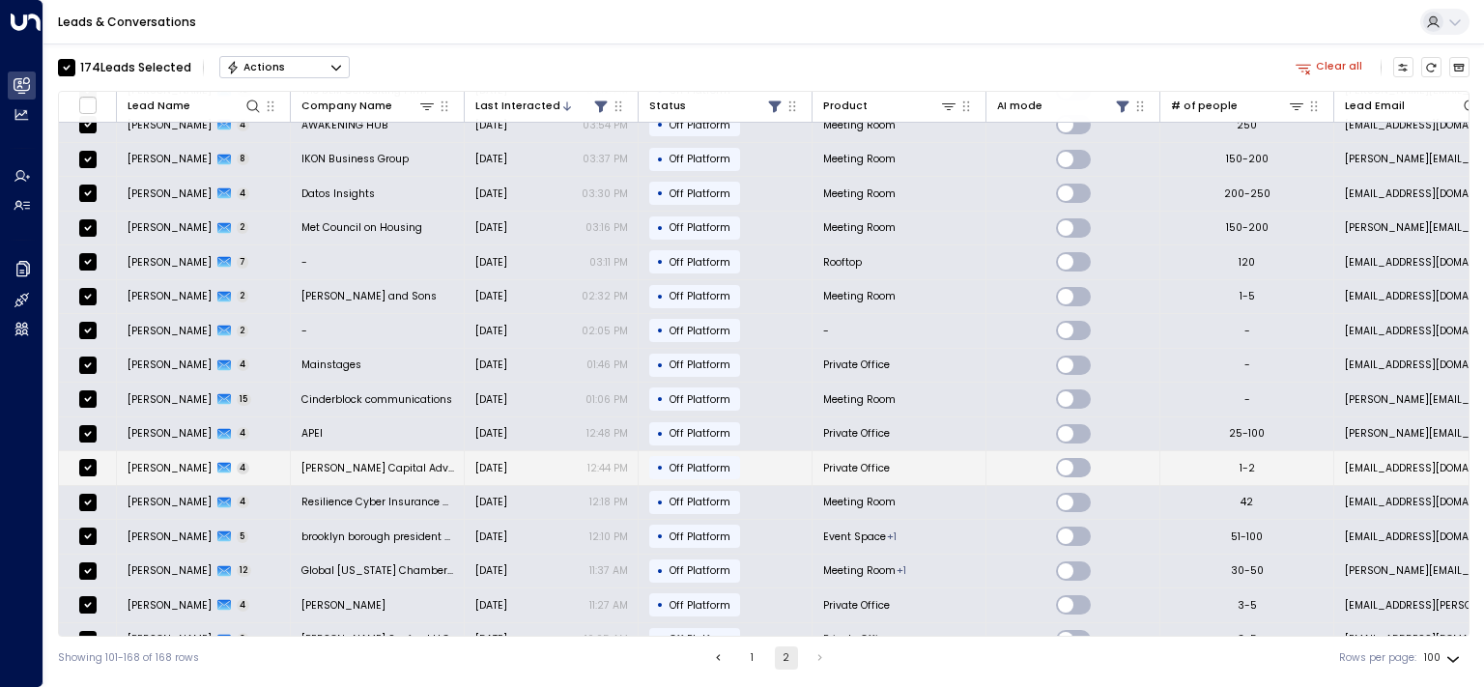
scroll to position [1820, 0]
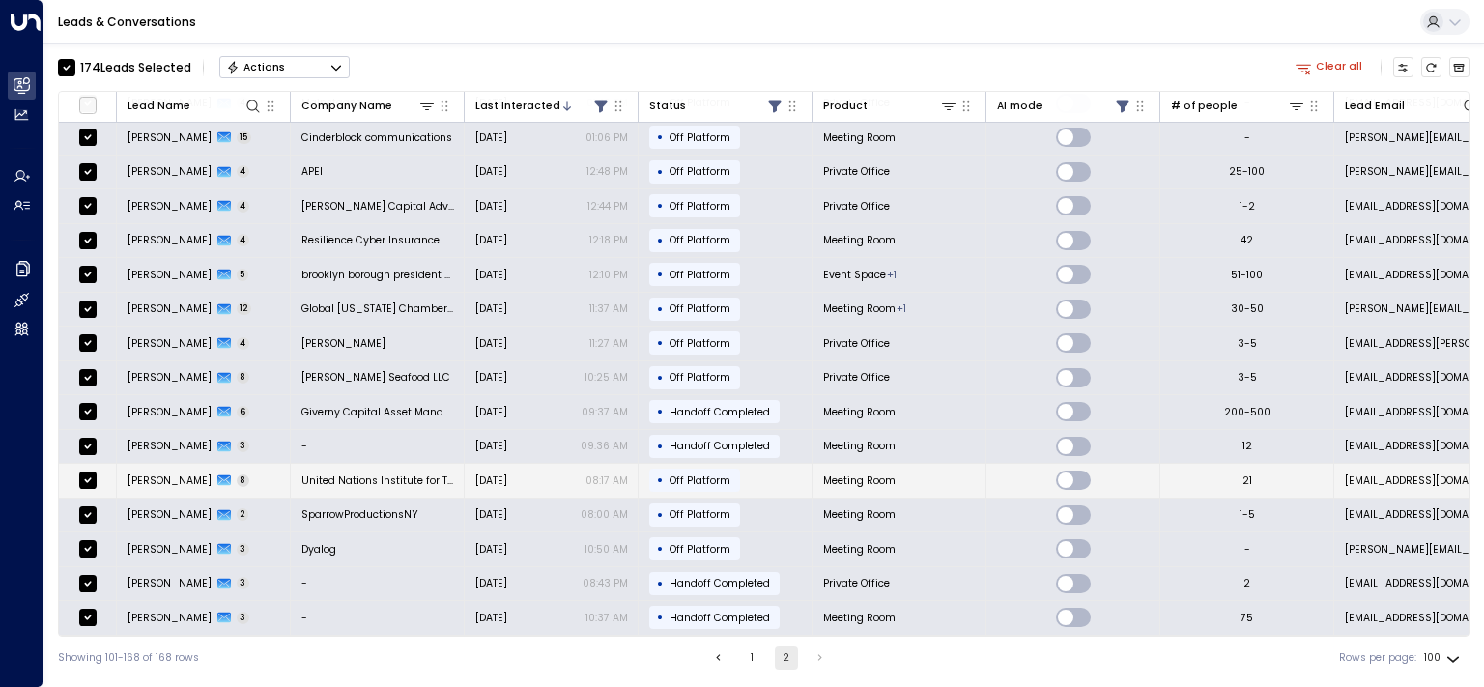
click at [166, 473] on span "[PERSON_NAME]" at bounding box center [170, 480] width 84 height 14
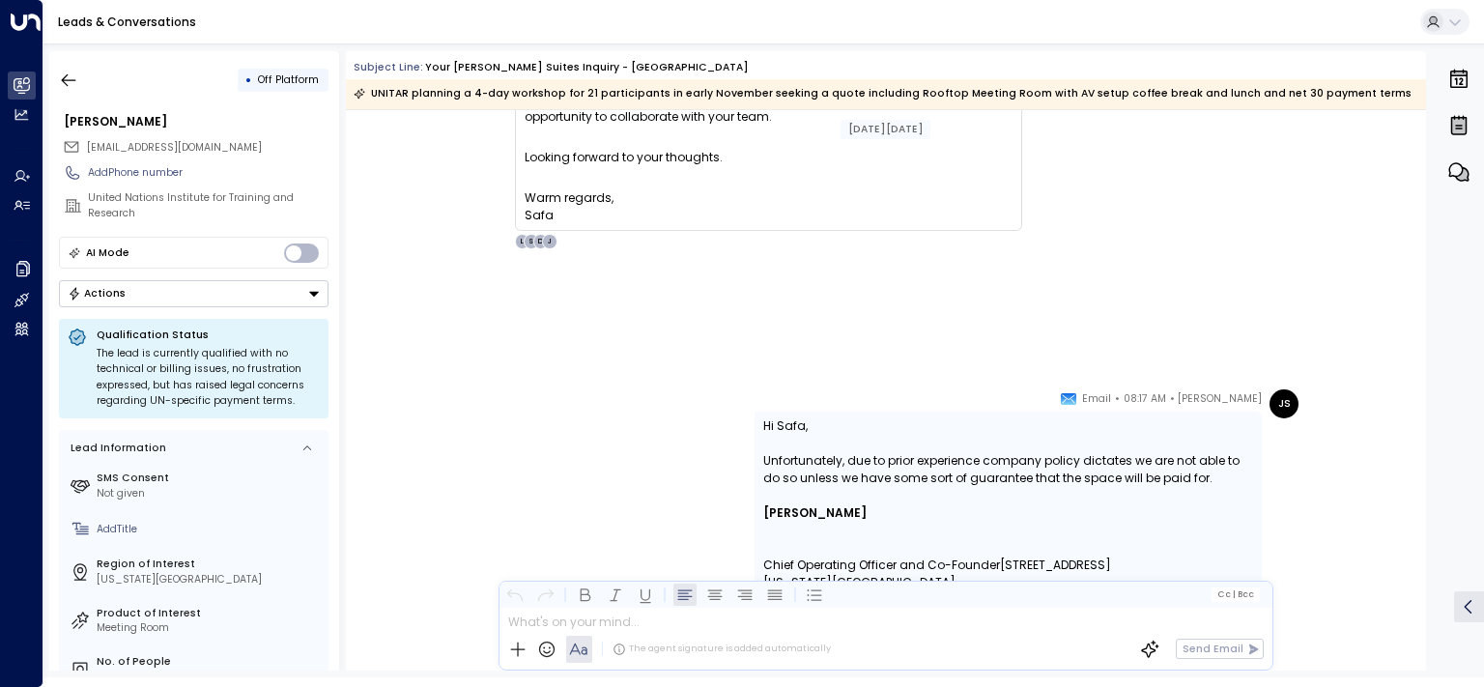
scroll to position [6492, 0]
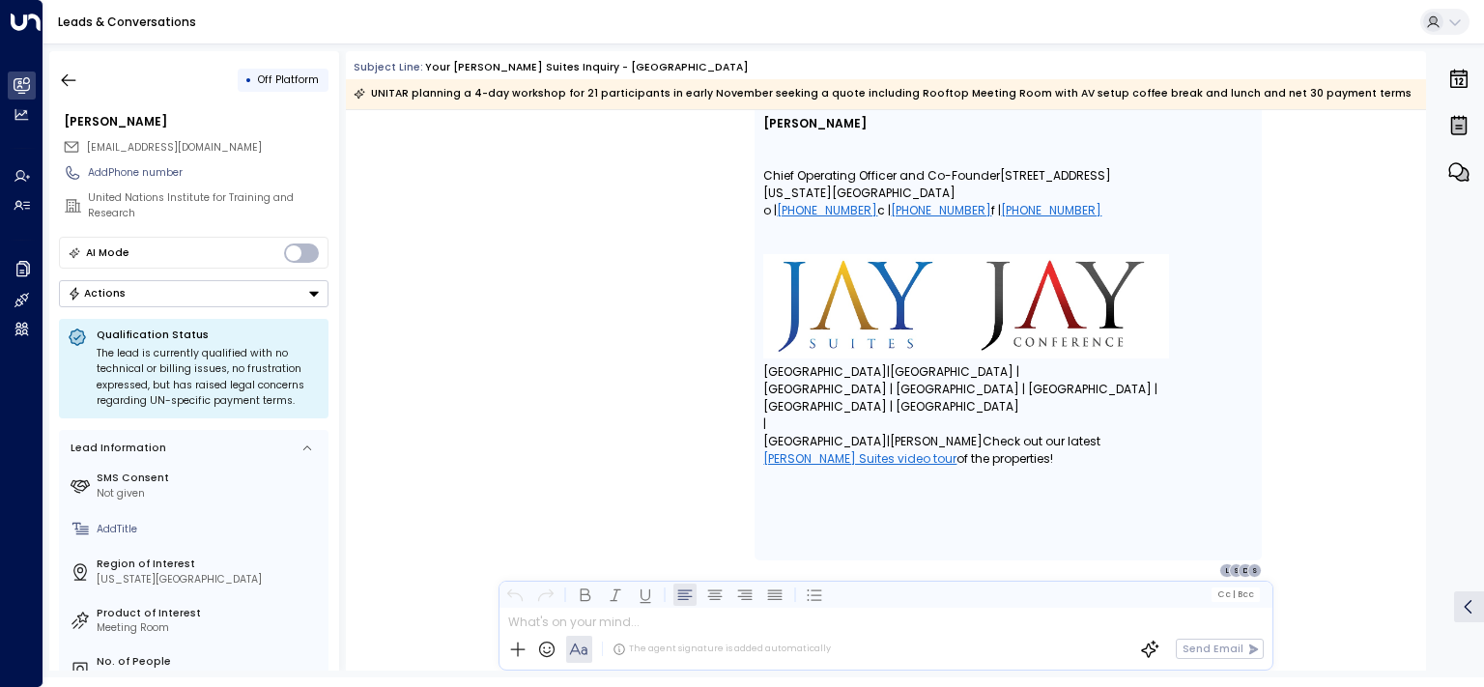
click at [143, 289] on button "Actions" at bounding box center [194, 293] width 270 height 27
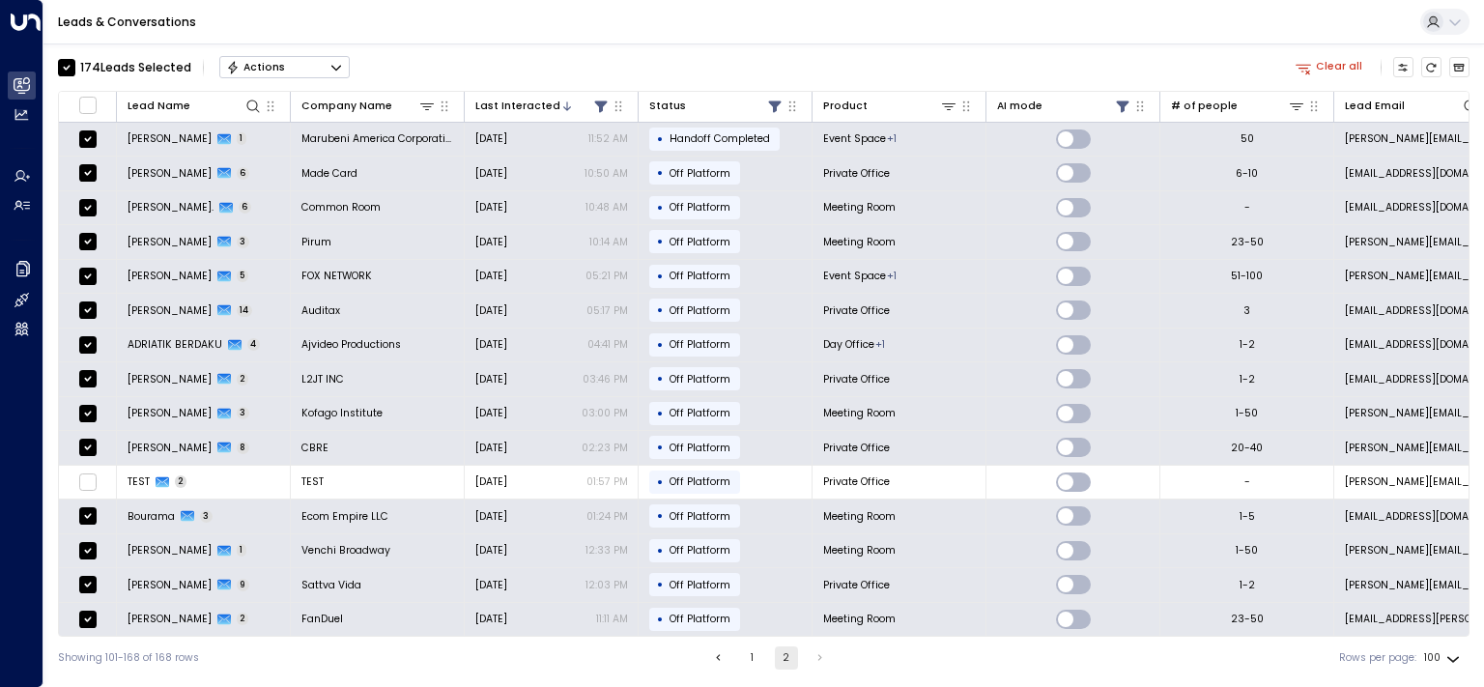
click at [284, 60] on button "Actions" at bounding box center [284, 67] width 130 height 23
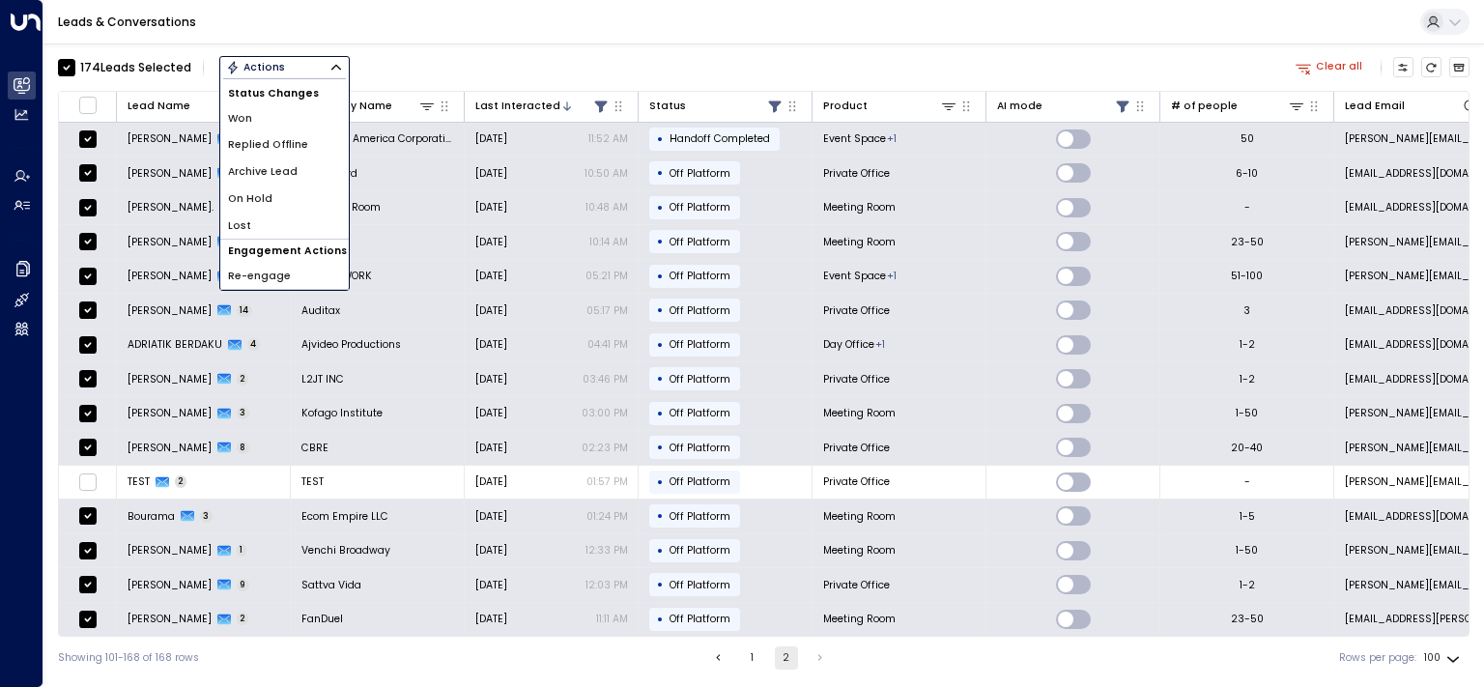
click at [578, 50] on div "174 Lead s Selected Actions Status Changes Won Replied Offline Archive Lead On …" at bounding box center [764, 361] width 1412 height 636
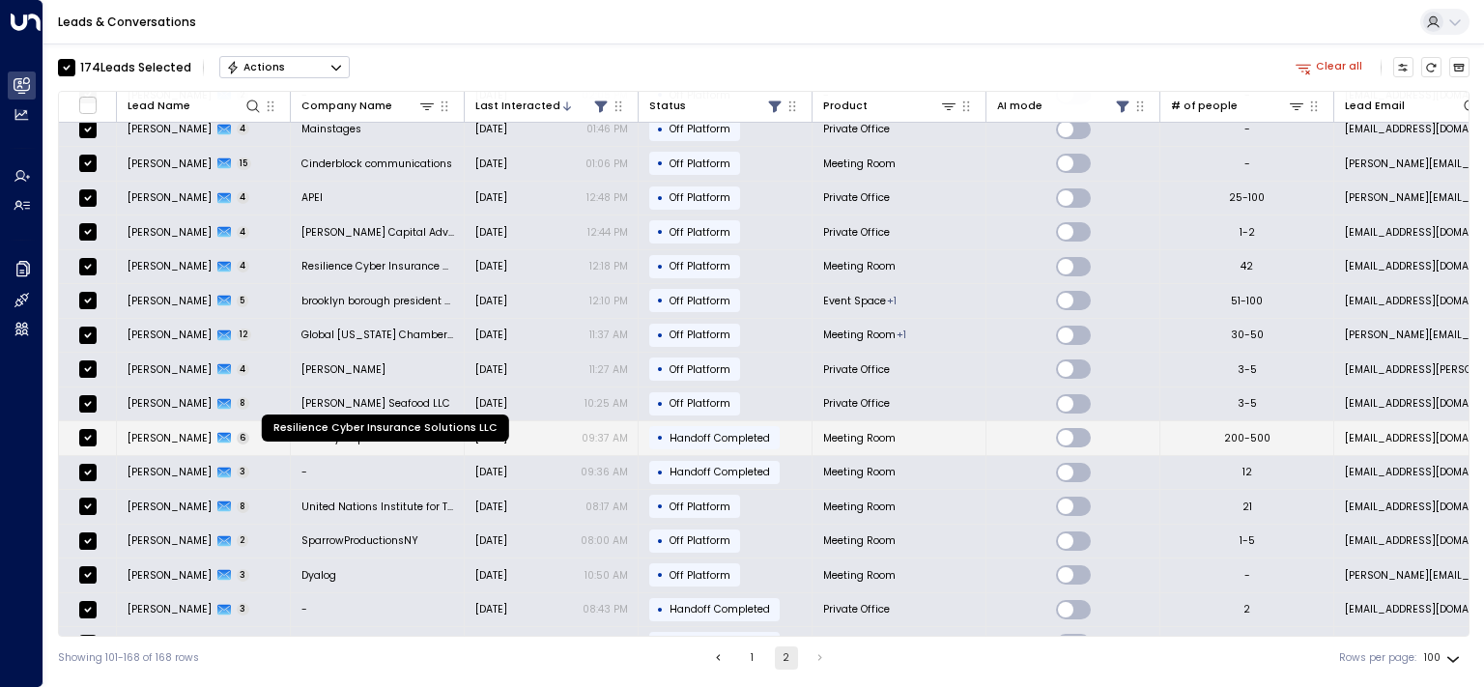
scroll to position [1820, 0]
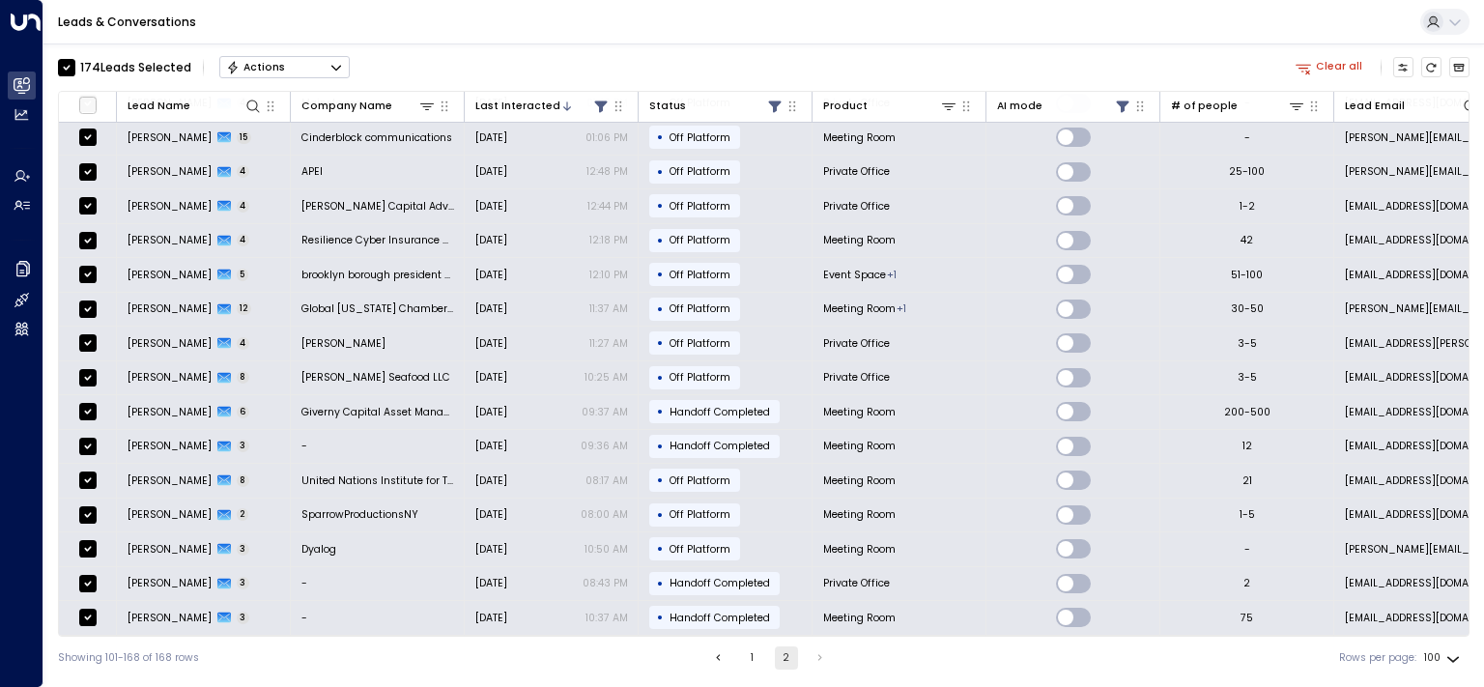
click at [751, 663] on button "1" at bounding box center [752, 657] width 23 height 23
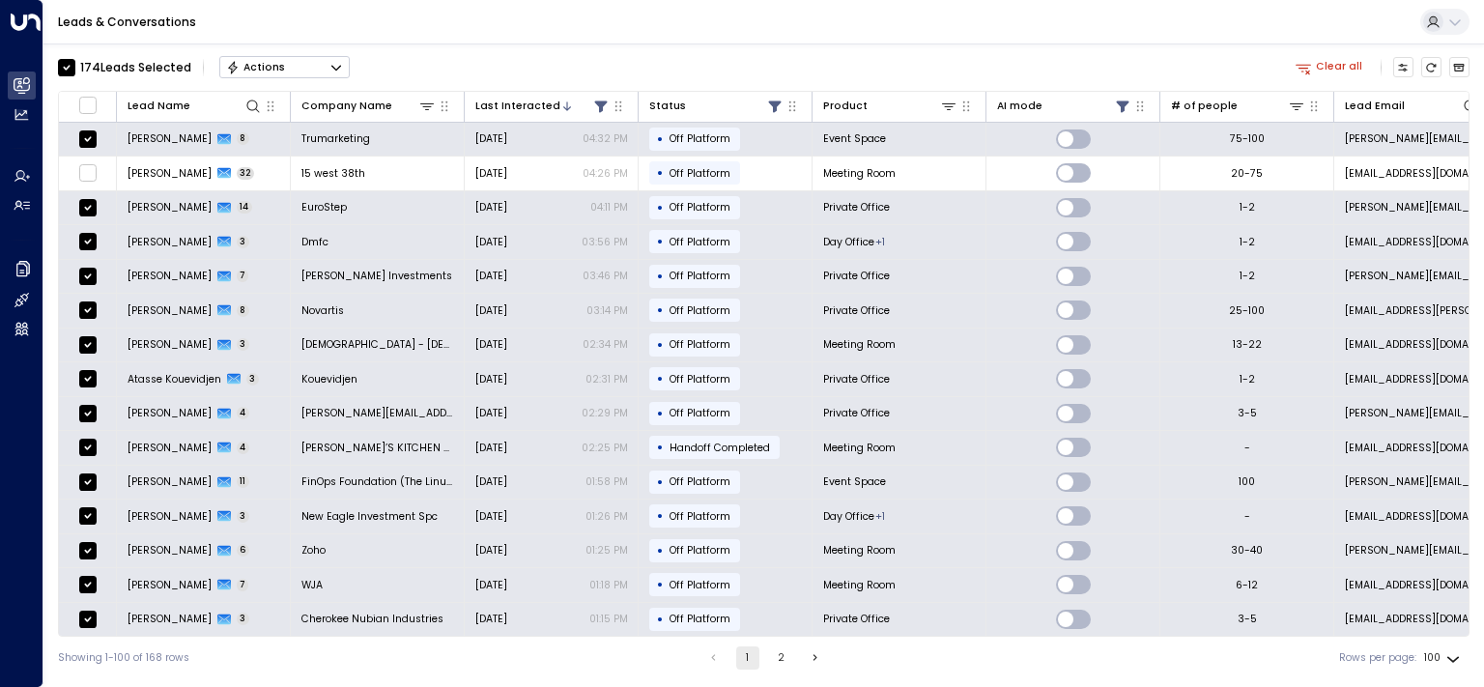
click at [273, 63] on div "Actions" at bounding box center [255, 68] width 59 height 14
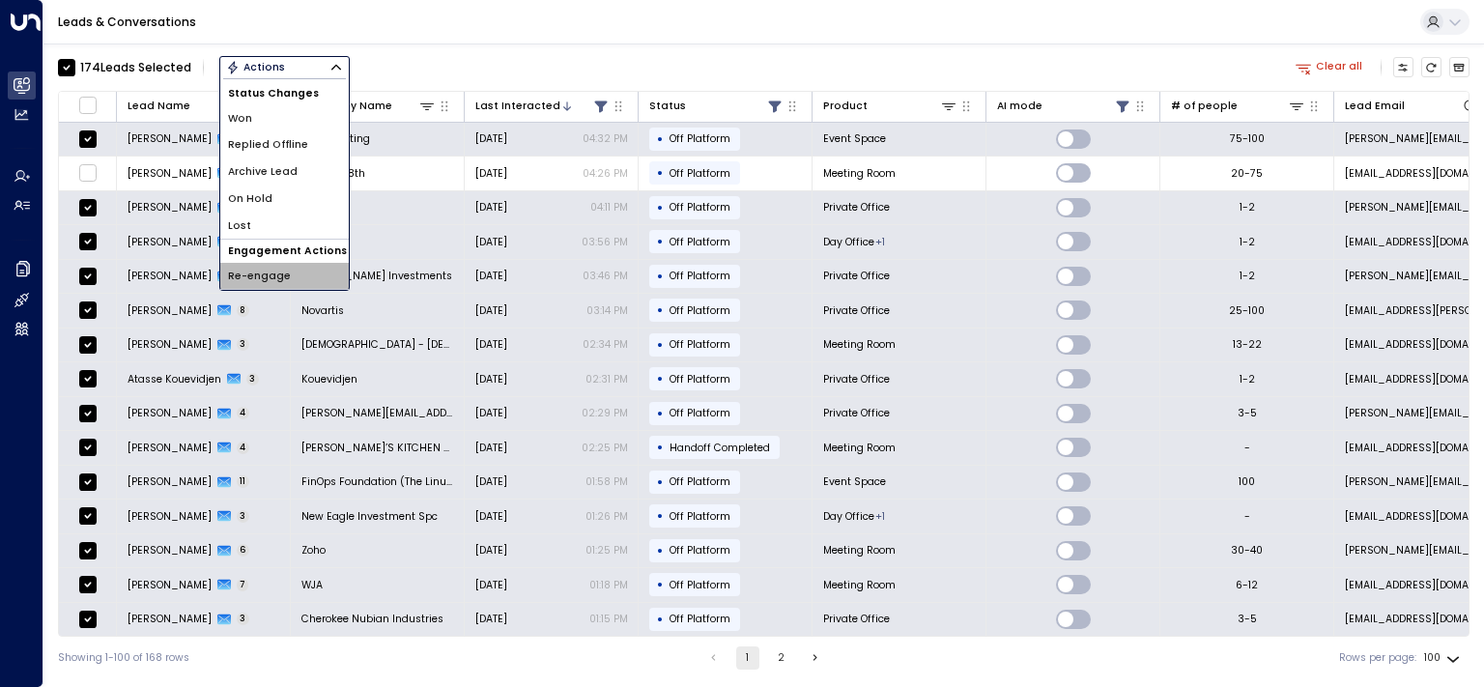
click at [251, 281] on span "Re-engage" at bounding box center [259, 276] width 63 height 15
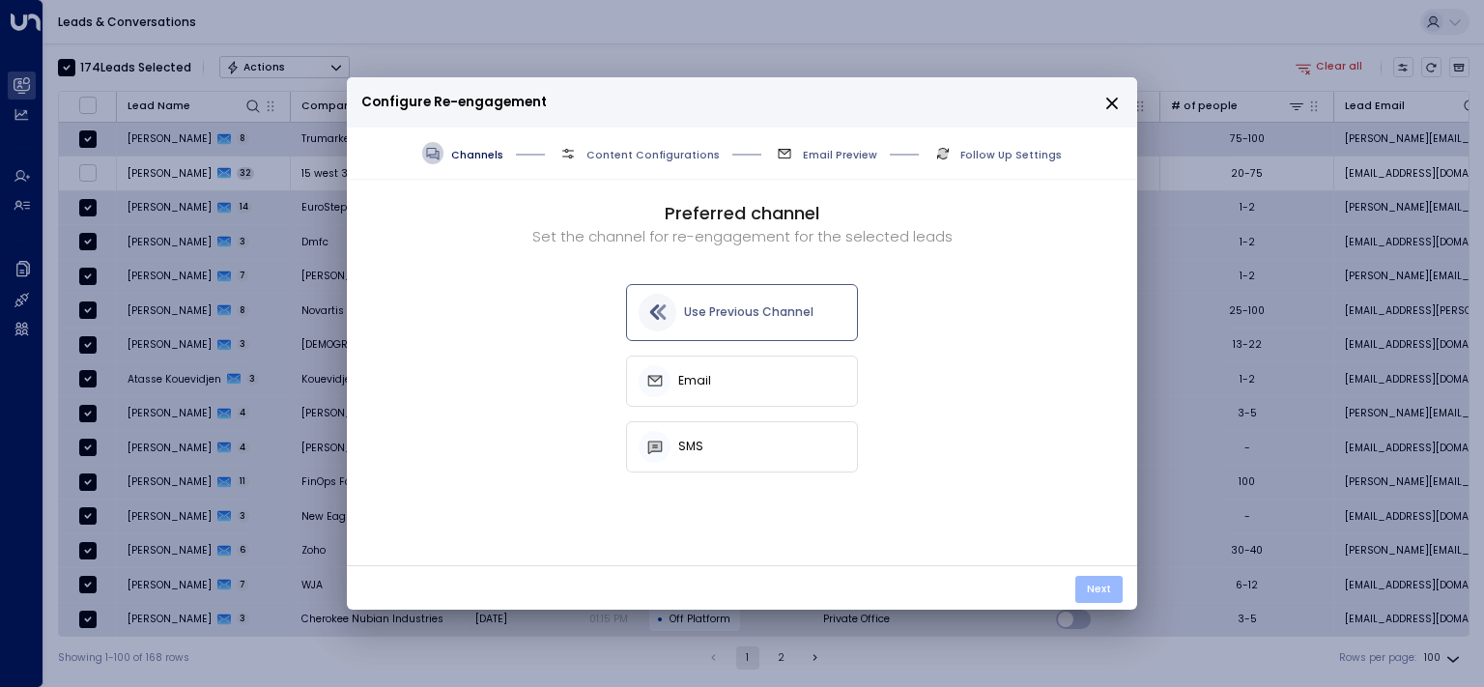
click at [1102, 587] on button "Next" at bounding box center [1098, 589] width 47 height 27
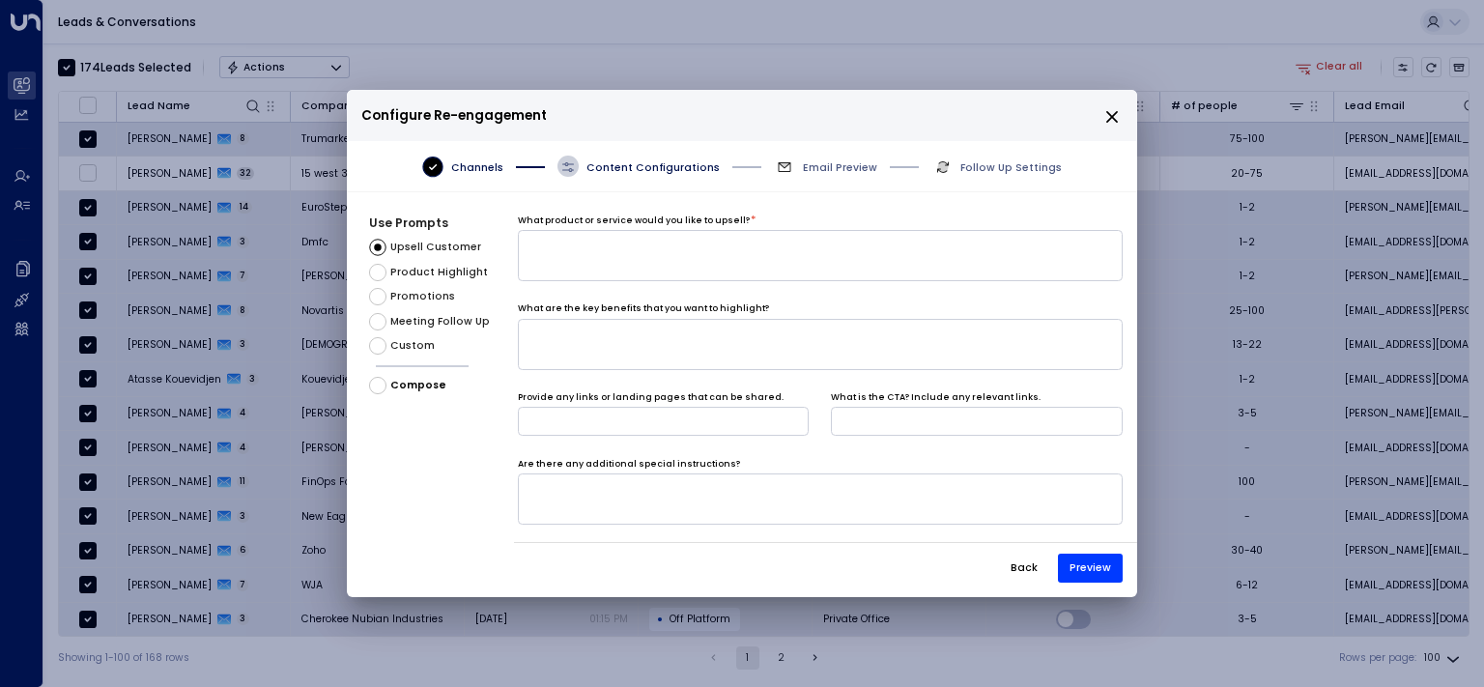
click at [412, 336] on div "Upsell Customer Product Highlight Promotions Meeting Follow Up Custom Compose" at bounding box center [441, 317] width 145 height 156
click at [424, 354] on div "Custom" at bounding box center [402, 345] width 66 height 17
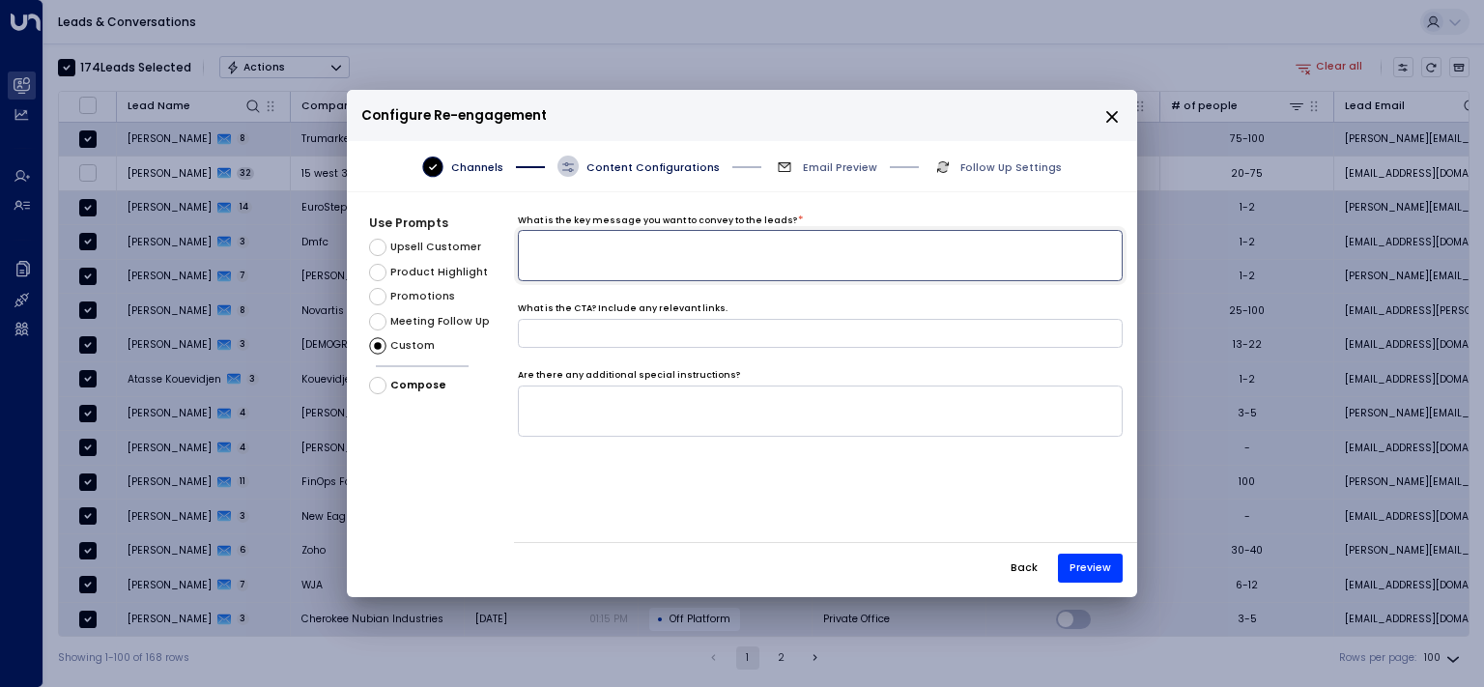
click at [670, 276] on textarea at bounding box center [820, 255] width 605 height 51
type textarea "*********"
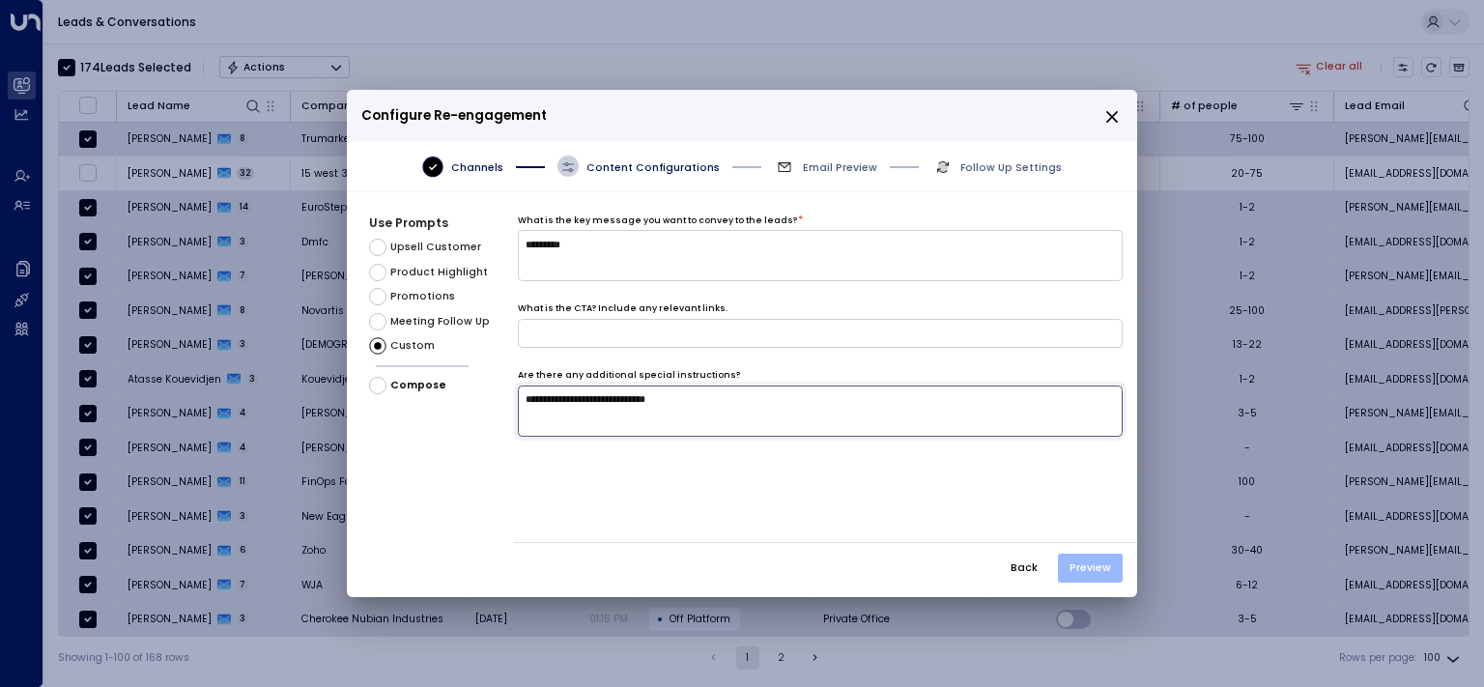
type textarea "**********"
click at [1102, 562] on button "Preview" at bounding box center [1090, 568] width 65 height 29
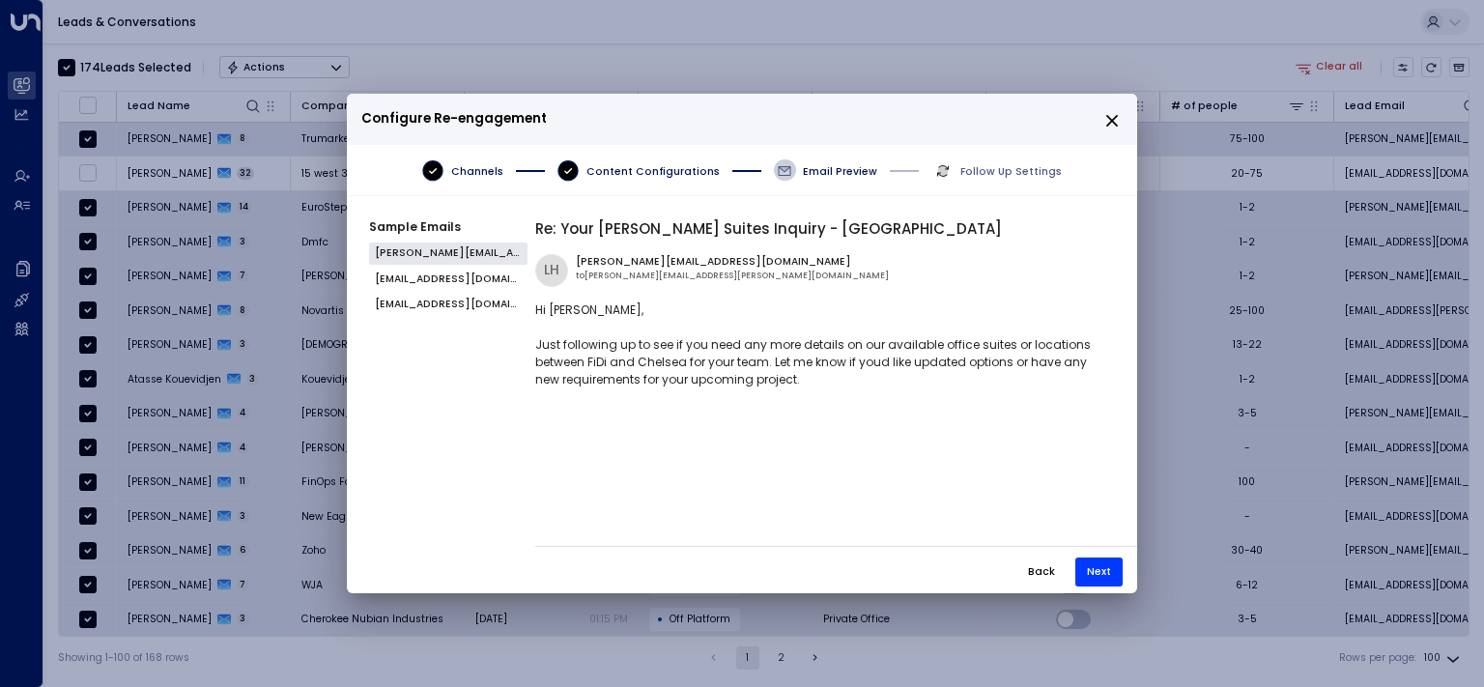
click at [1041, 572] on button "Back" at bounding box center [1042, 572] width 52 height 29
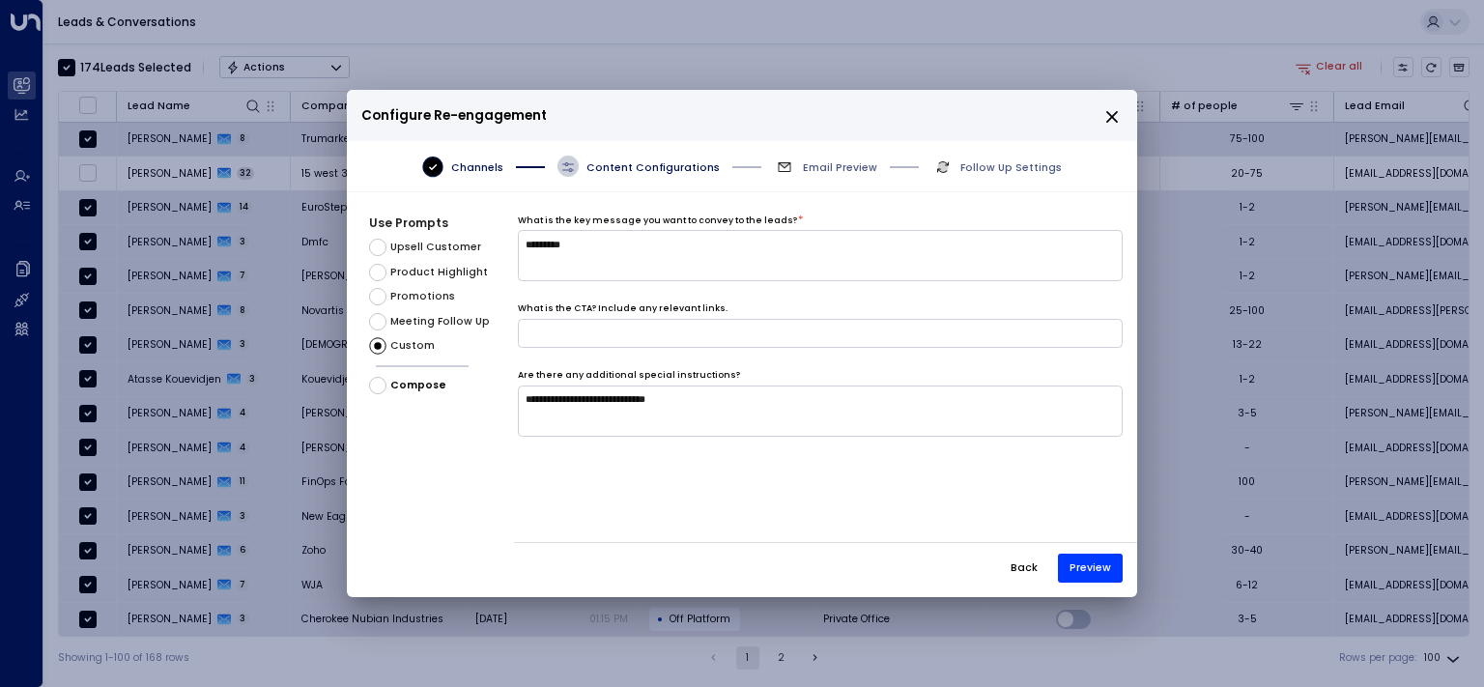
click at [810, 375] on div "Are there any additional special instructions?" at bounding box center [820, 376] width 605 height 14
click at [817, 396] on textarea "**********" at bounding box center [820, 411] width 605 height 51
type textarea "**********"
click at [1059, 566] on div "Back Preview" at bounding box center [825, 562] width 623 height 40
click at [1074, 565] on button "Preview" at bounding box center [1090, 568] width 65 height 29
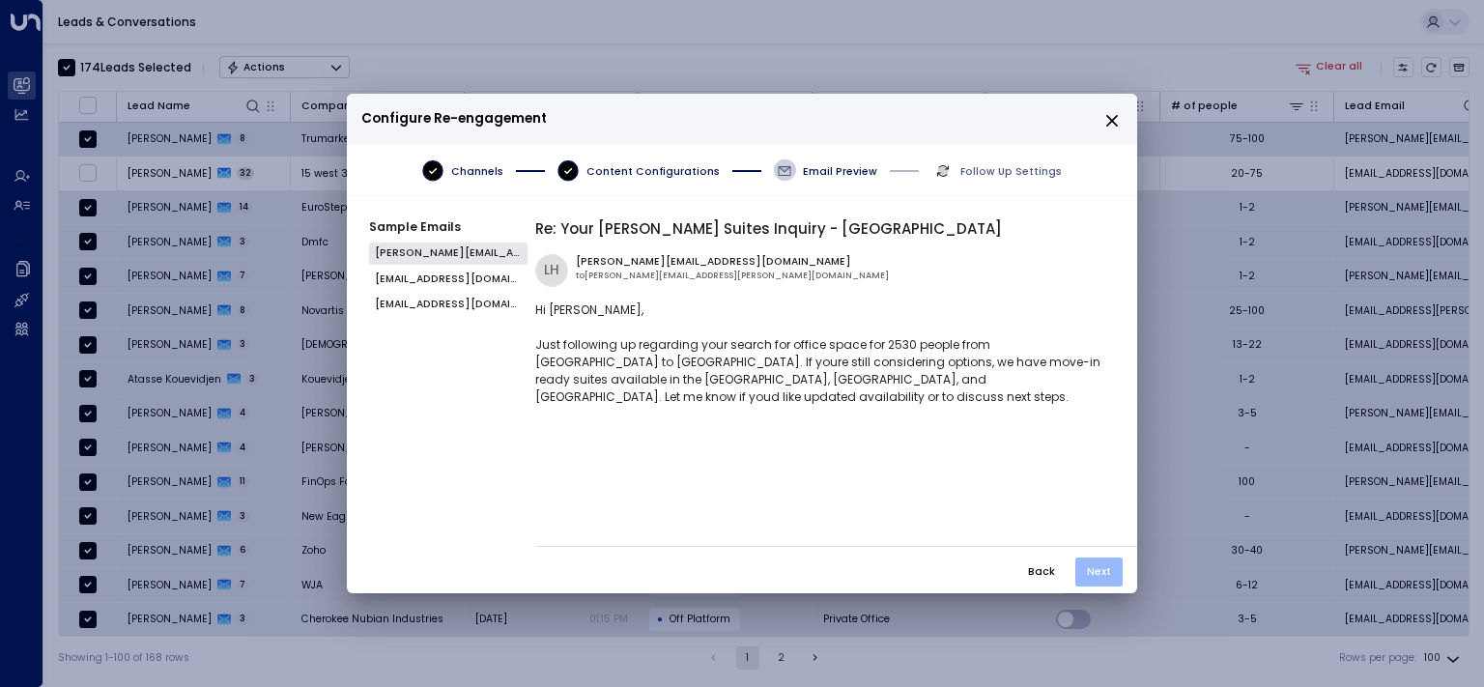
click at [1097, 568] on button "Next" at bounding box center [1098, 572] width 47 height 29
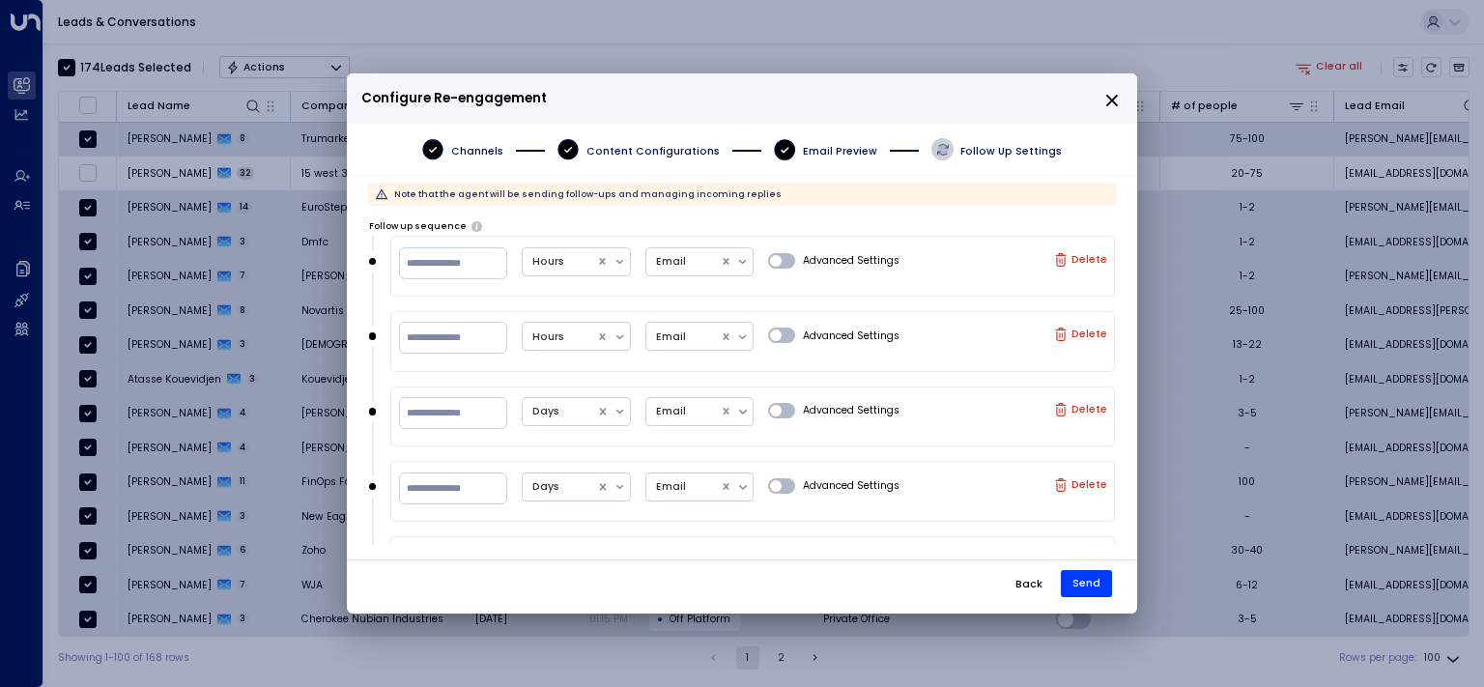
scroll to position [81, 0]
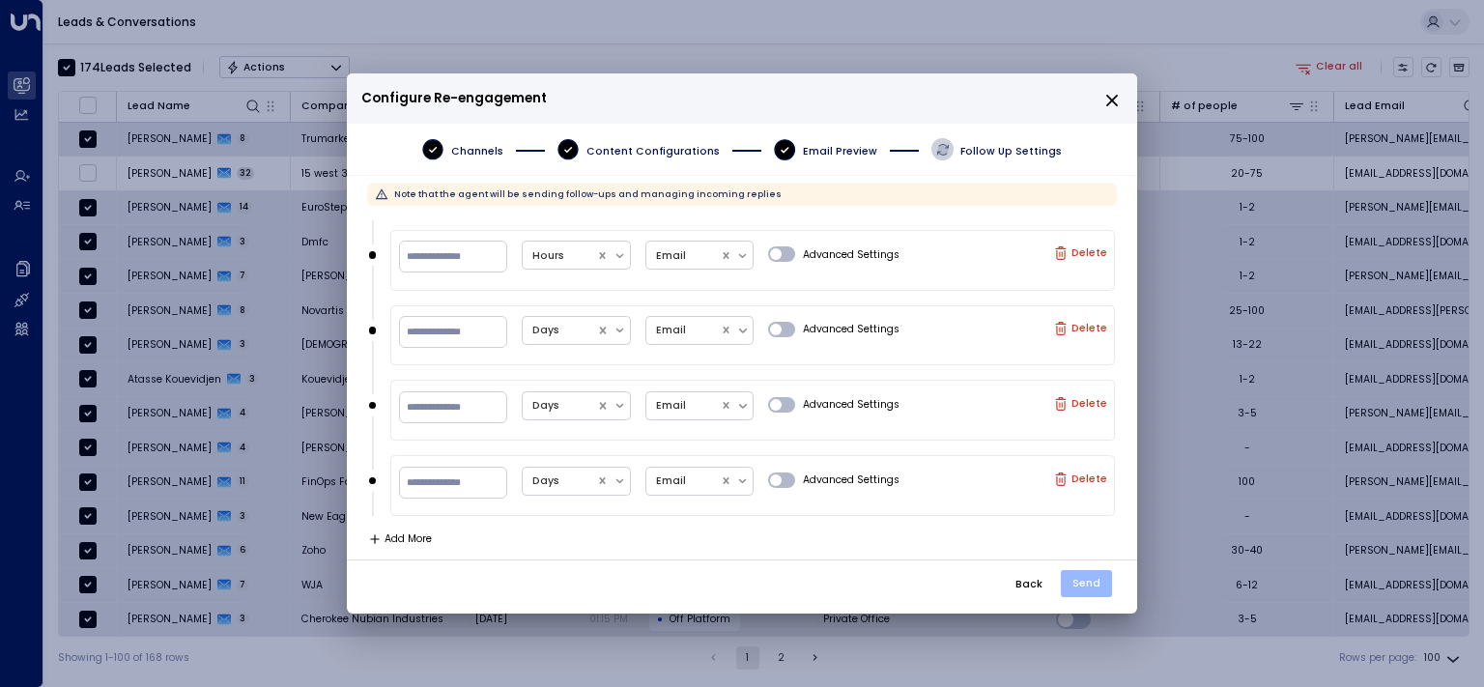
click at [1090, 583] on button "Send" at bounding box center [1086, 583] width 51 height 27
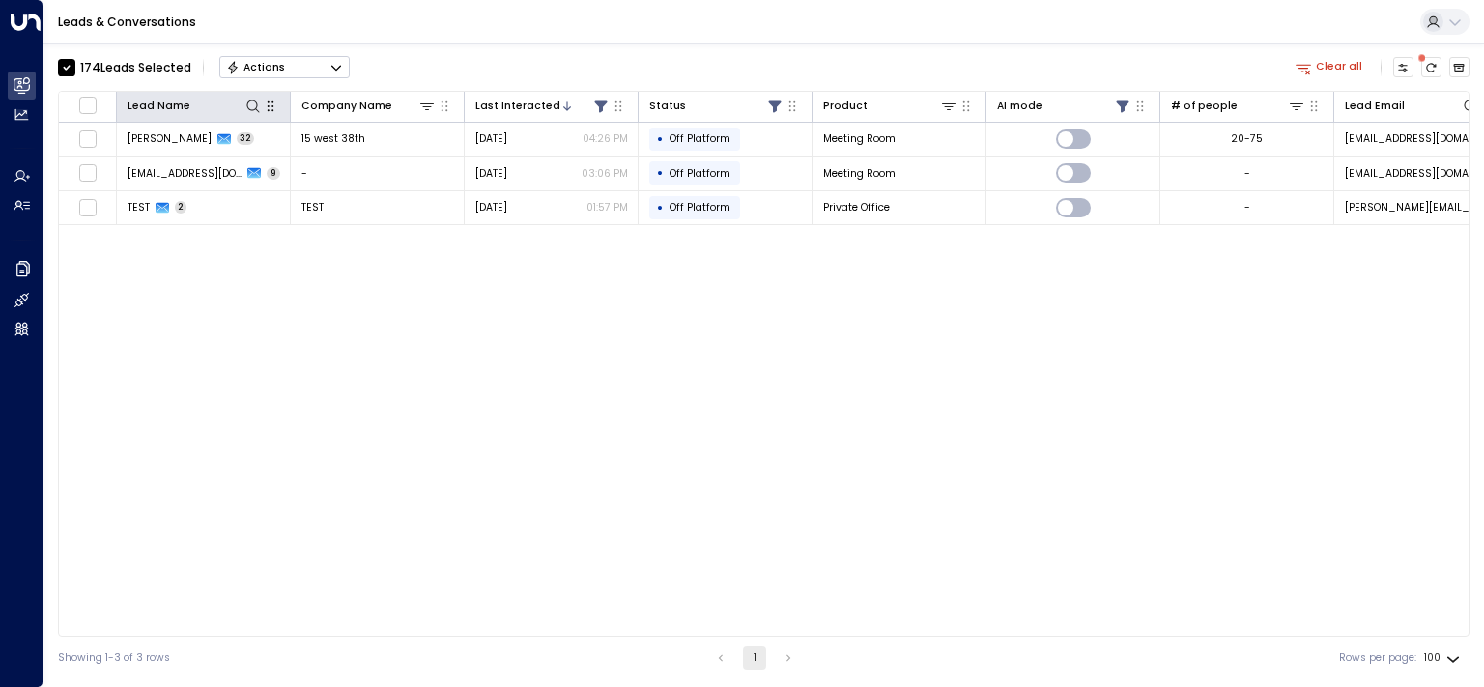
click at [263, 103] on button "button" at bounding box center [270, 106] width 19 height 19
click at [250, 105] on icon at bounding box center [252, 106] width 15 height 15
type input "****"
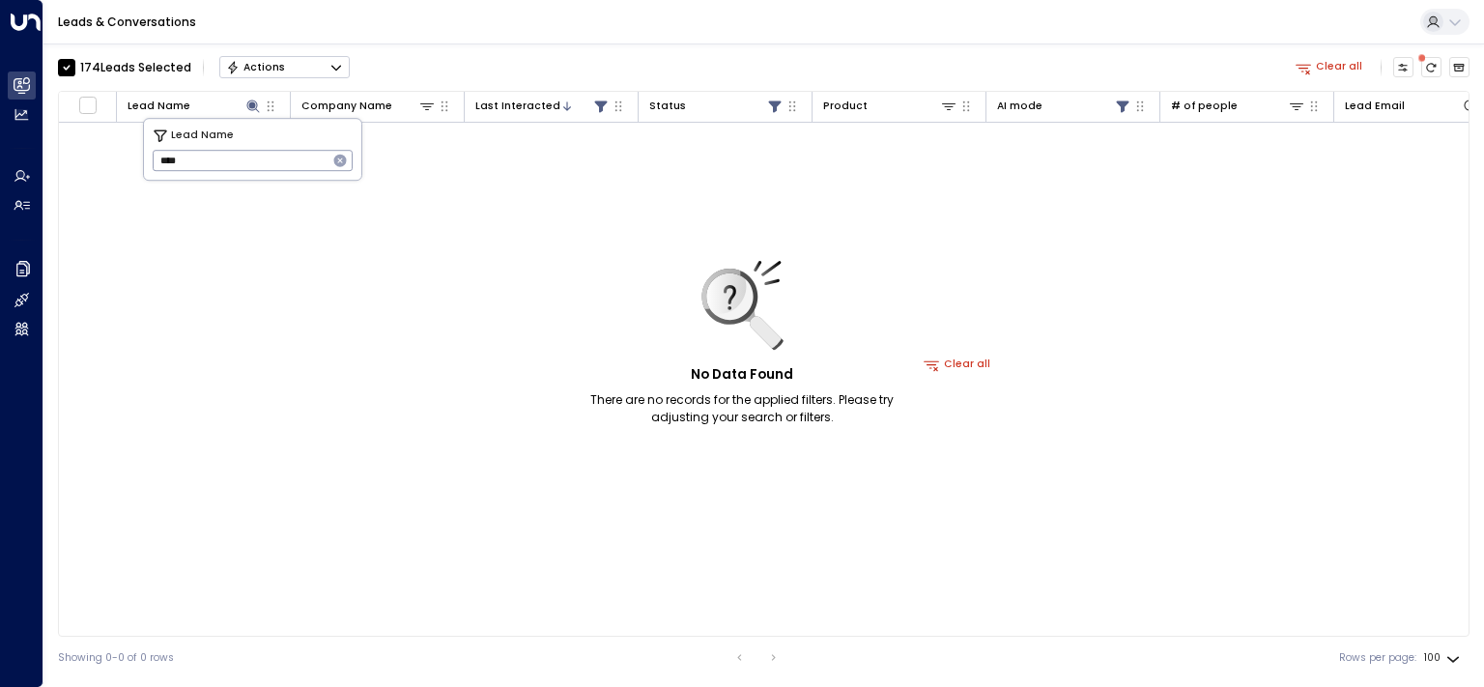
click at [340, 161] on icon "button" at bounding box center [340, 161] width 13 height 13
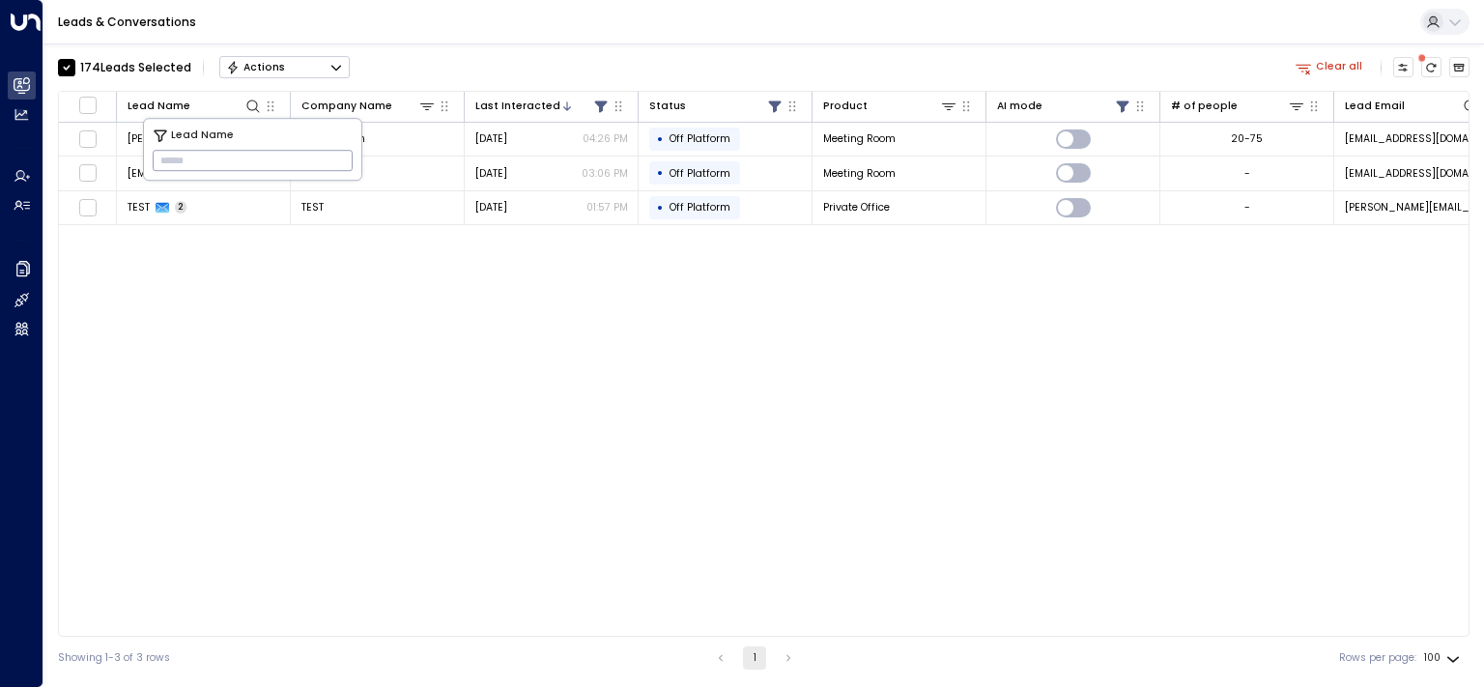
click at [1355, 76] on button "Clear all" at bounding box center [1329, 67] width 79 height 20
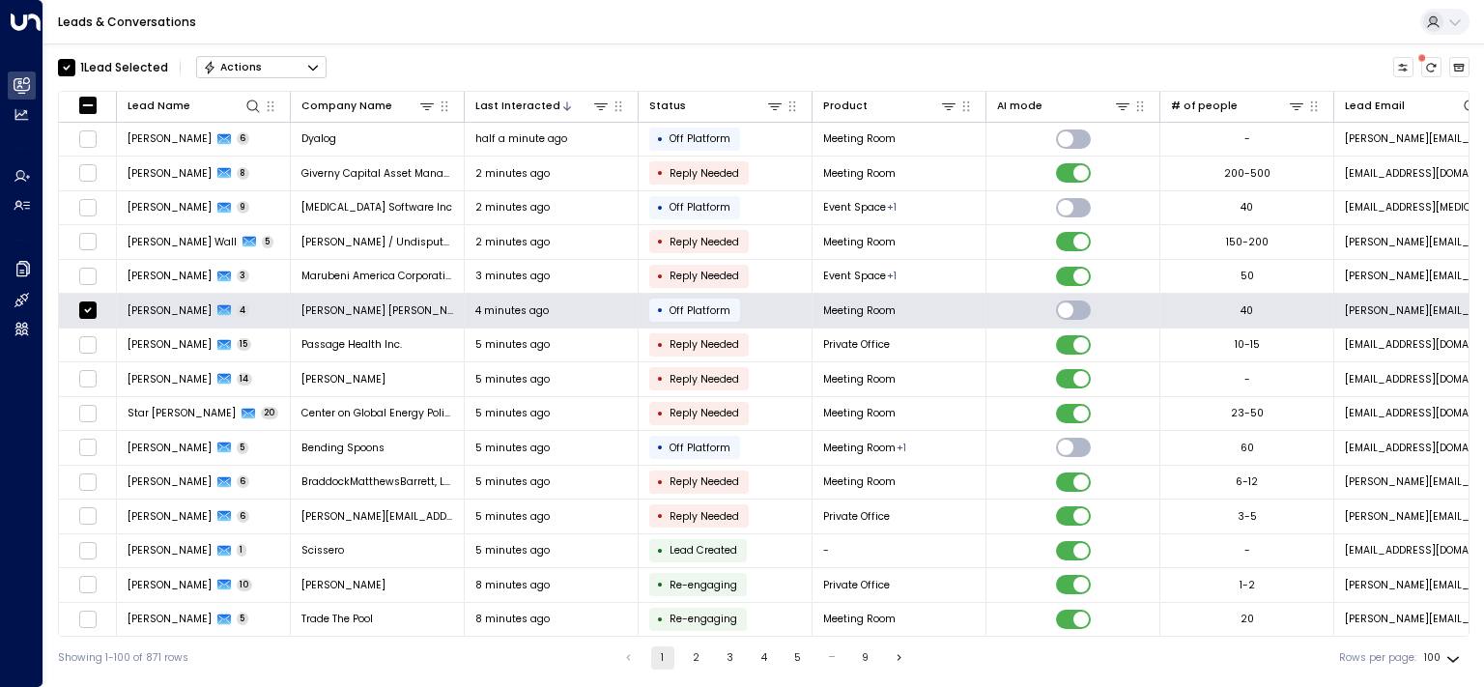
click at [282, 65] on button "Actions" at bounding box center [261, 67] width 130 height 23
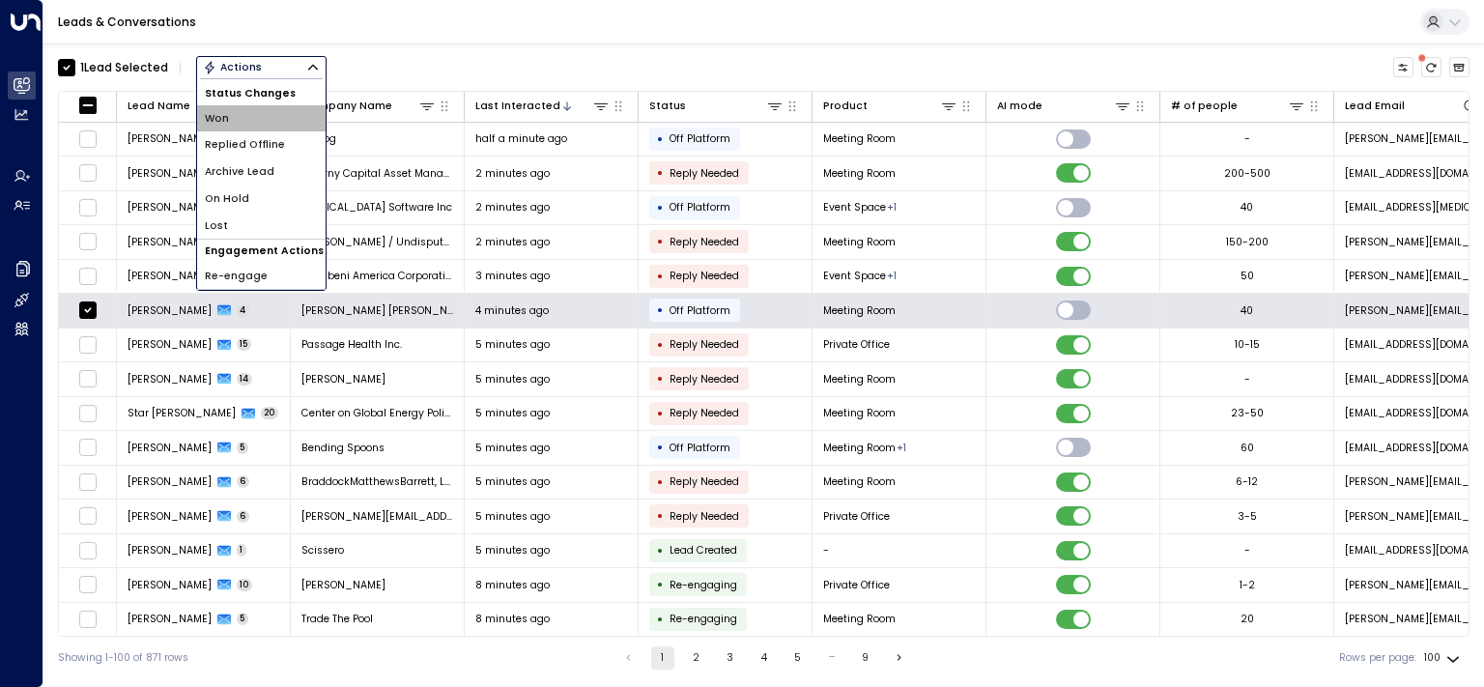
click at [221, 116] on span "Won" at bounding box center [217, 118] width 24 height 15
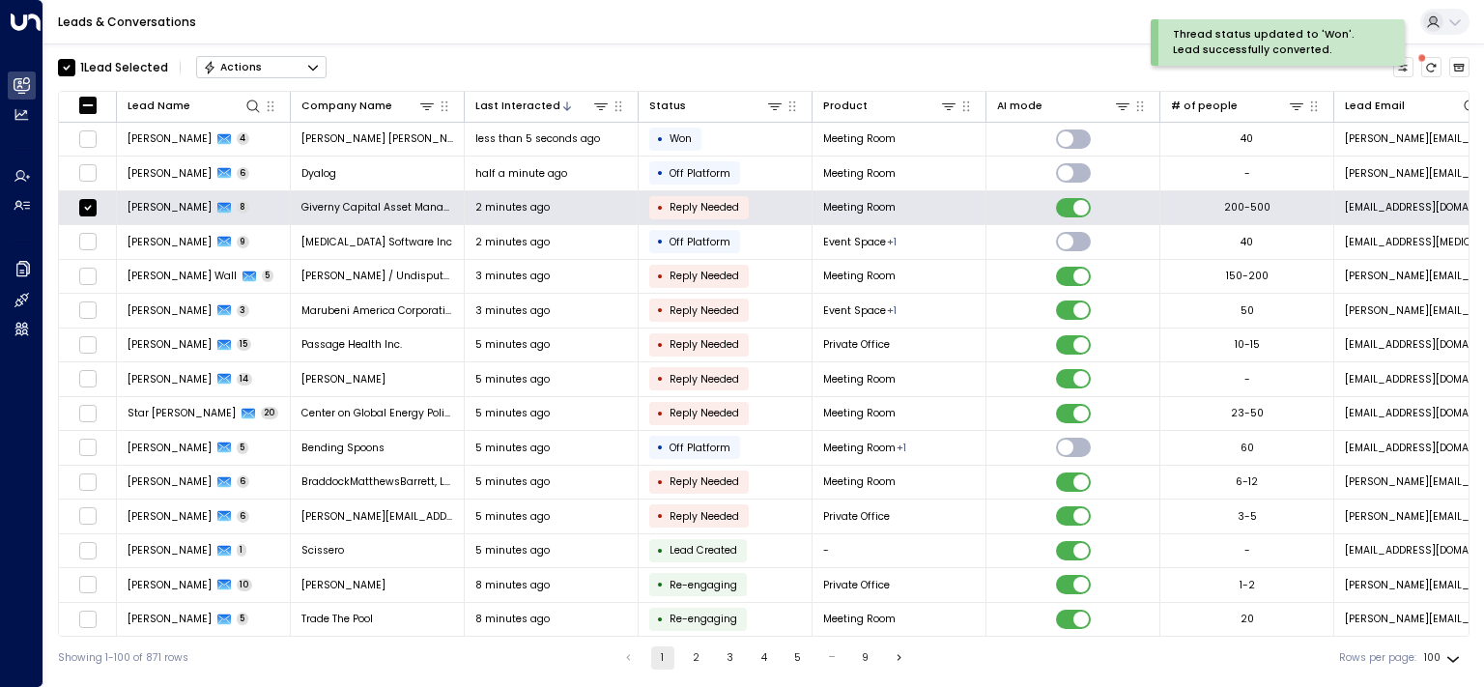
click at [301, 66] on button "Actions" at bounding box center [261, 67] width 130 height 23
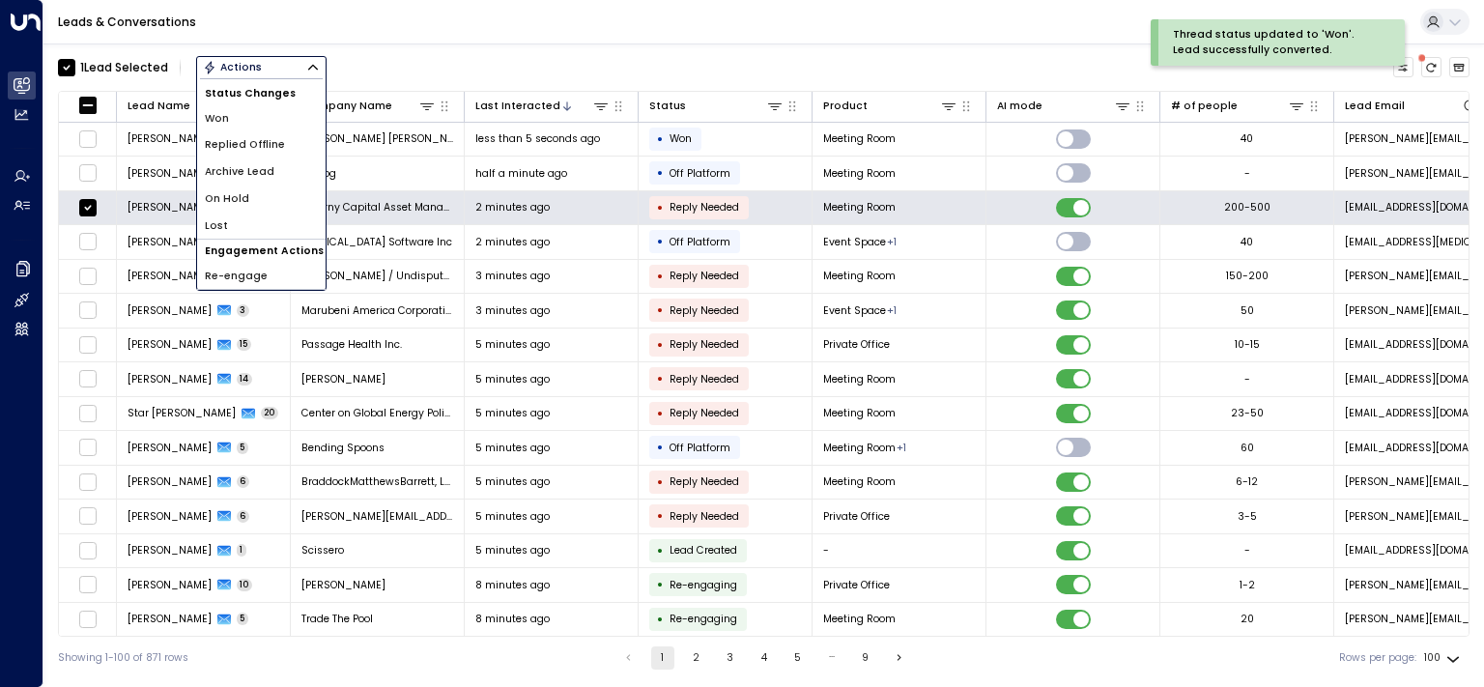
click at [227, 126] on span "Won" at bounding box center [217, 118] width 24 height 15
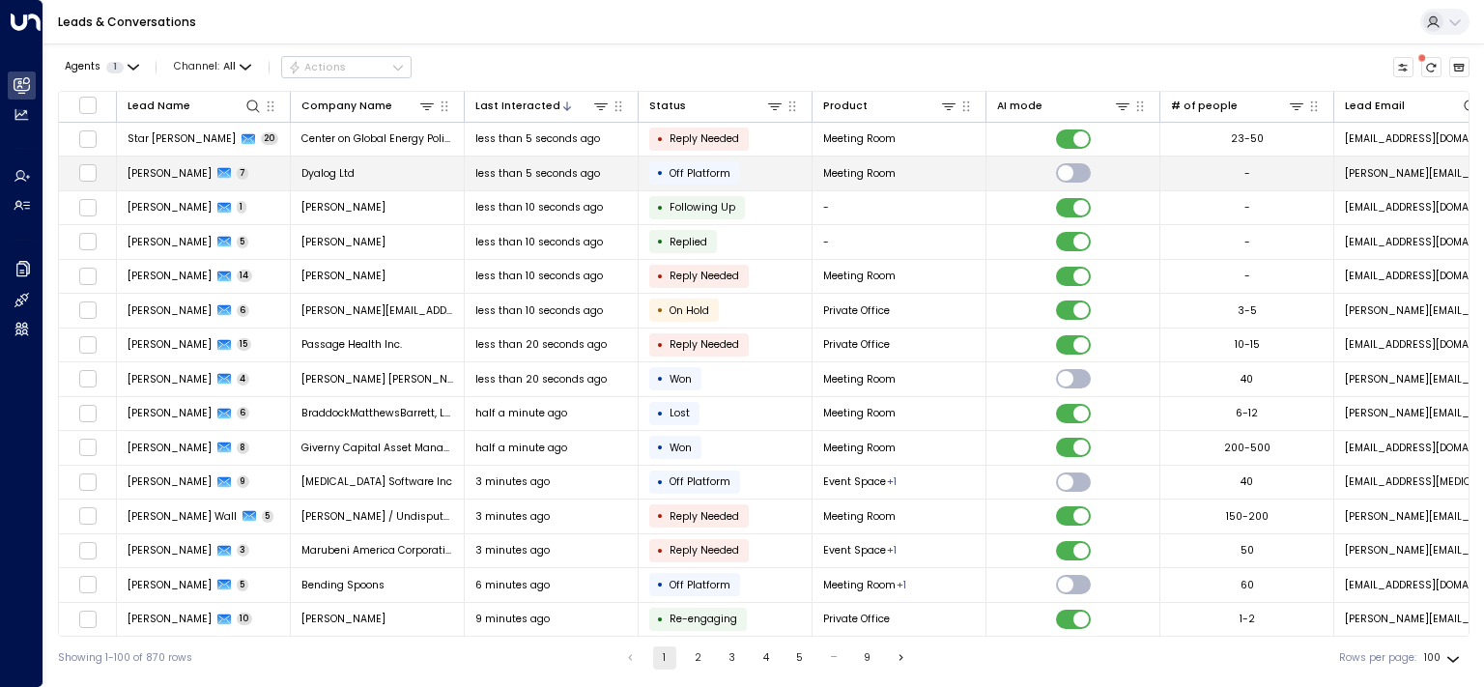
click at [75, 177] on td at bounding box center [88, 174] width 58 height 34
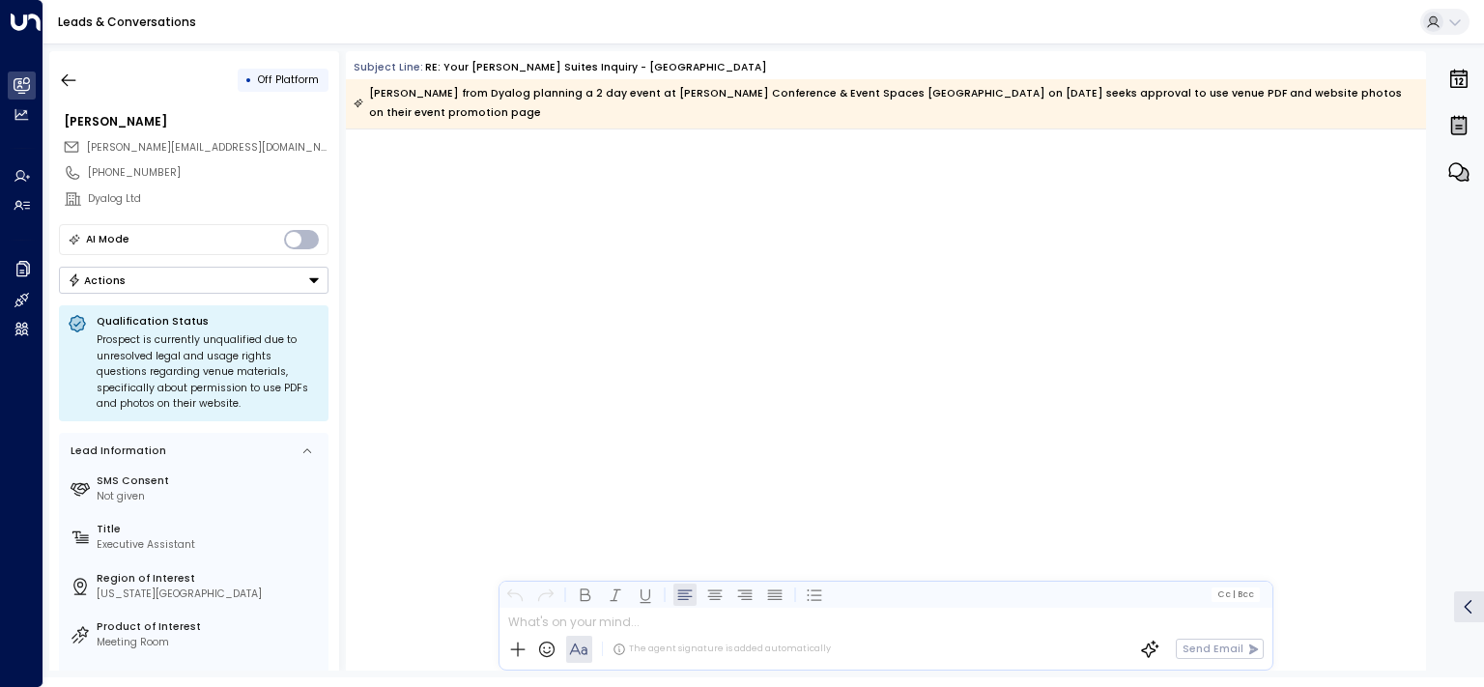
scroll to position [4213, 0]
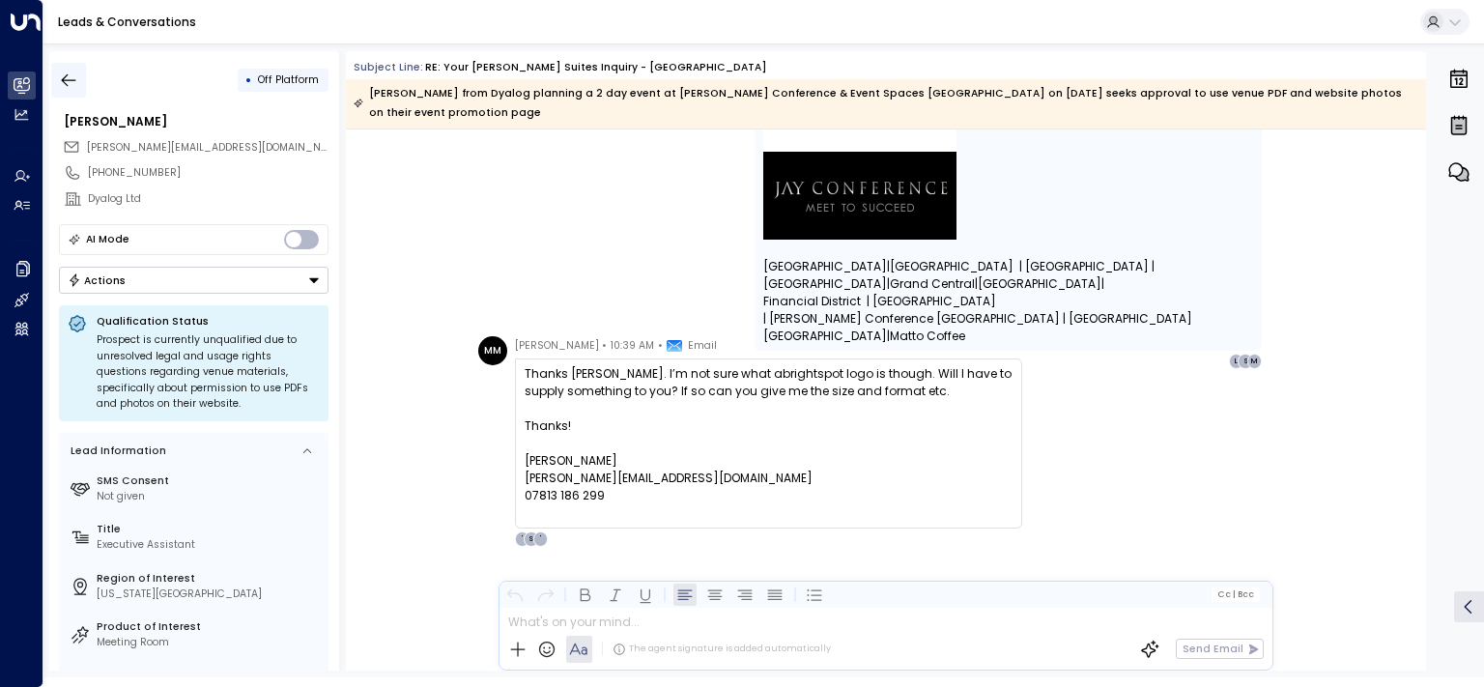
click at [66, 83] on icon "button" at bounding box center [69, 79] width 14 height 13
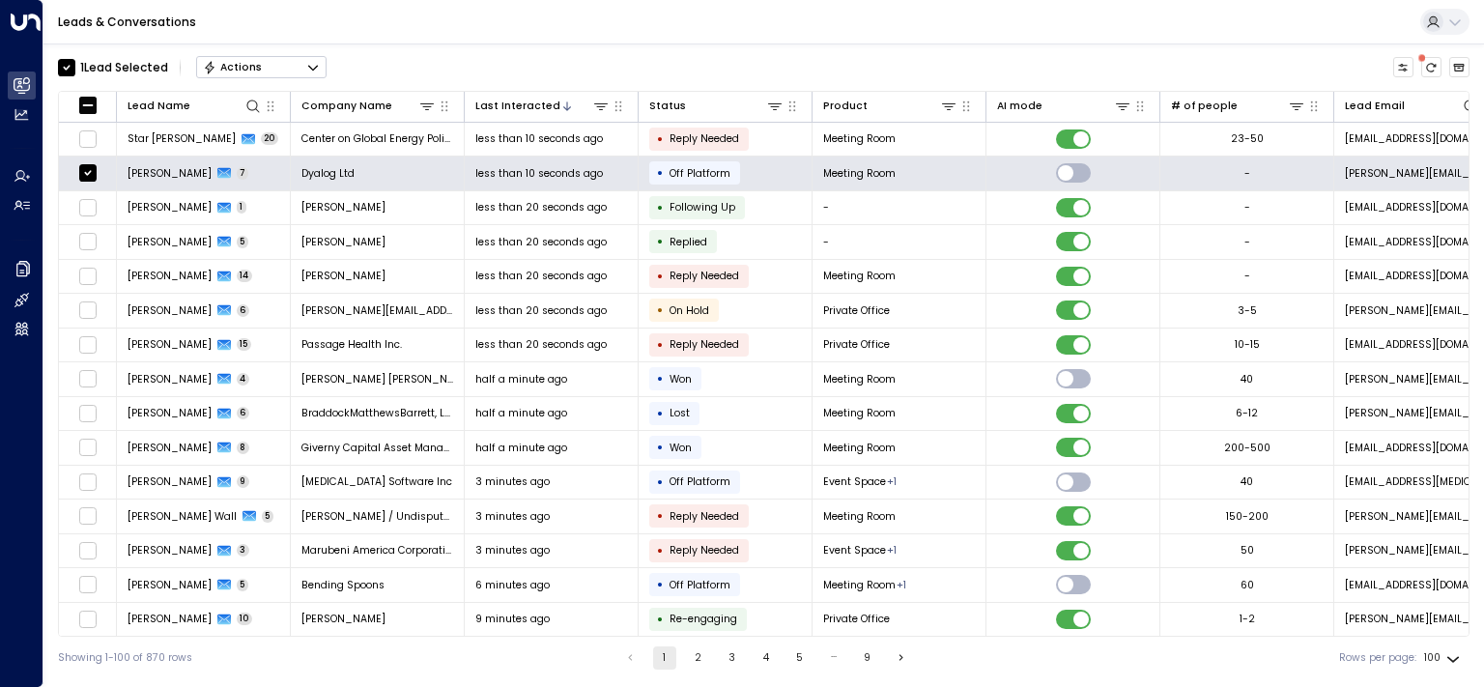
click at [300, 59] on button "Actions" at bounding box center [261, 67] width 130 height 23
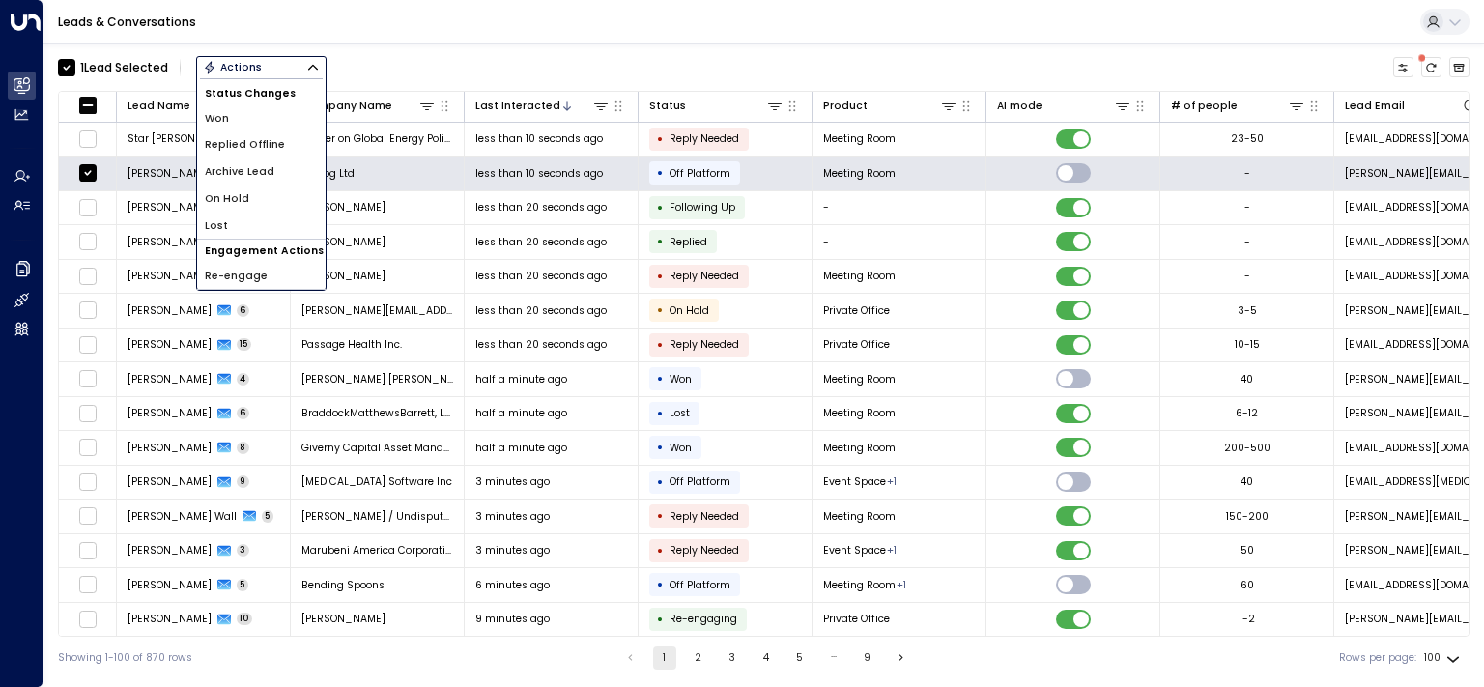
click at [240, 110] on li "Won" at bounding box center [261, 118] width 129 height 27
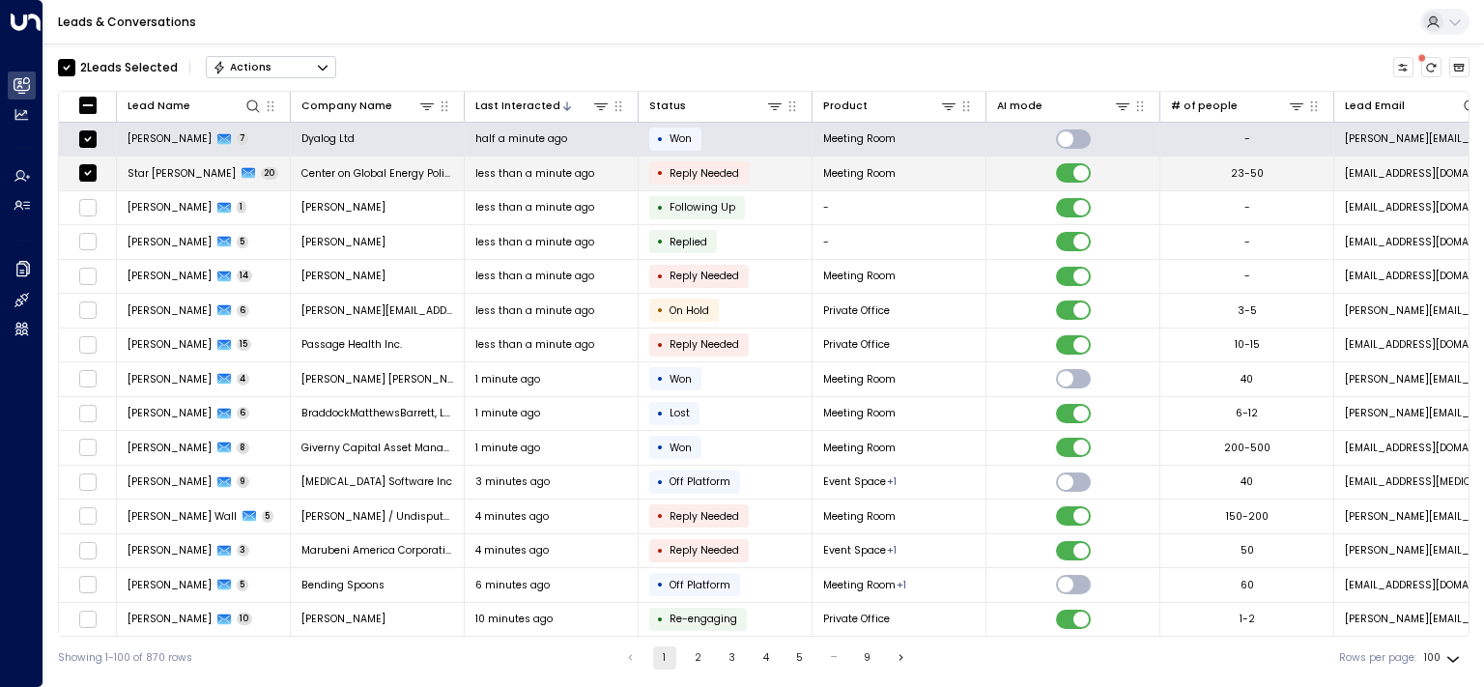
click at [75, 165] on td at bounding box center [88, 174] width 58 height 34
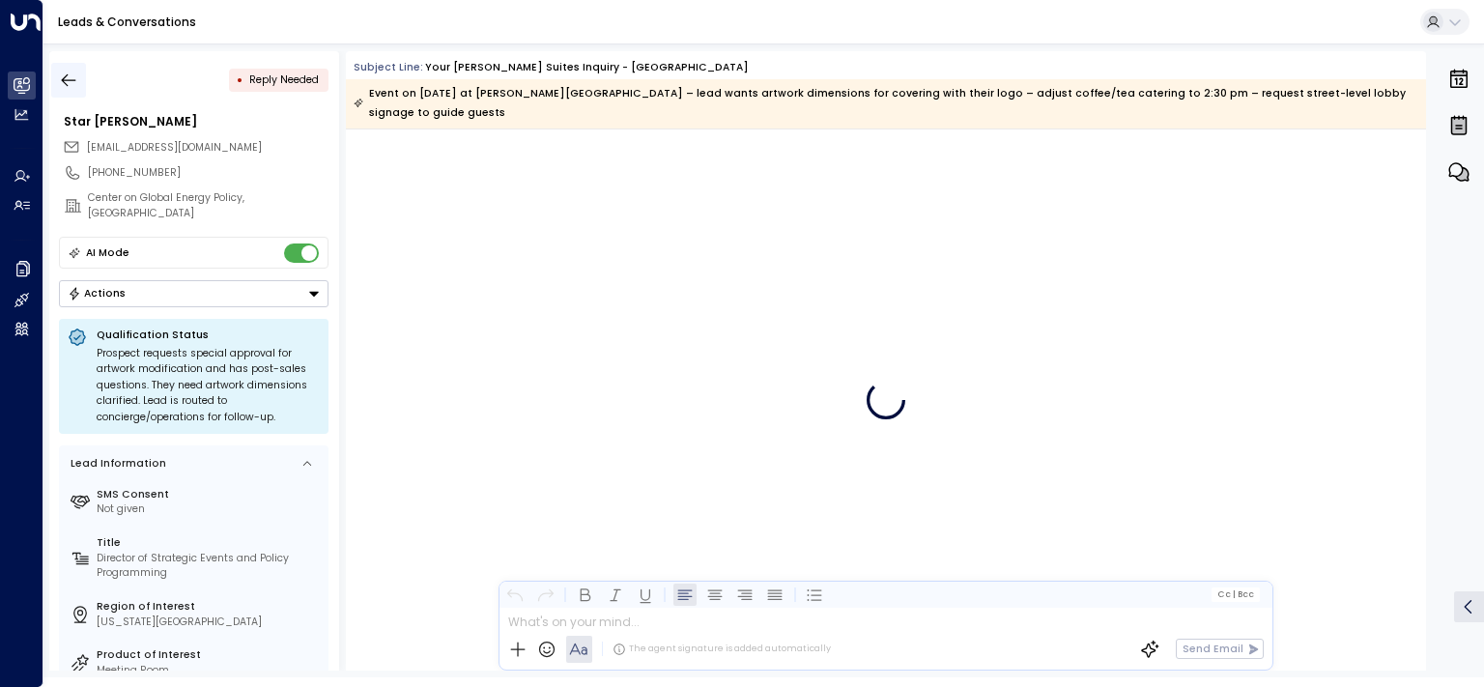
click at [68, 72] on icon "button" at bounding box center [68, 80] width 19 height 19
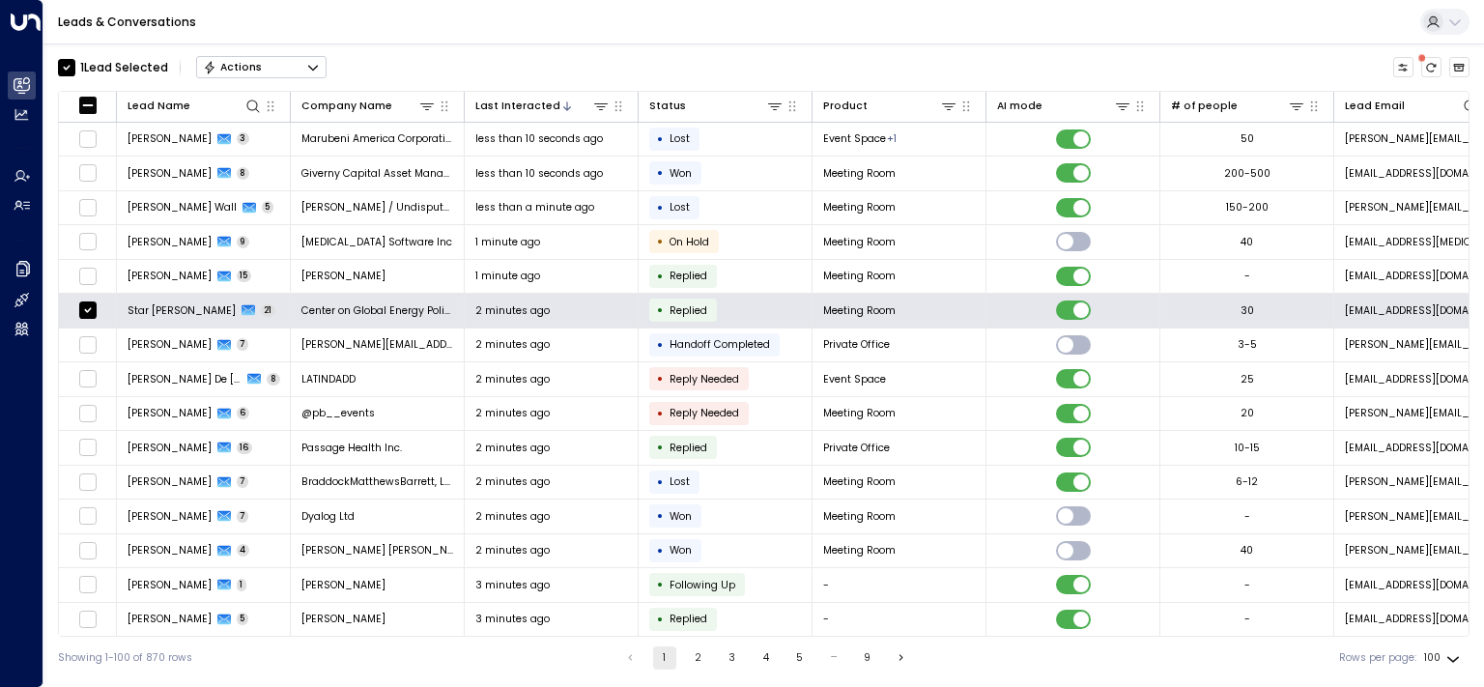
click at [284, 65] on button "Actions" at bounding box center [261, 67] width 130 height 23
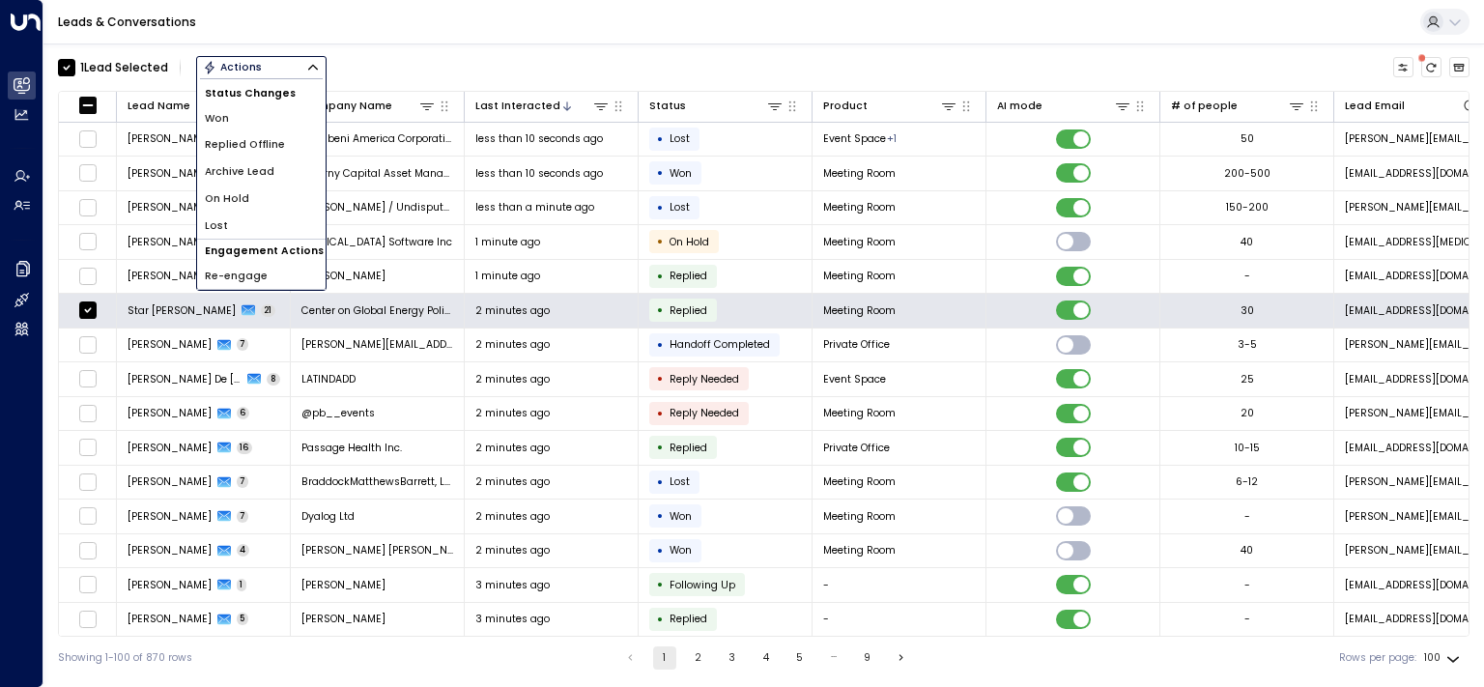
click at [222, 124] on span "Won" at bounding box center [217, 118] width 24 height 15
